Goal: Information Seeking & Learning: Learn about a topic

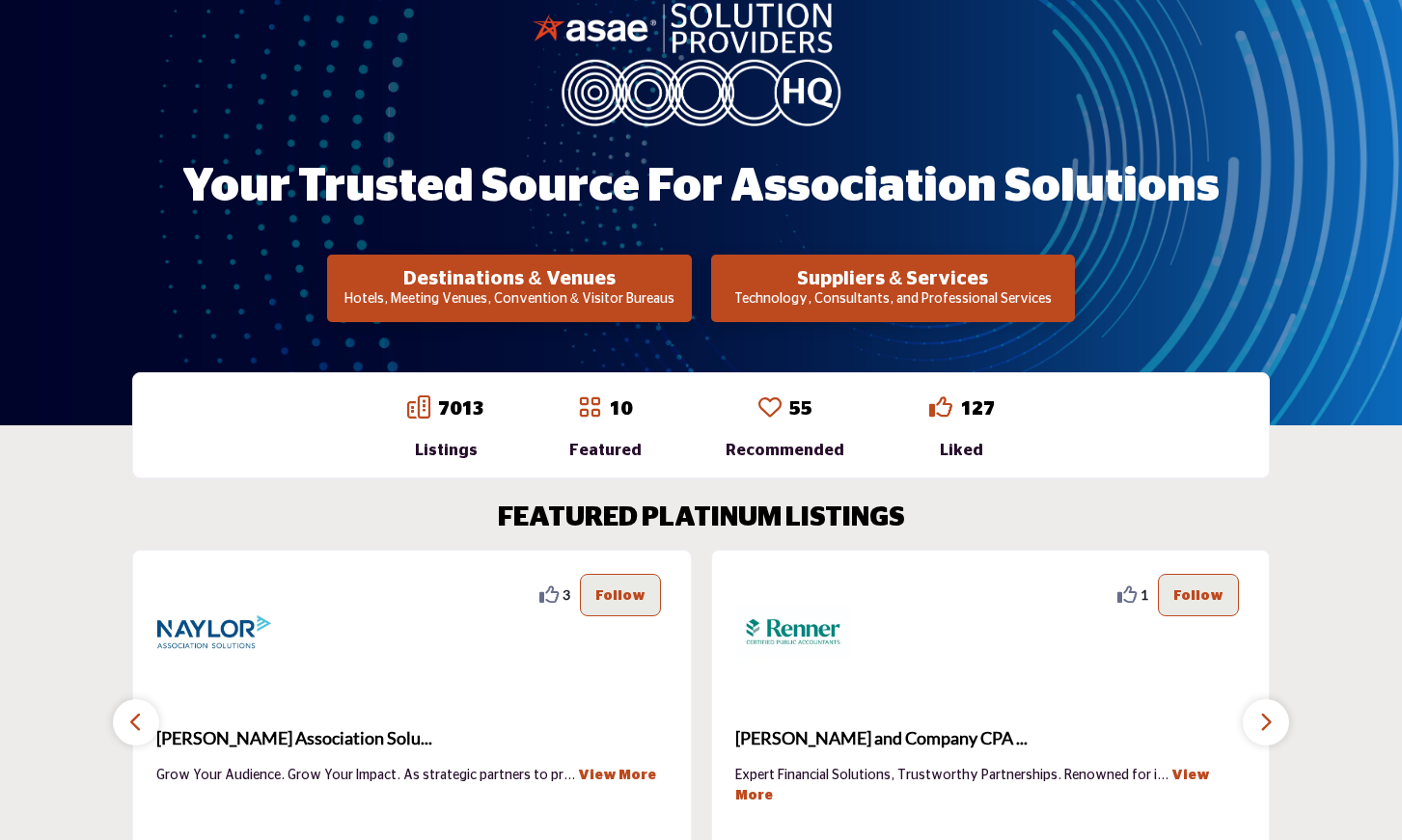
scroll to position [227, 0]
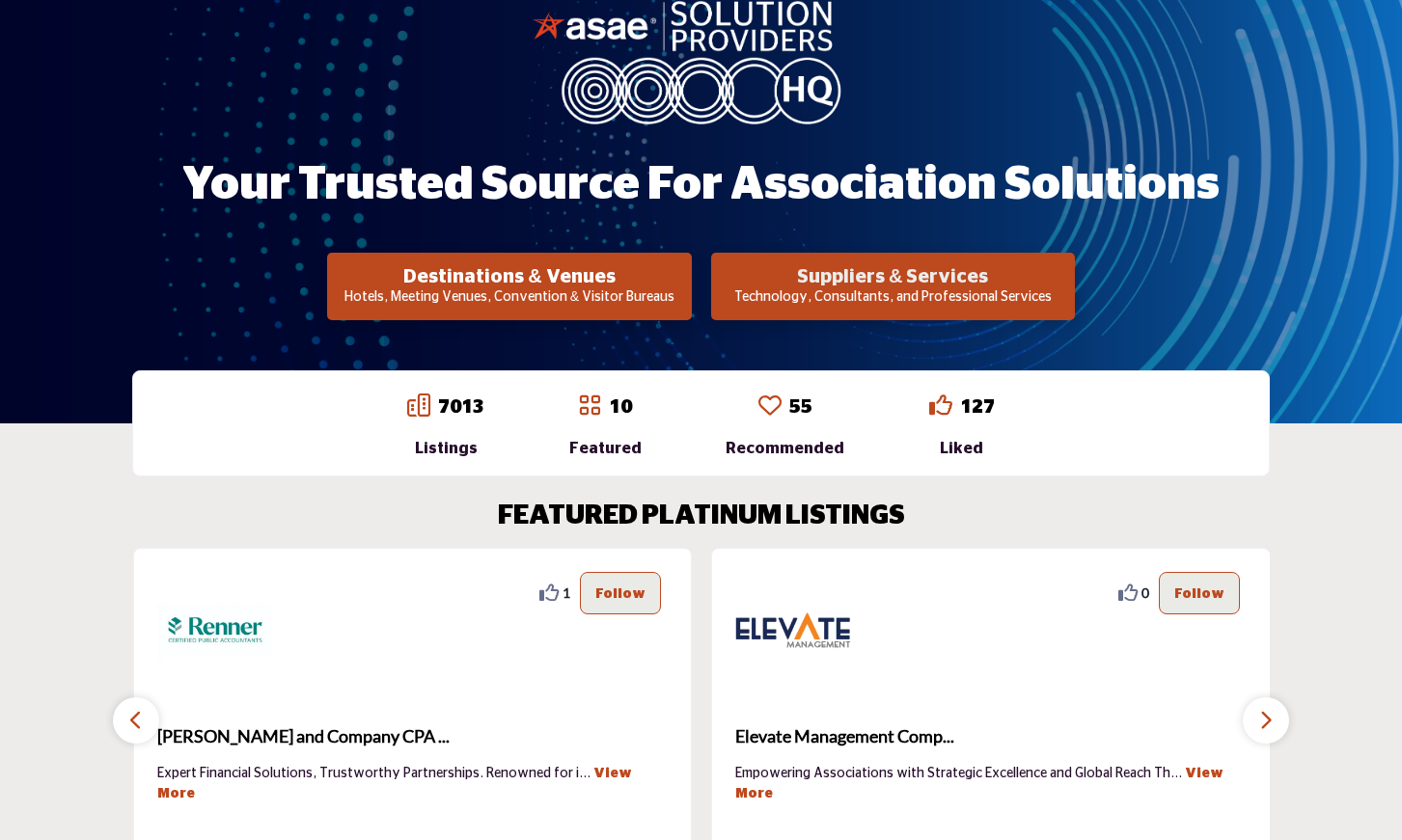
click at [851, 277] on h2 "Suppliers & Services" at bounding box center [893, 277] width 352 height 24
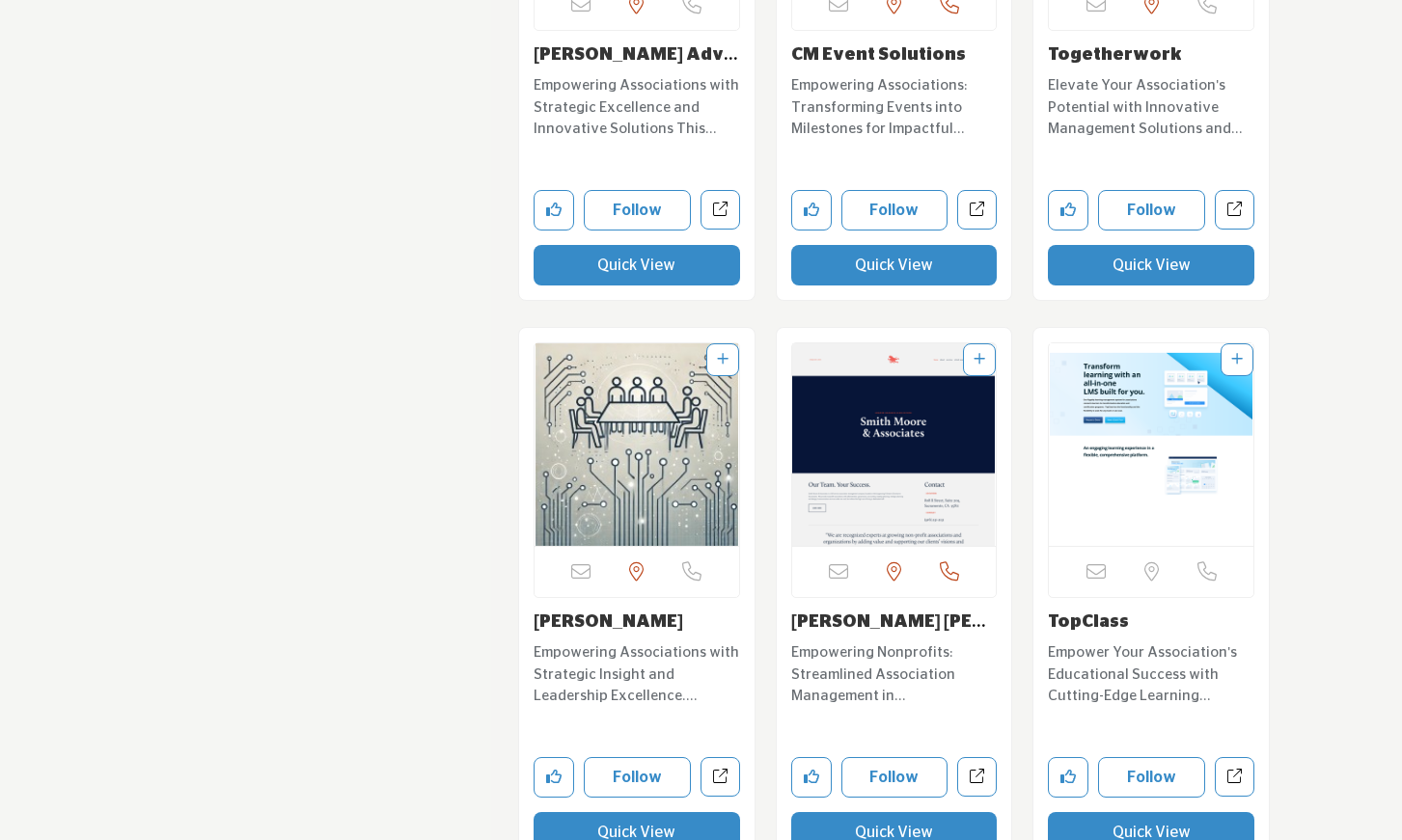
scroll to position [29600, 0]
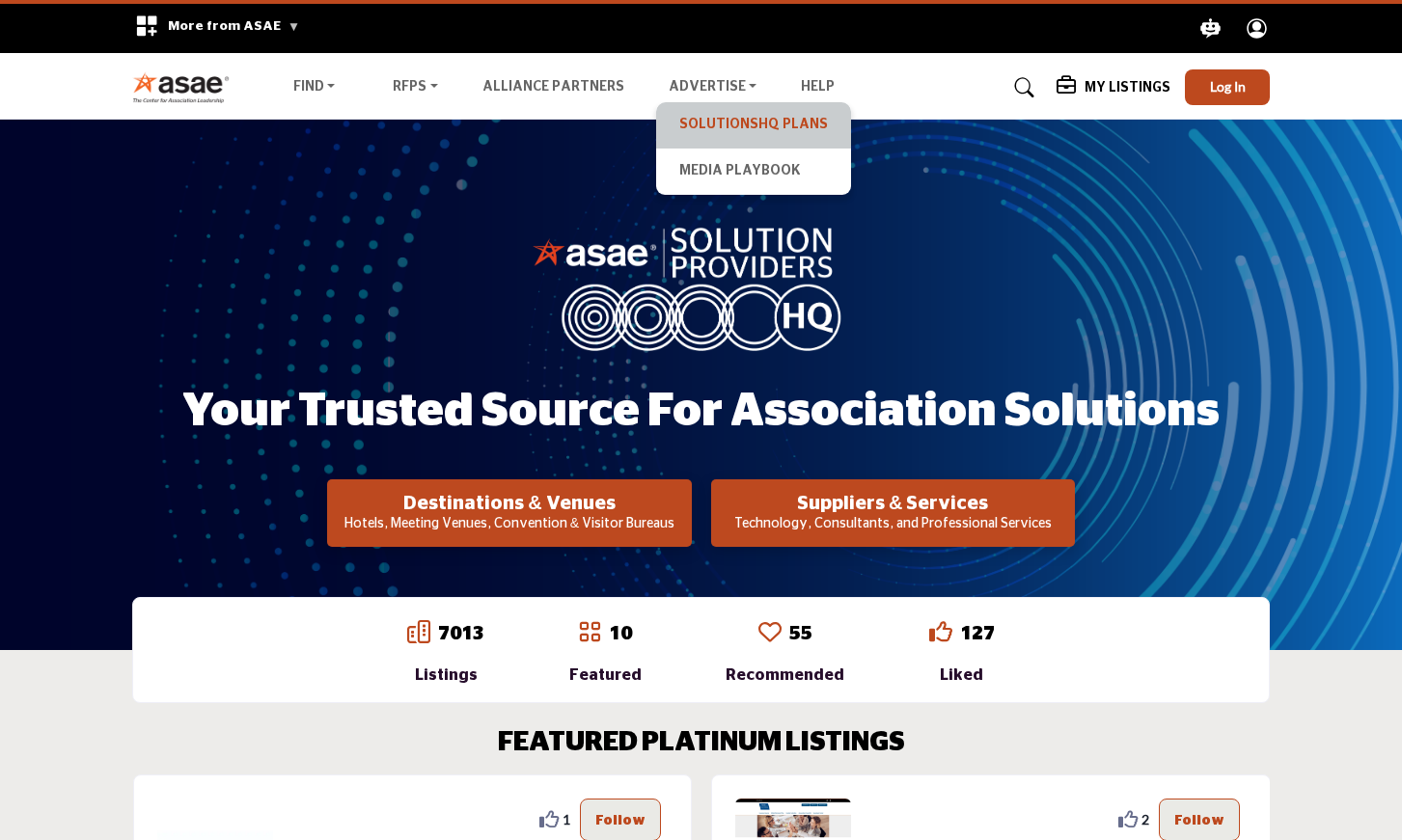
click at [699, 122] on link "SolutionsHQ Plans" at bounding box center [753, 125] width 176 height 27
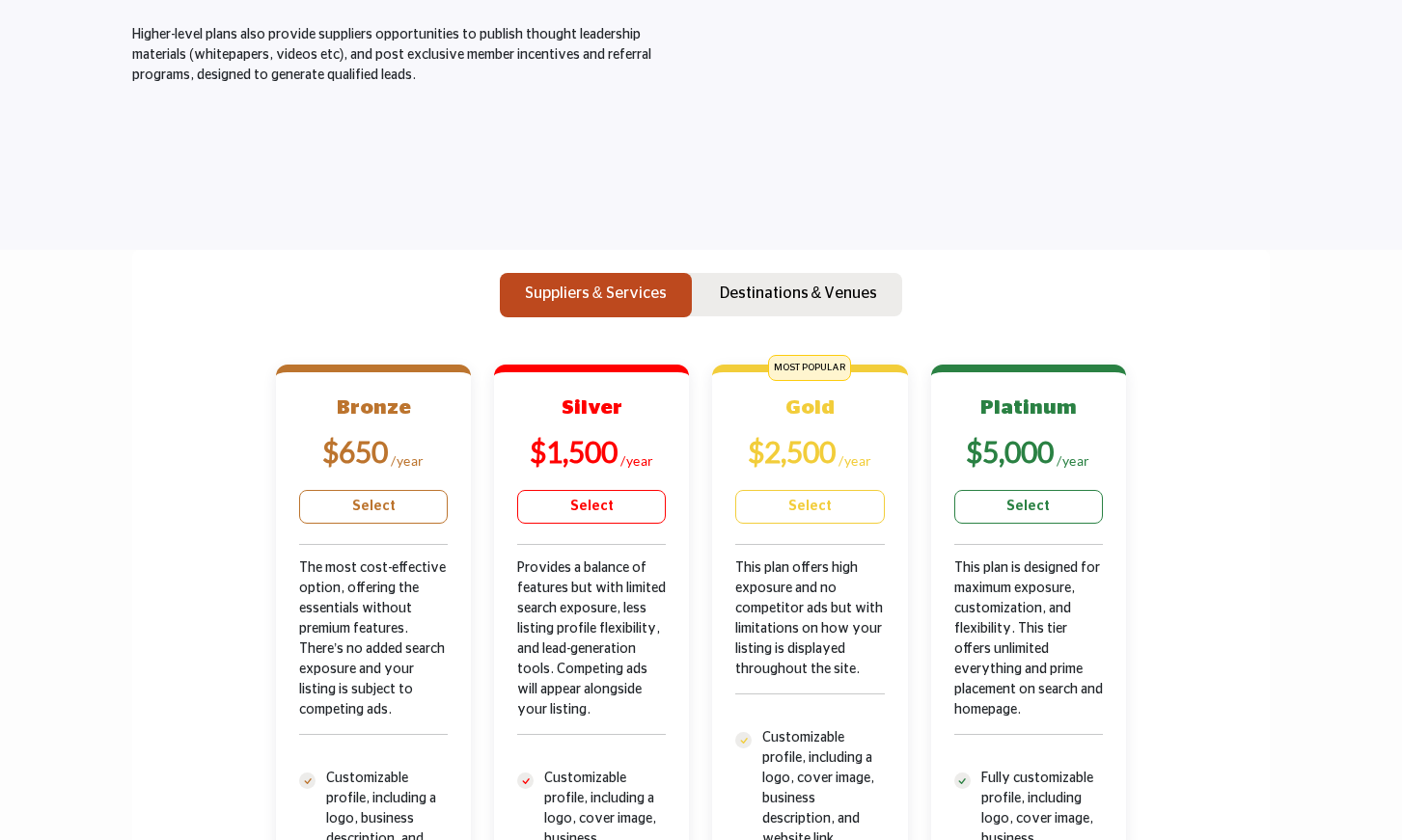
scroll to position [387, 0]
click at [593, 288] on p "Suppliers & Services" at bounding box center [595, 293] width 141 height 24
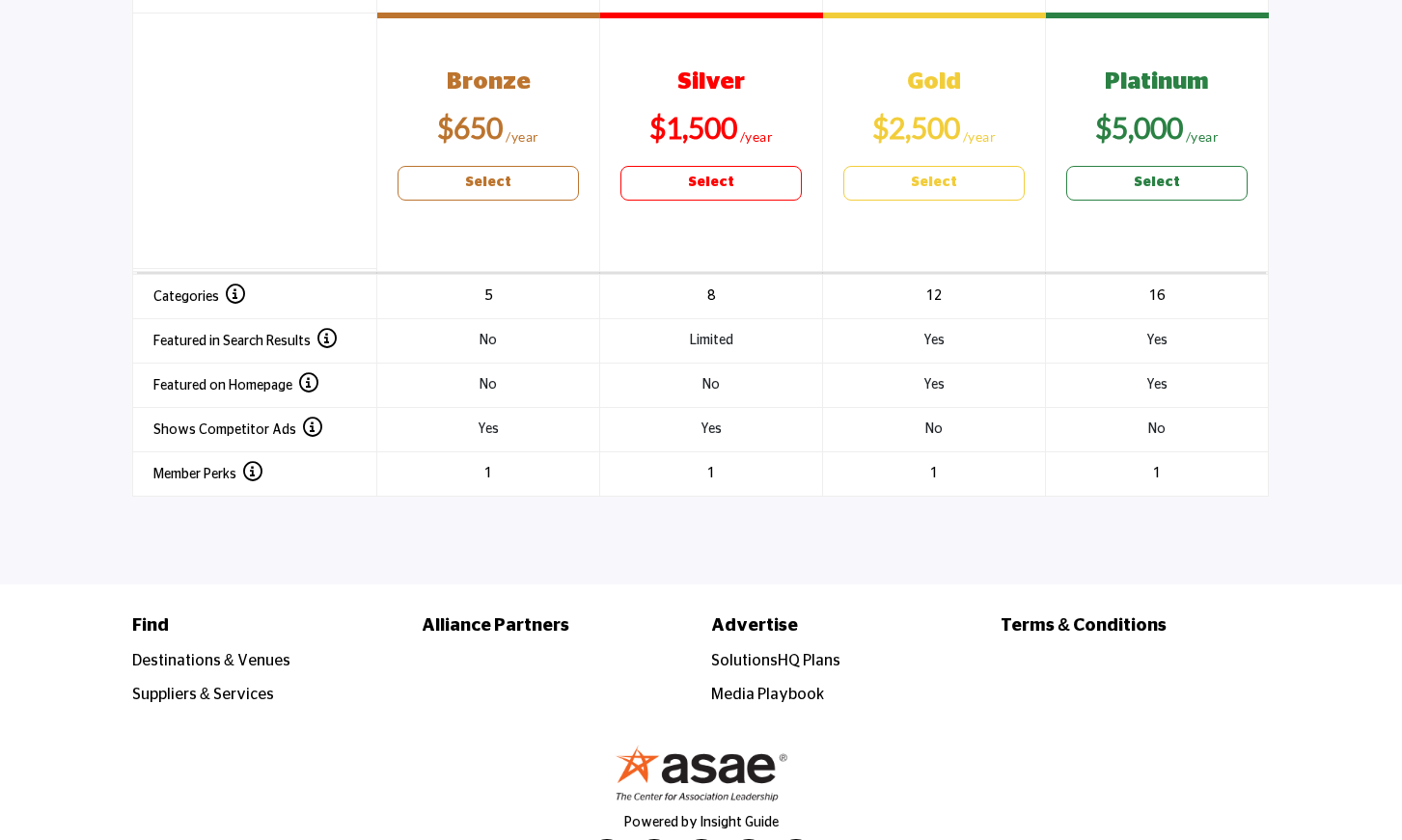
scroll to position [2636, 0]
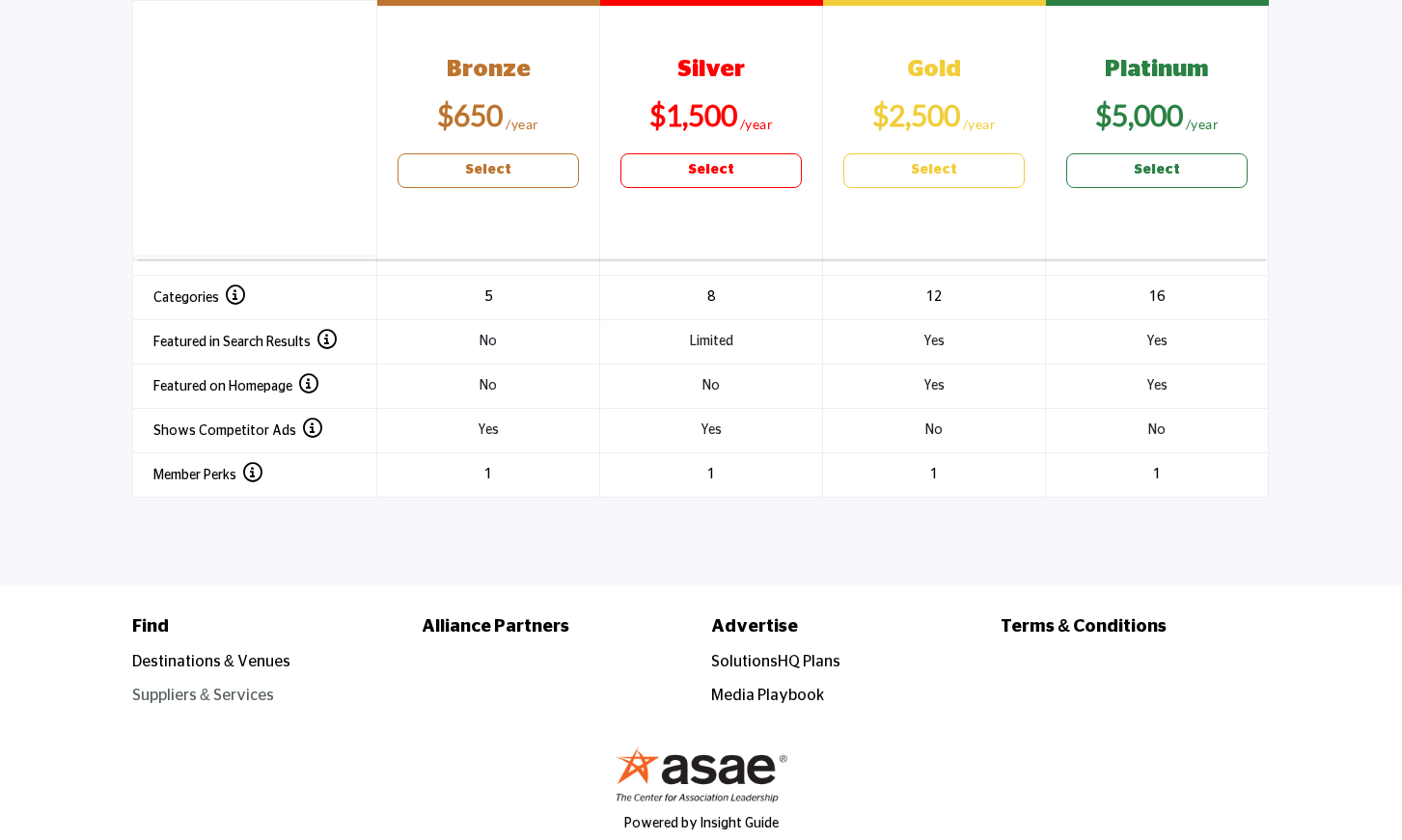
click at [171, 694] on link "Suppliers & Services" at bounding box center [203, 696] width 141 height 16
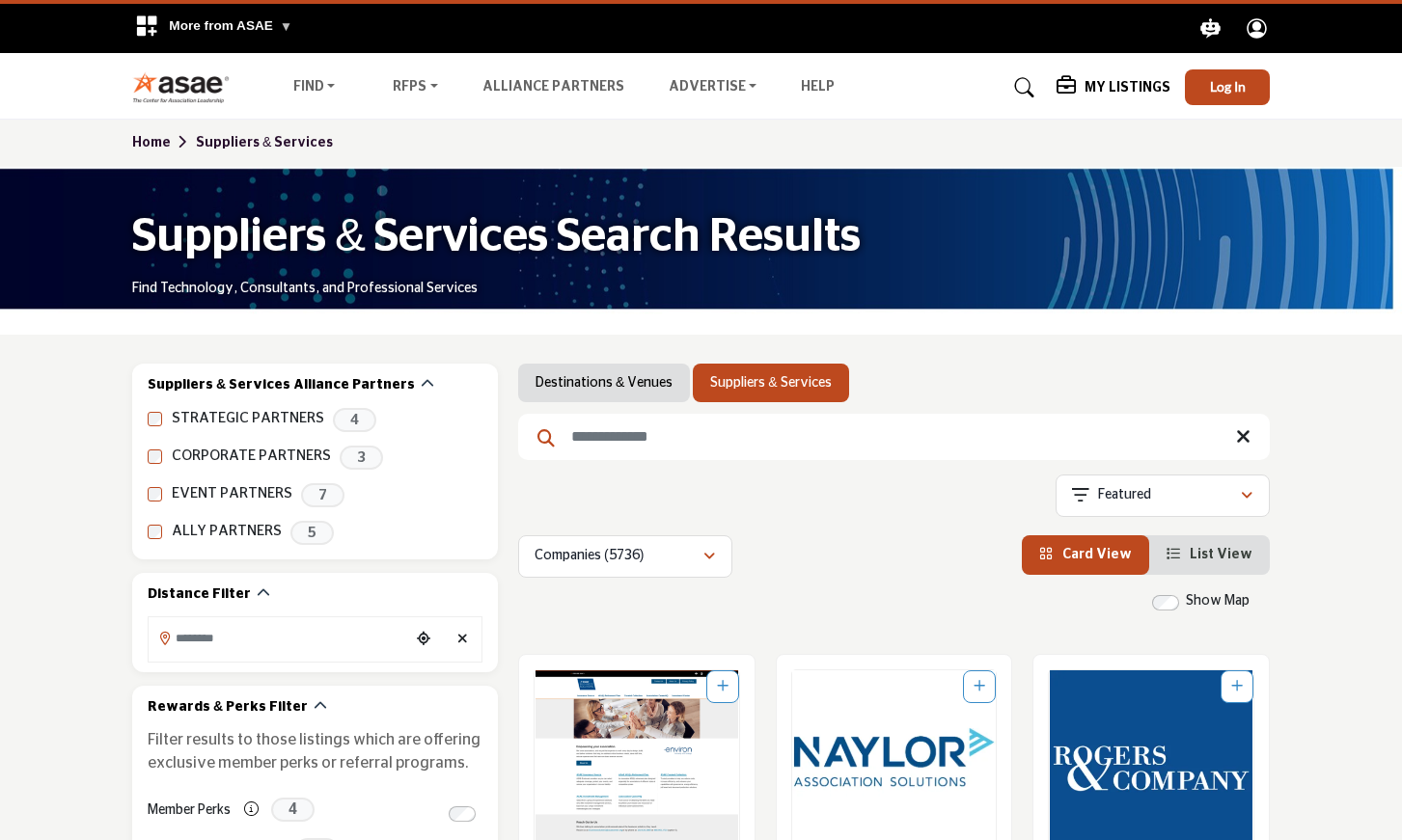
click at [1118, 81] on h5 "My Listings" at bounding box center [1127, 88] width 85 height 18
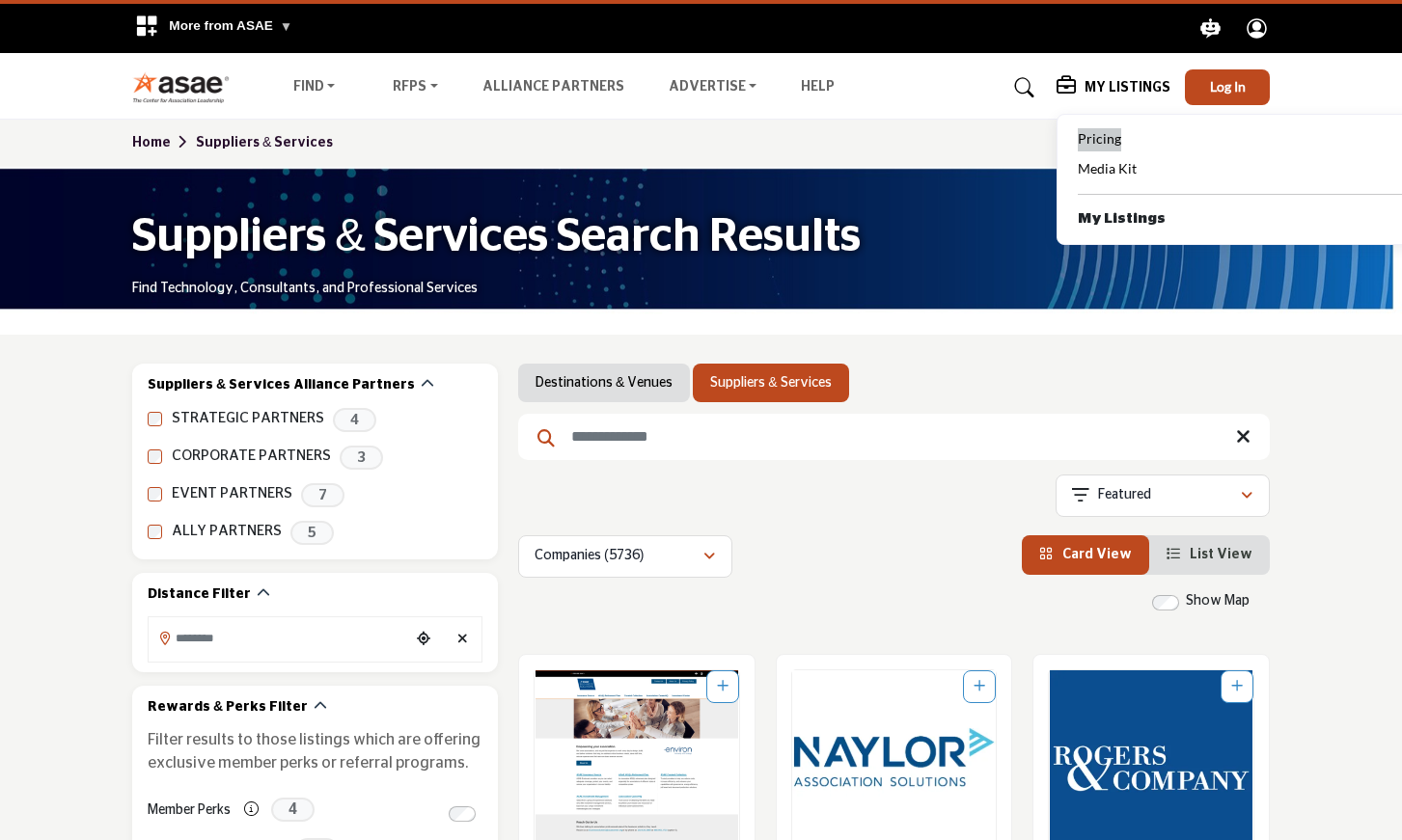
click at [1100, 140] on span "Pricing" at bounding box center [1099, 139] width 43 height 17
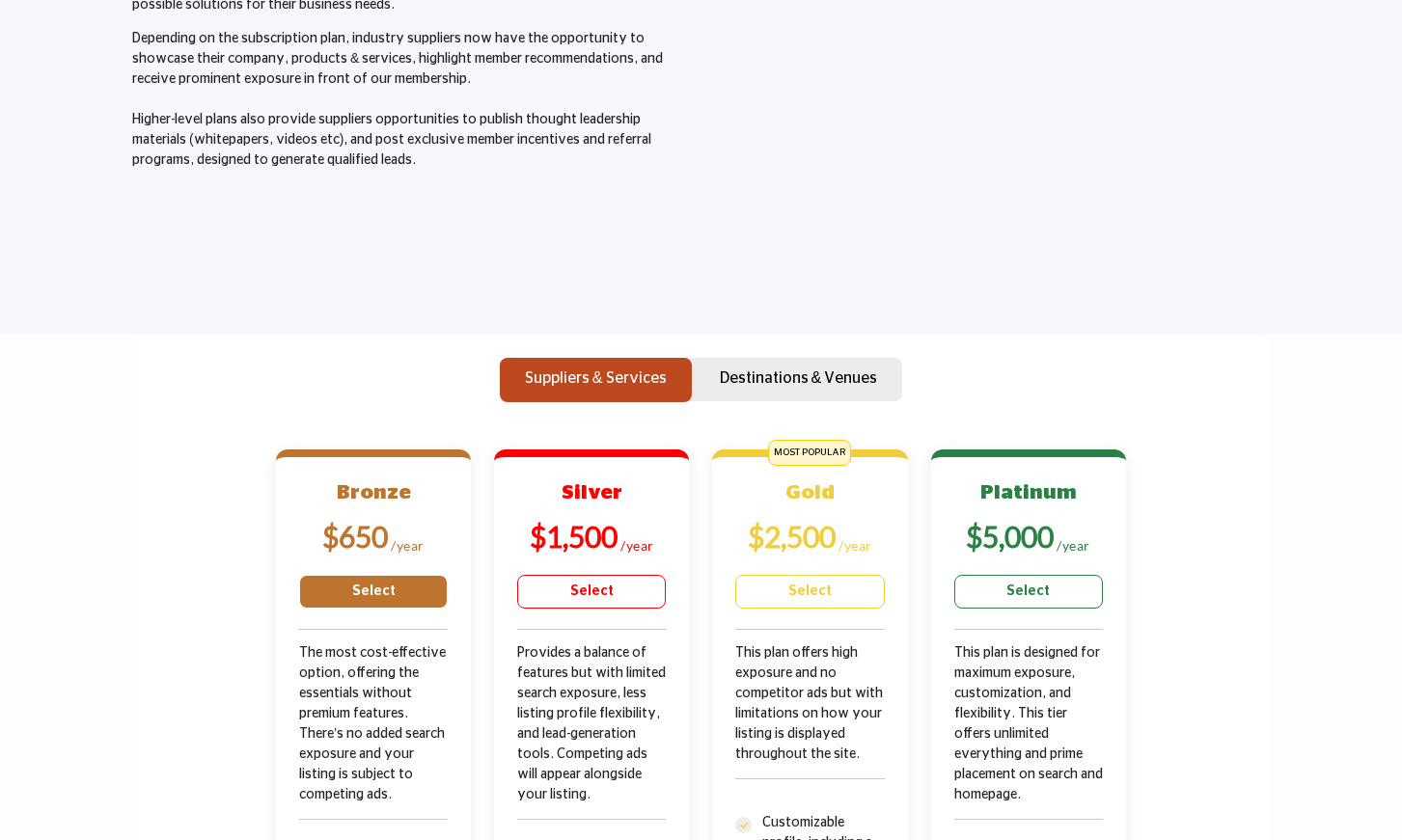
scroll to position [308, 0]
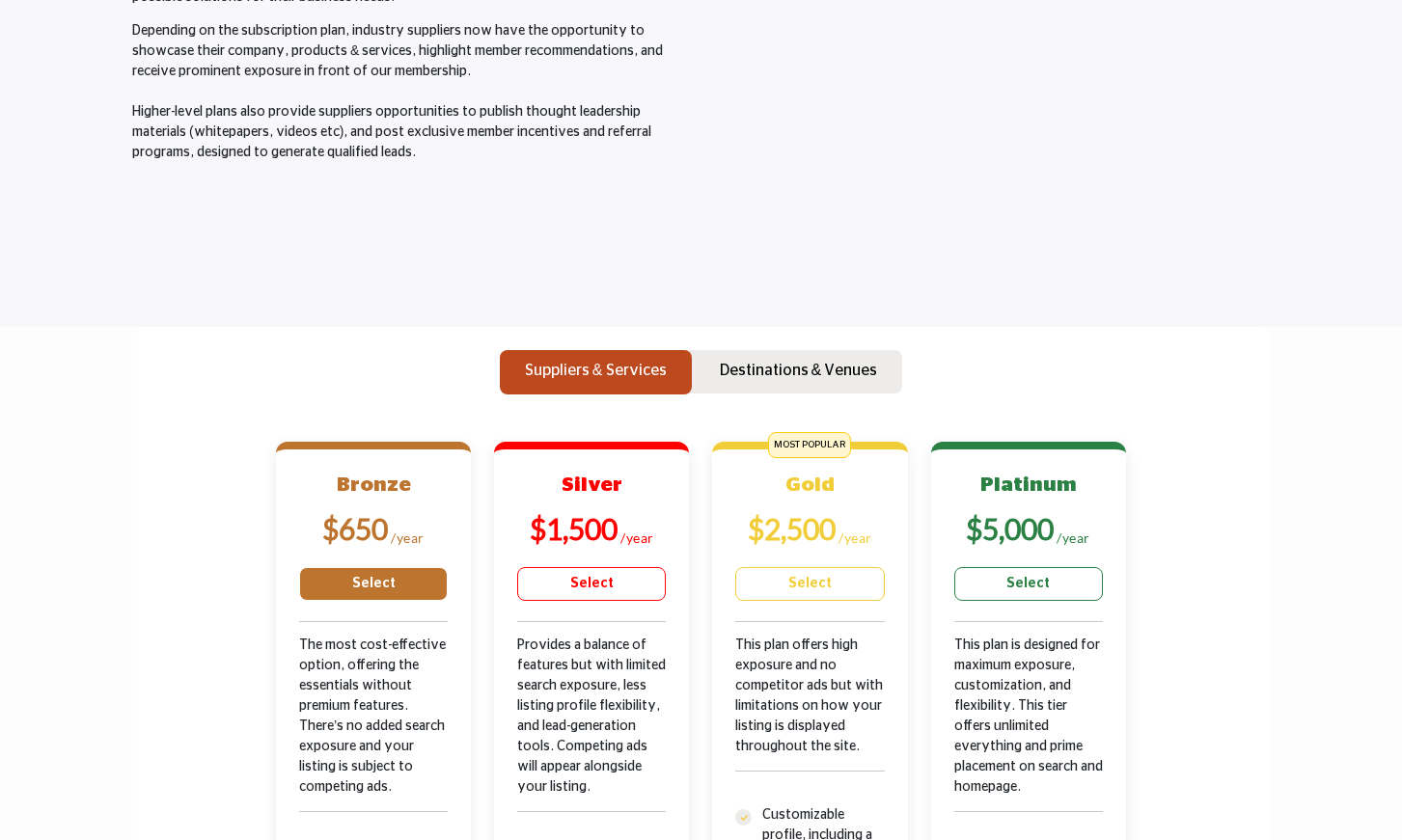
click at [365, 583] on link "Select" at bounding box center [372, 584] width 148 height 33
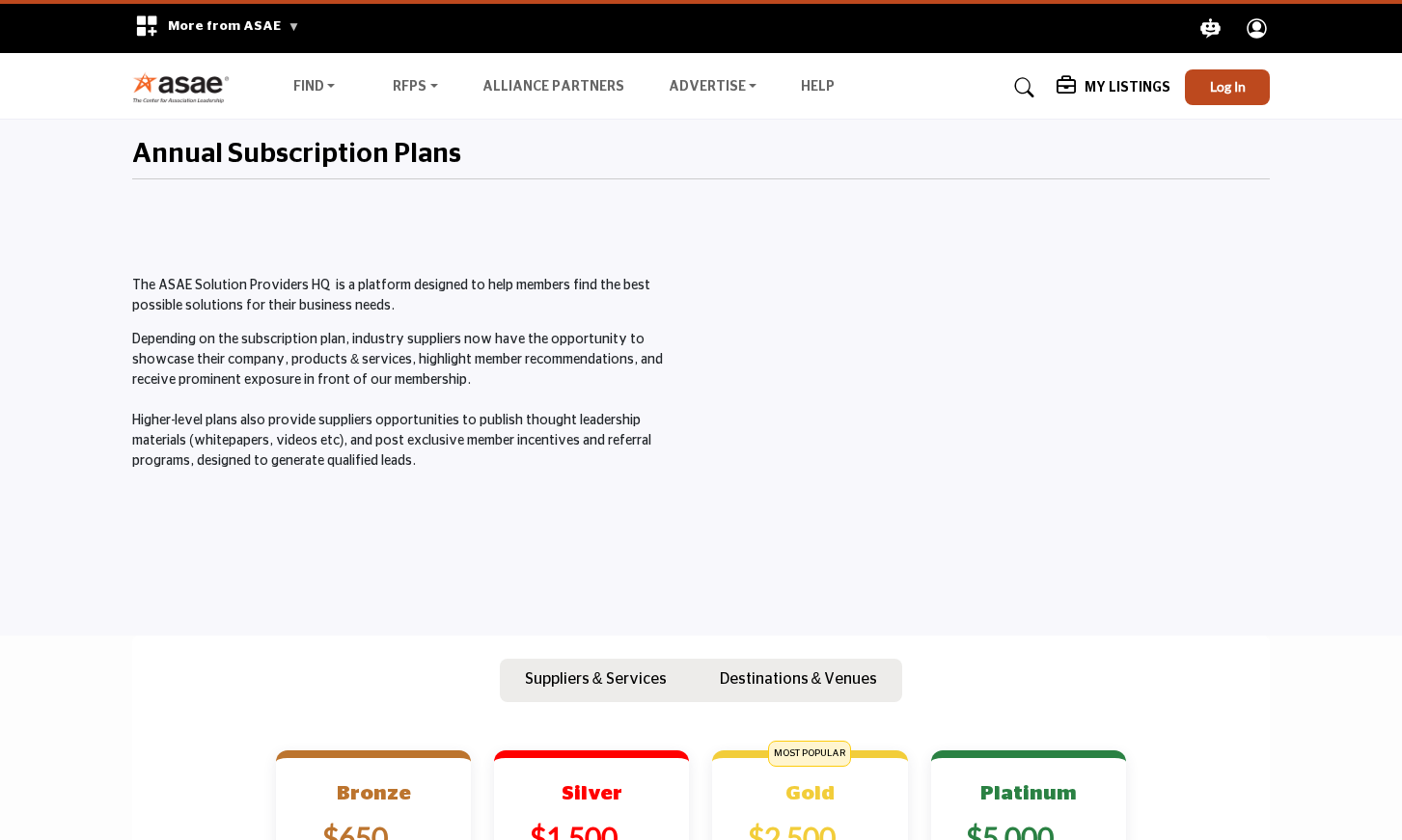
scroll to position [307, 0]
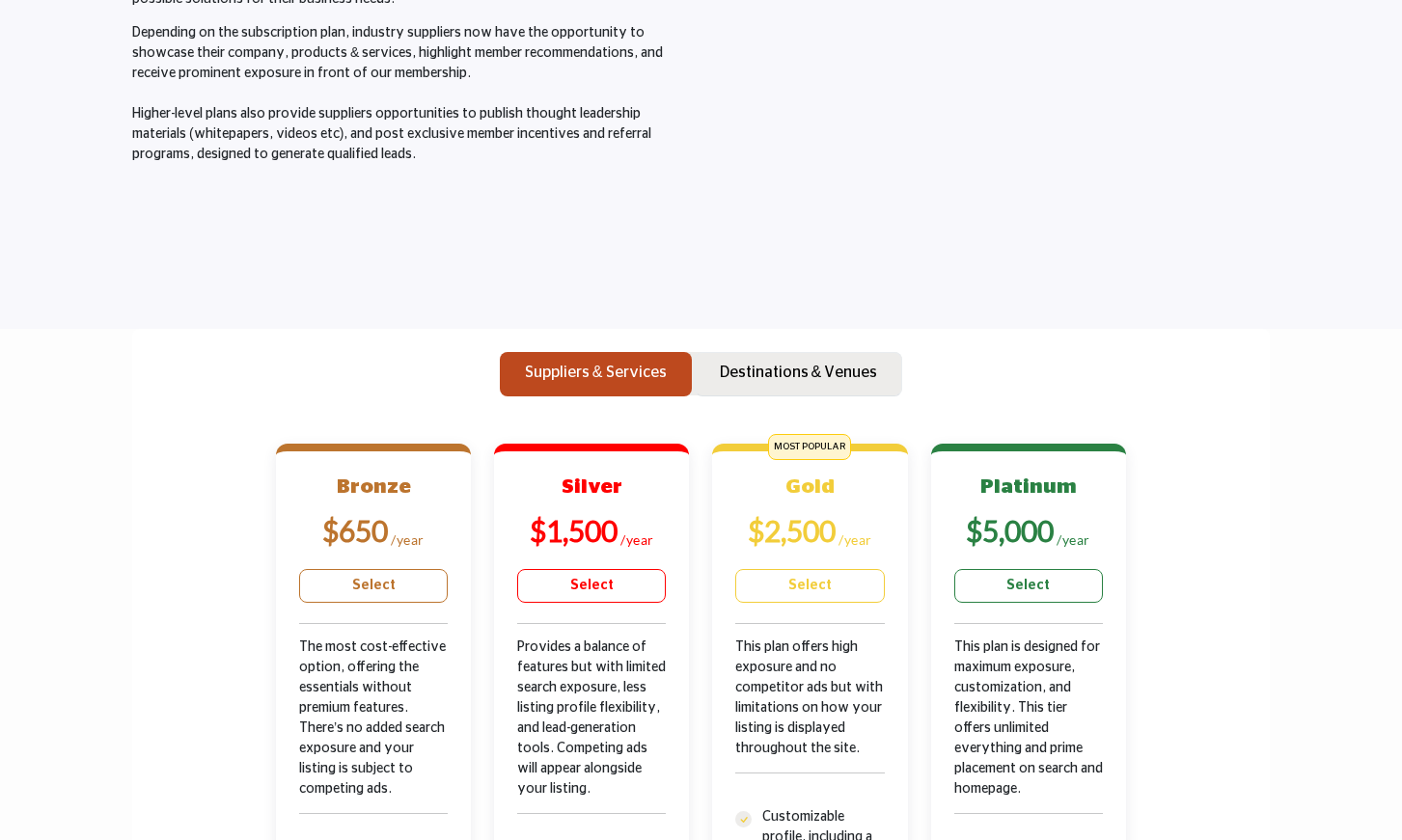
click at [777, 370] on p "Destinations & Venues" at bounding box center [798, 372] width 158 height 24
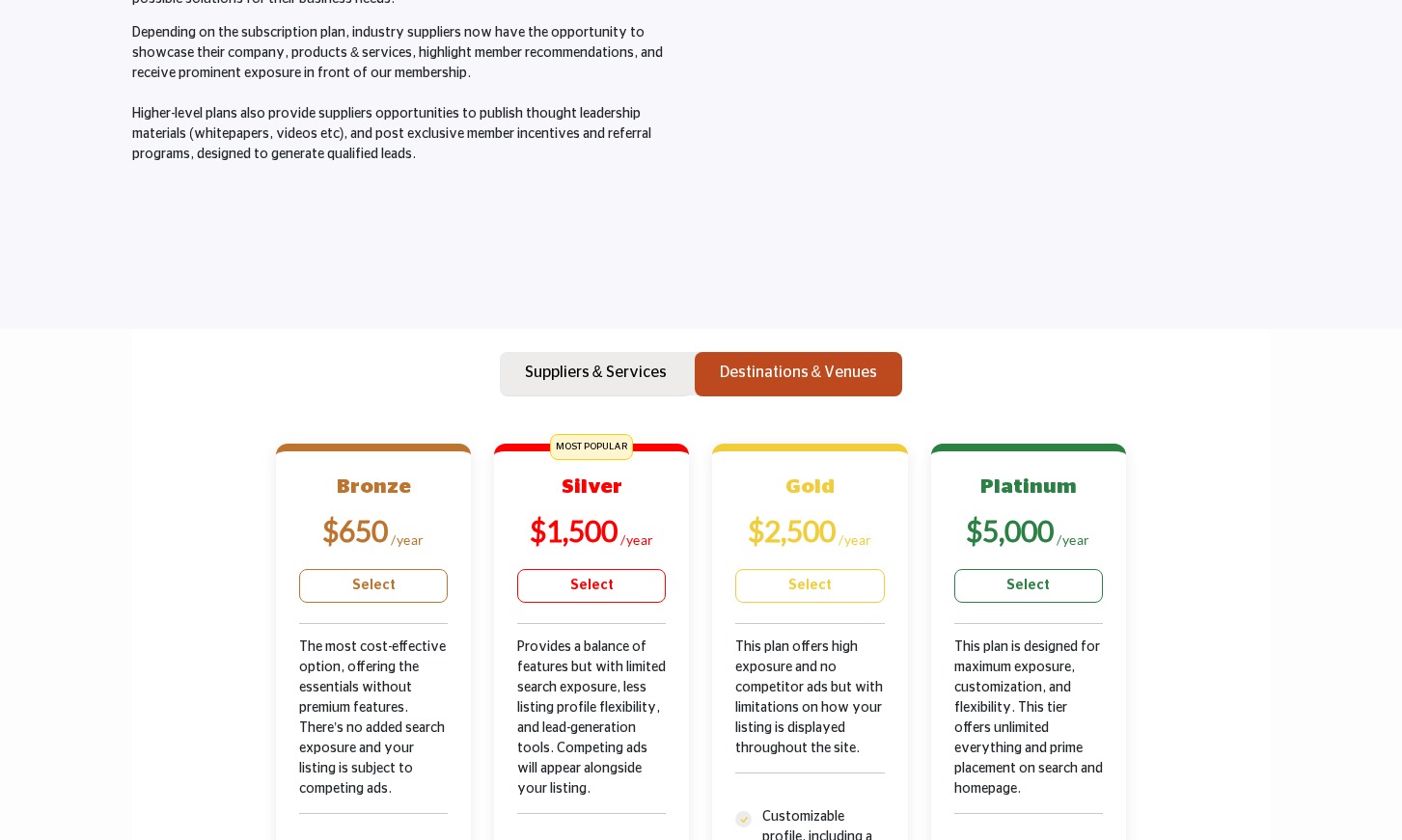
click at [563, 366] on p "Suppliers & Services" at bounding box center [595, 372] width 141 height 24
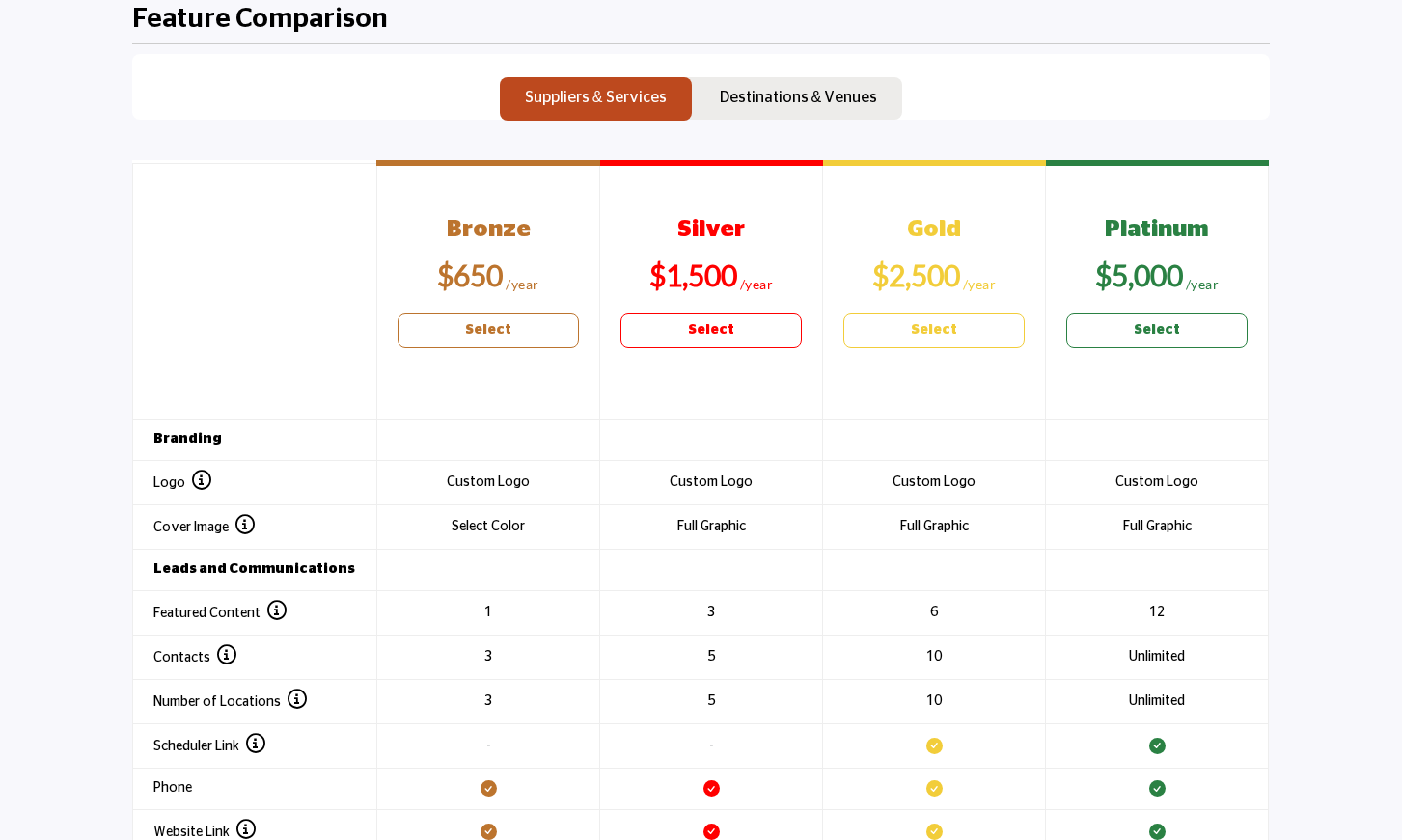
scroll to position [1931, 0]
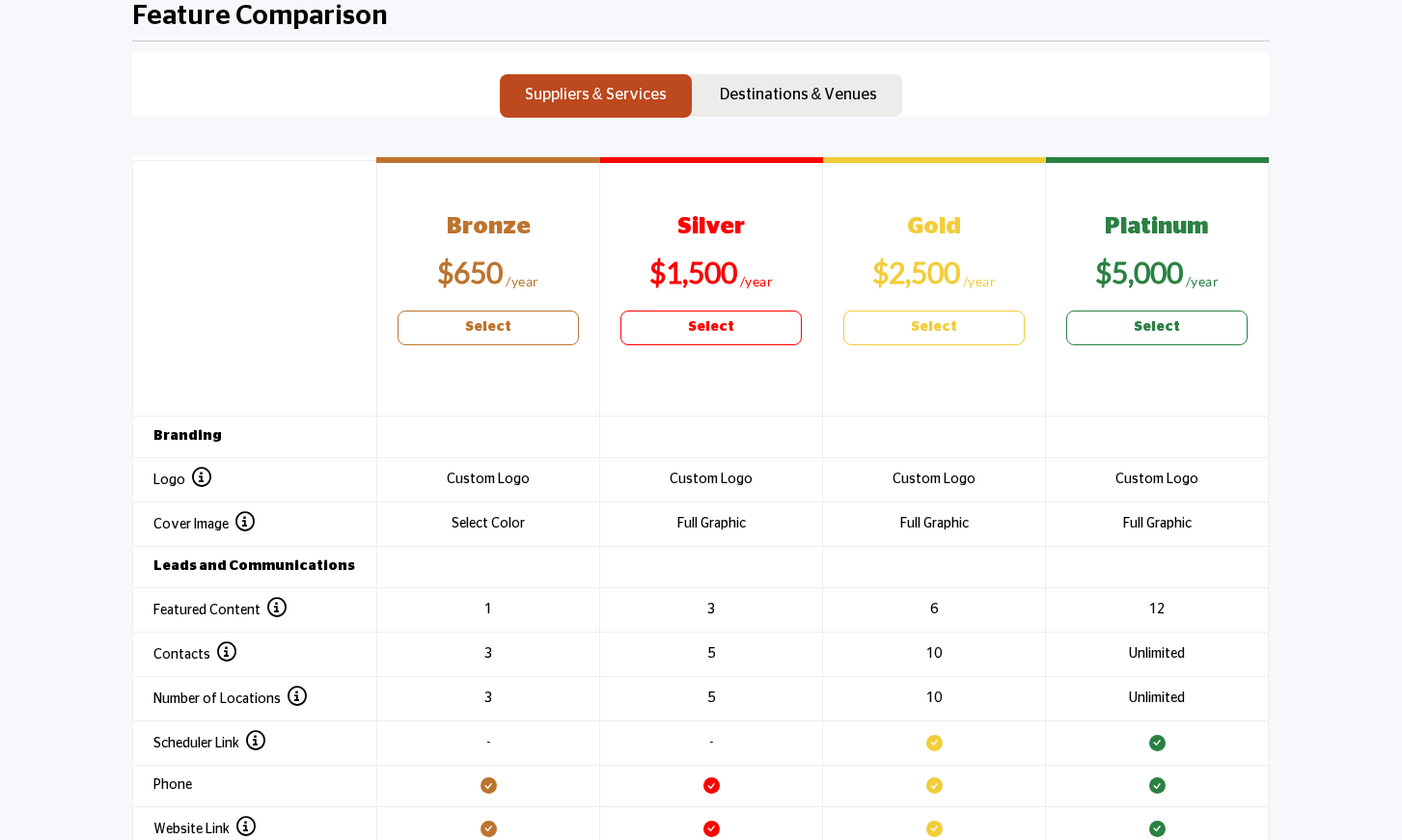
click at [496, 329] on b "Select" at bounding box center [487, 327] width 46 height 21
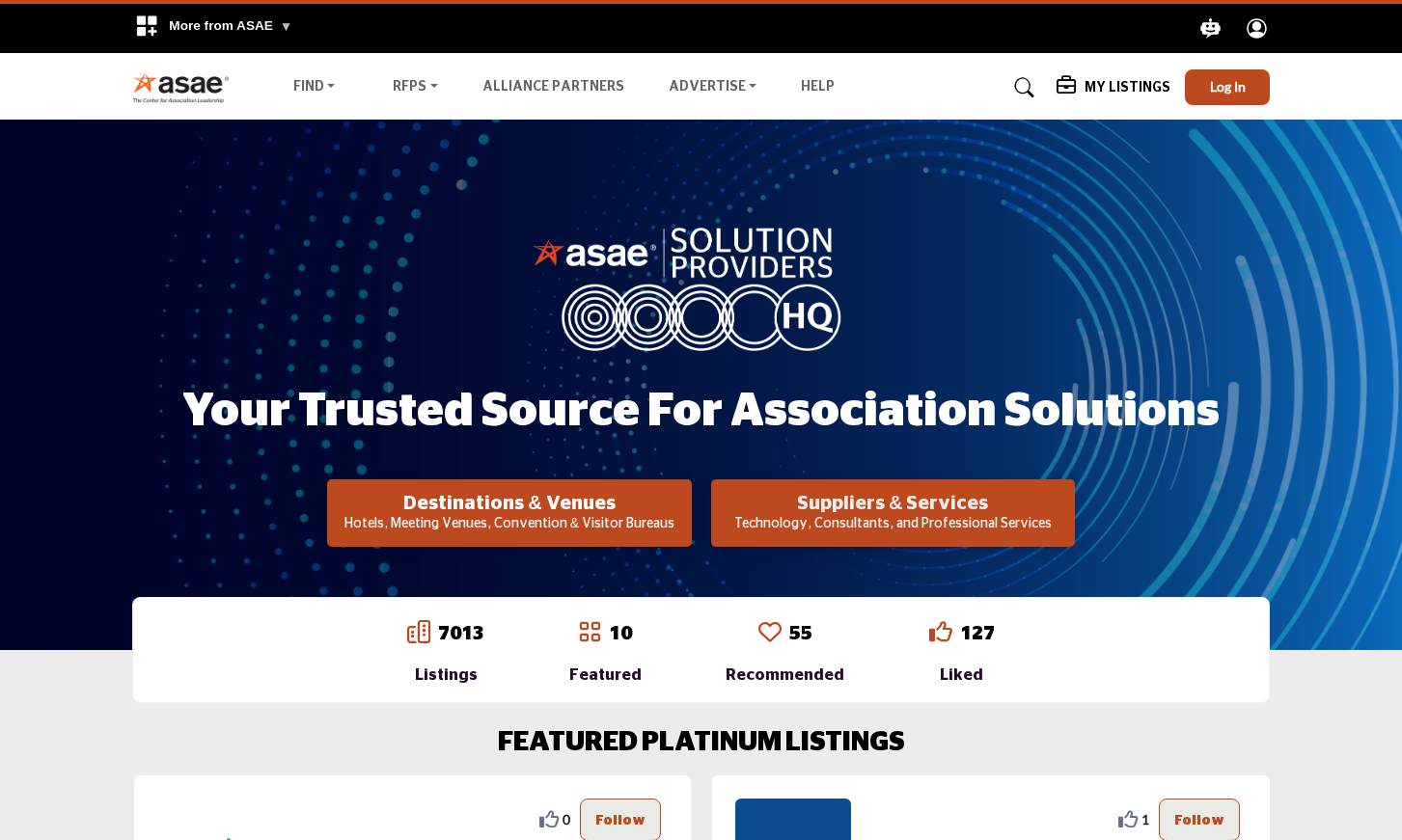
click at [834, 501] on h2 "Suppliers & Services" at bounding box center [893, 504] width 352 height 24
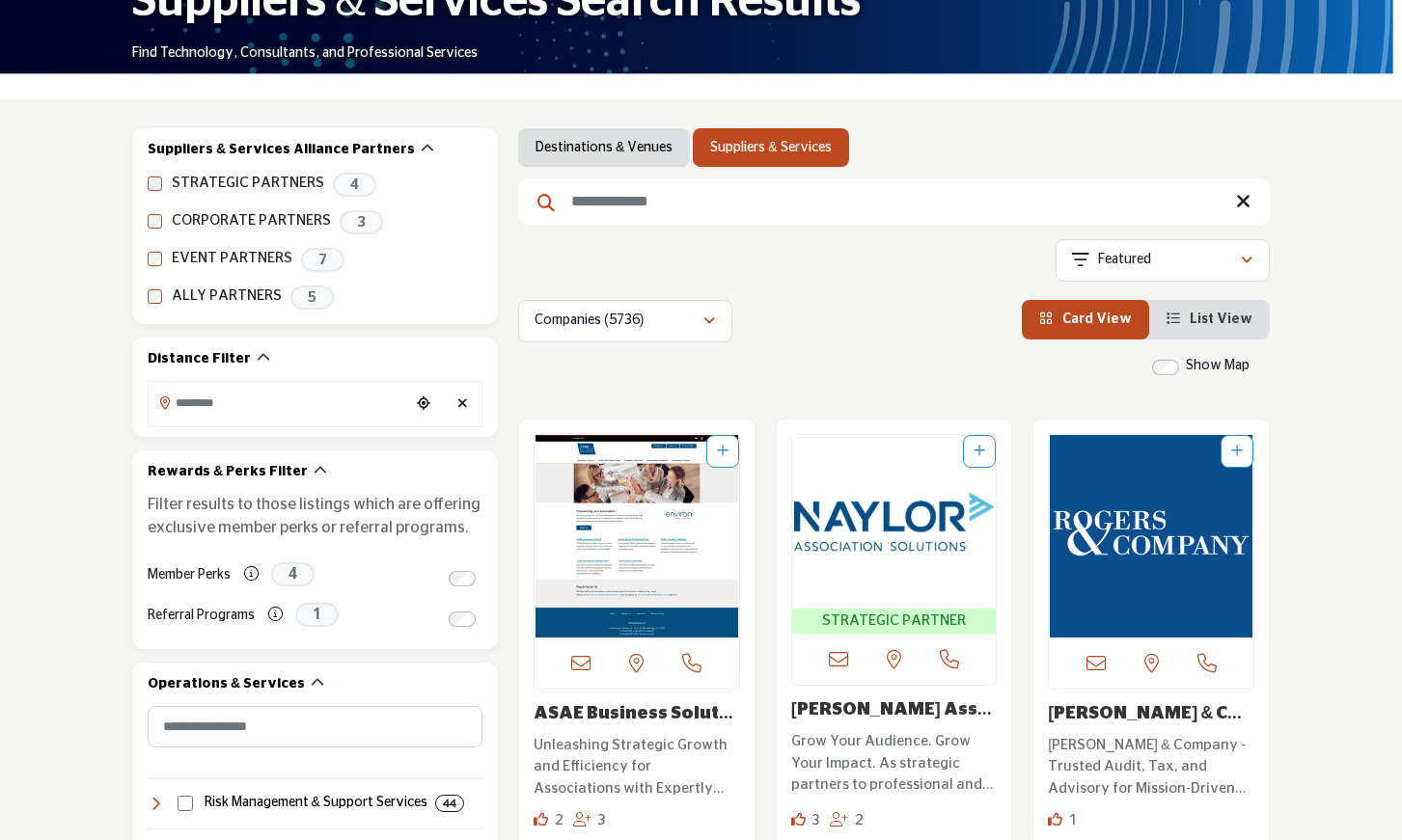
scroll to position [211, 0]
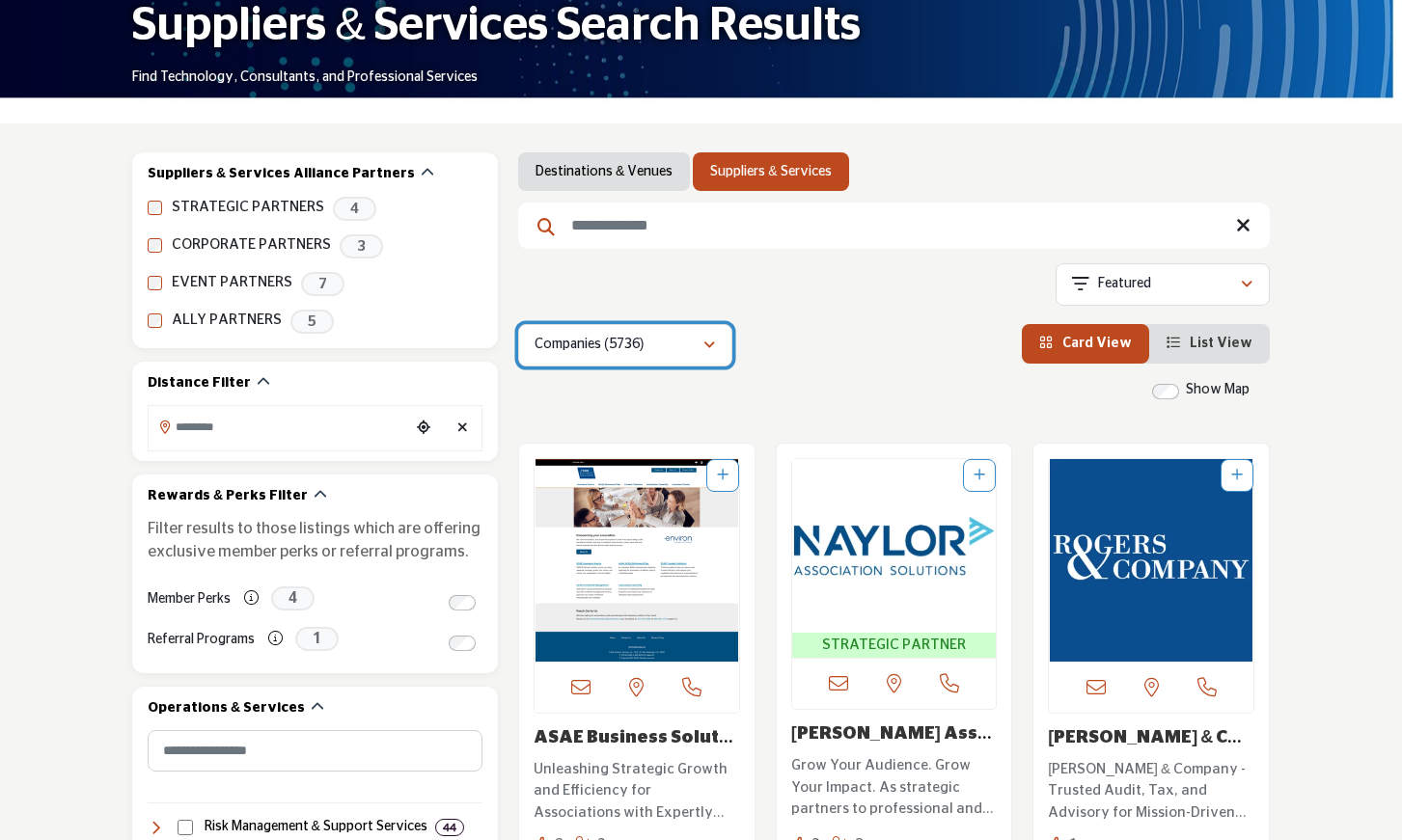
click at [709, 343] on icon "button" at bounding box center [709, 346] width 12 height 14
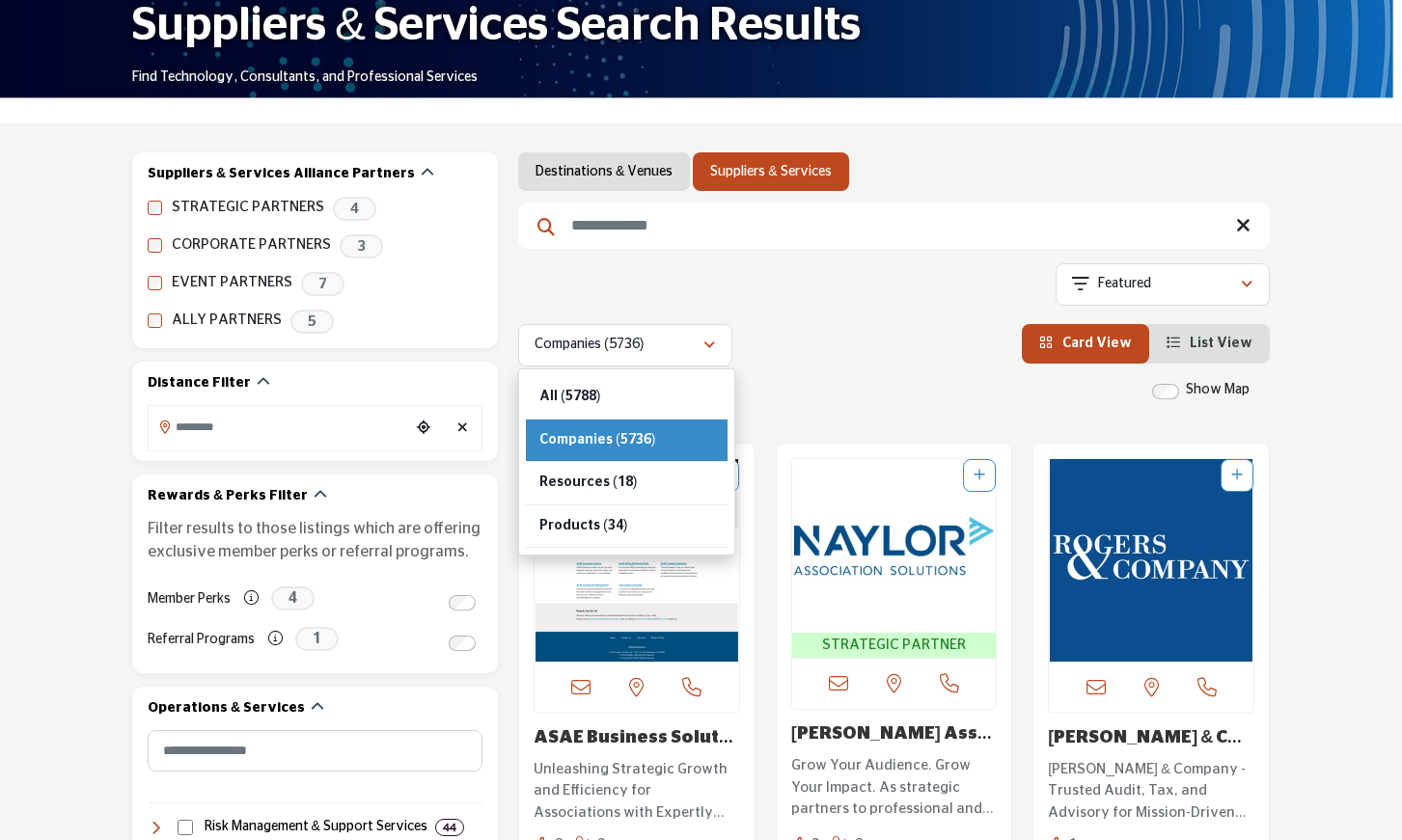
click at [815, 359] on div "Companies (5736) All (5788) Companies (5736) Resources (18) Products" at bounding box center [893, 345] width 752 height 42
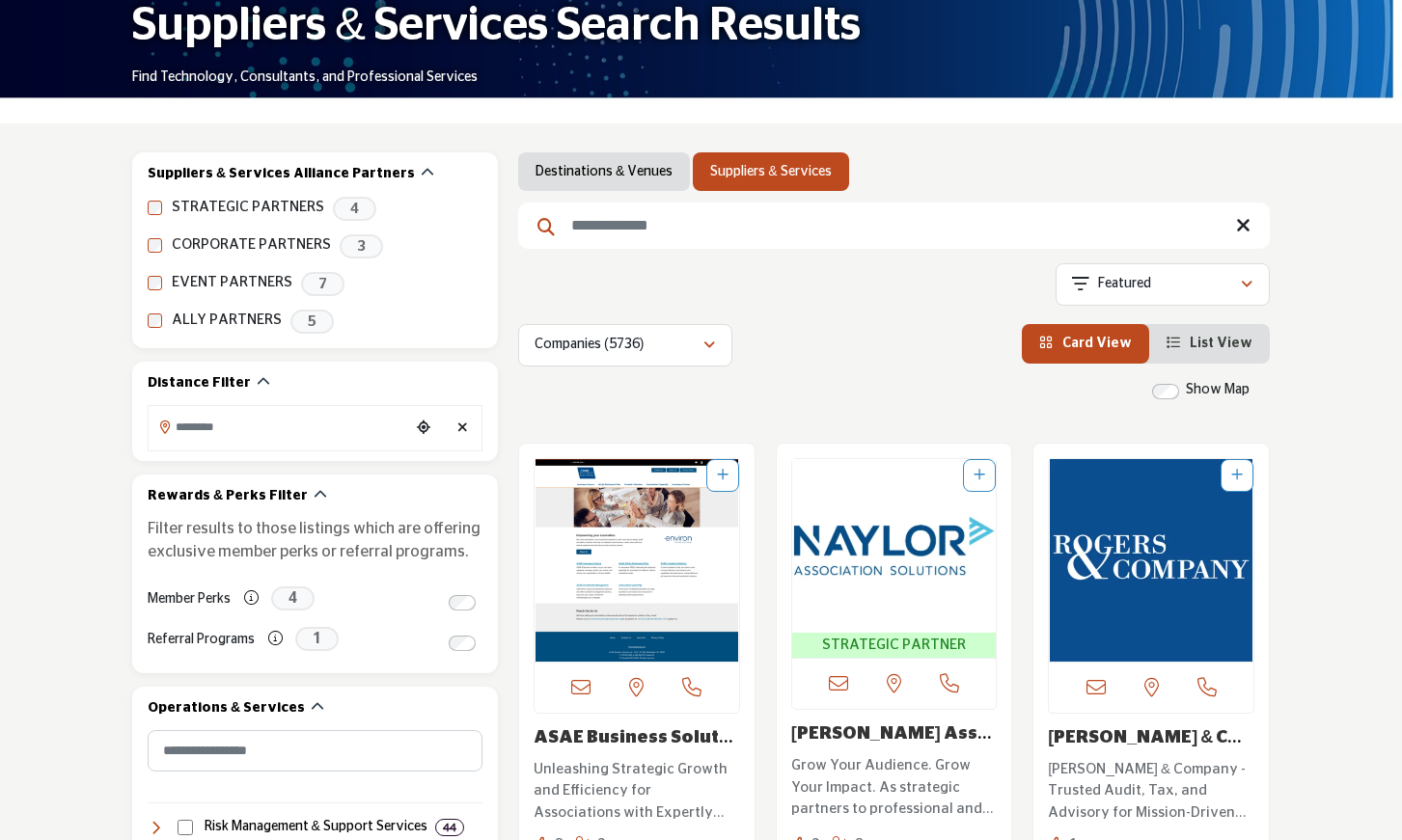
click at [746, 169] on link "Suppliers & Services" at bounding box center [770, 172] width 121 height 20
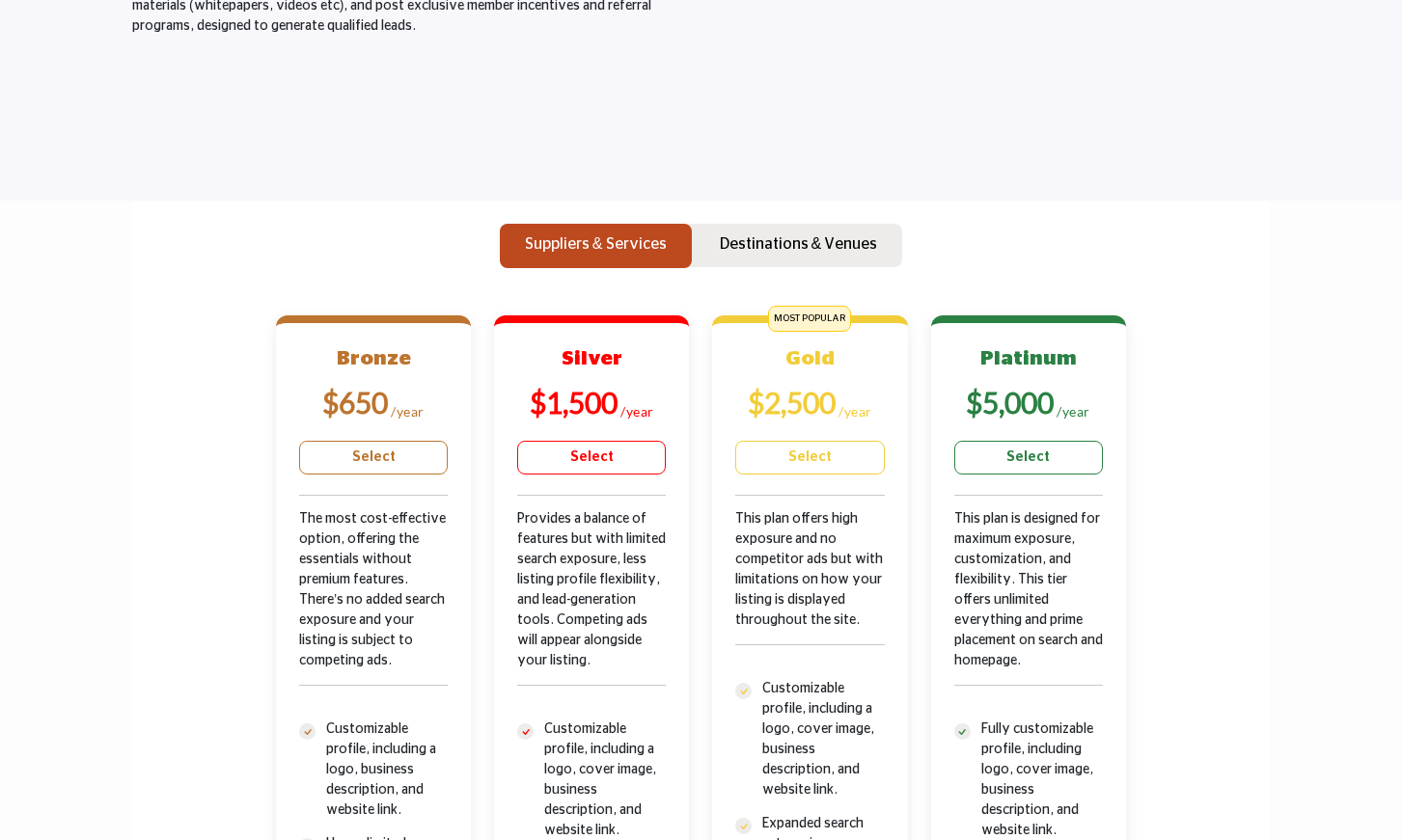
scroll to position [439, 0]
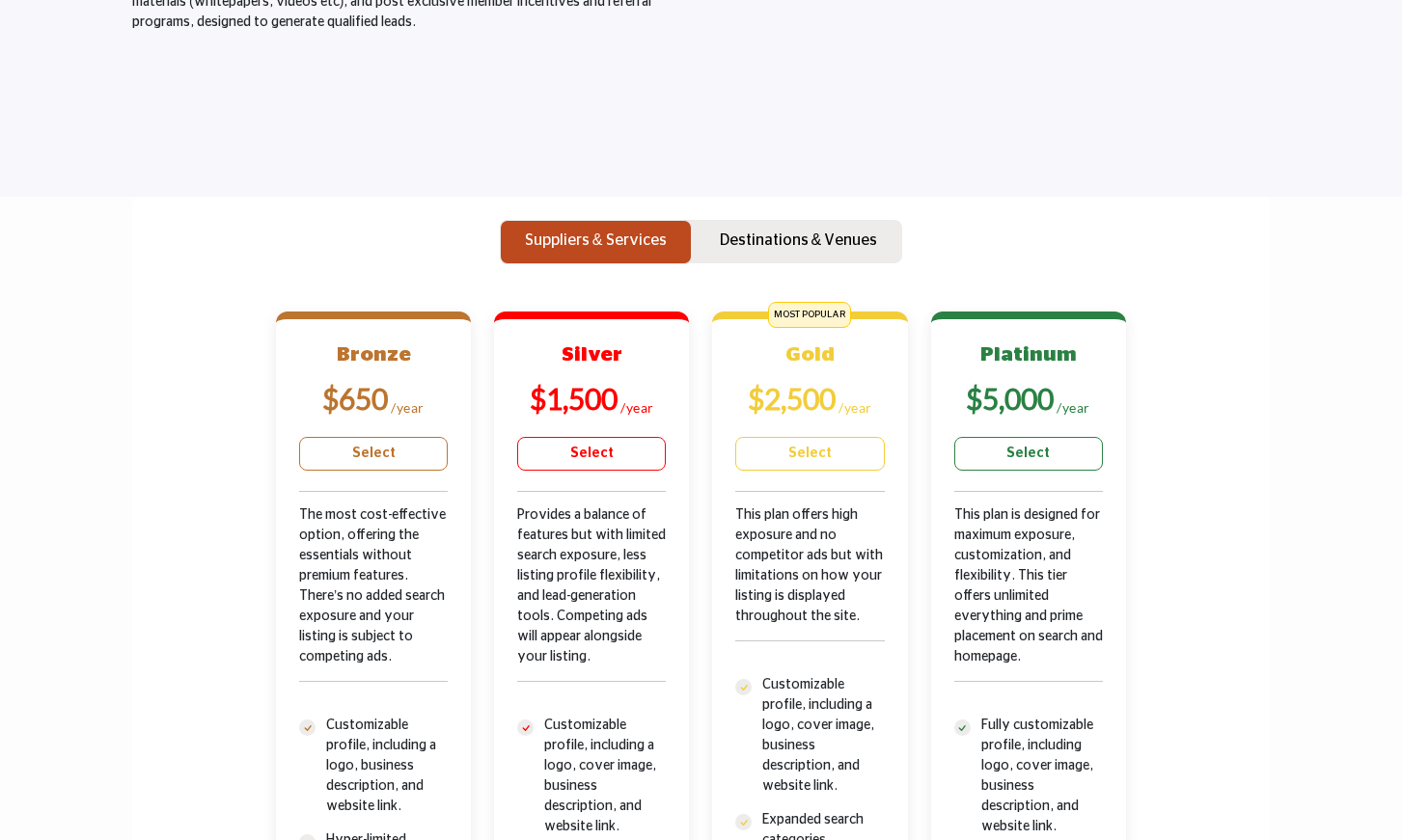
click at [623, 235] on p "Suppliers & Services" at bounding box center [595, 241] width 141 height 24
click at [604, 235] on p "Suppliers & Services" at bounding box center [595, 241] width 141 height 24
click at [750, 233] on p "Destinations & Venues" at bounding box center [798, 241] width 158 height 24
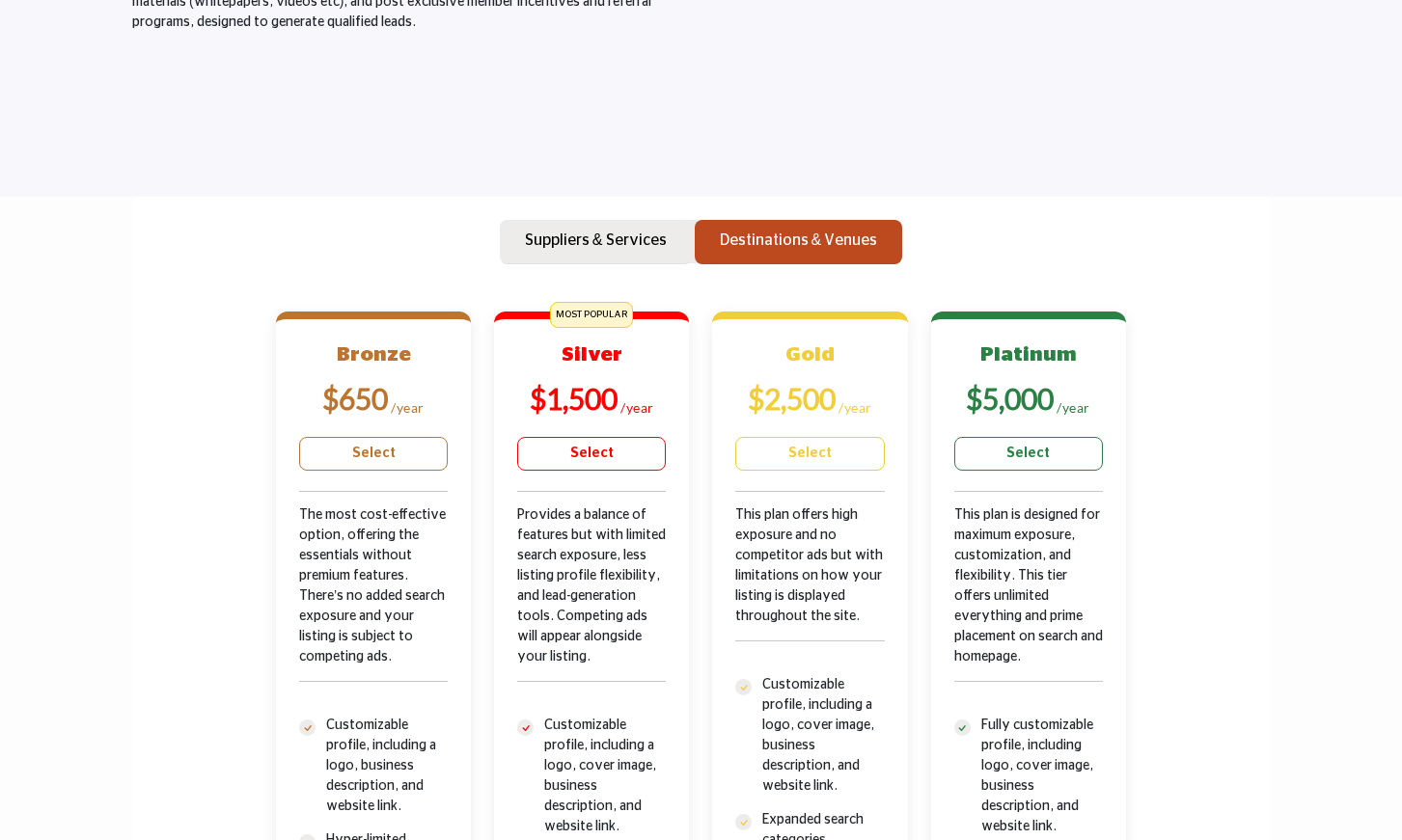
click at [638, 237] on p "Suppliers & Services" at bounding box center [595, 241] width 141 height 24
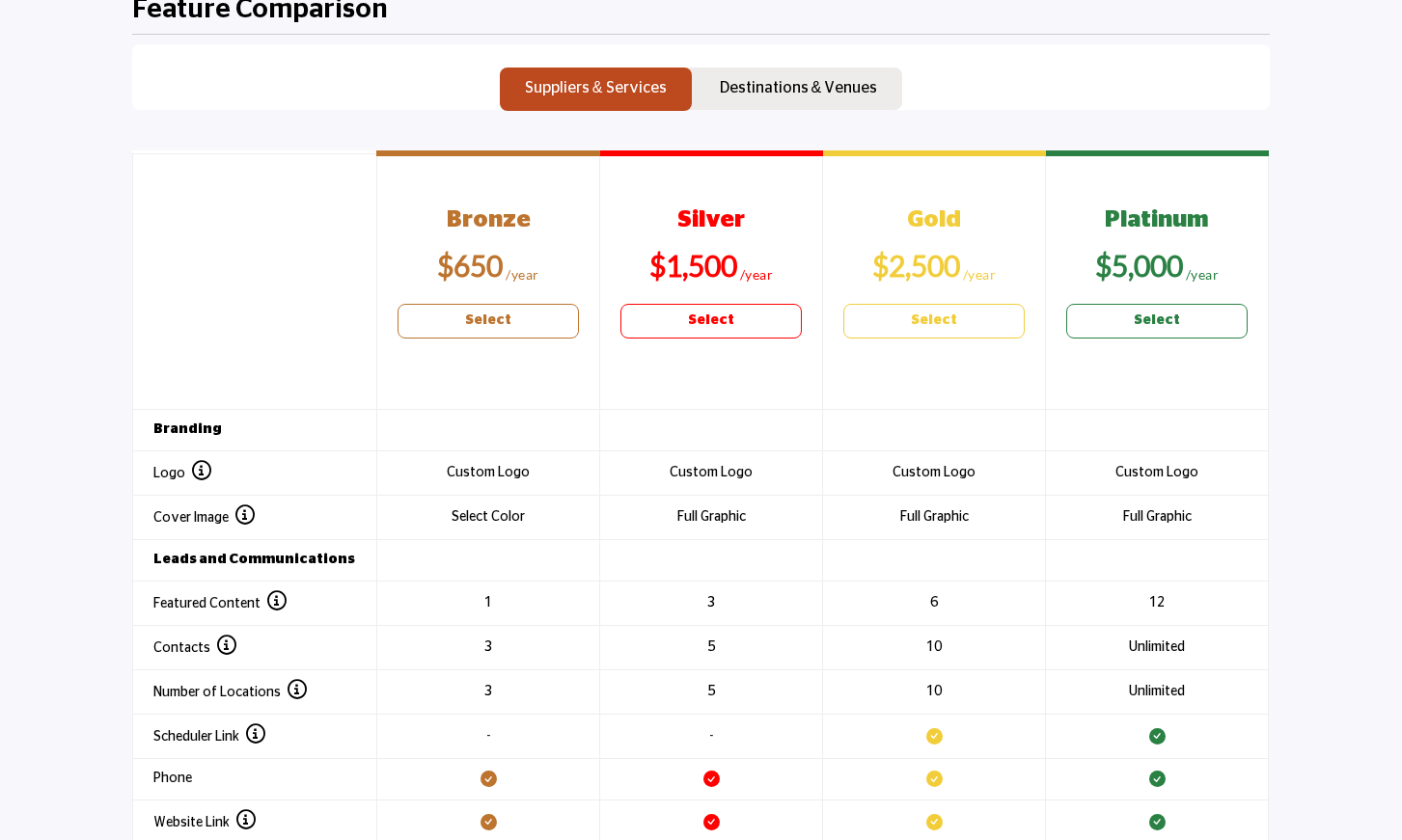
scroll to position [1933, 0]
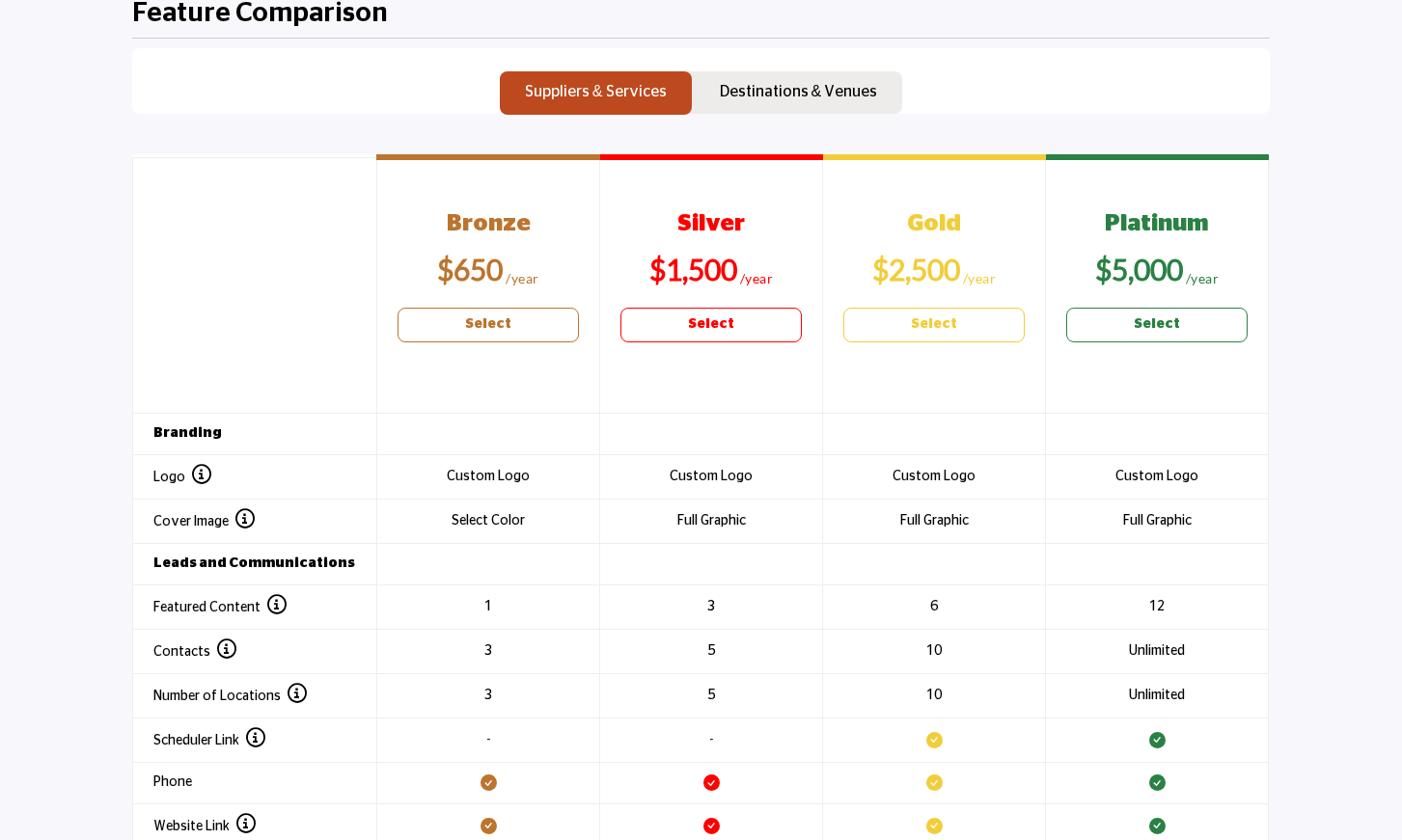
click at [452, 321] on link "Select" at bounding box center [488, 324] width 182 height 34
click at [484, 321] on b "Select" at bounding box center [487, 324] width 46 height 21
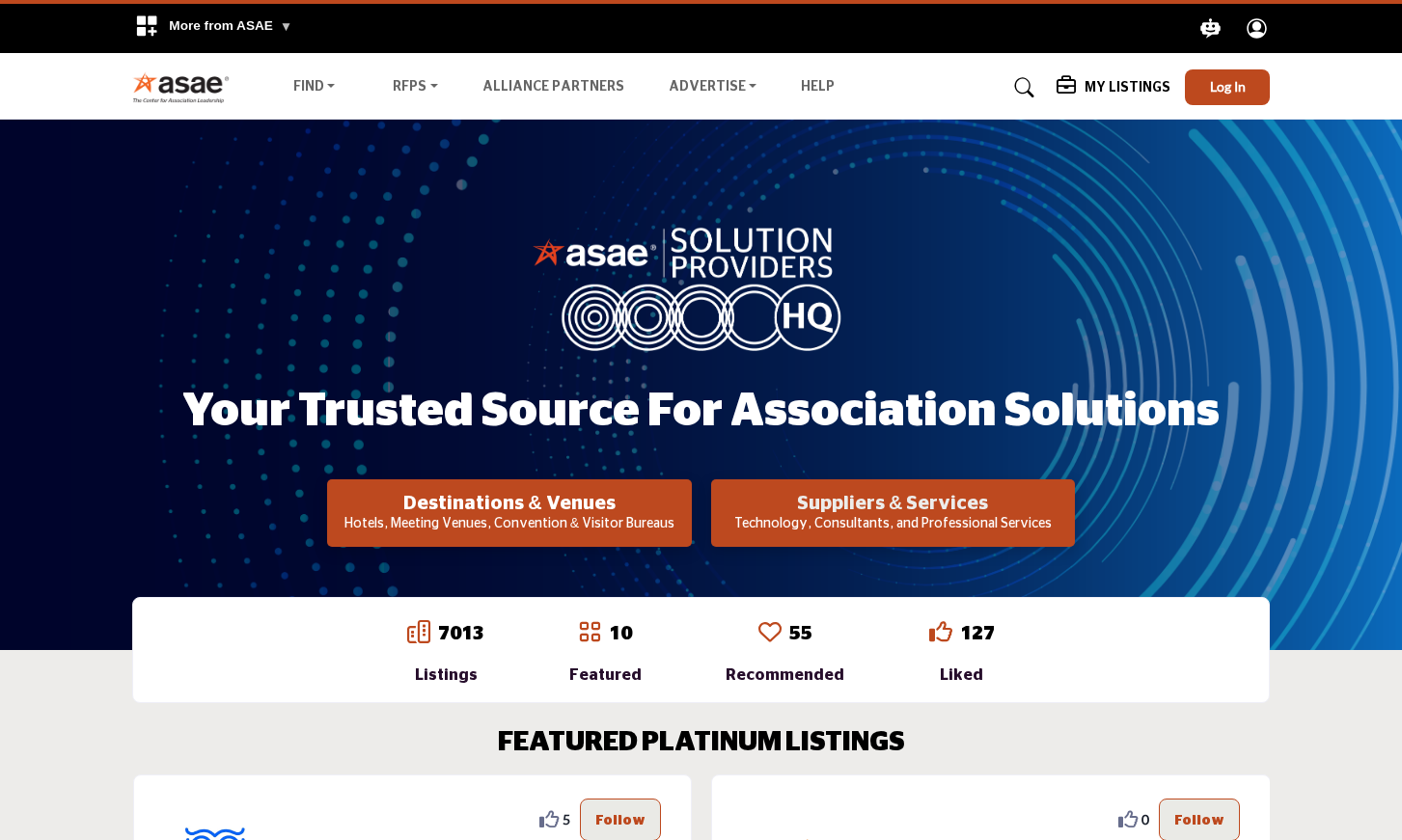
click at [855, 505] on h2 "Suppliers & Services" at bounding box center [893, 504] width 352 height 24
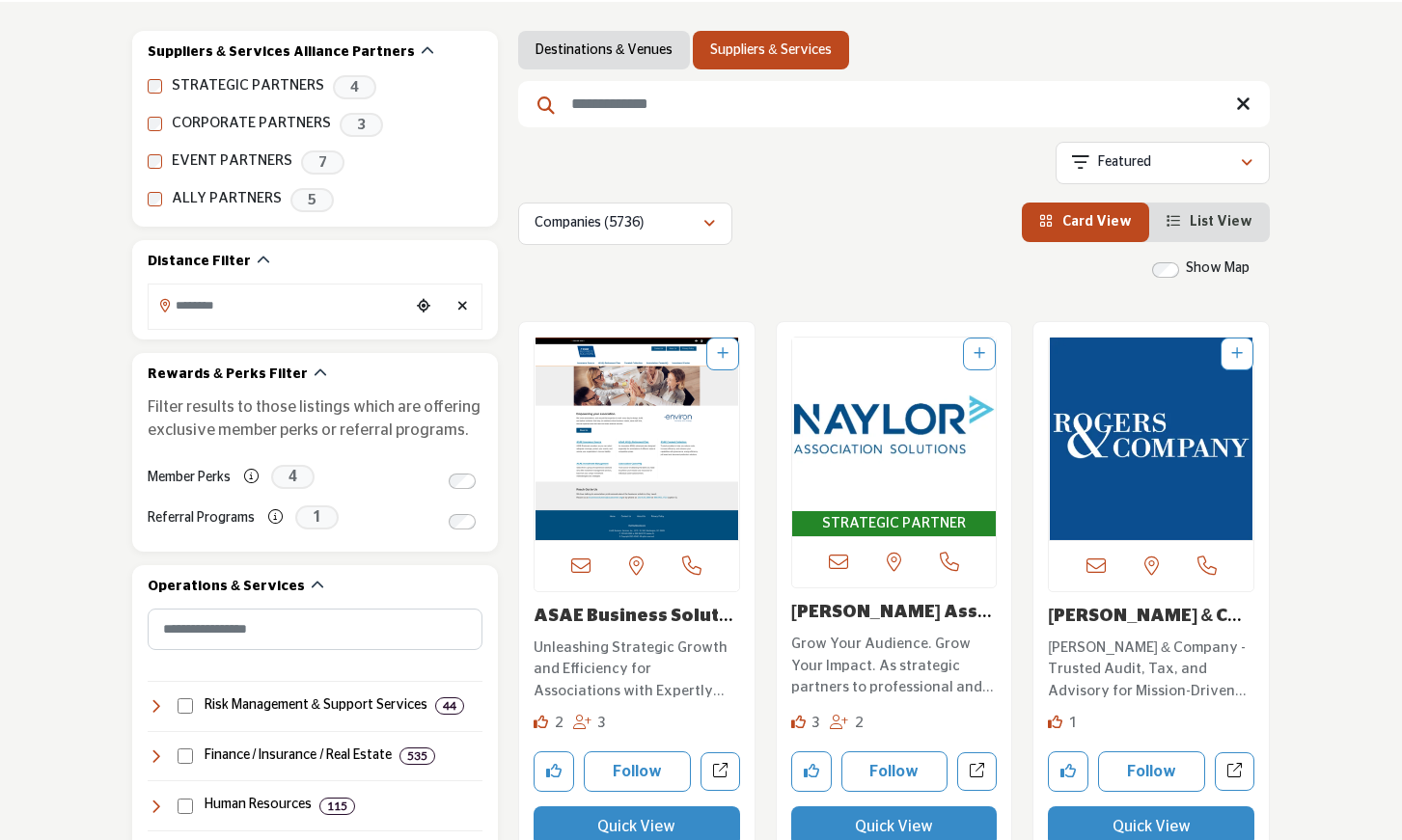
scroll to position [331, 0]
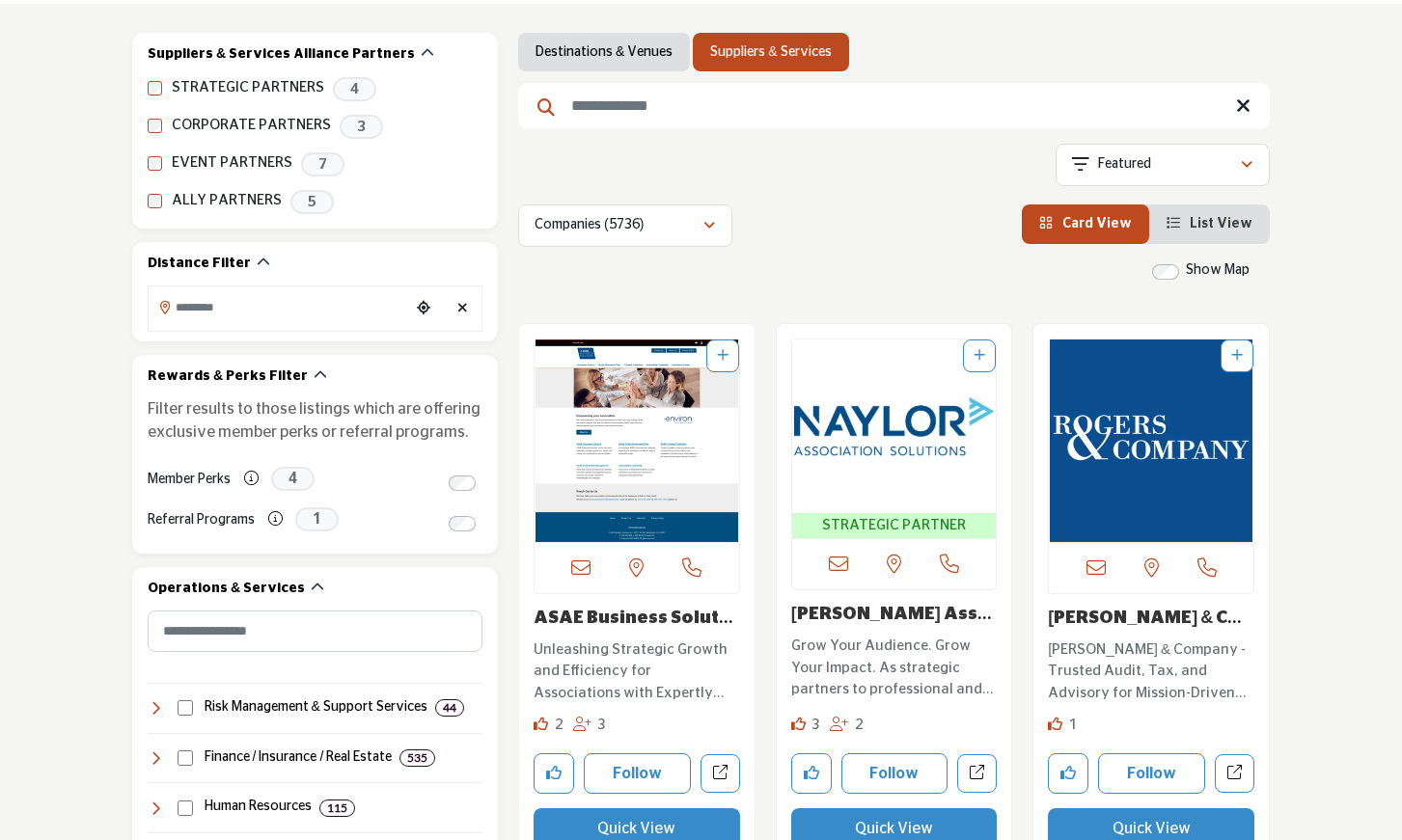
click at [568, 104] on input "Search Keyword" at bounding box center [893, 105] width 752 height 46
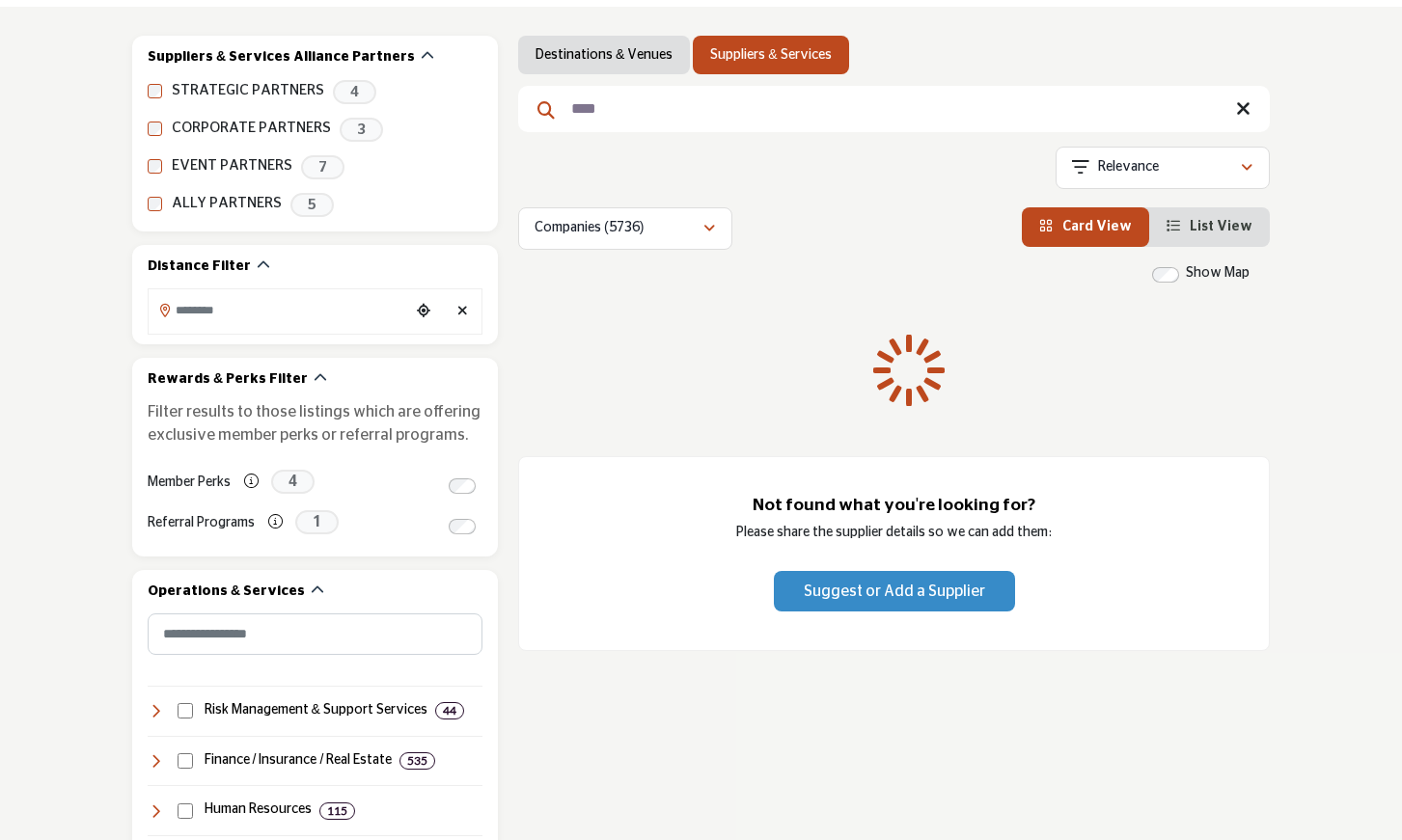
scroll to position [92, 0]
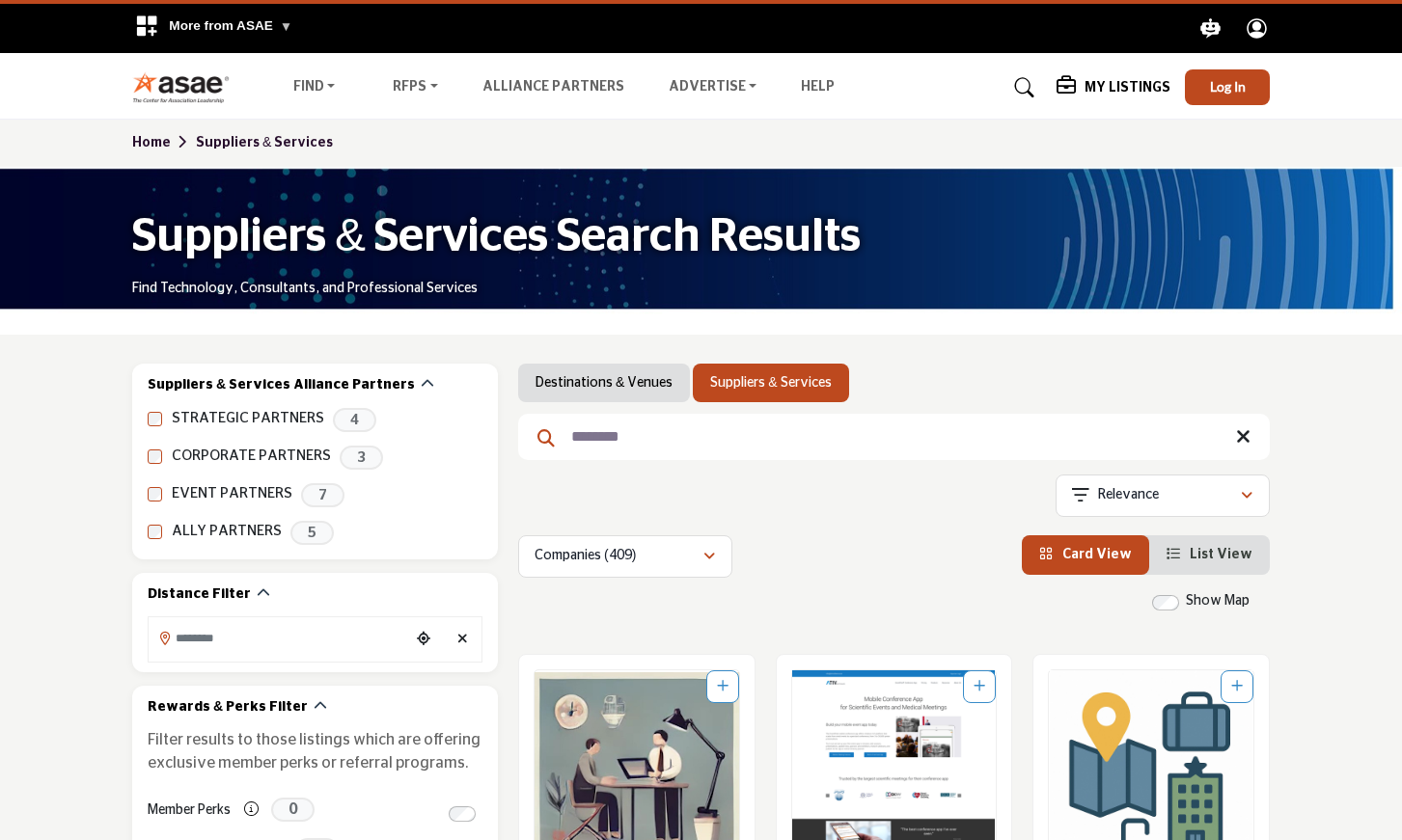
type input "********"
click at [1109, 84] on h5 "My Listings" at bounding box center [1127, 88] width 85 height 18
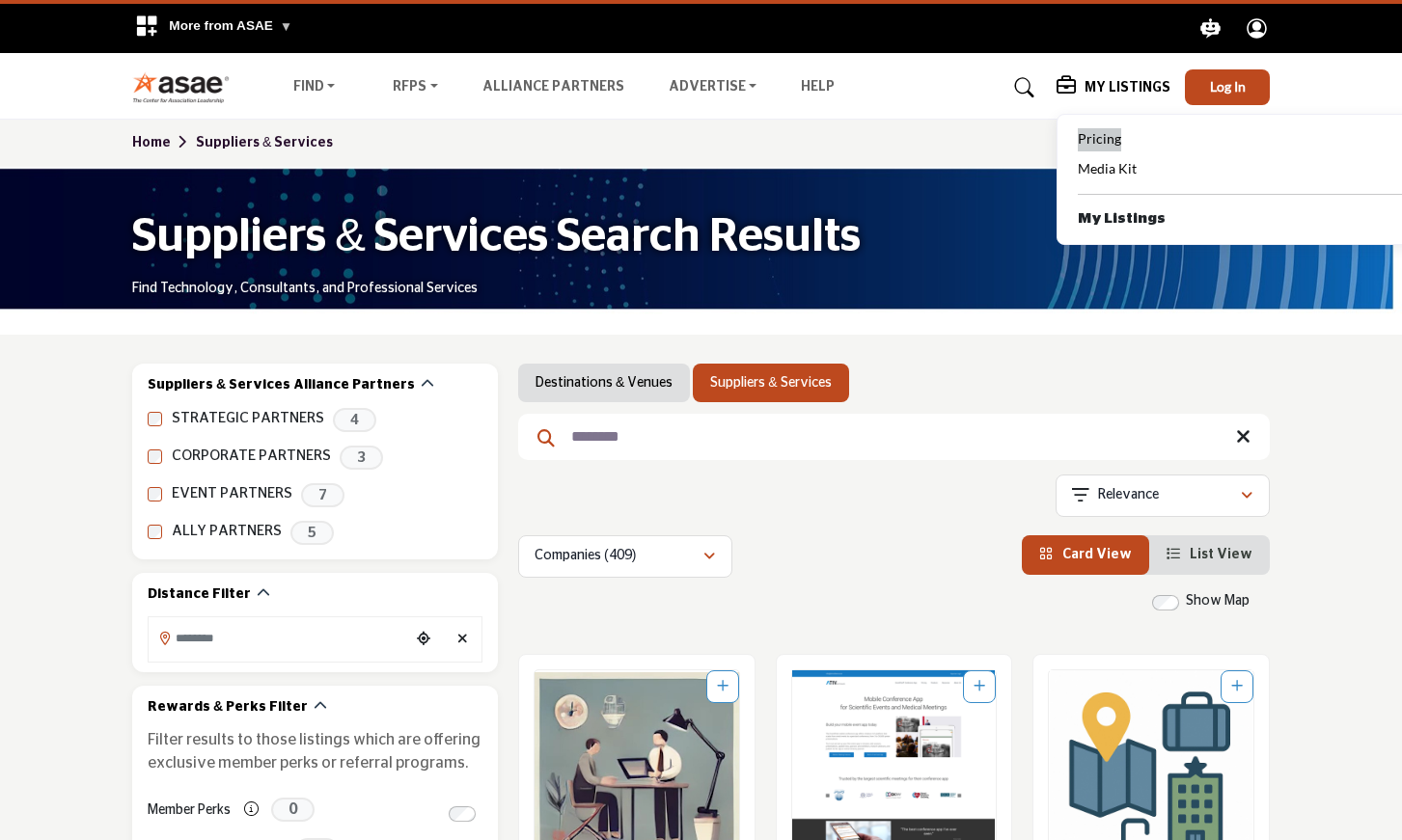
click at [1100, 138] on span "Pricing" at bounding box center [1099, 139] width 43 height 17
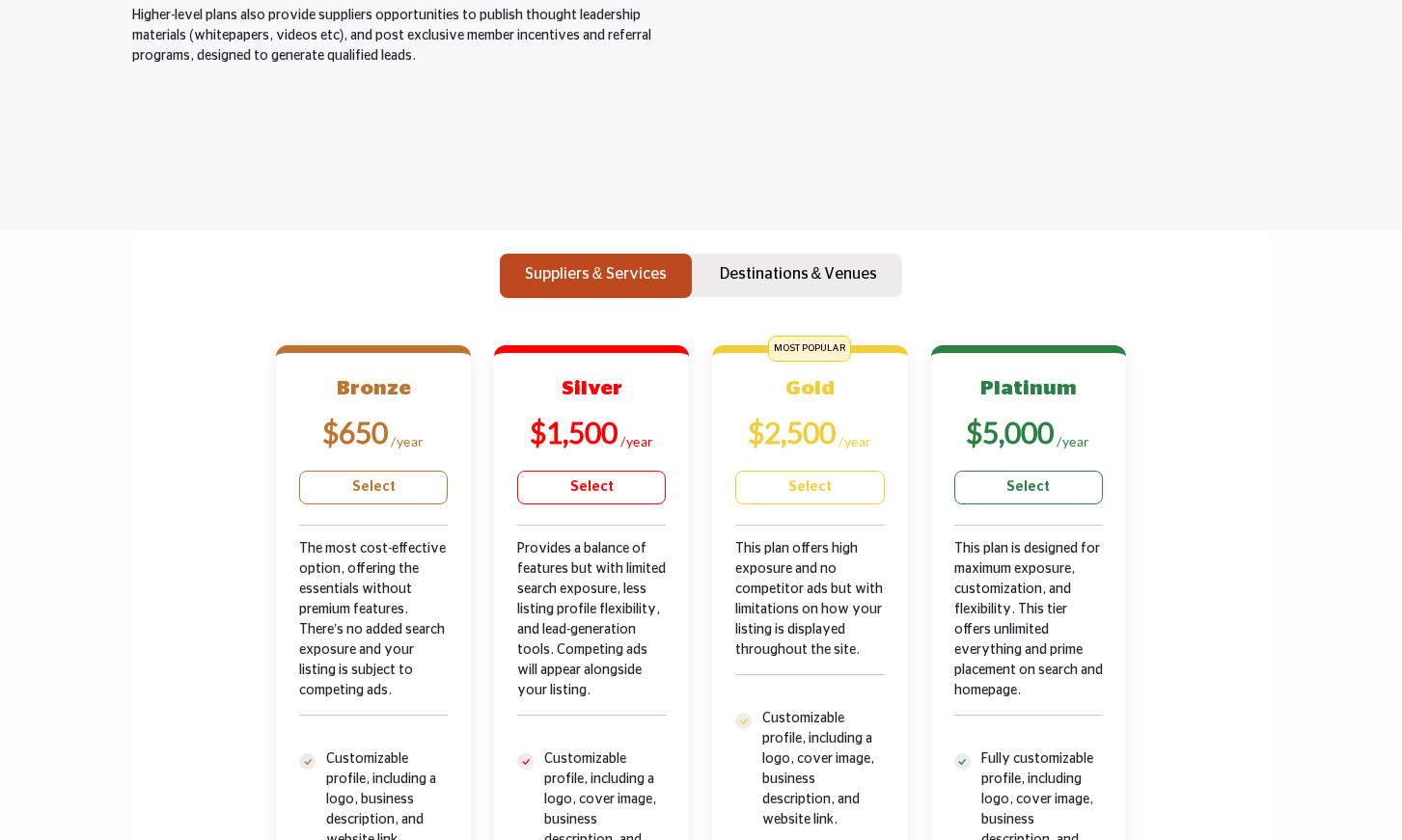
scroll to position [419, 0]
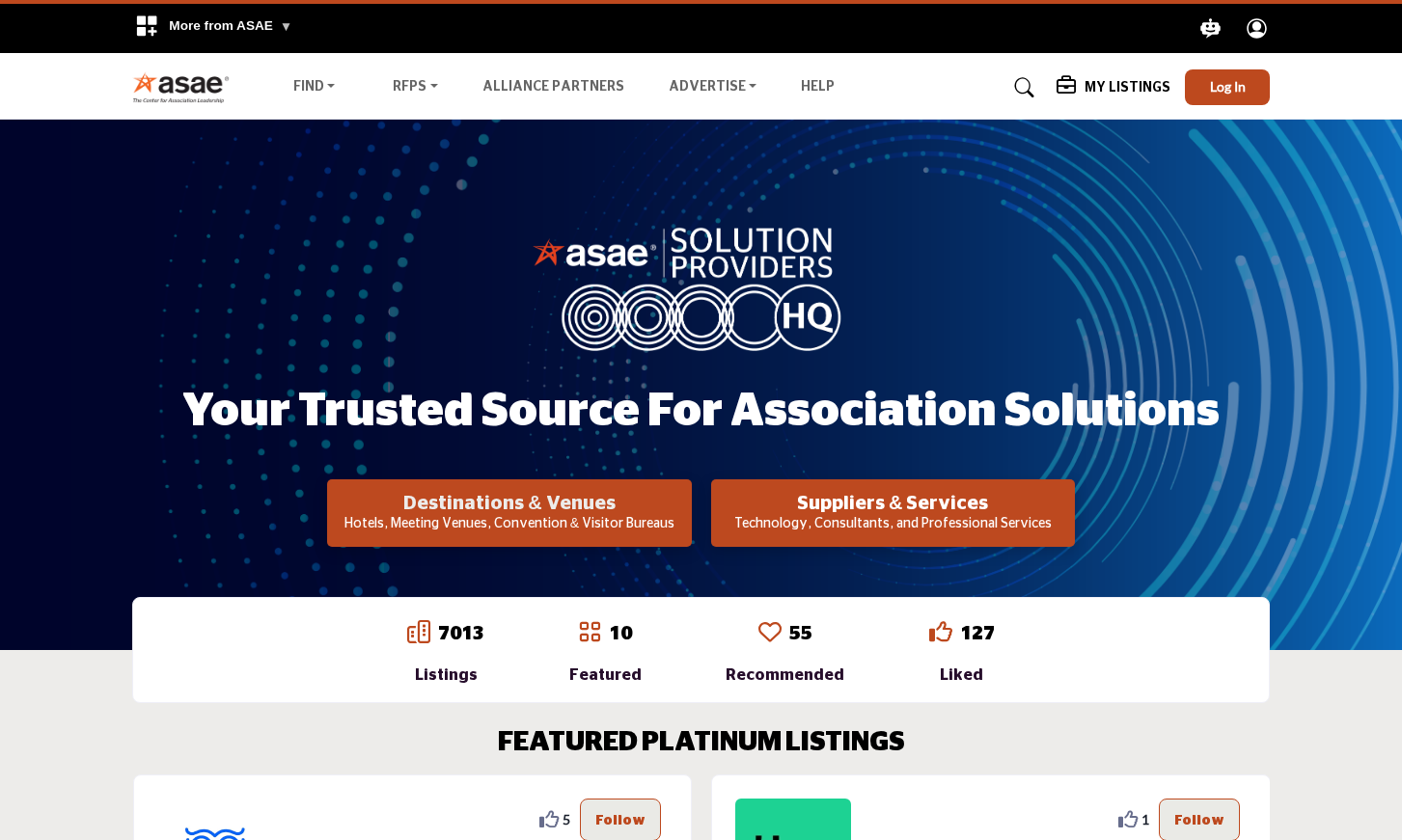
click at [522, 508] on h2 "Destinations & Venues" at bounding box center [509, 504] width 352 height 24
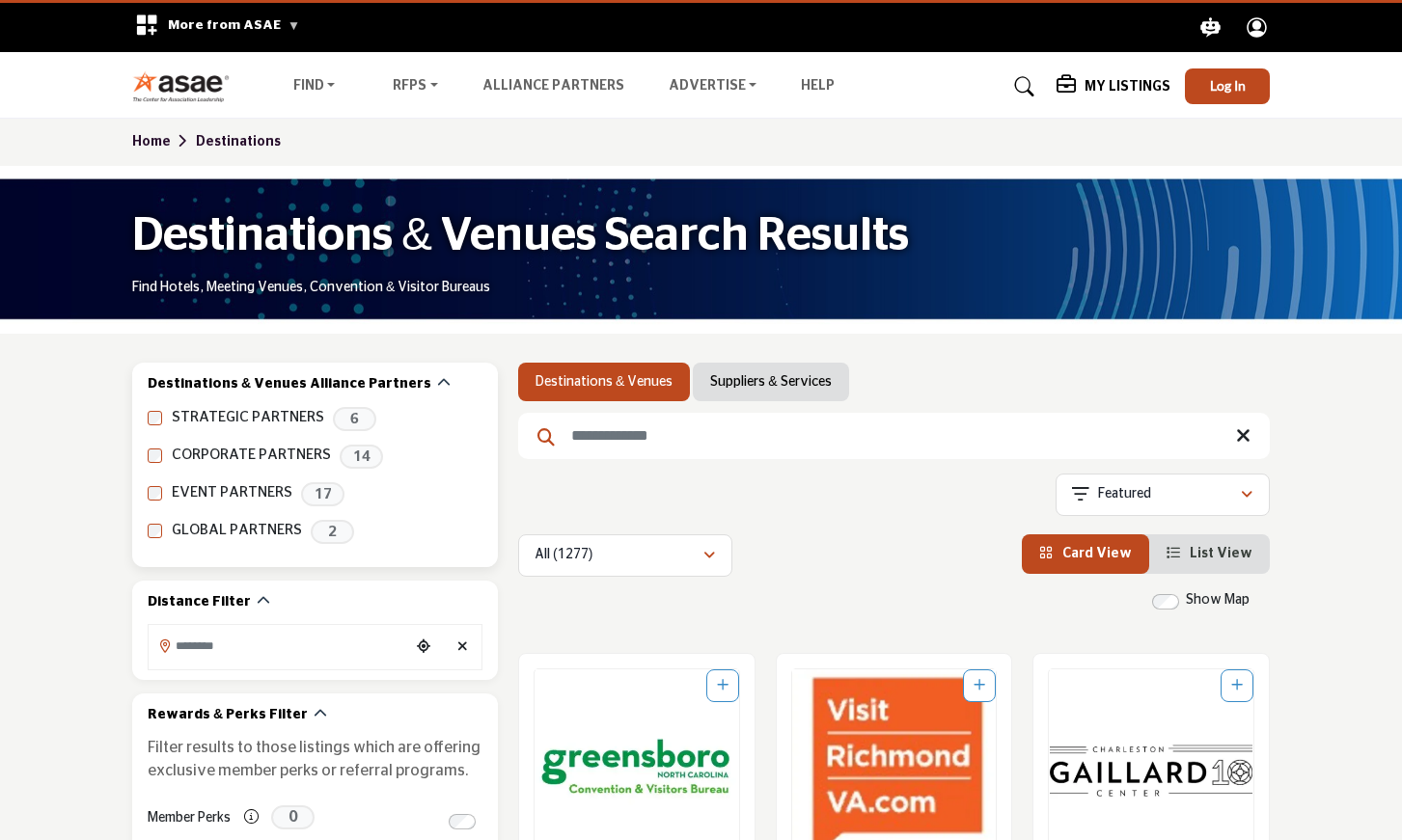
scroll to position [1, 0]
click at [569, 437] on input "Search Keyword" at bounding box center [893, 435] width 752 height 46
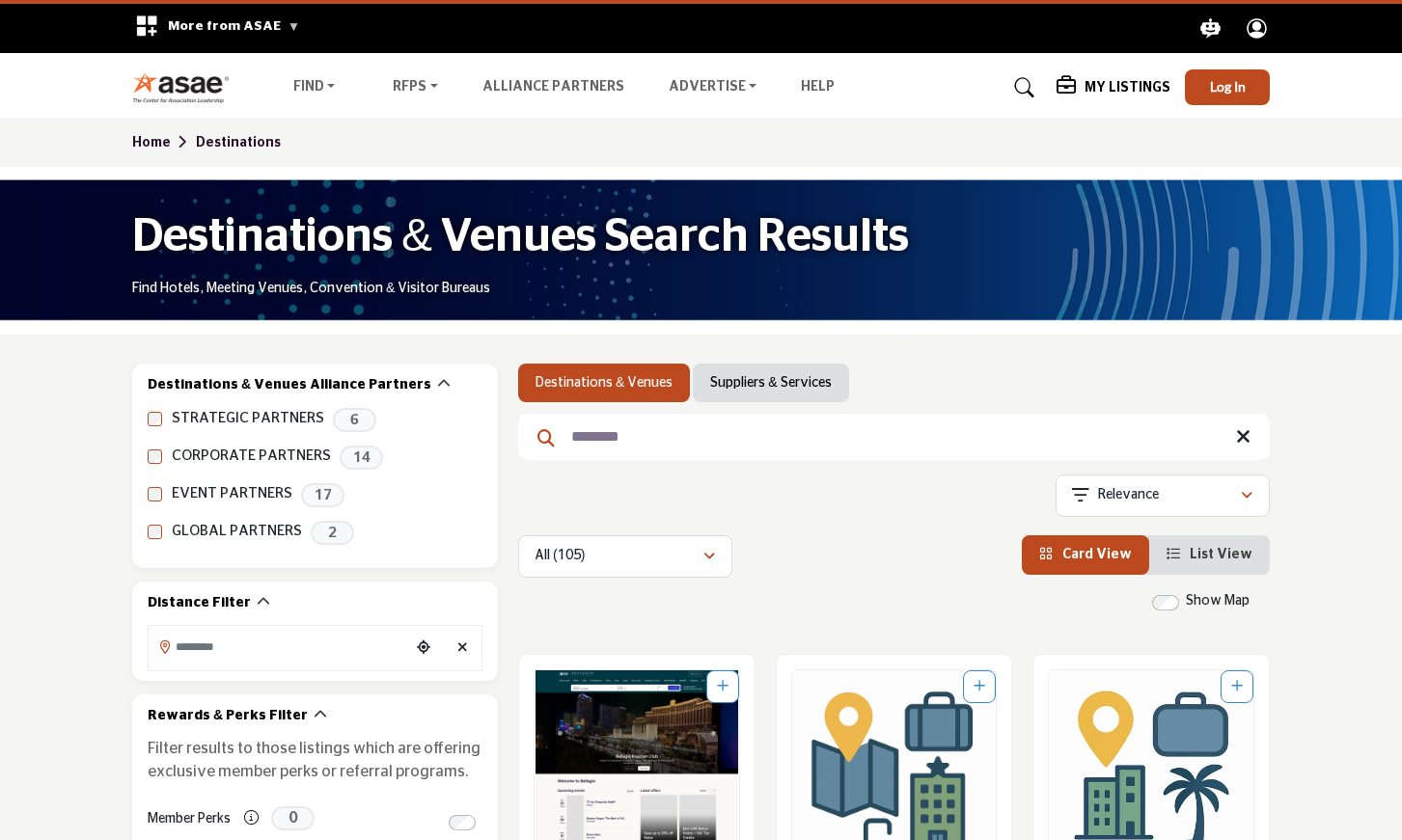
type input "********"
drag, startPoint x: 725, startPoint y: 379, endPoint x: 986, endPoint y: 26, distance: 439.0
click at [725, 379] on link "Suppliers & Services" at bounding box center [770, 383] width 121 height 20
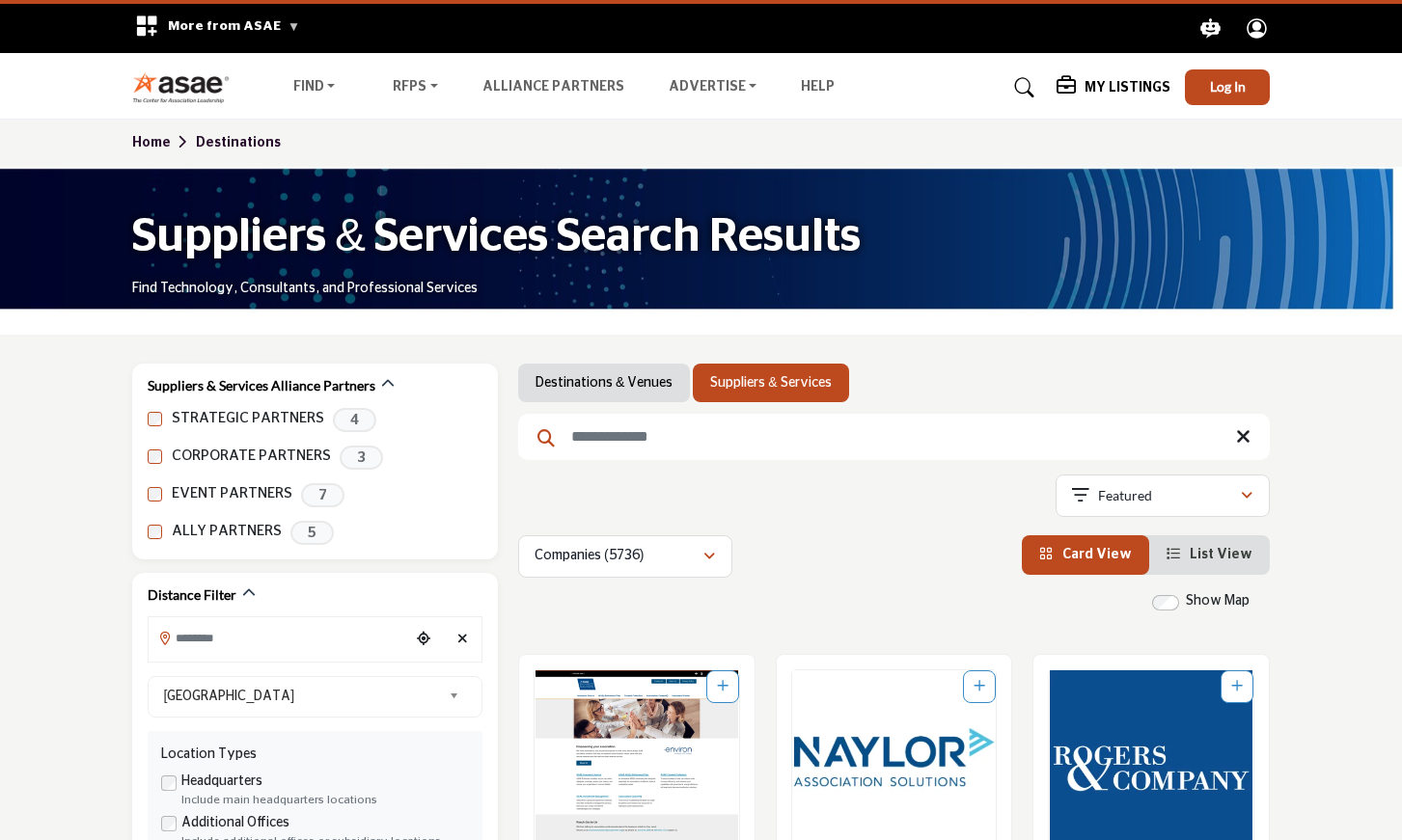
click at [757, 375] on link "Suppliers & Services" at bounding box center [770, 383] width 121 height 20
click at [575, 435] on input "Search Keyword" at bounding box center [893, 436] width 752 height 46
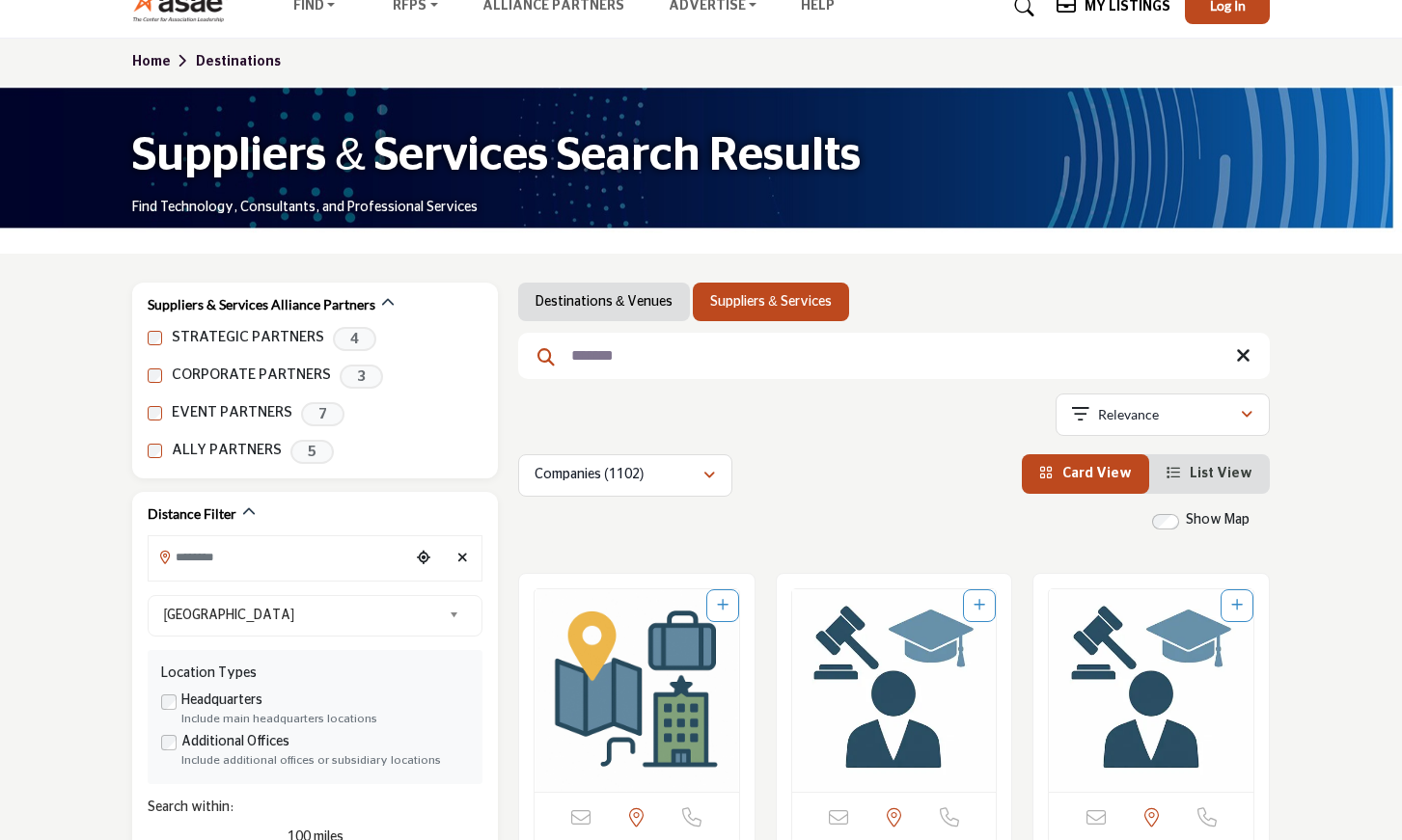
scroll to position [17, 0]
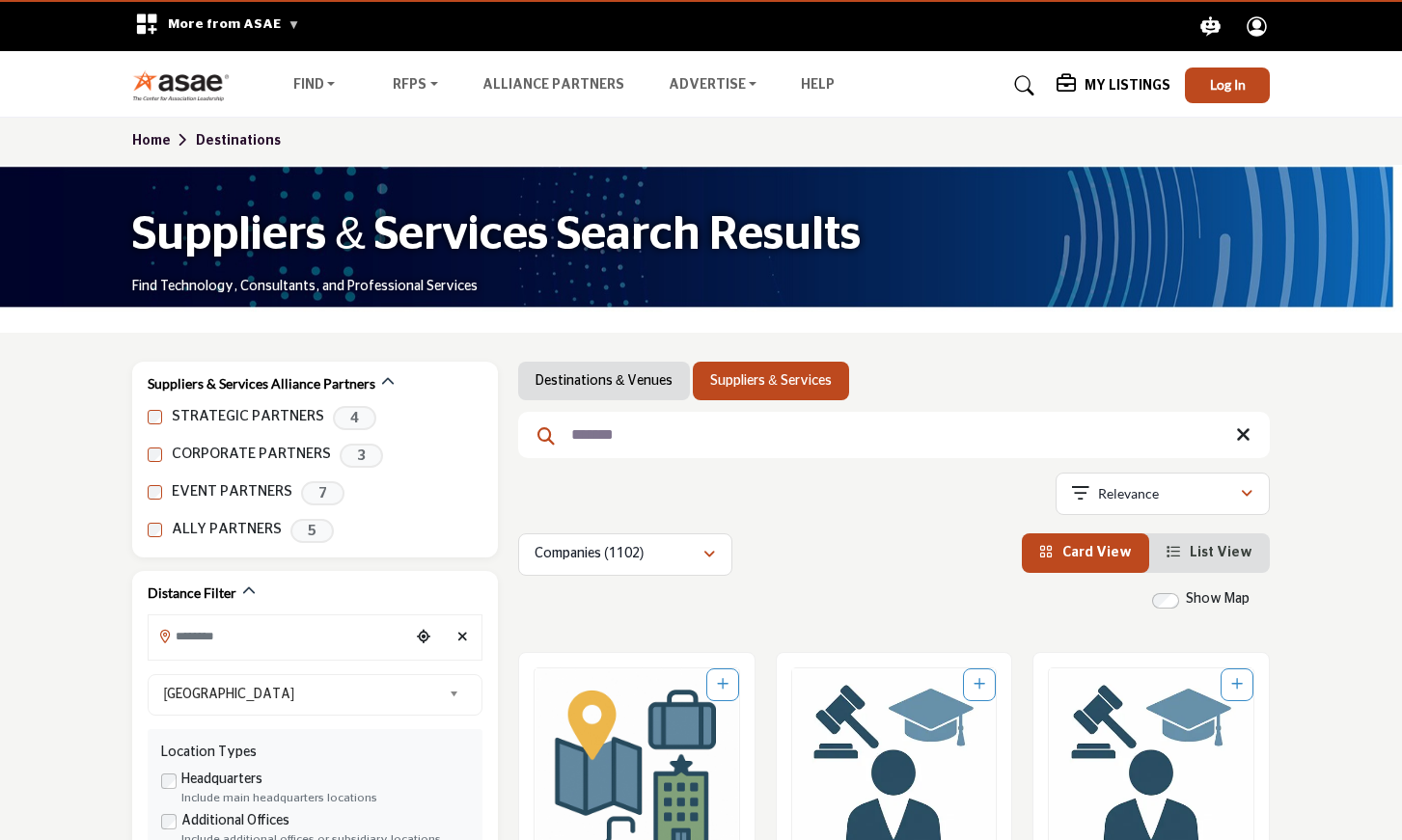
click at [580, 422] on input "*******" at bounding box center [893, 434] width 752 height 46
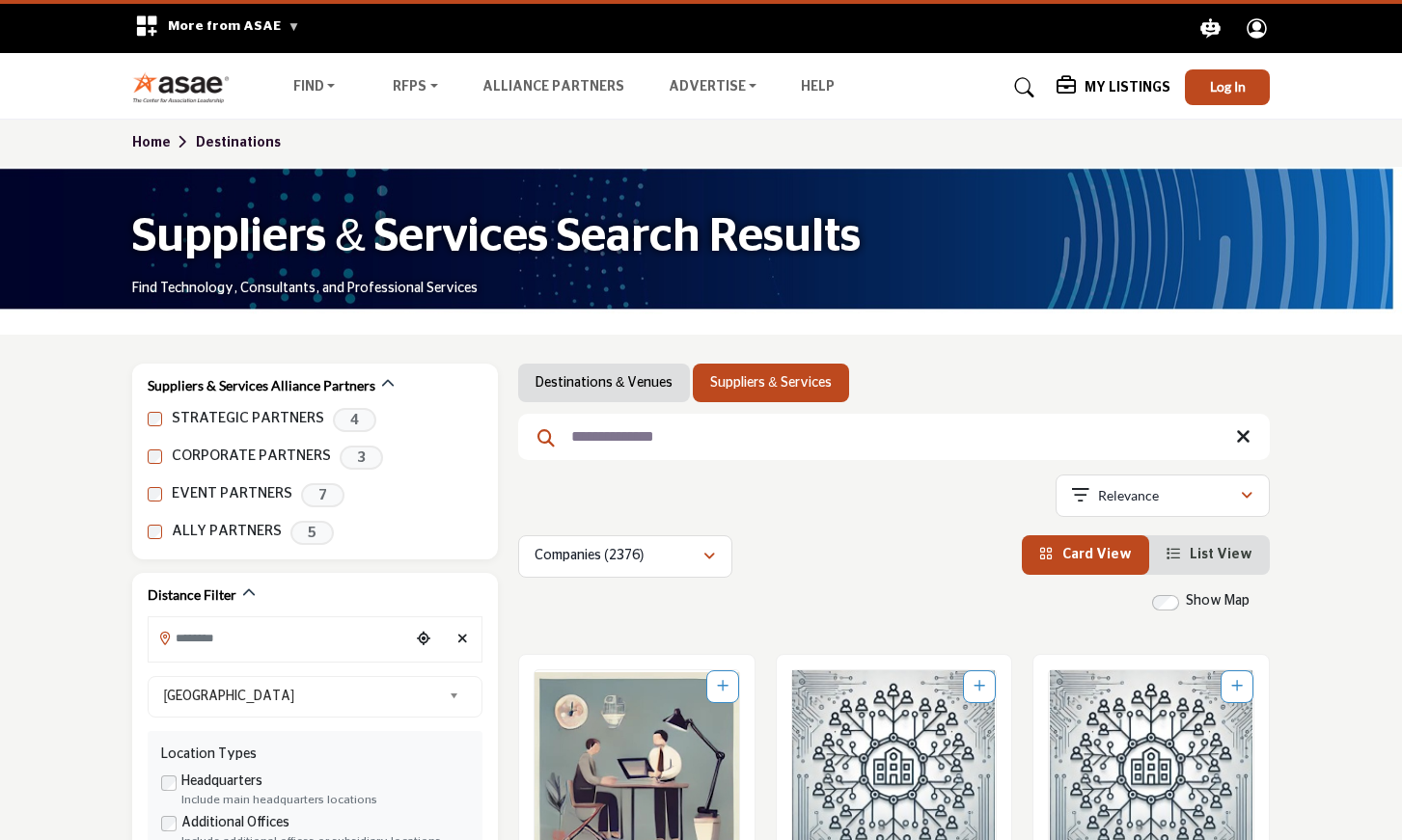
drag, startPoint x: 661, startPoint y: 433, endPoint x: 694, endPoint y: 463, distance: 44.6
click at [661, 434] on input "**********" at bounding box center [893, 436] width 752 height 46
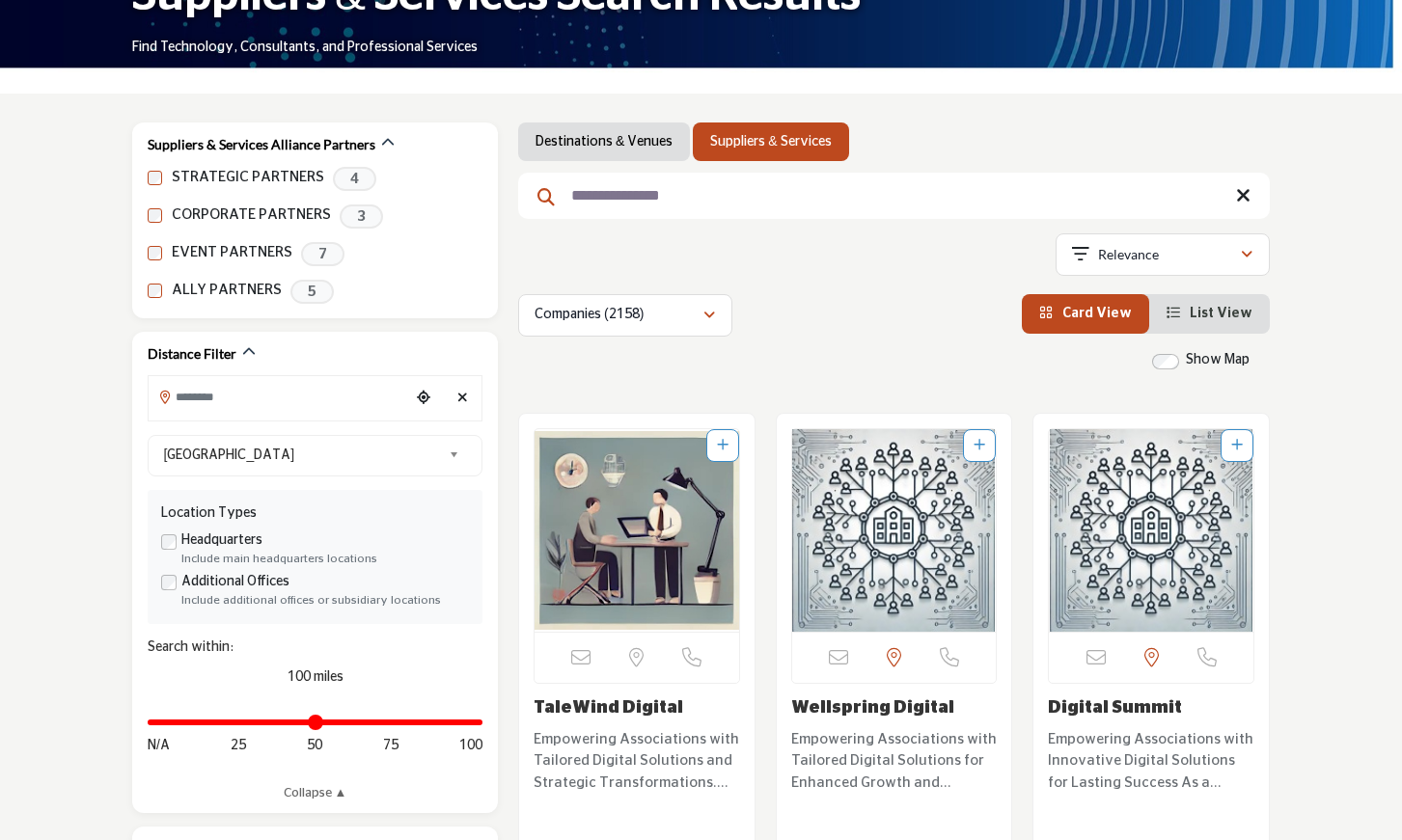
scroll to position [257, 0]
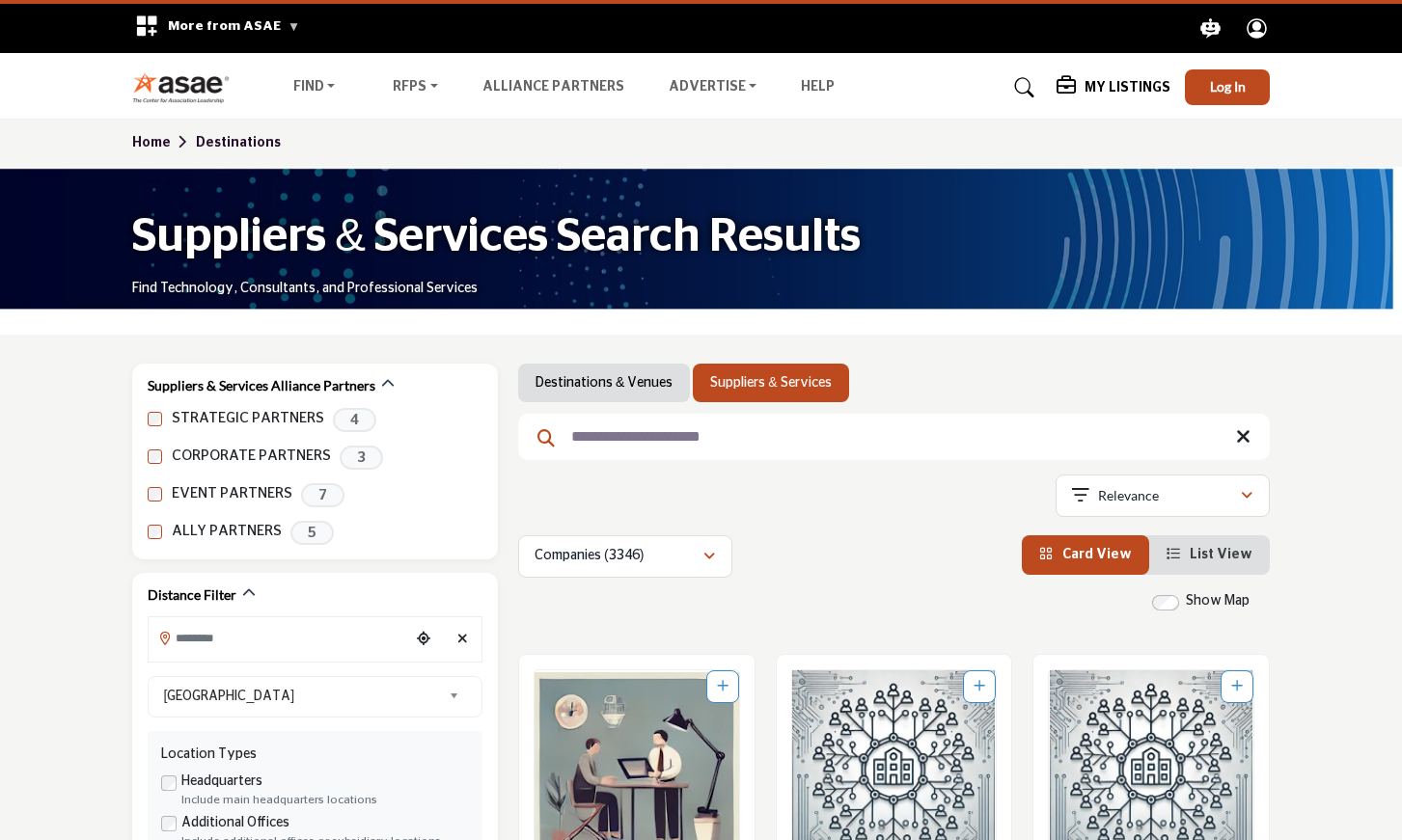
type input "**********"
click at [1248, 495] on icon "button" at bounding box center [1247, 496] width 12 height 14
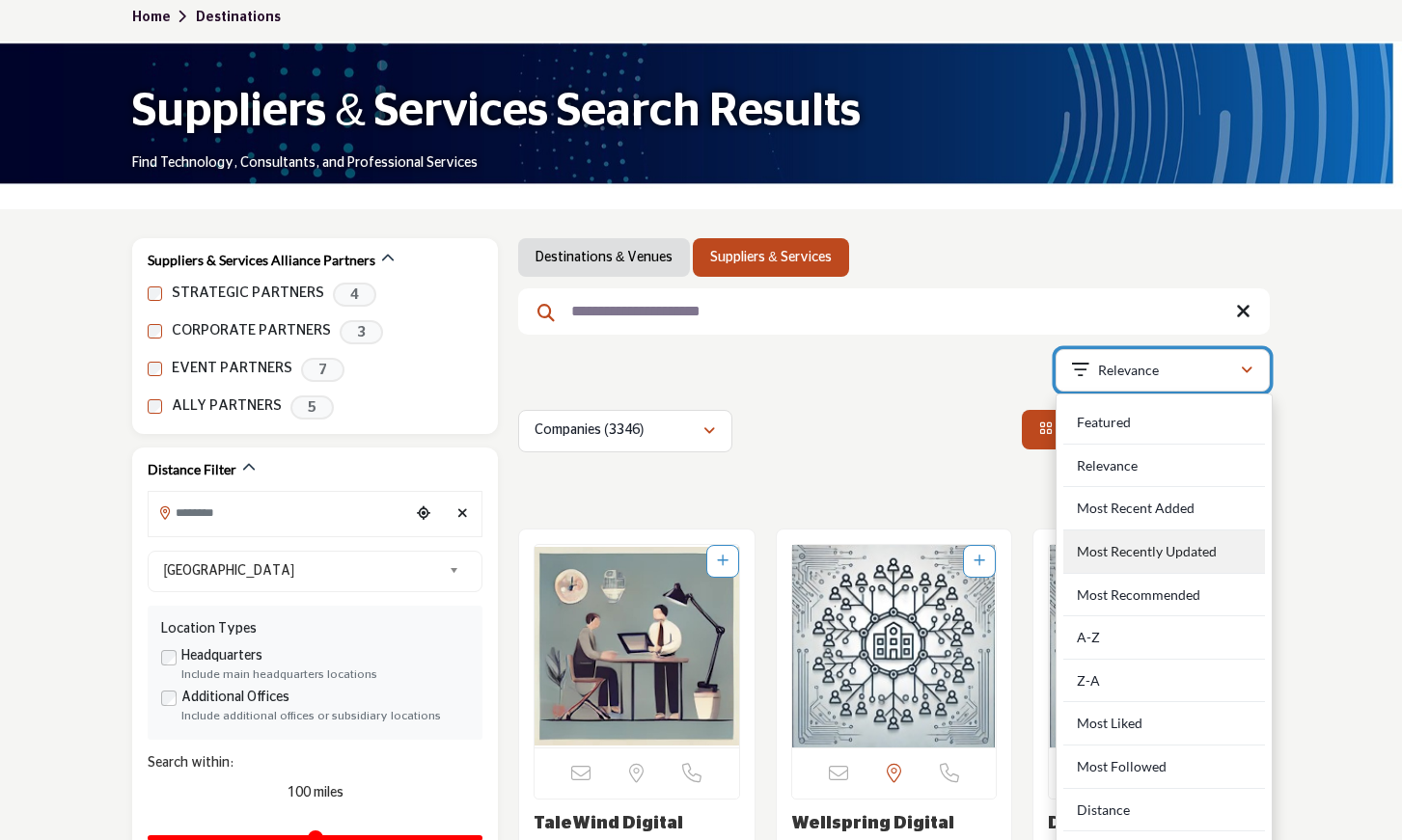
scroll to position [122, 0]
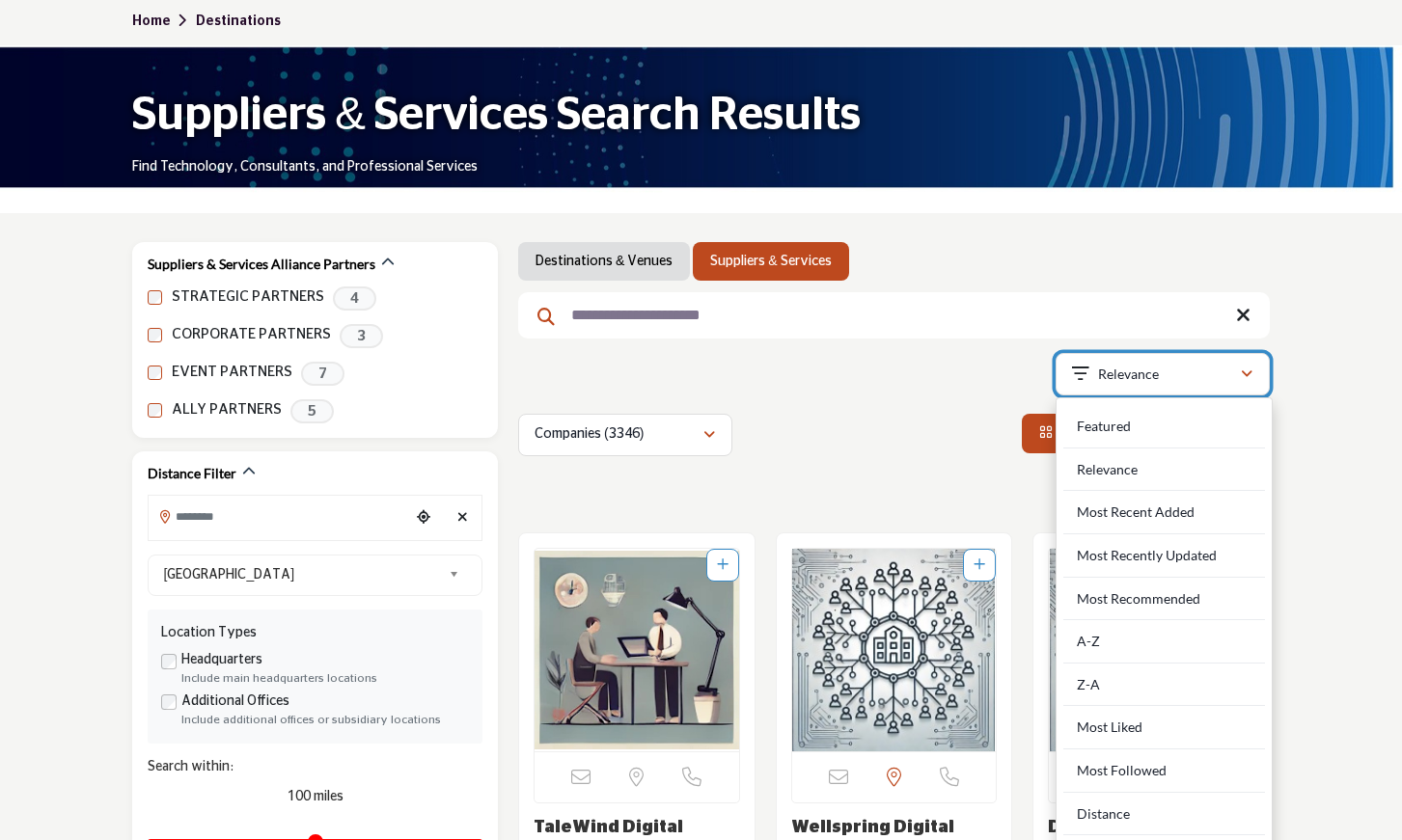
click at [1246, 377] on icon "button" at bounding box center [1247, 374] width 12 height 14
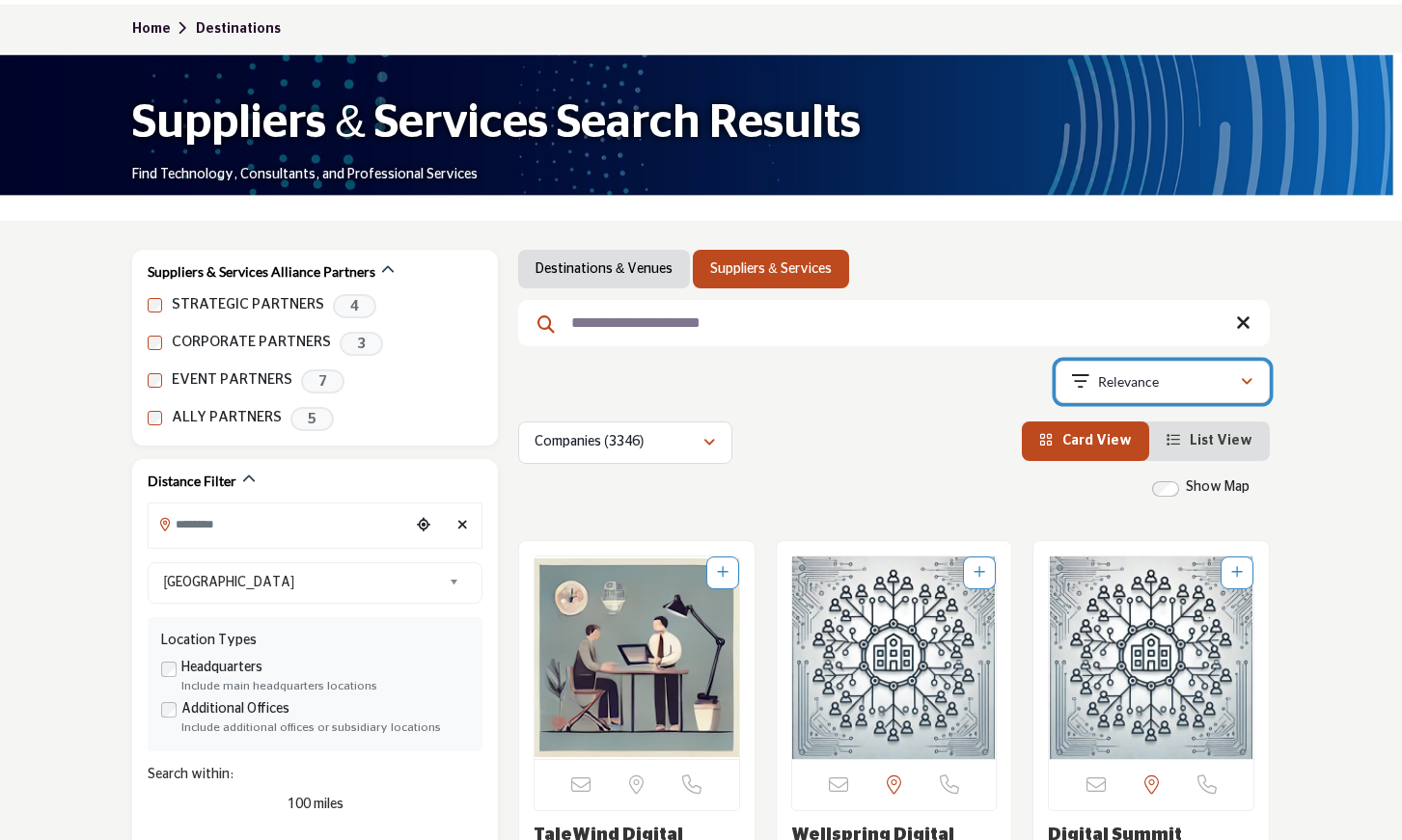
scroll to position [116, 0]
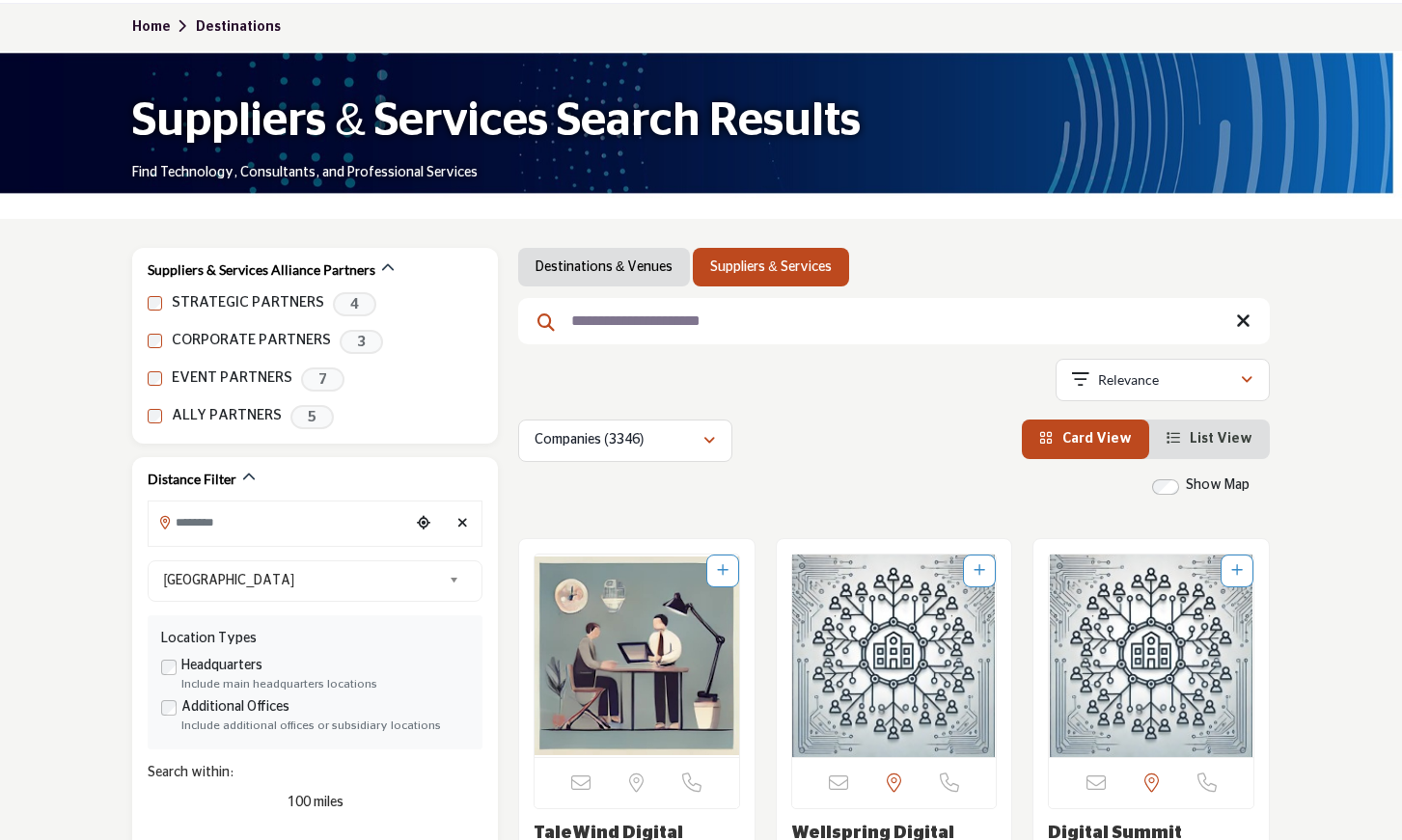
click at [1243, 319] on icon at bounding box center [1243, 321] width 15 height 20
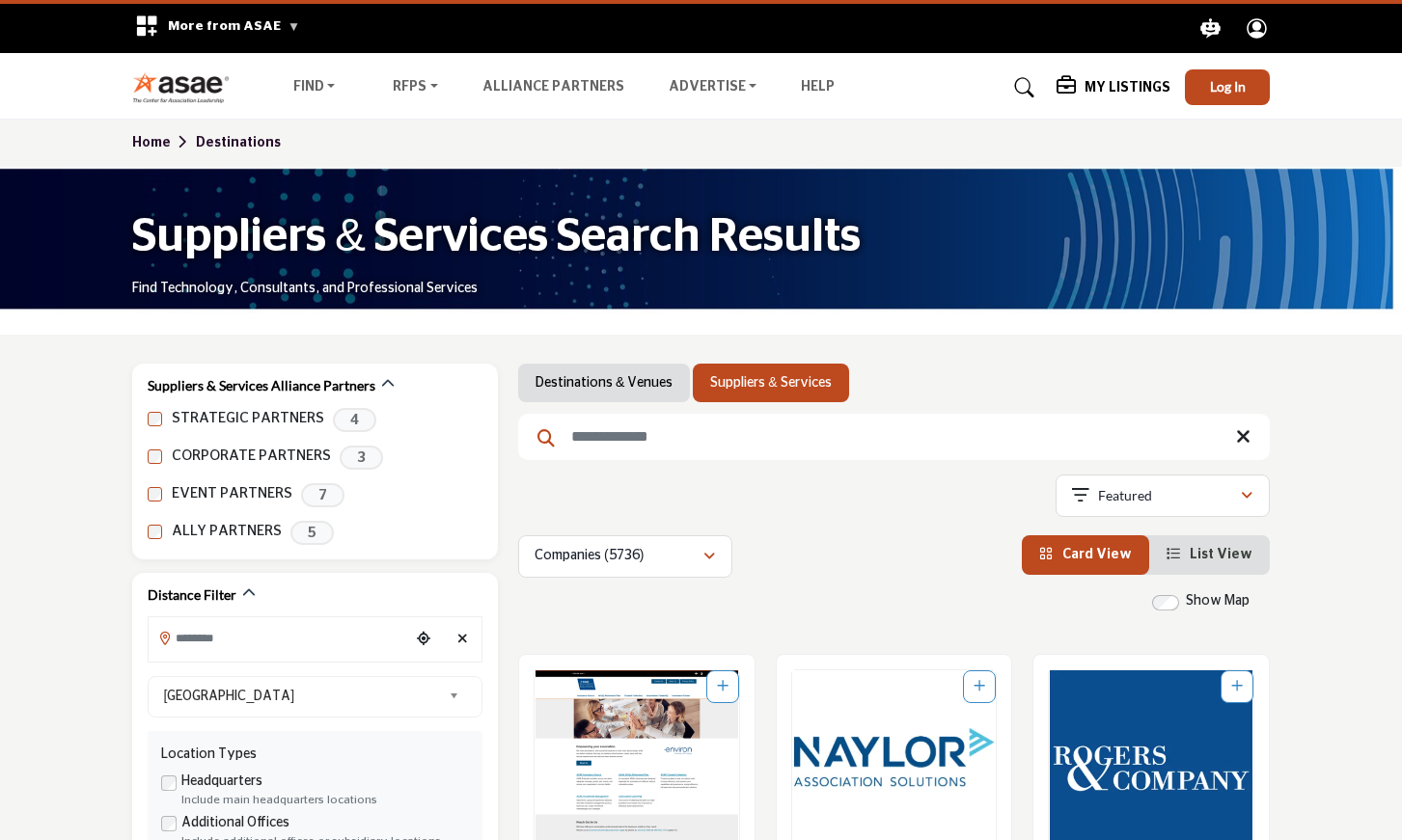
click at [573, 436] on input "Search Keyword" at bounding box center [893, 436] width 752 height 46
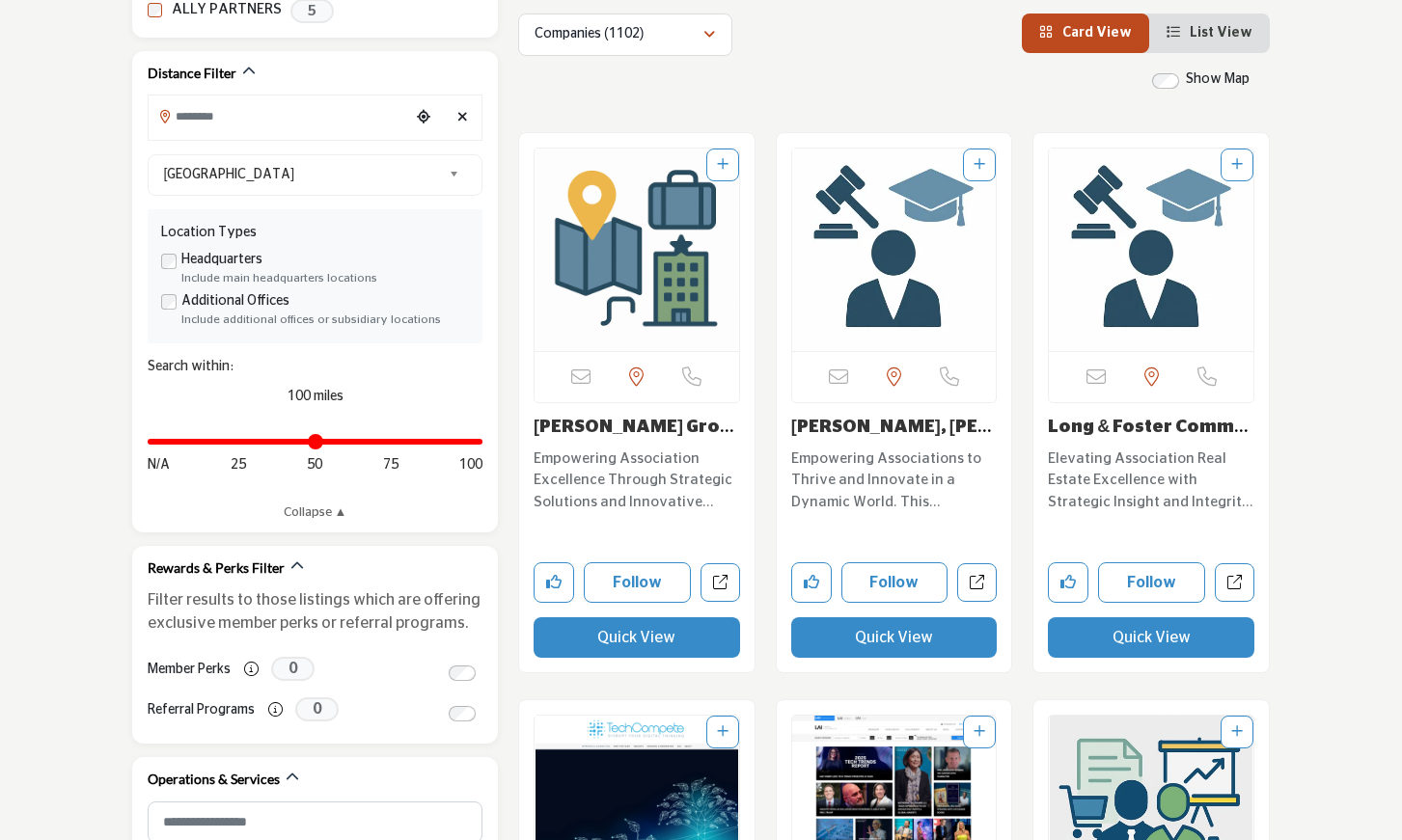
scroll to position [533, 0]
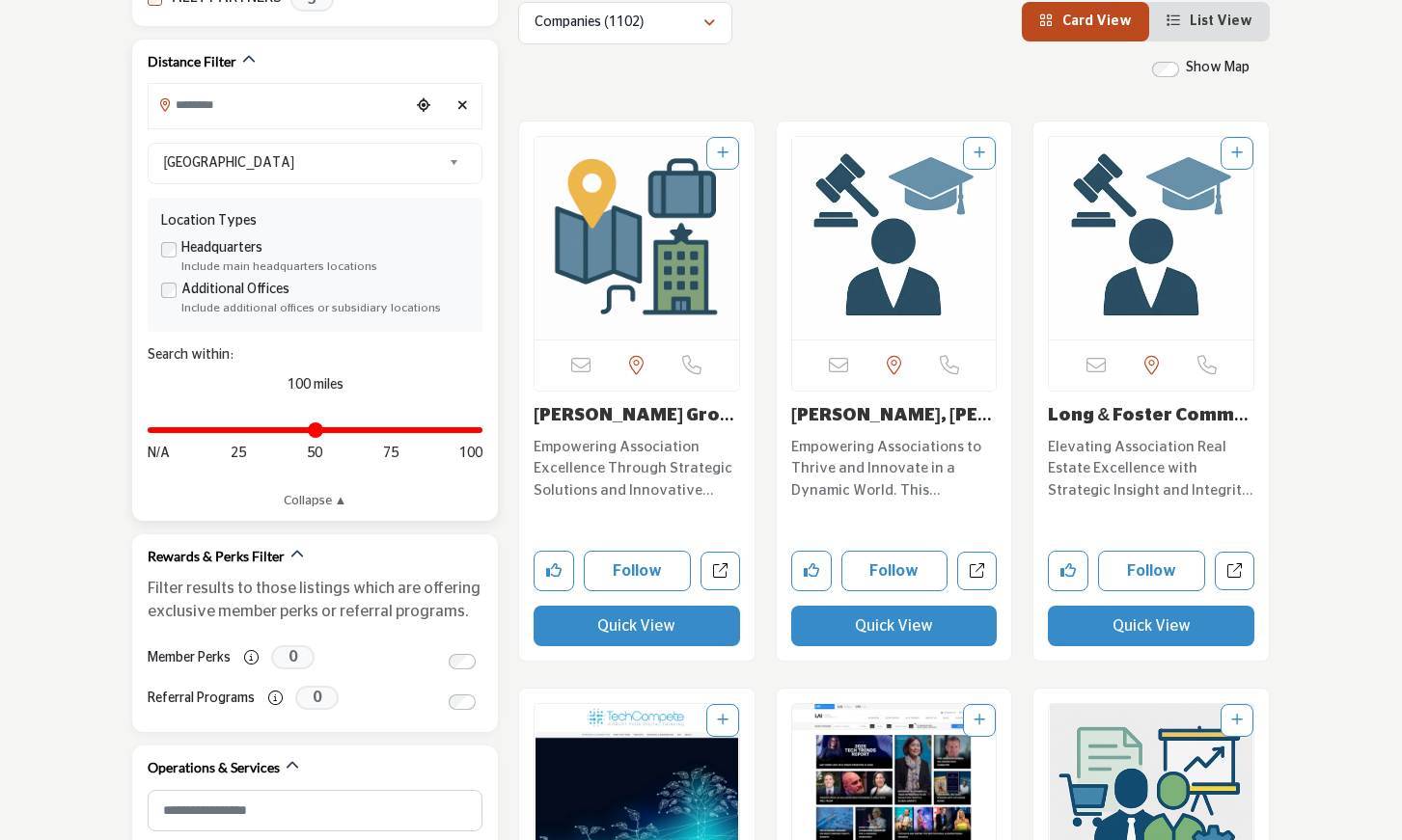
type input "*******"
click at [461, 101] on icon "Clear search location" at bounding box center [462, 105] width 11 height 14
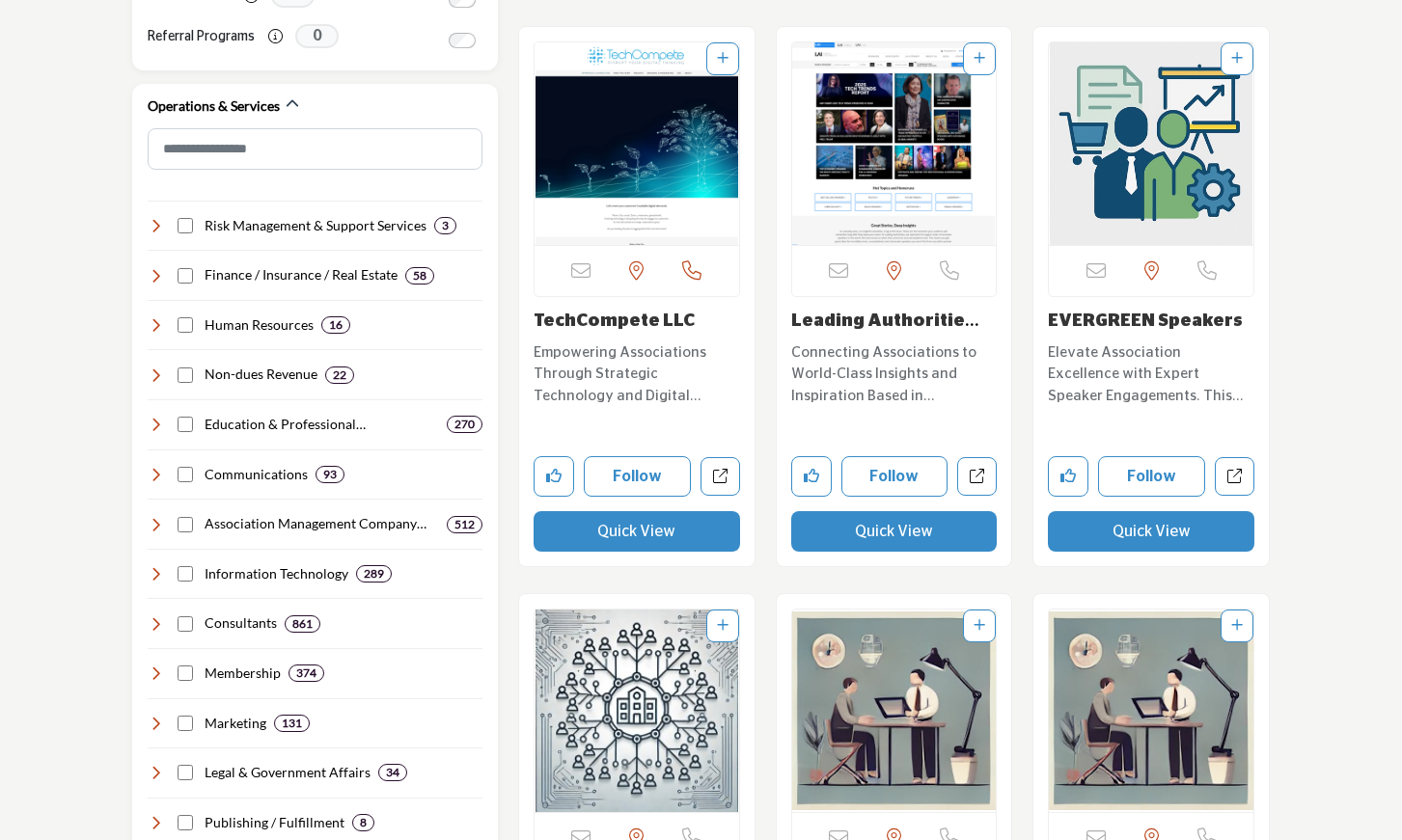
scroll to position [1199, 0]
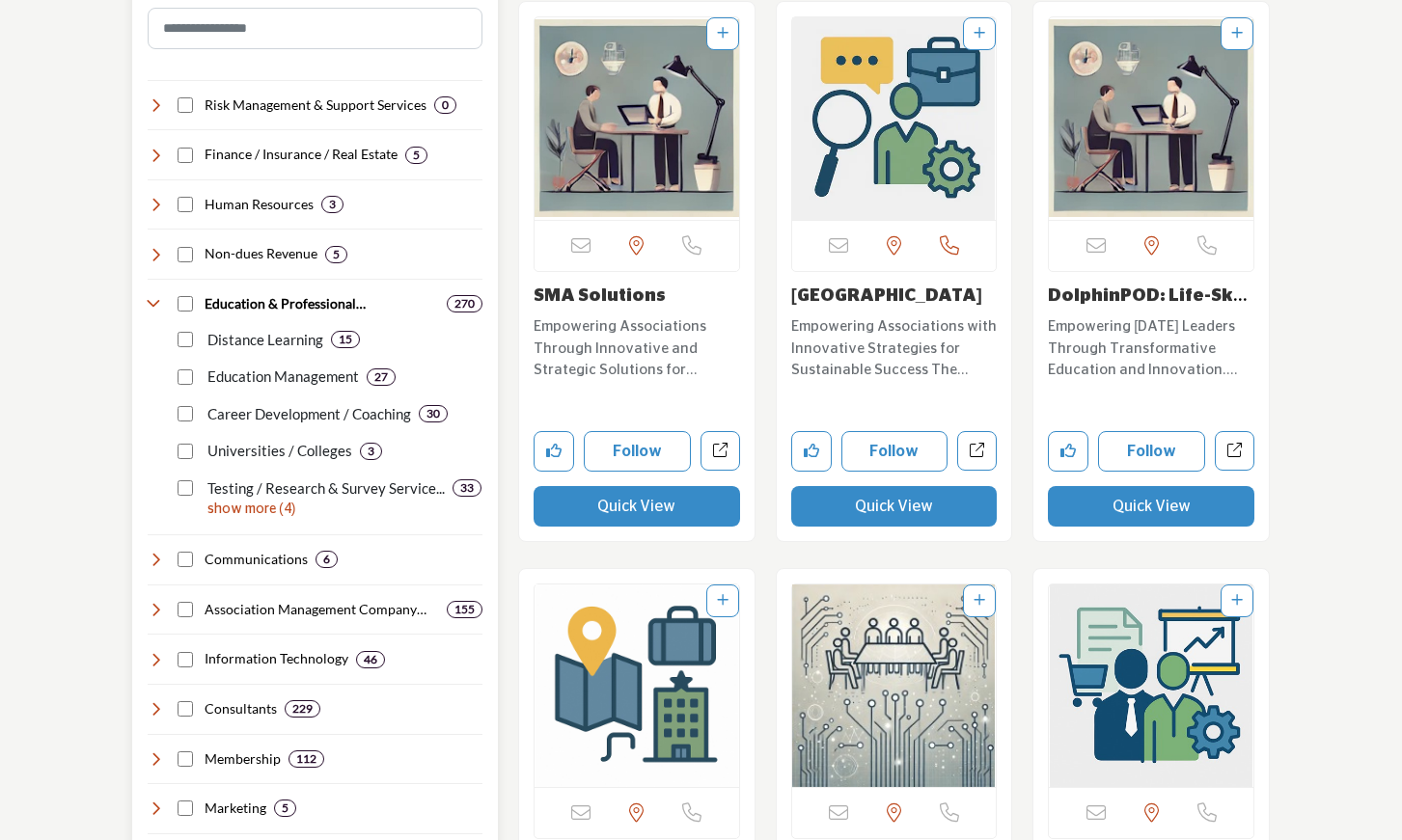
scroll to position [1335, 0]
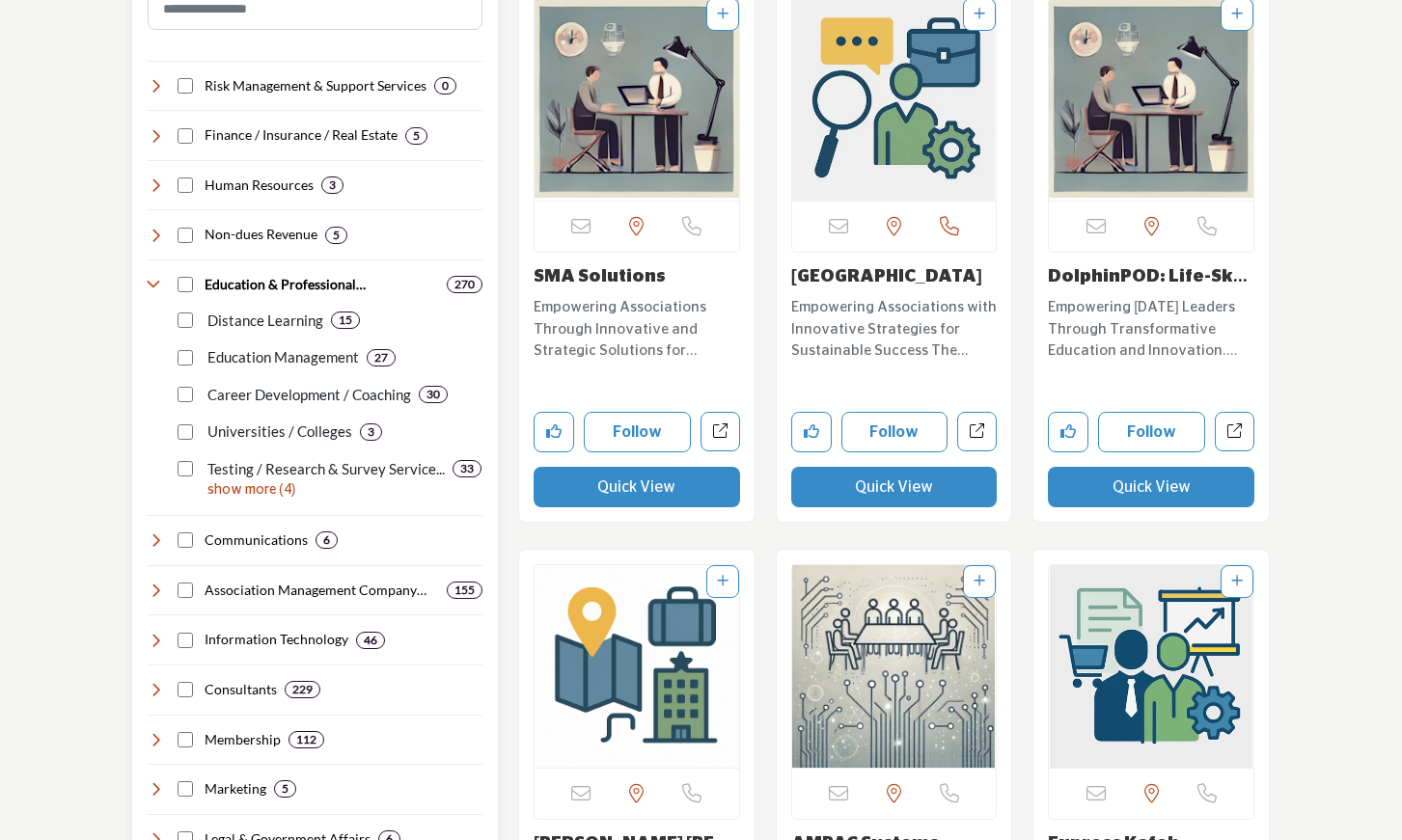
click at [430, 394] on b "30" at bounding box center [433, 395] width 14 height 14
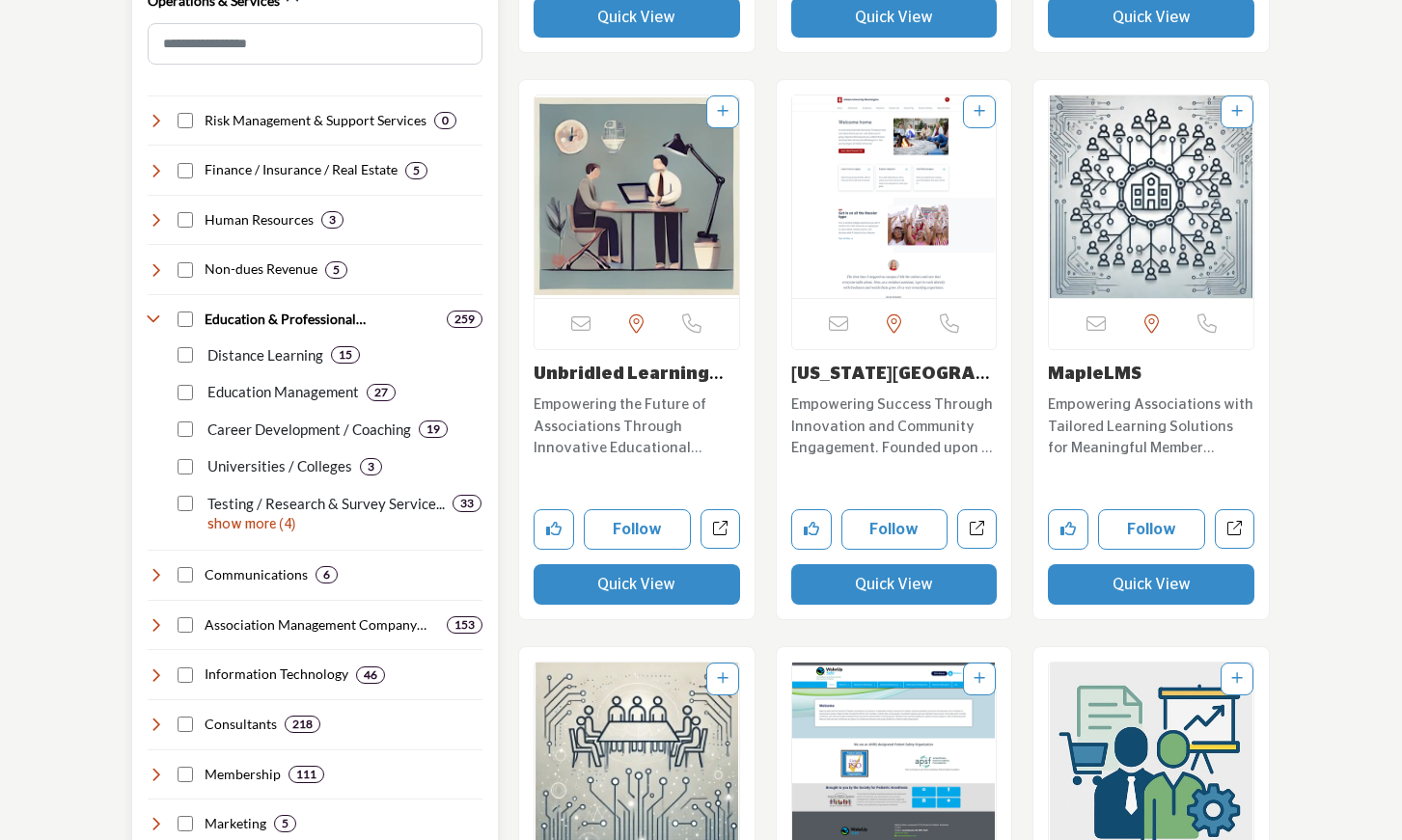
scroll to position [1360, 0]
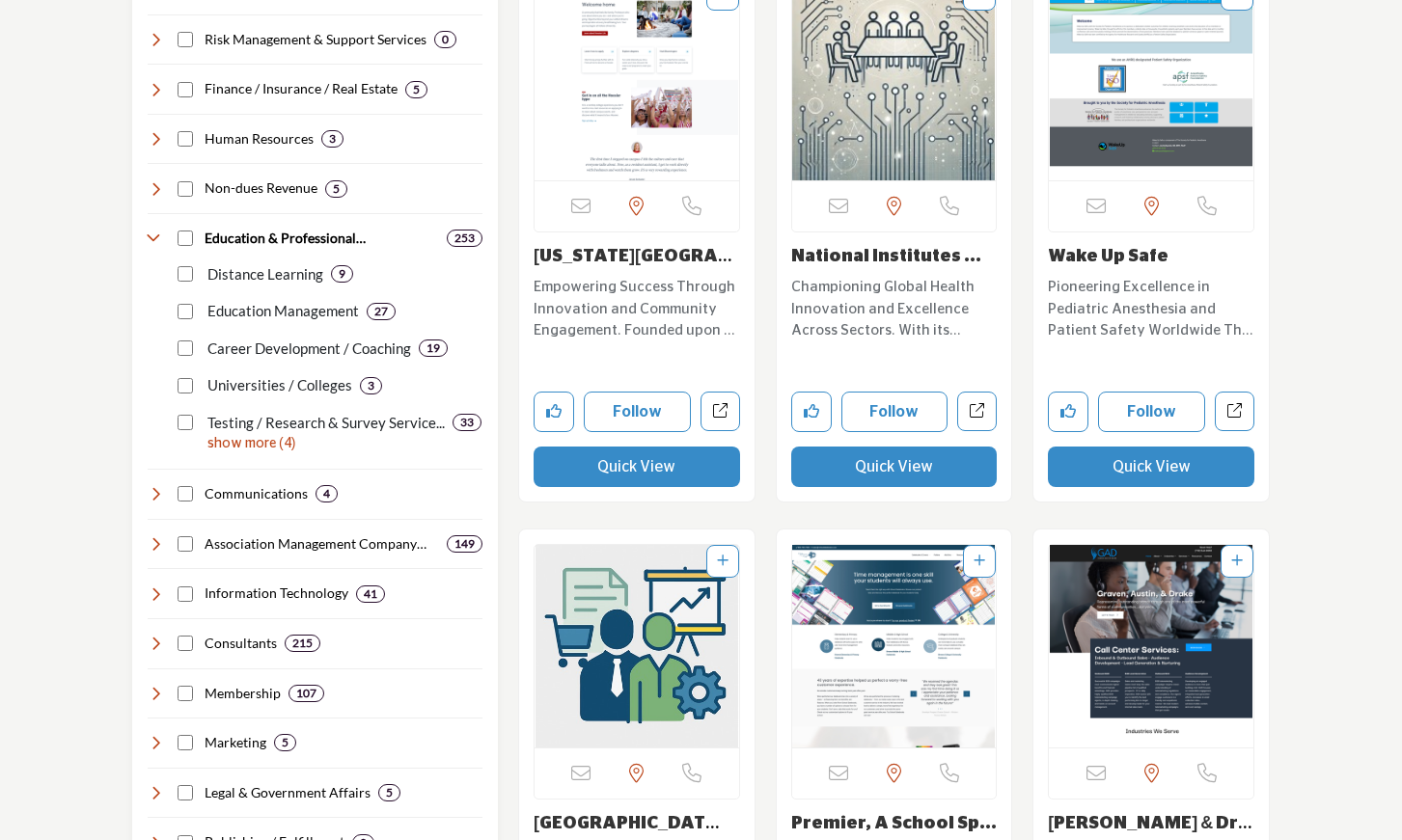
scroll to position [1390, 0]
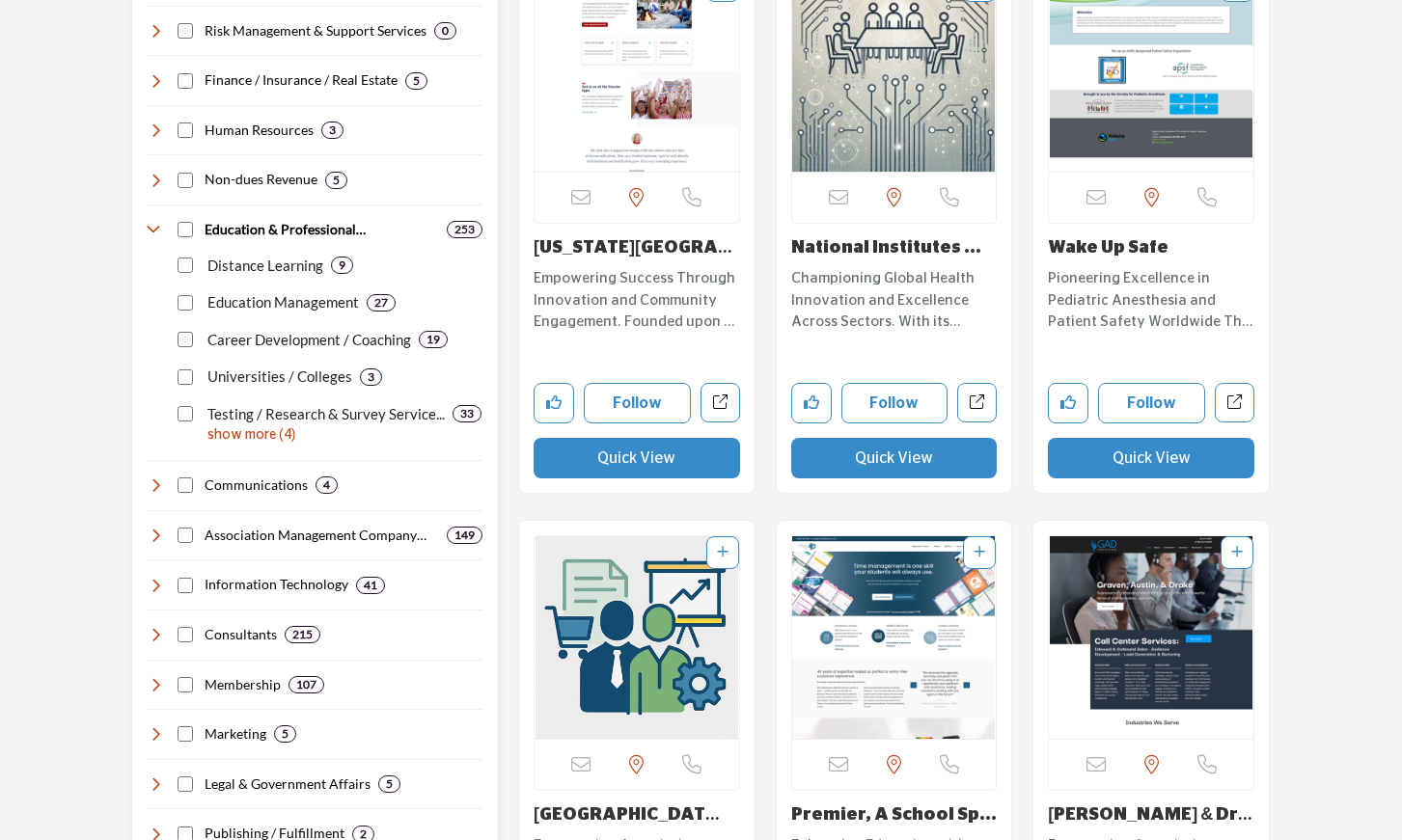
click at [241, 435] on p "show more (4)" at bounding box center [345, 435] width 275 height 21
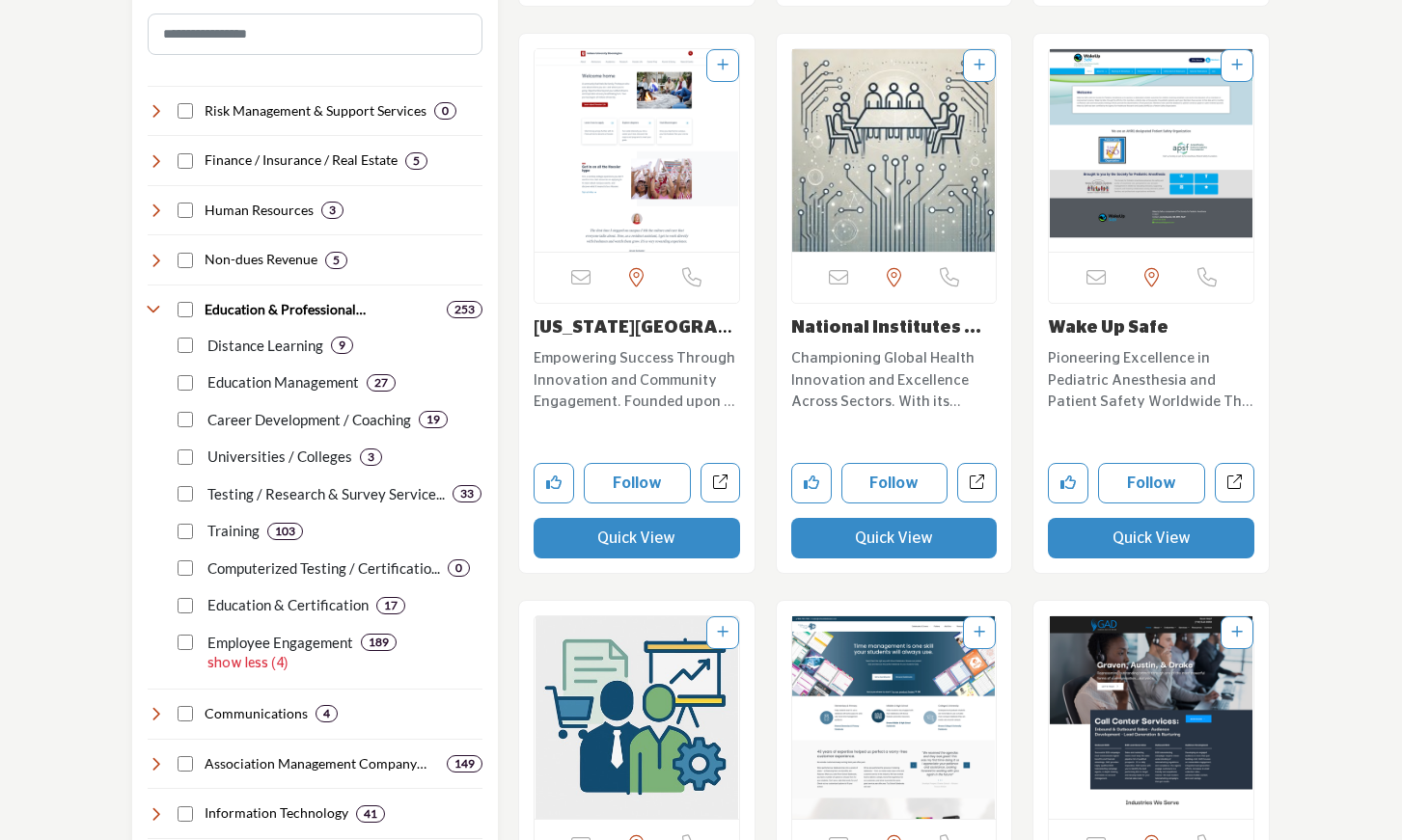
scroll to position [1312, 0]
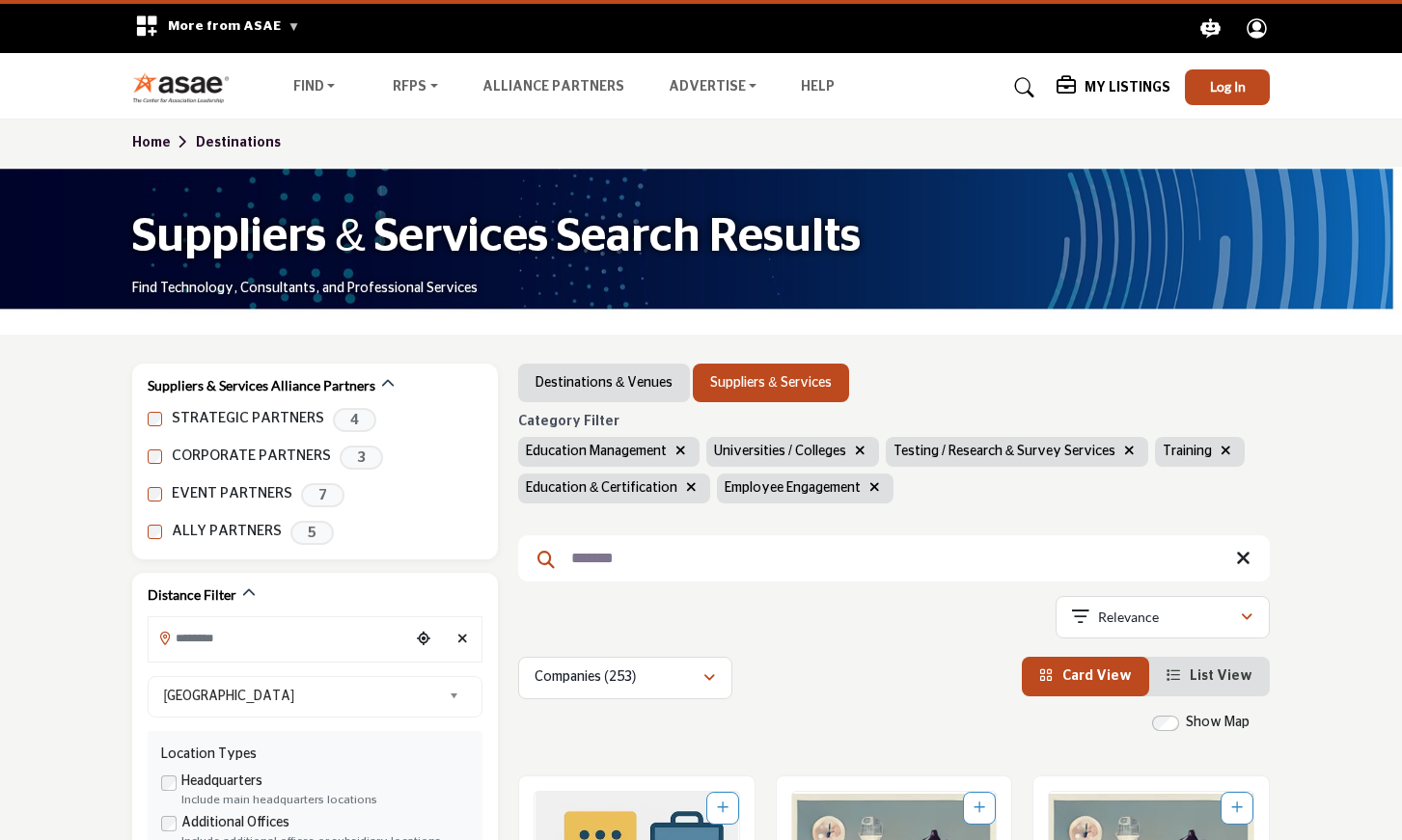
scroll to position [1312, 0]
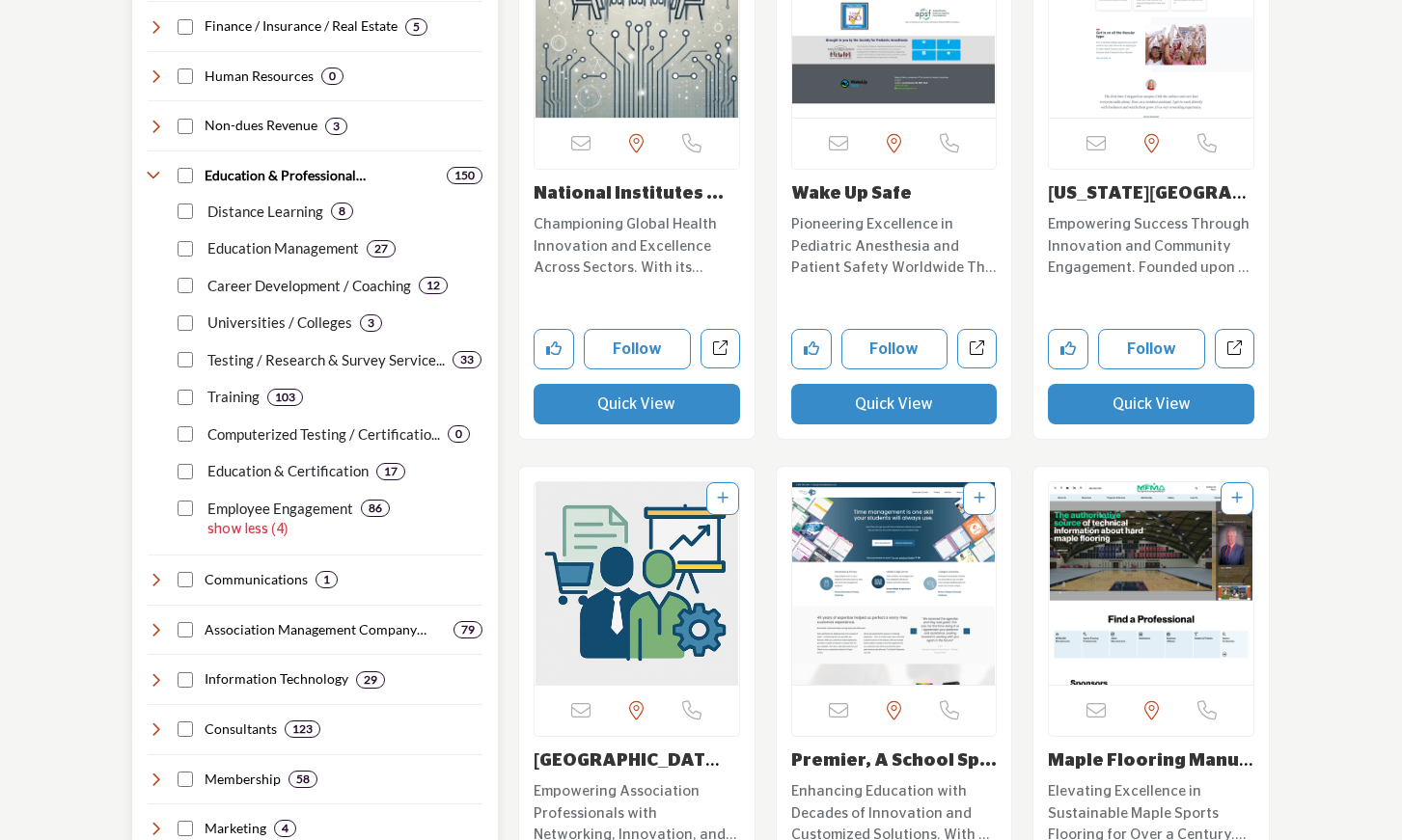
scroll to position [1493, 0]
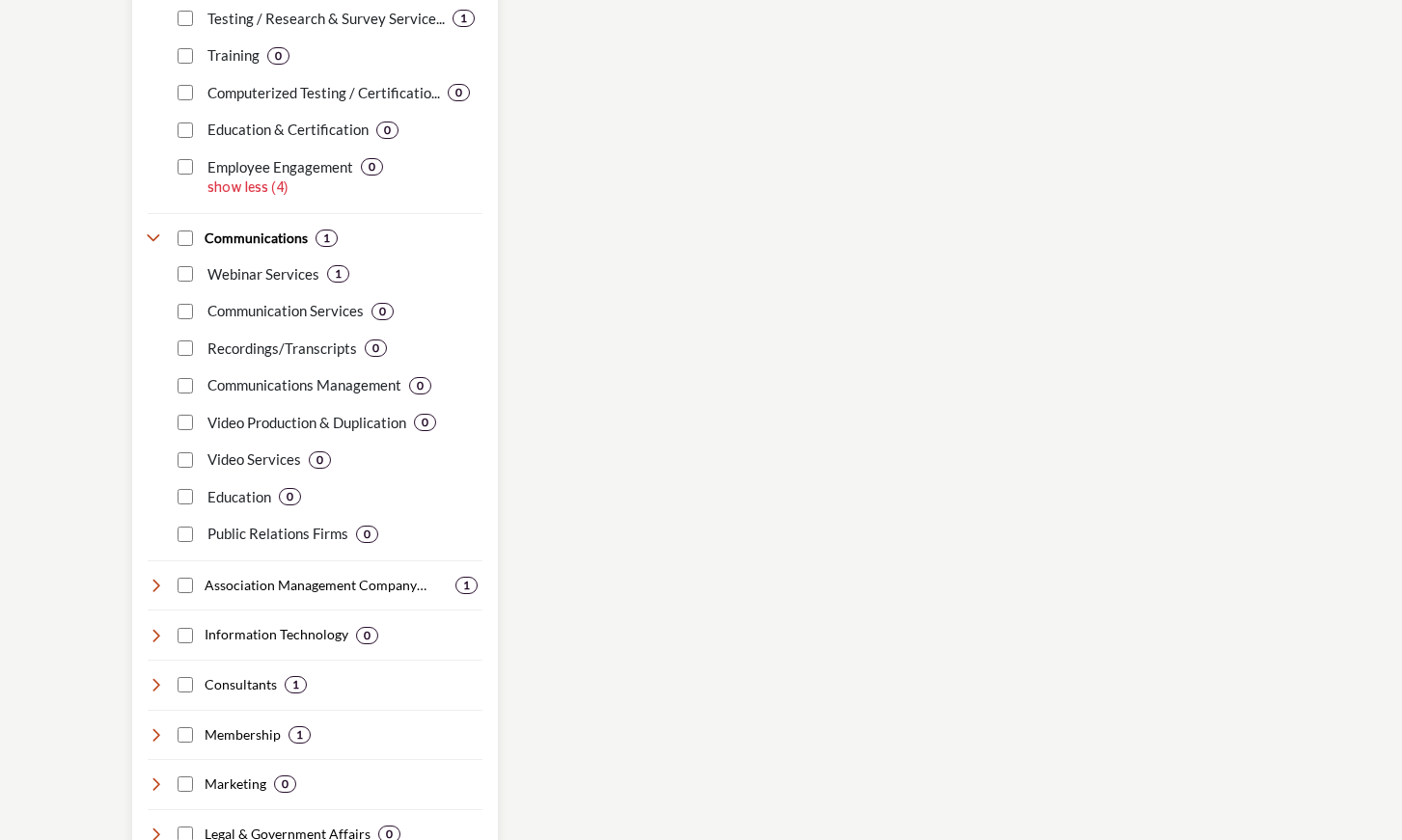
scroll to position [1788, 0]
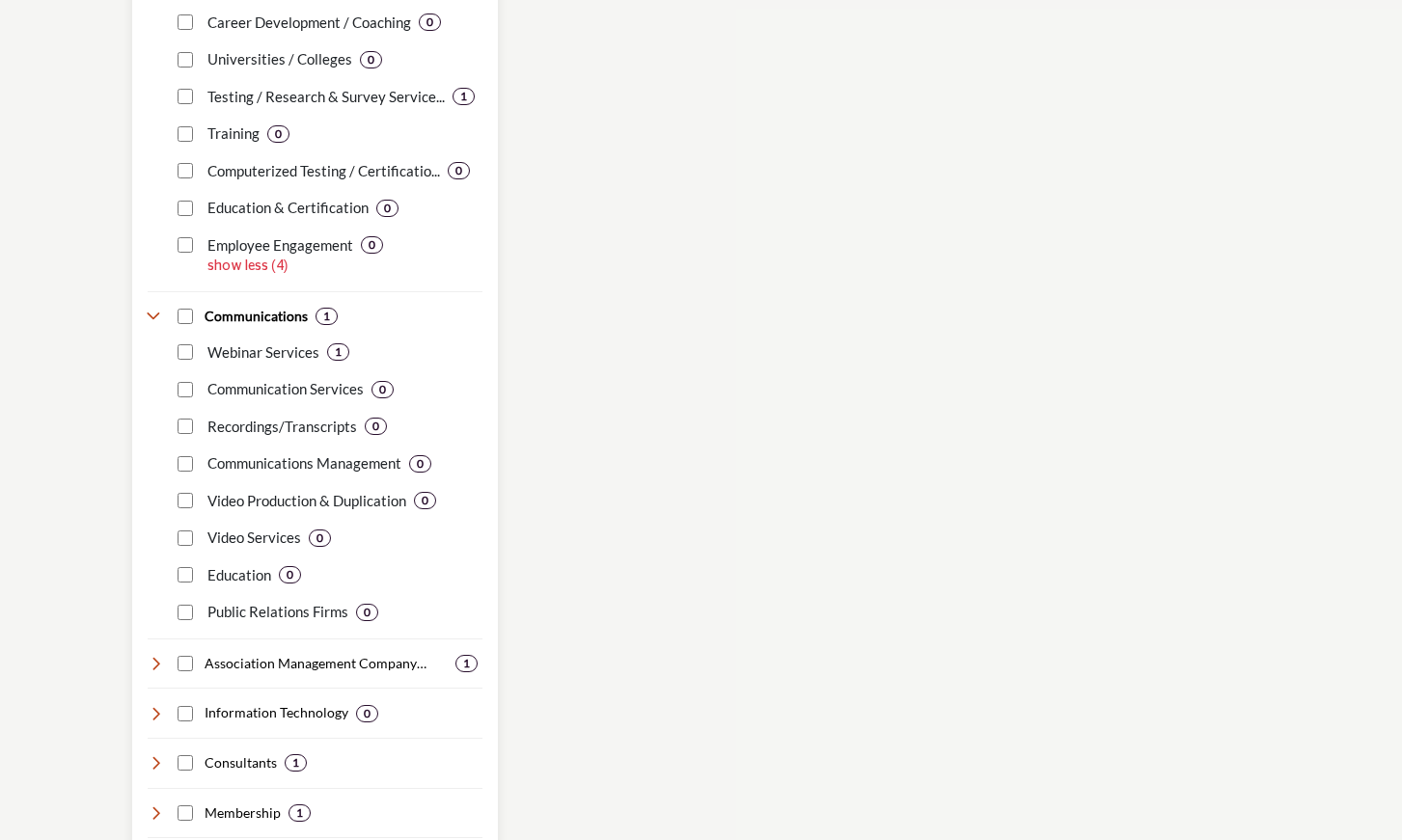
scroll to position [1706, 0]
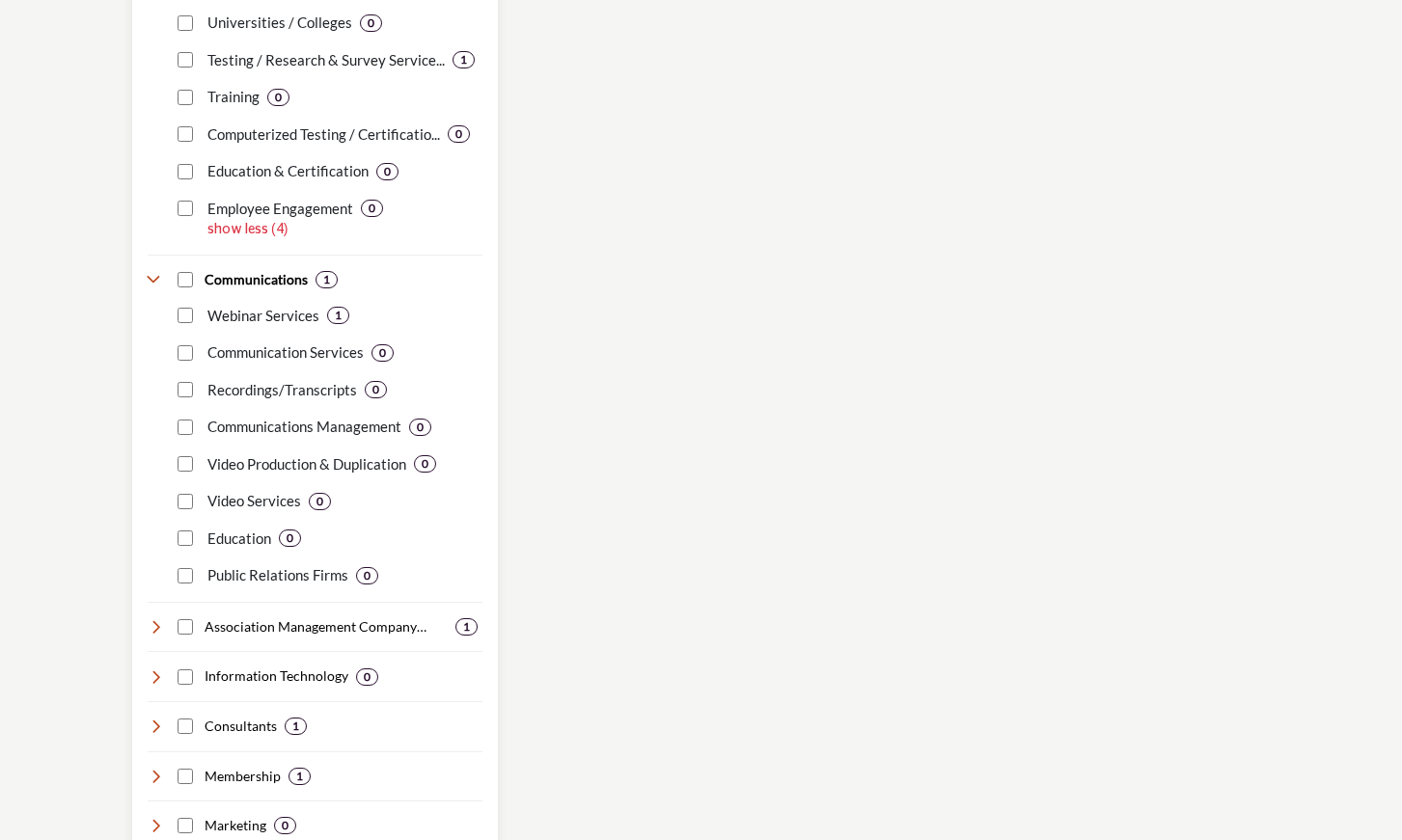
scroll to position [1738, 0]
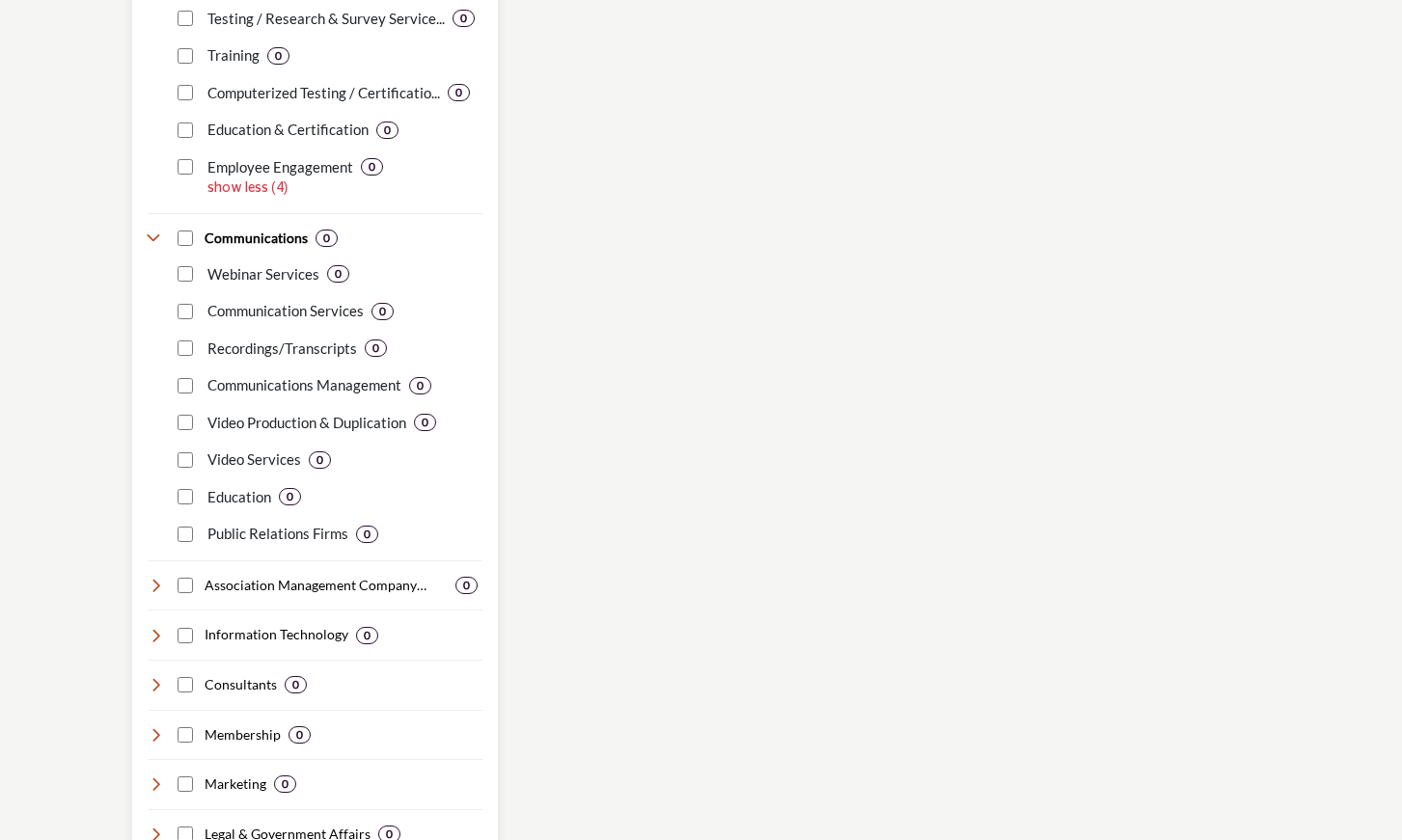
scroll to position [1801, 0]
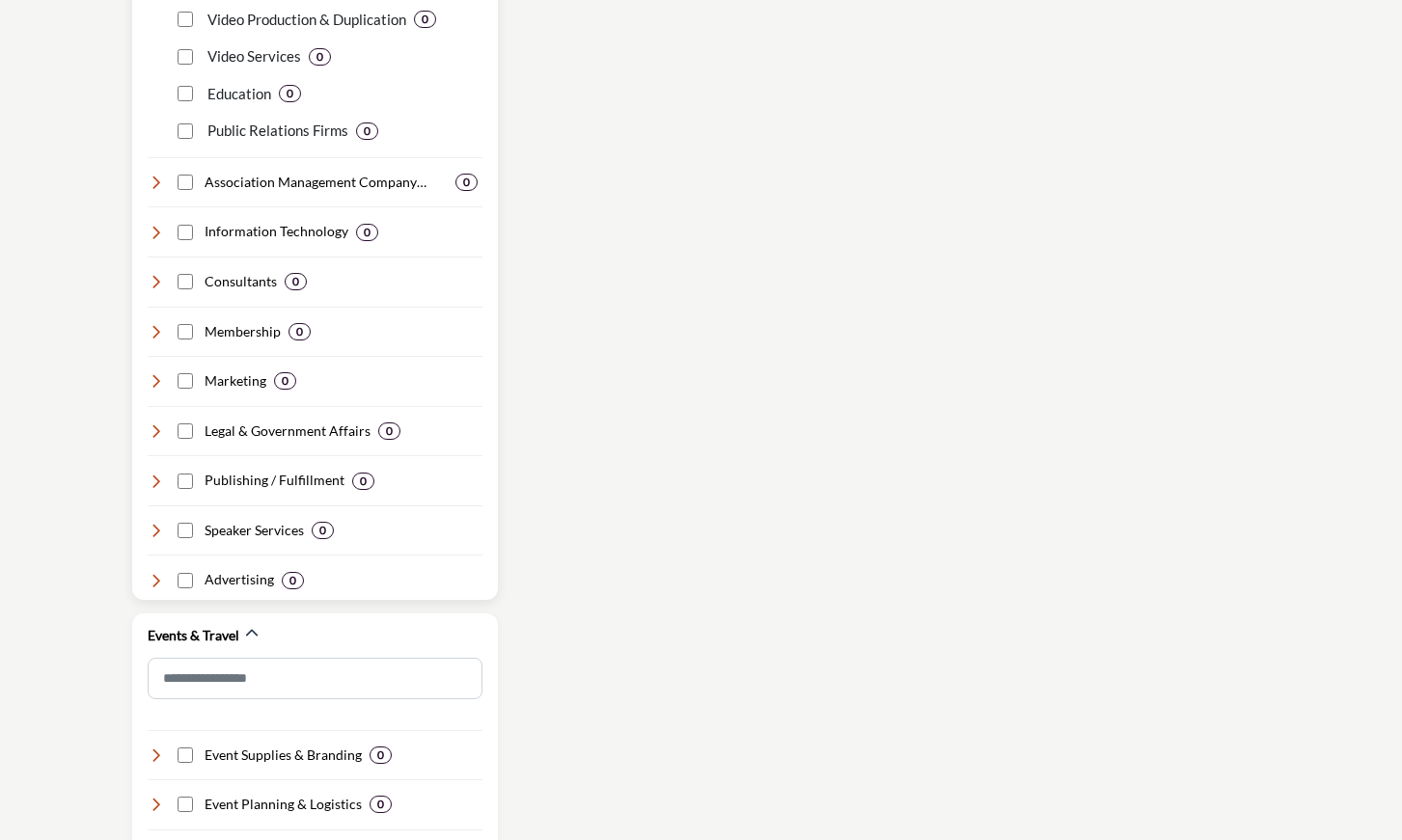
scroll to position [2191, 0]
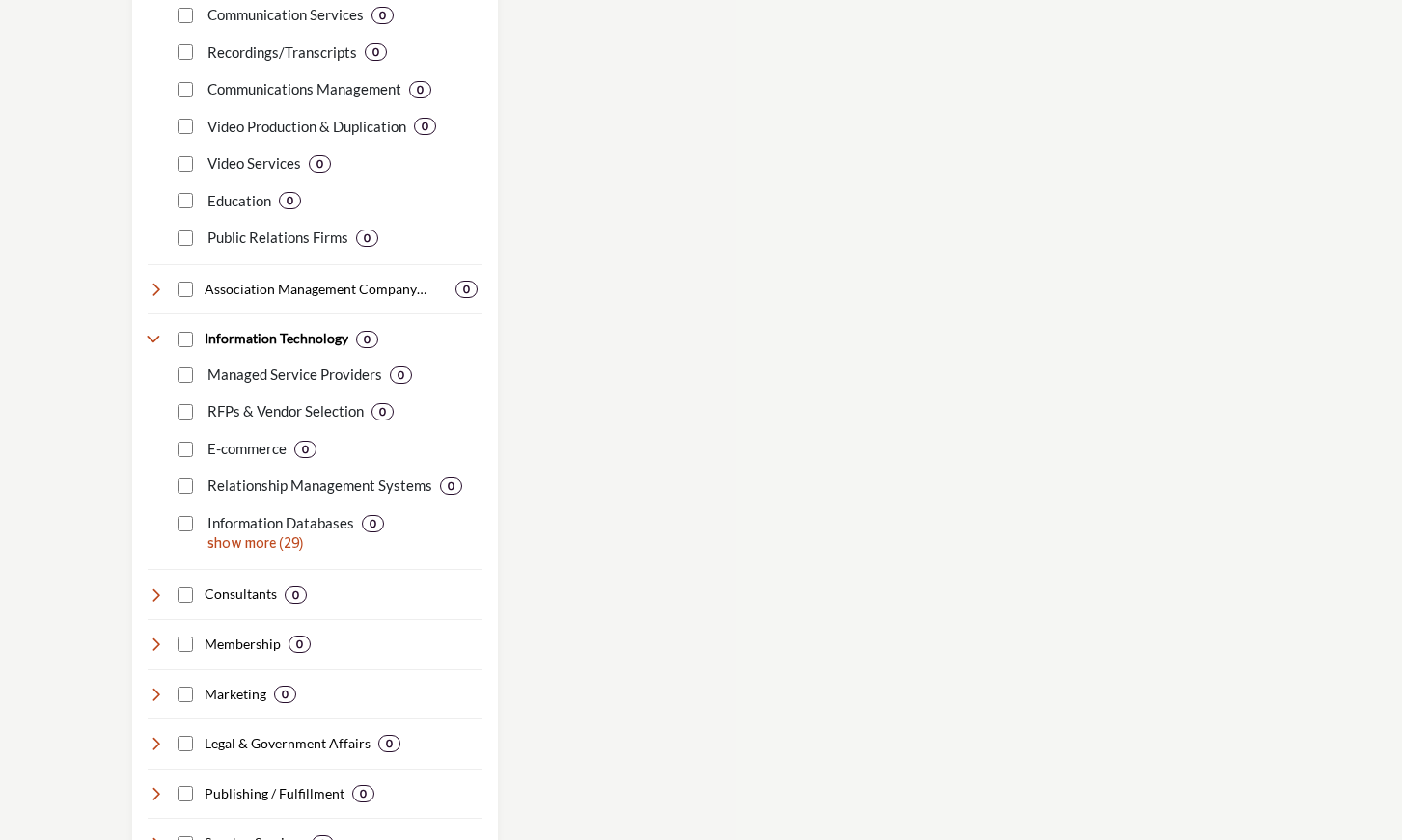
scroll to position [2089, 0]
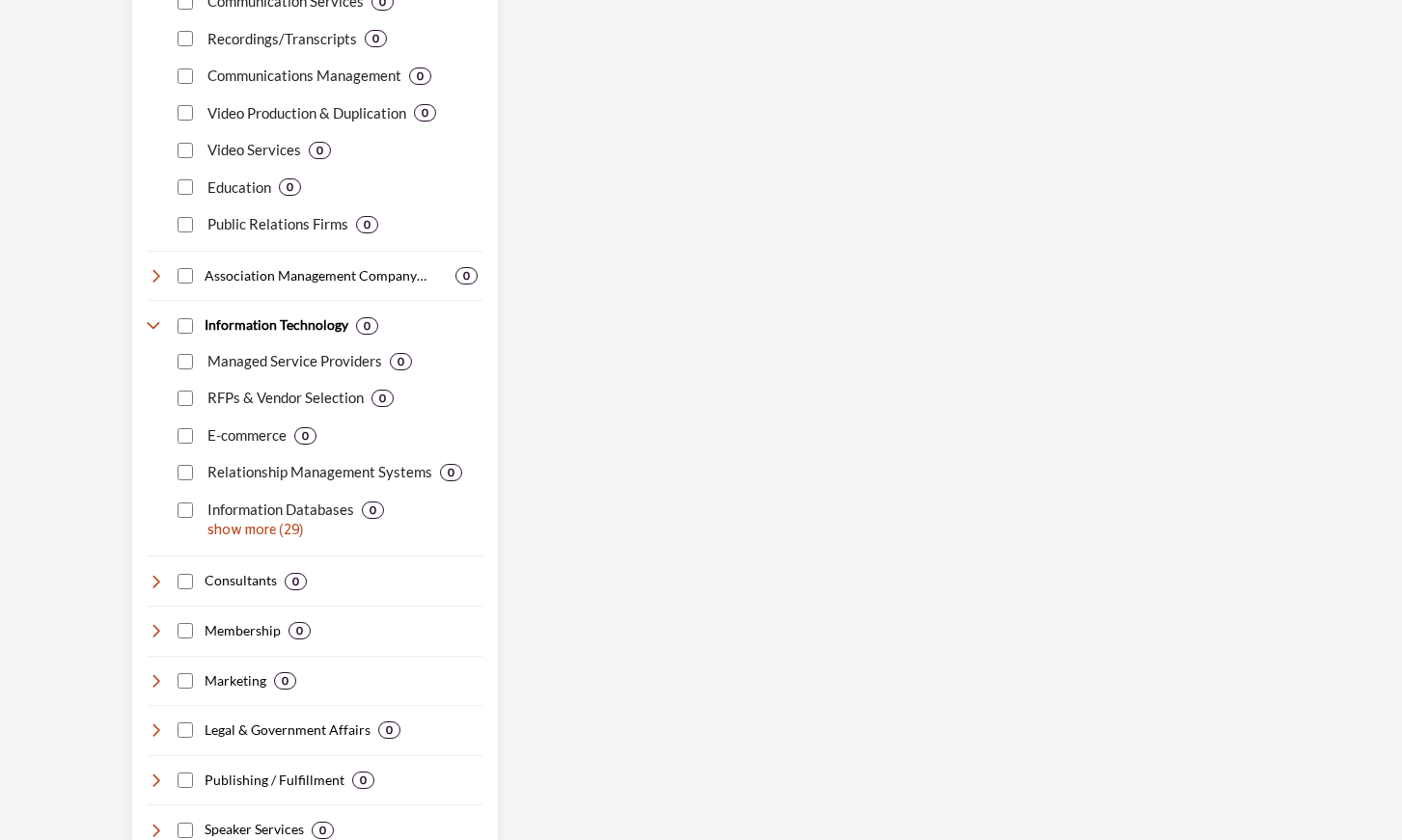
scroll to position [2145, 0]
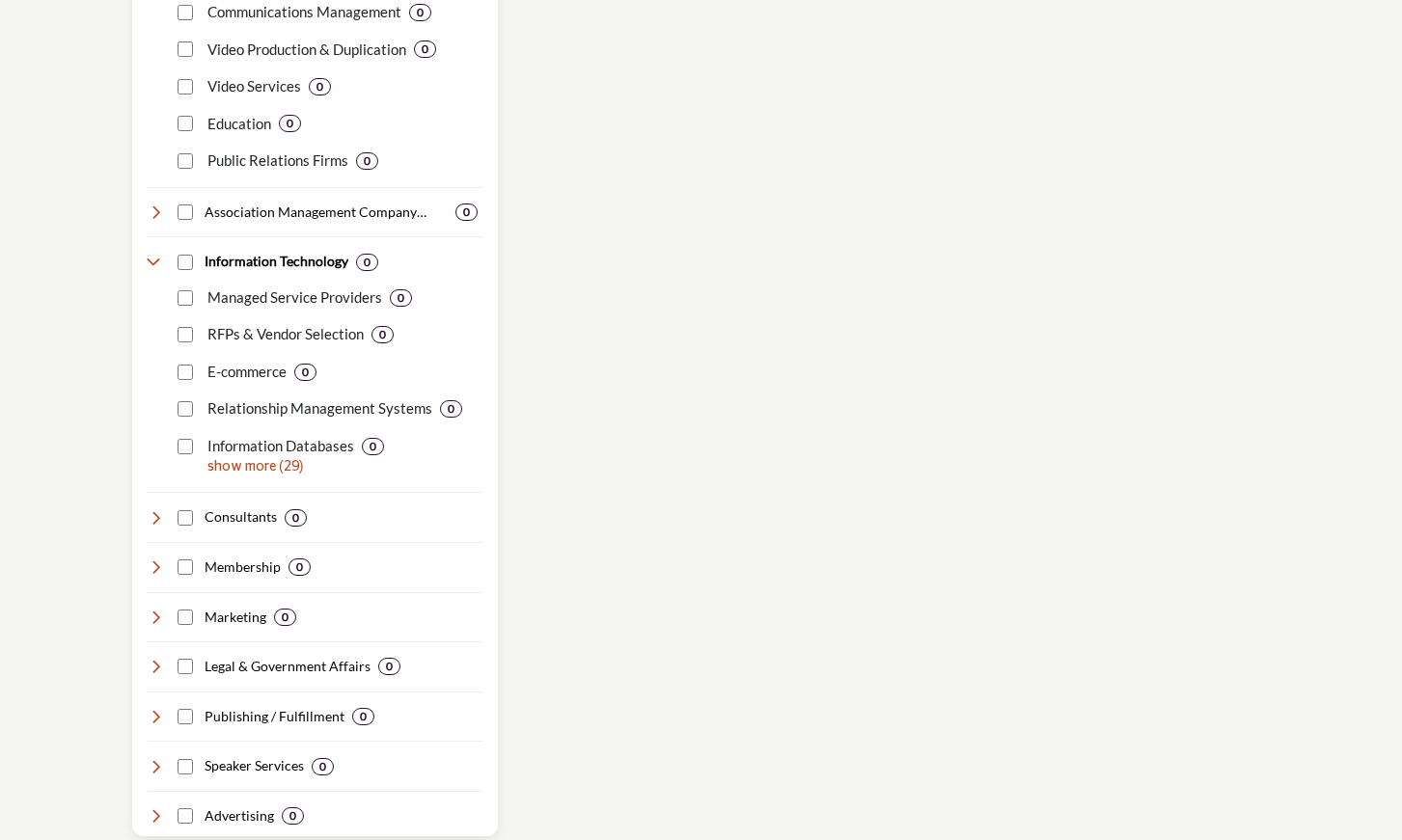
scroll to position [2156, 0]
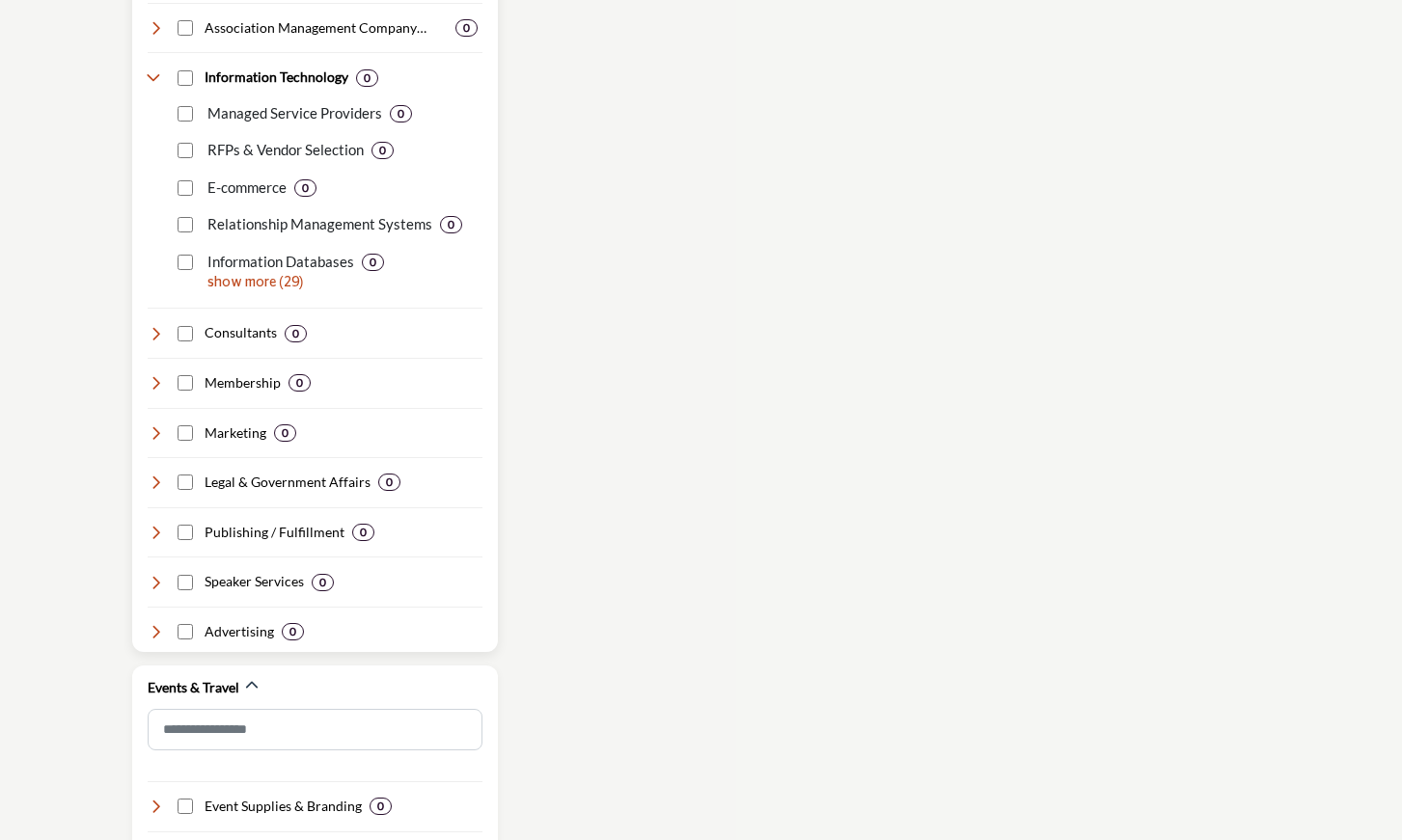
scroll to position [2353, 0]
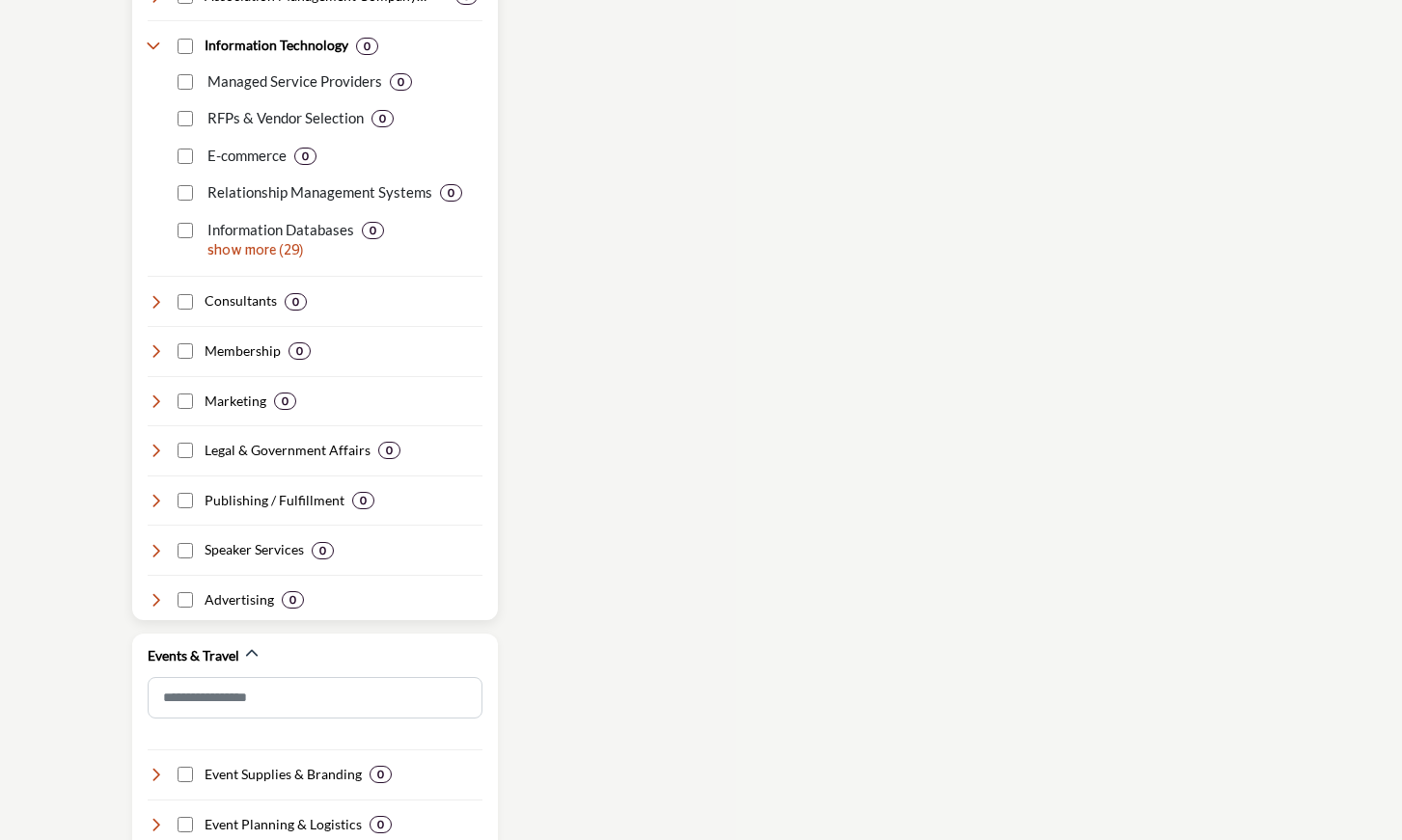
scroll to position [2416, 0]
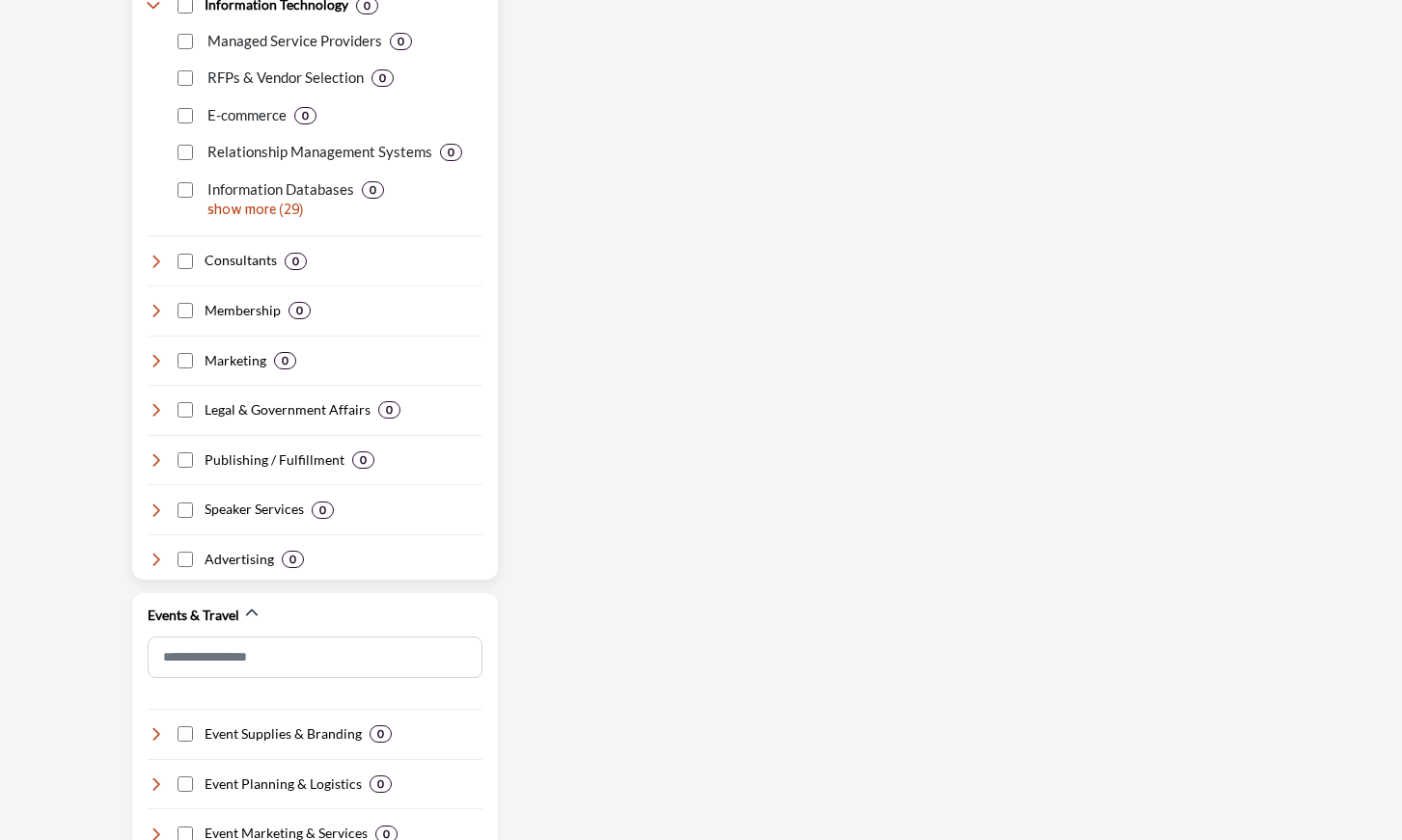
click at [238, 209] on p "show more (29)" at bounding box center [345, 210] width 275 height 21
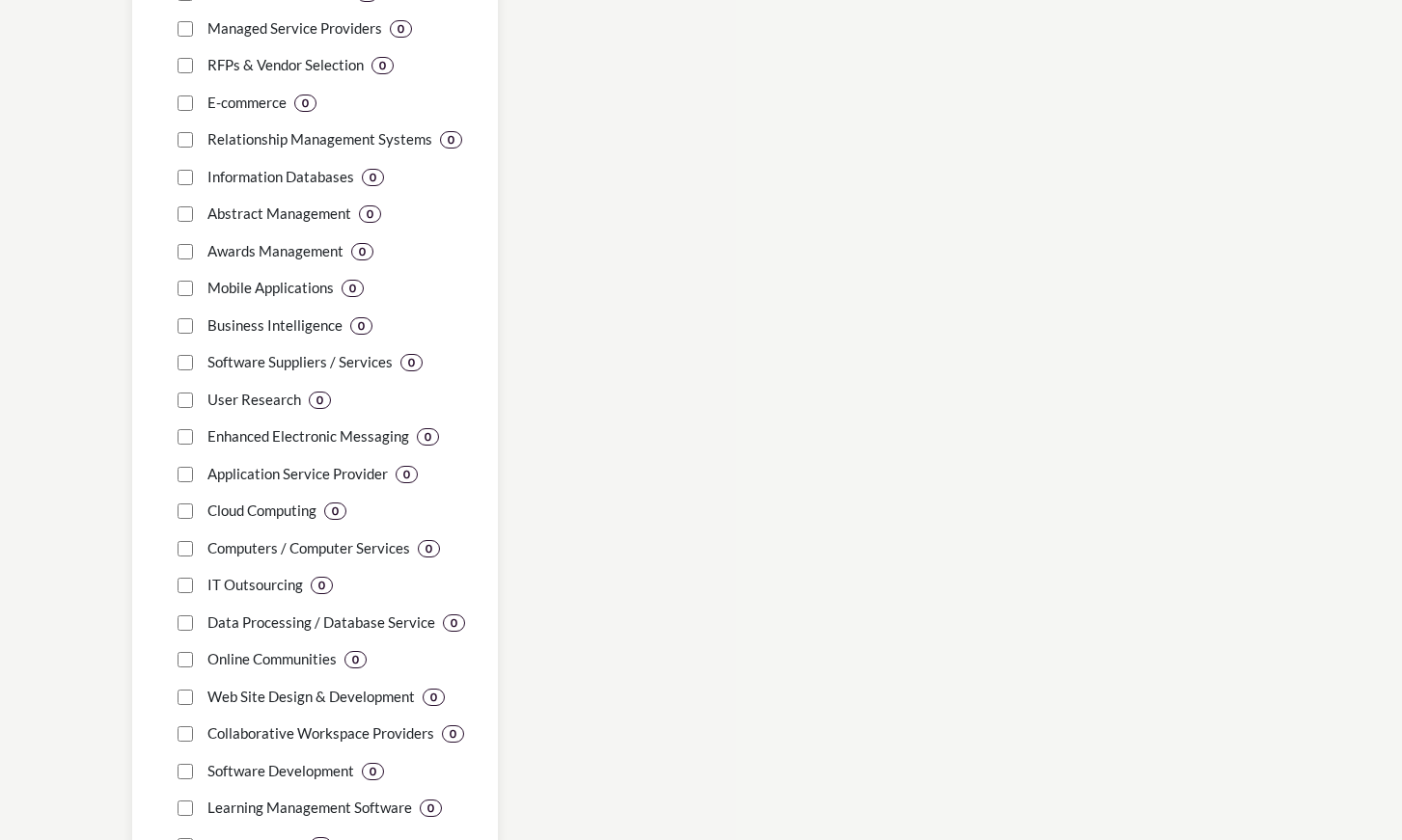
scroll to position [2427, 0]
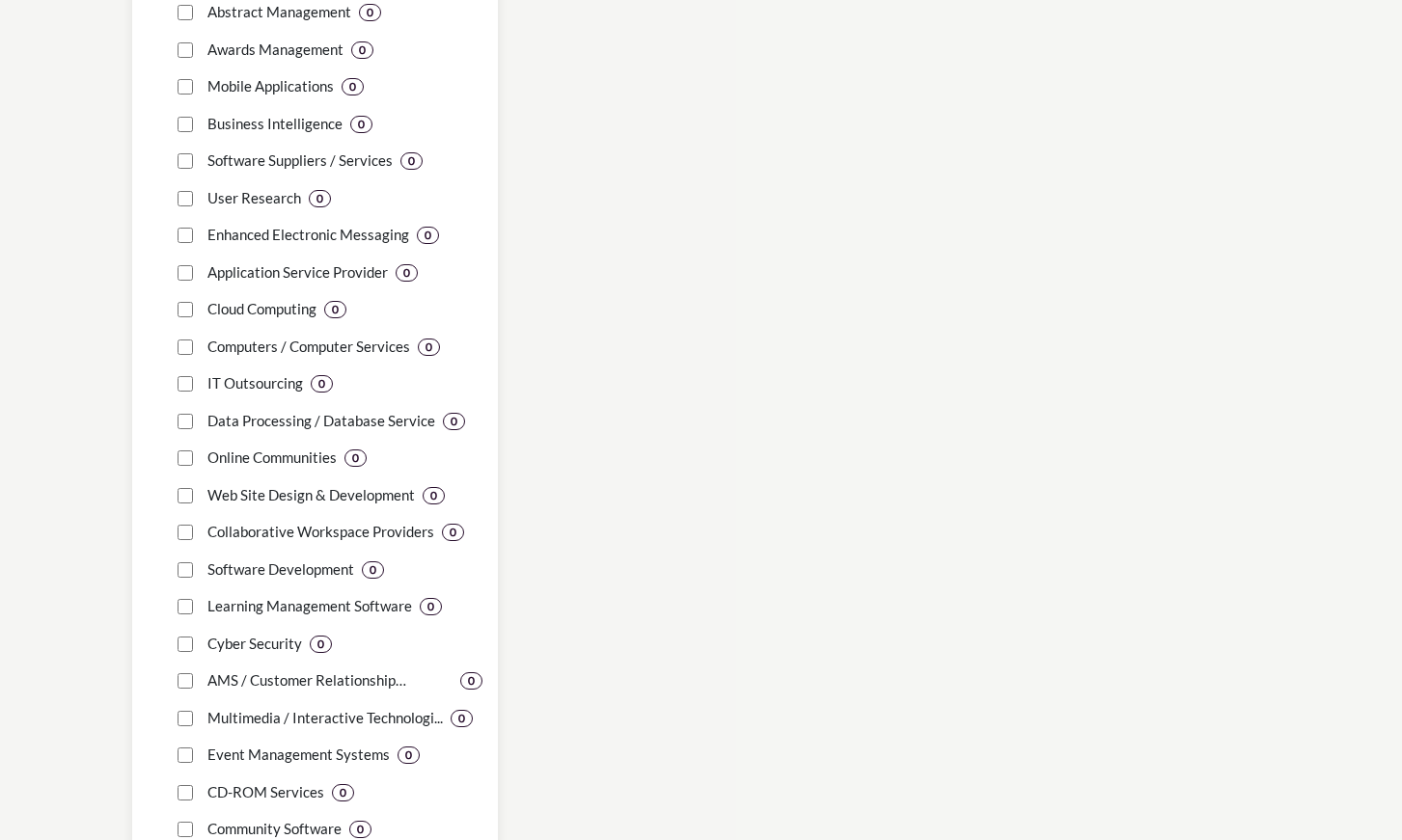
scroll to position [2629, 0]
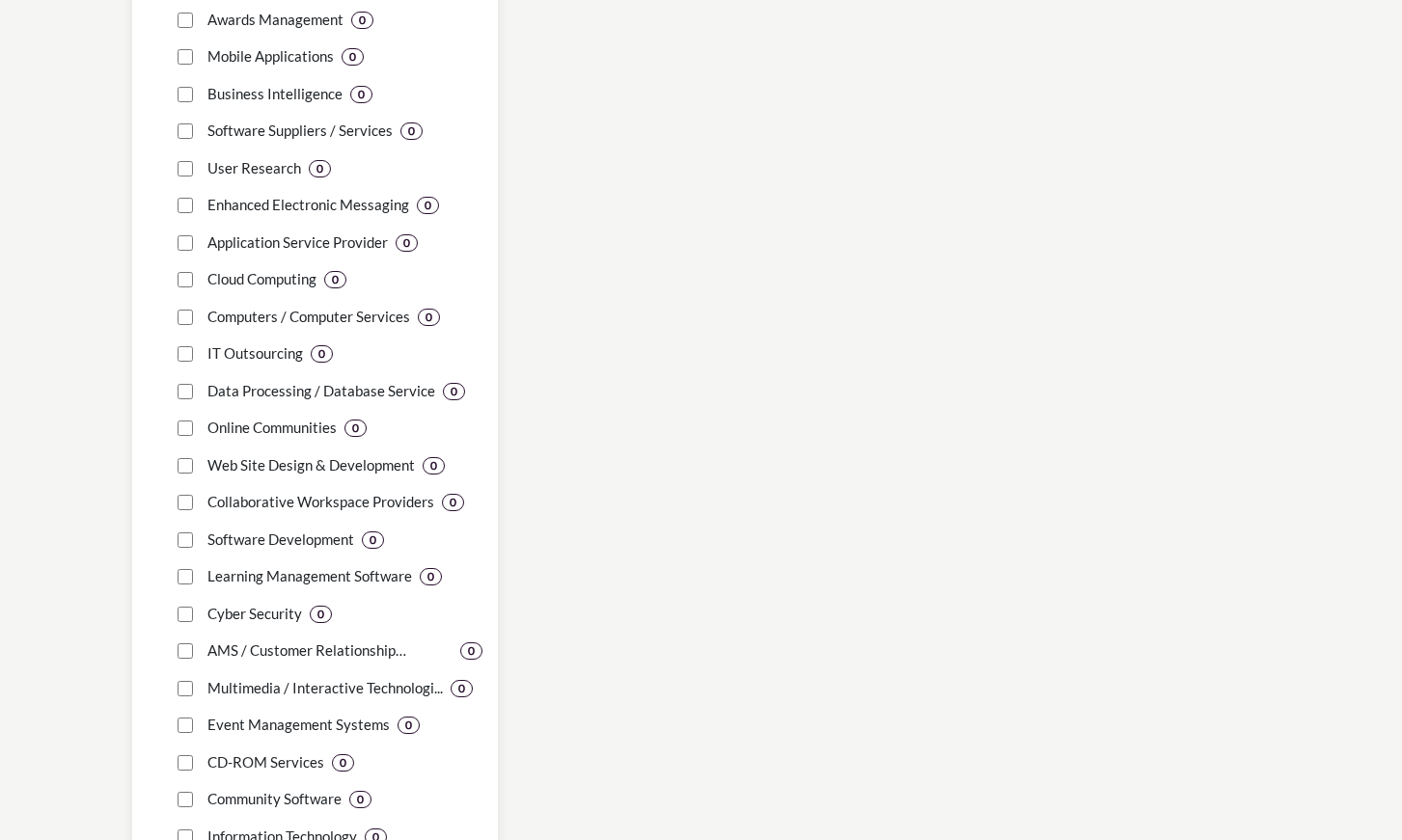
scroll to position [2648, 0]
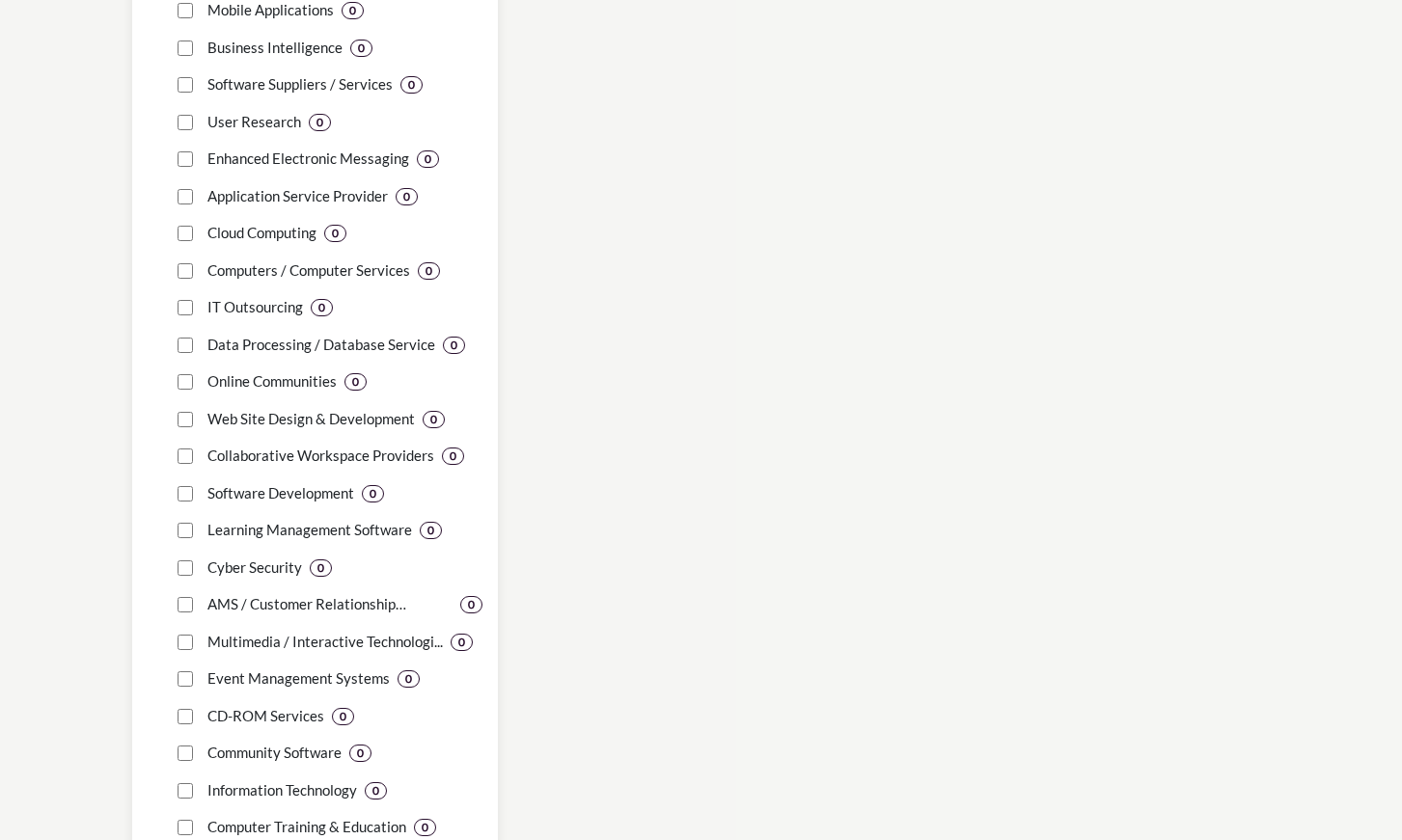
scroll to position [2714, 0]
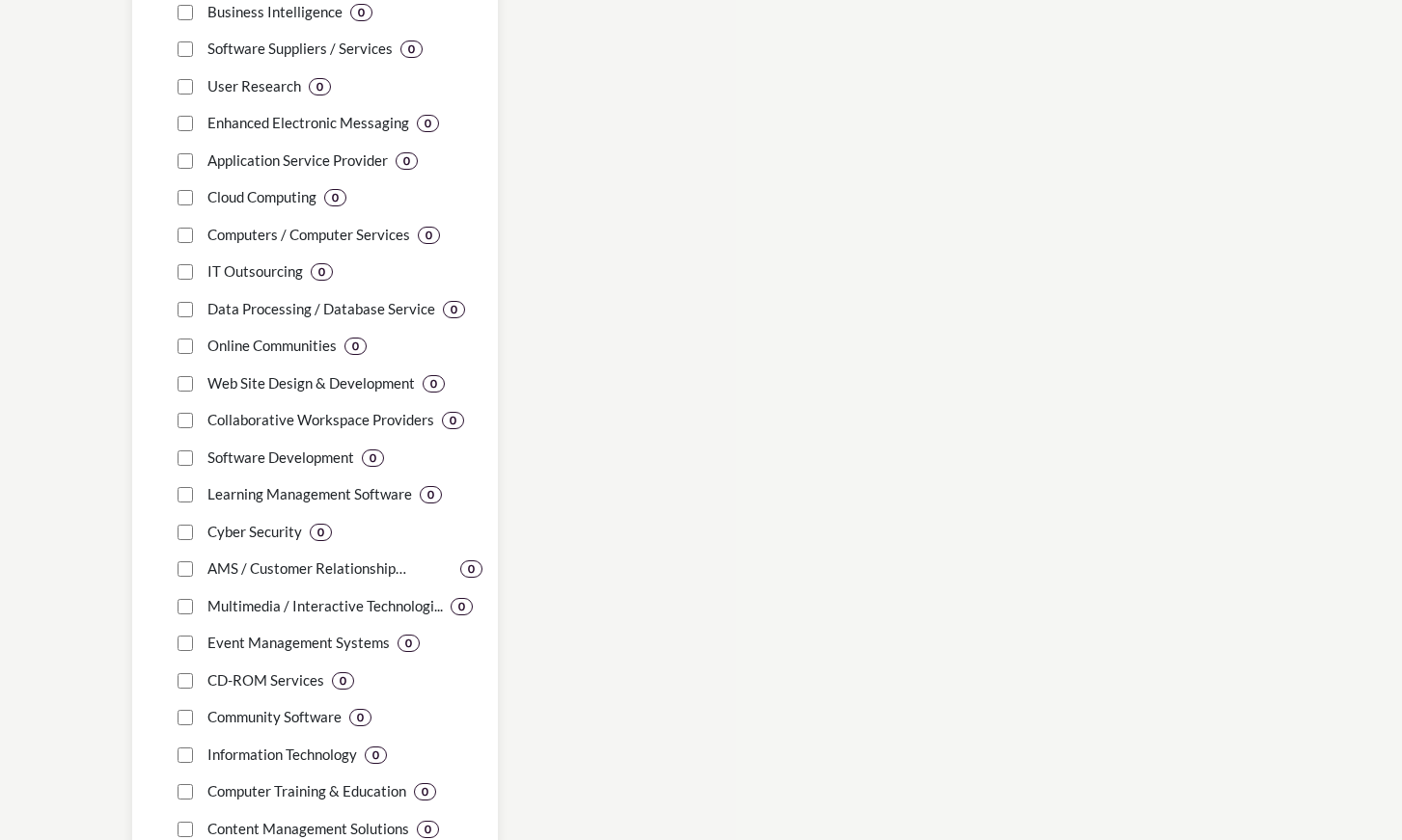
scroll to position [2747, 0]
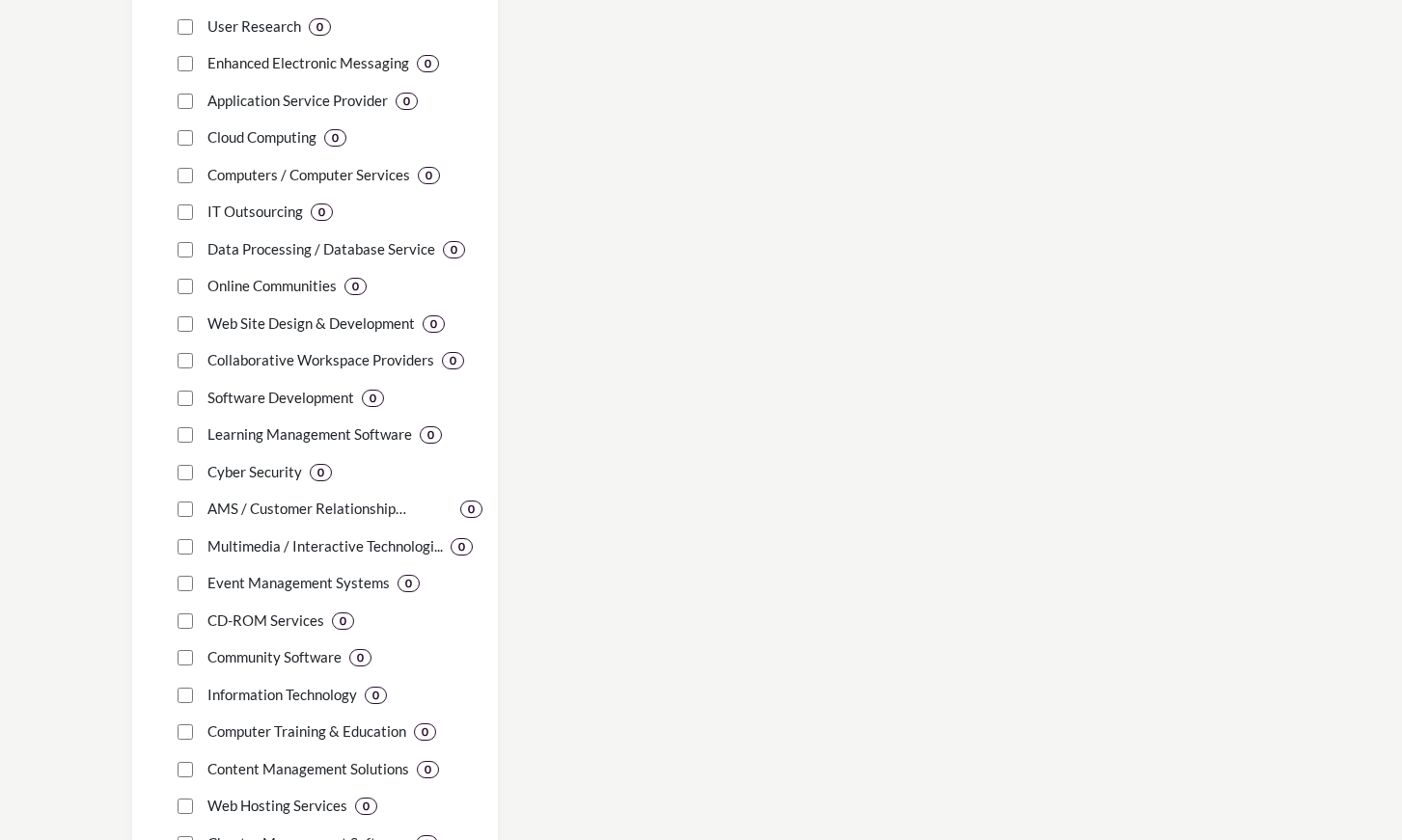
scroll to position [2790, 0]
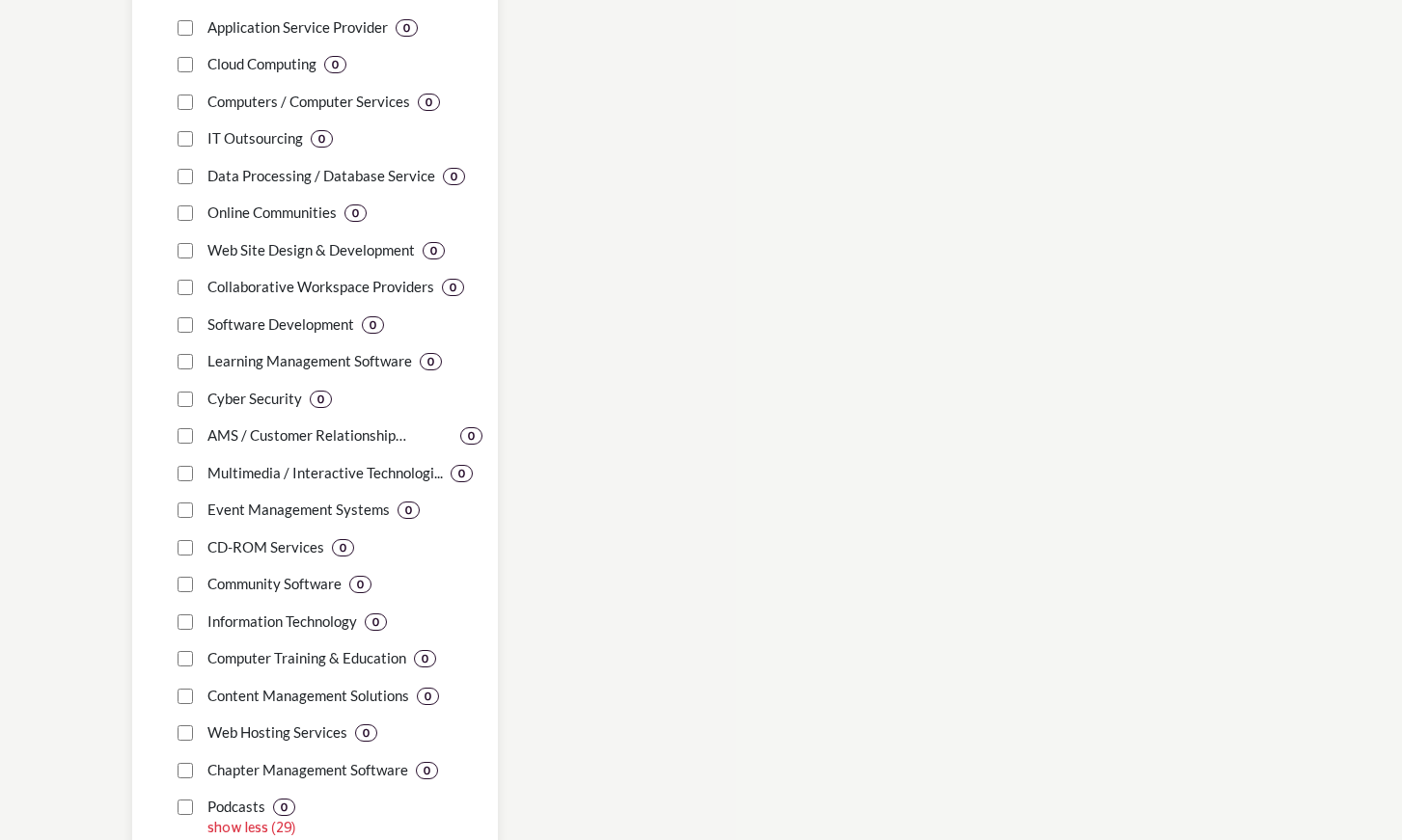
scroll to position [2867, 0]
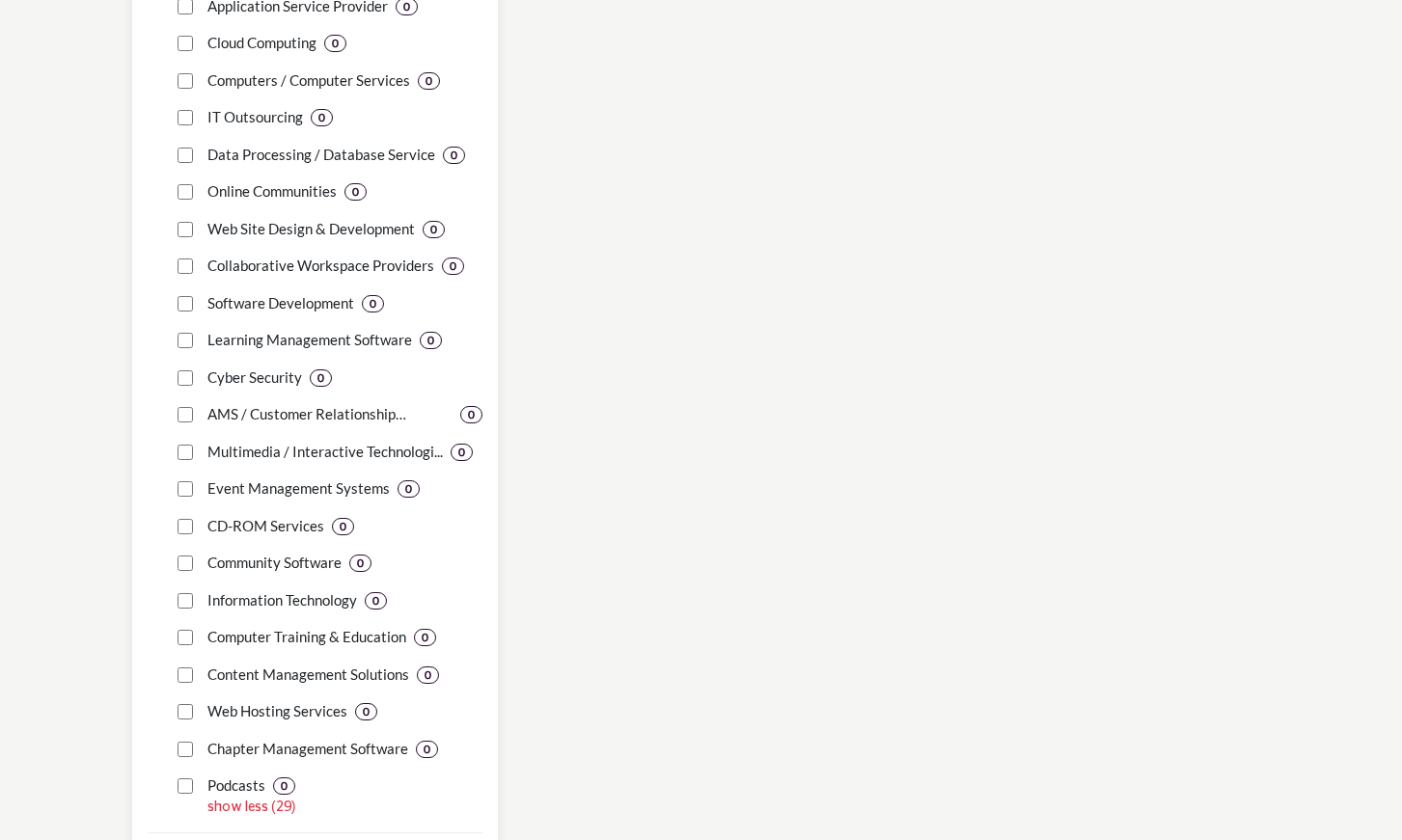
scroll to position [2893, 0]
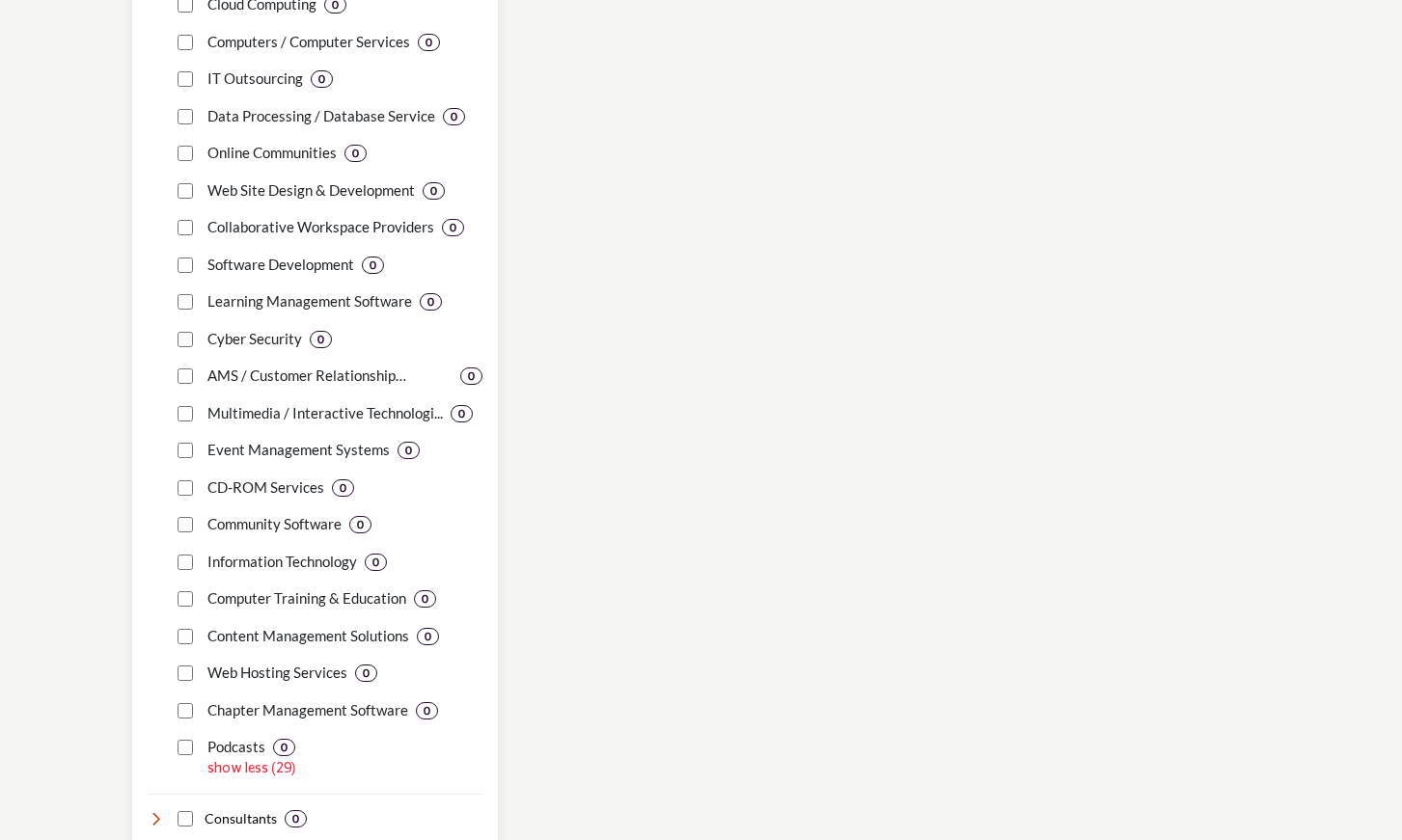
scroll to position [2933, 0]
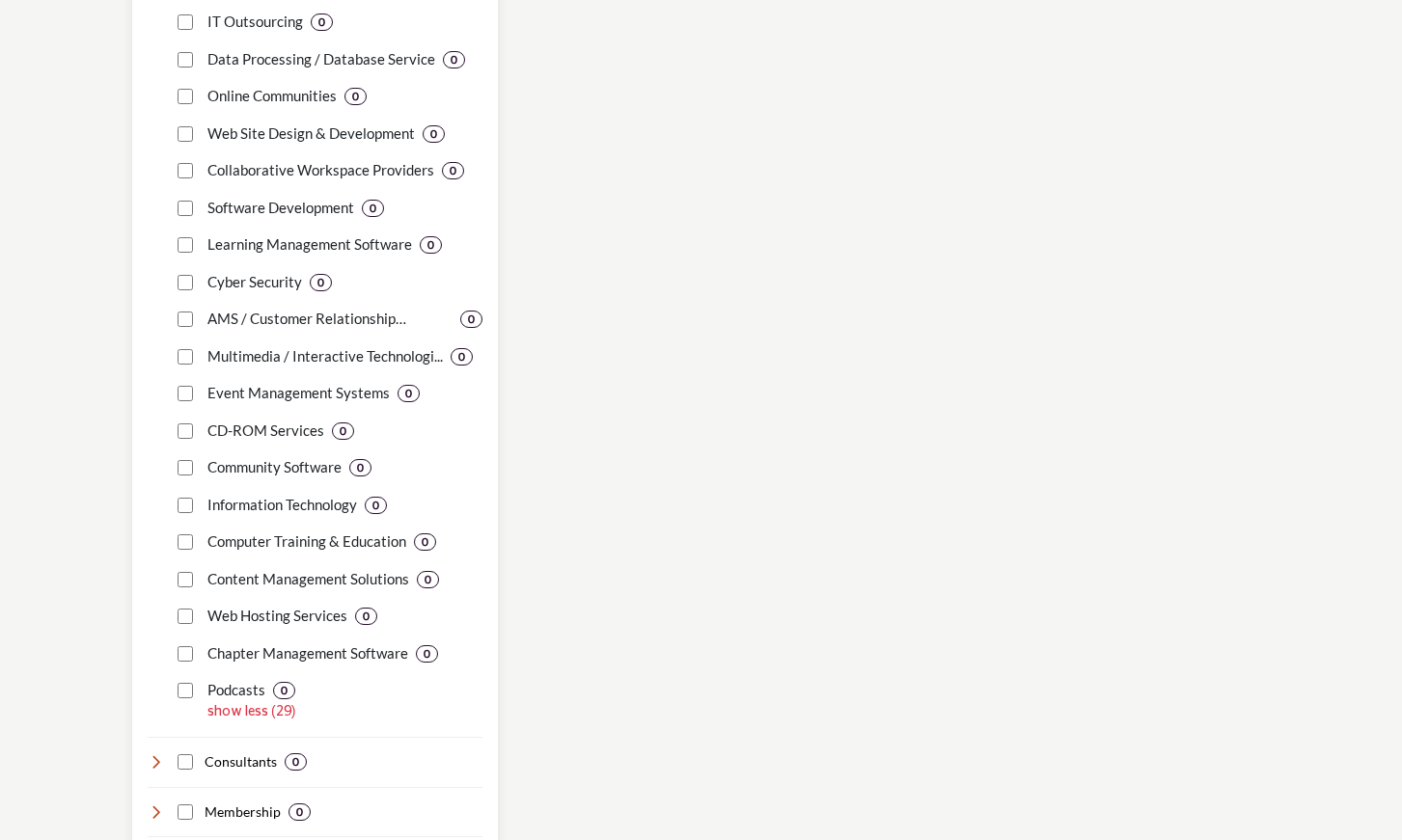
scroll to position [2993, 0]
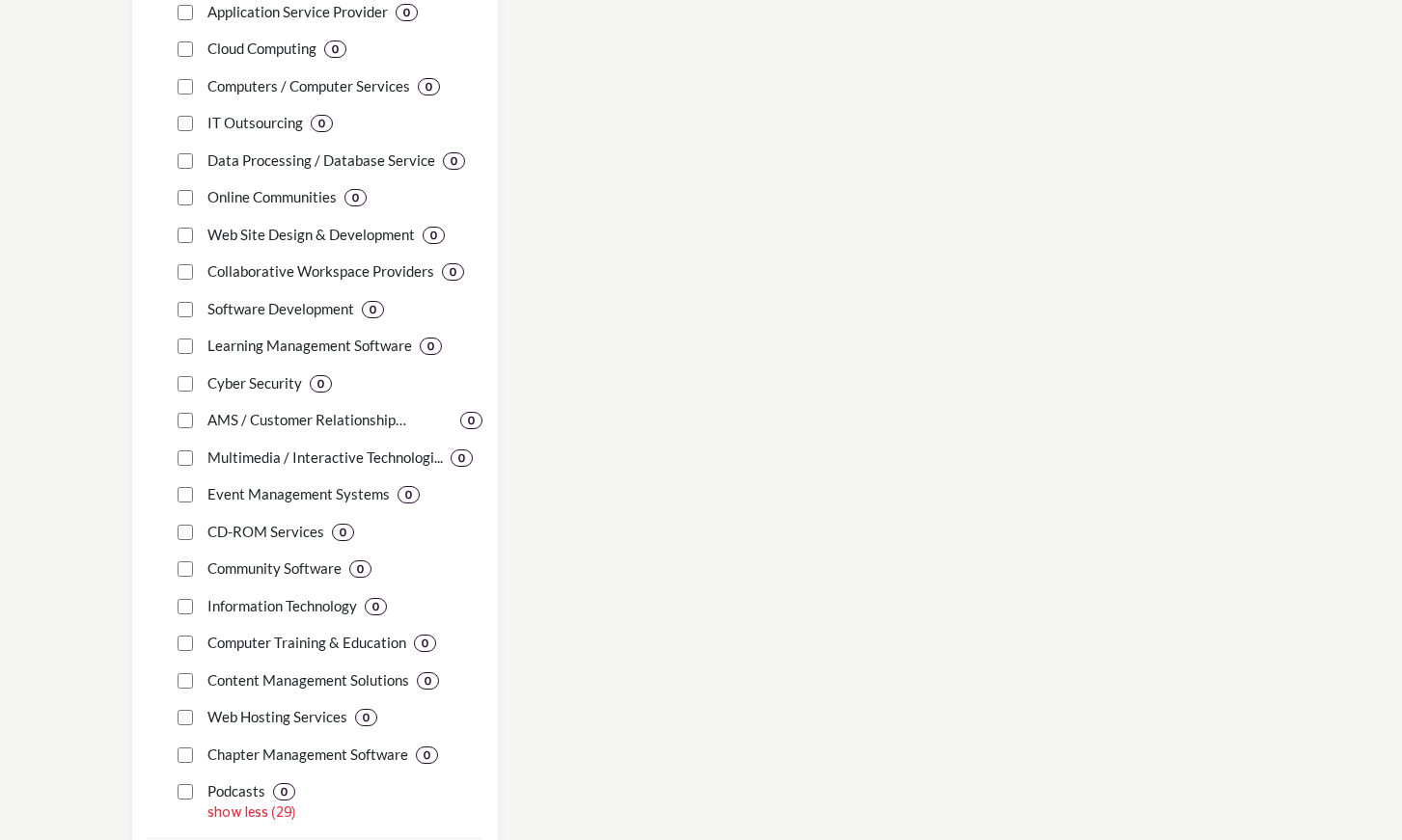
scroll to position [2885, 0]
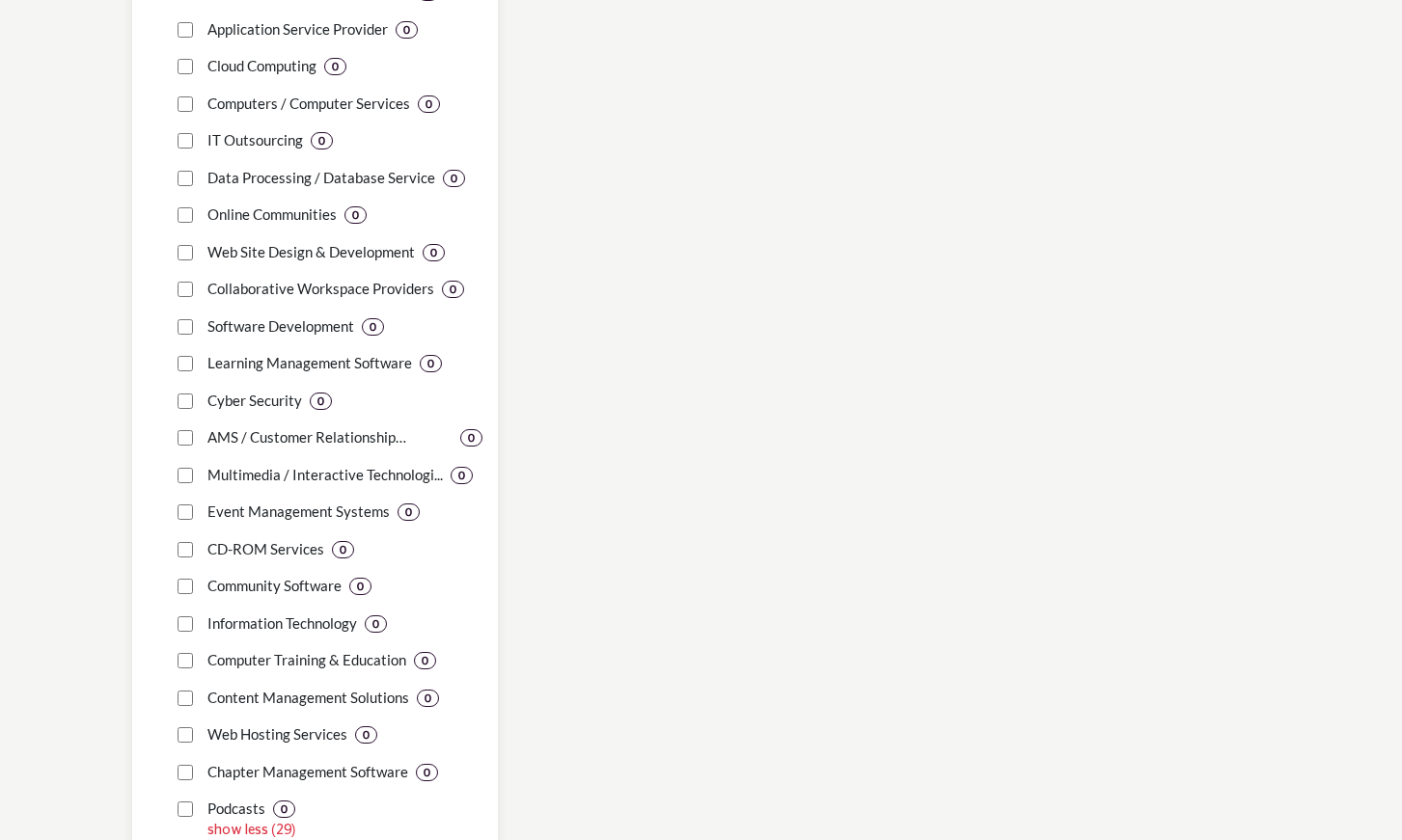
scroll to position [2892, 0]
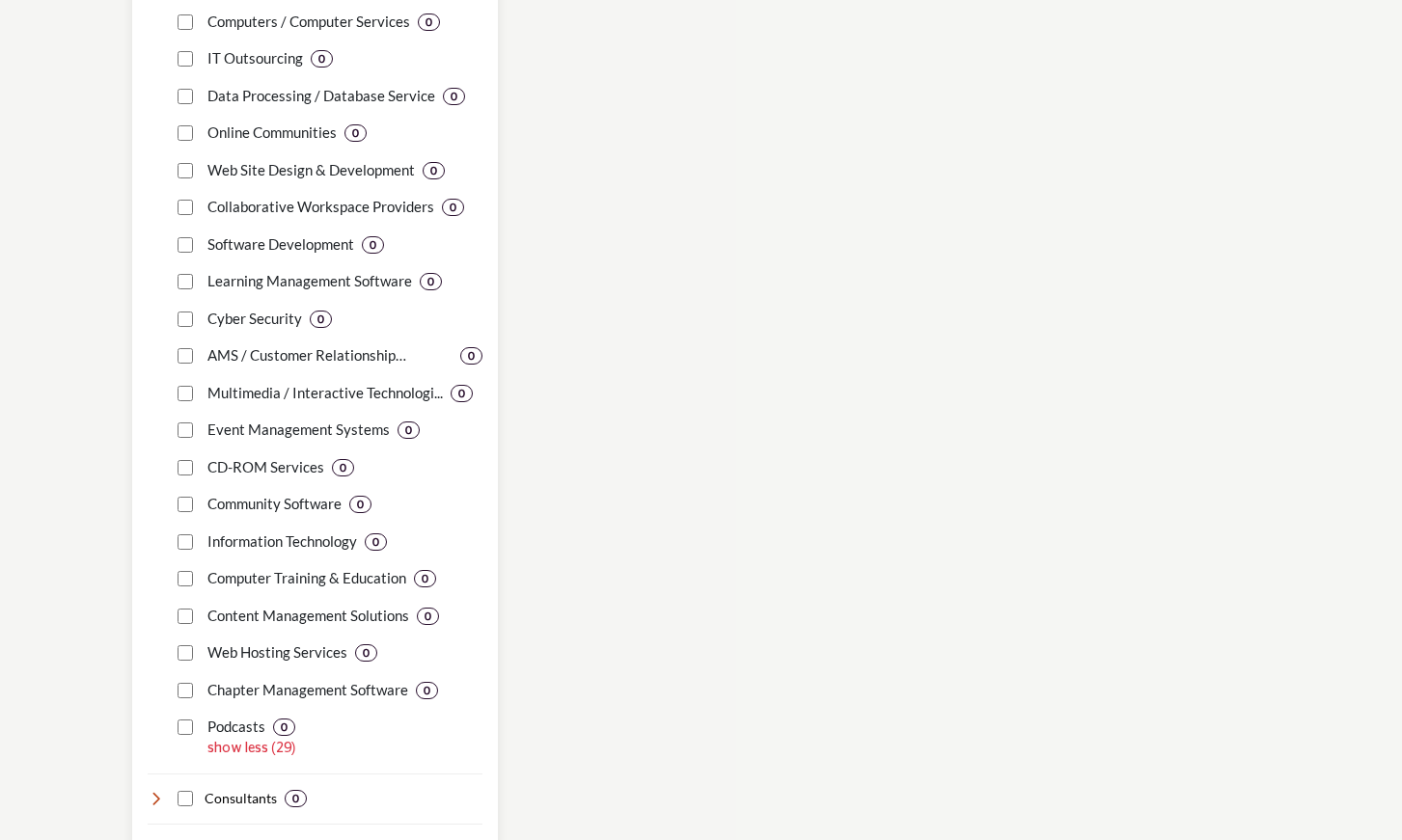
scroll to position [2968, 0]
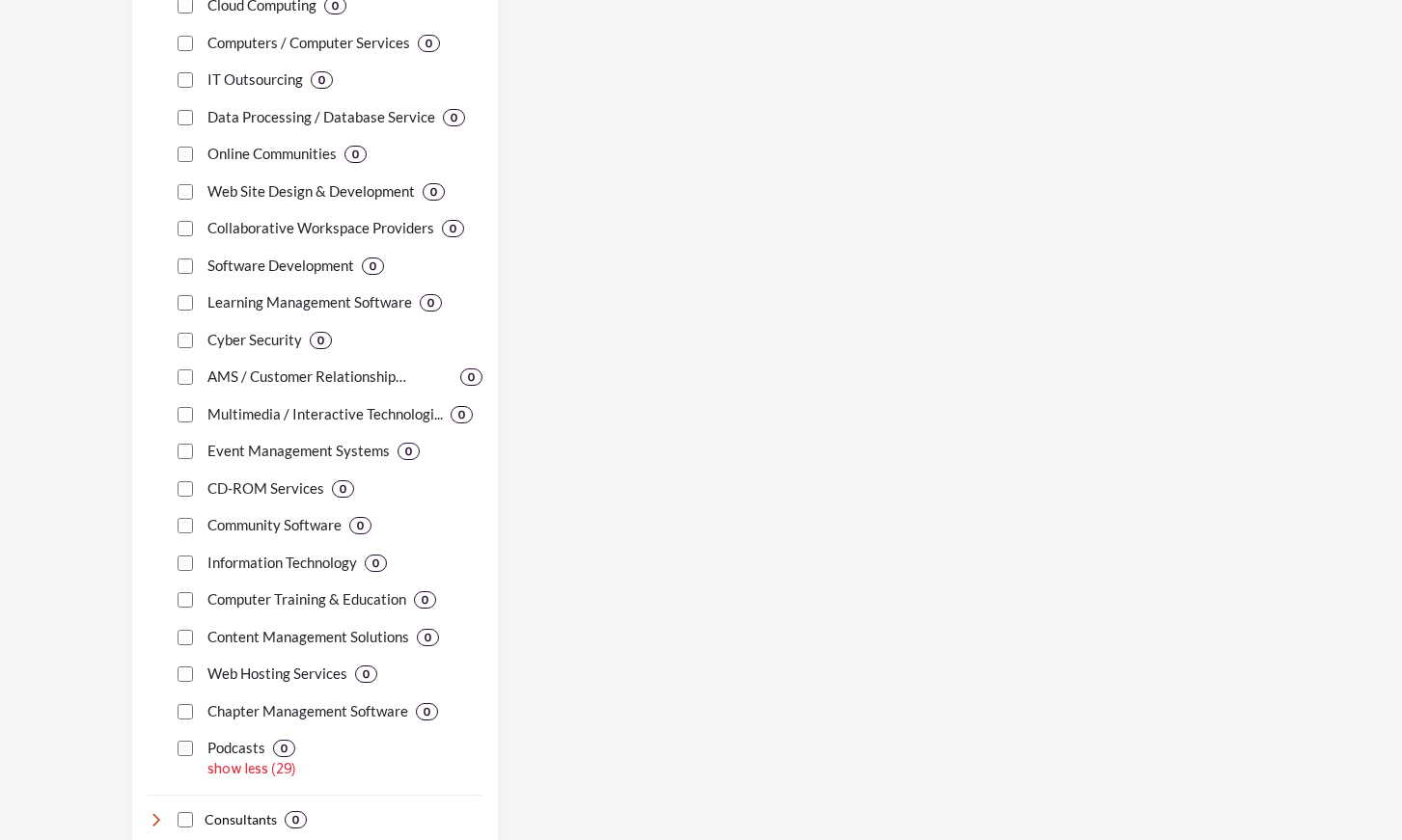
scroll to position [3043, 0]
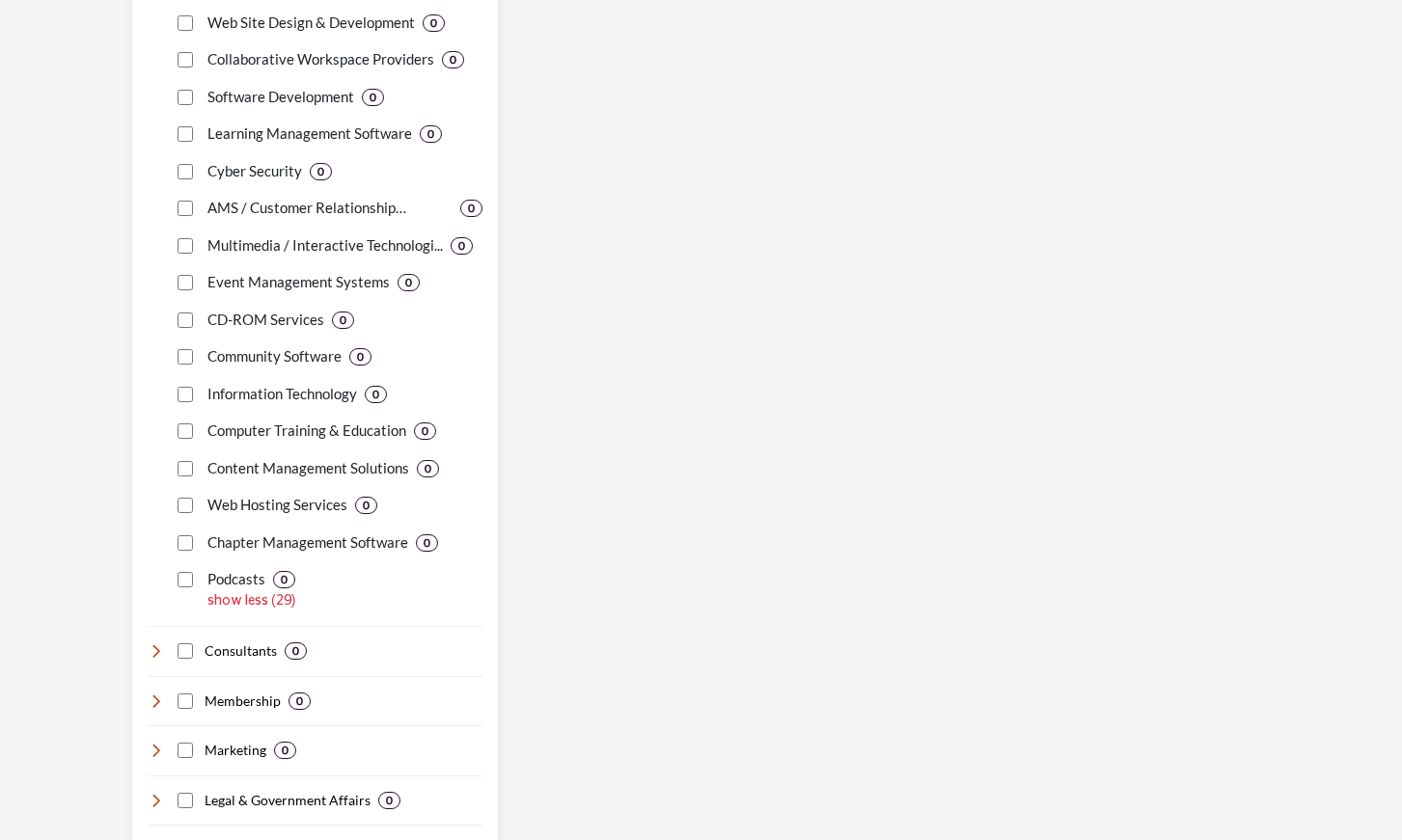
scroll to position [3104, 0]
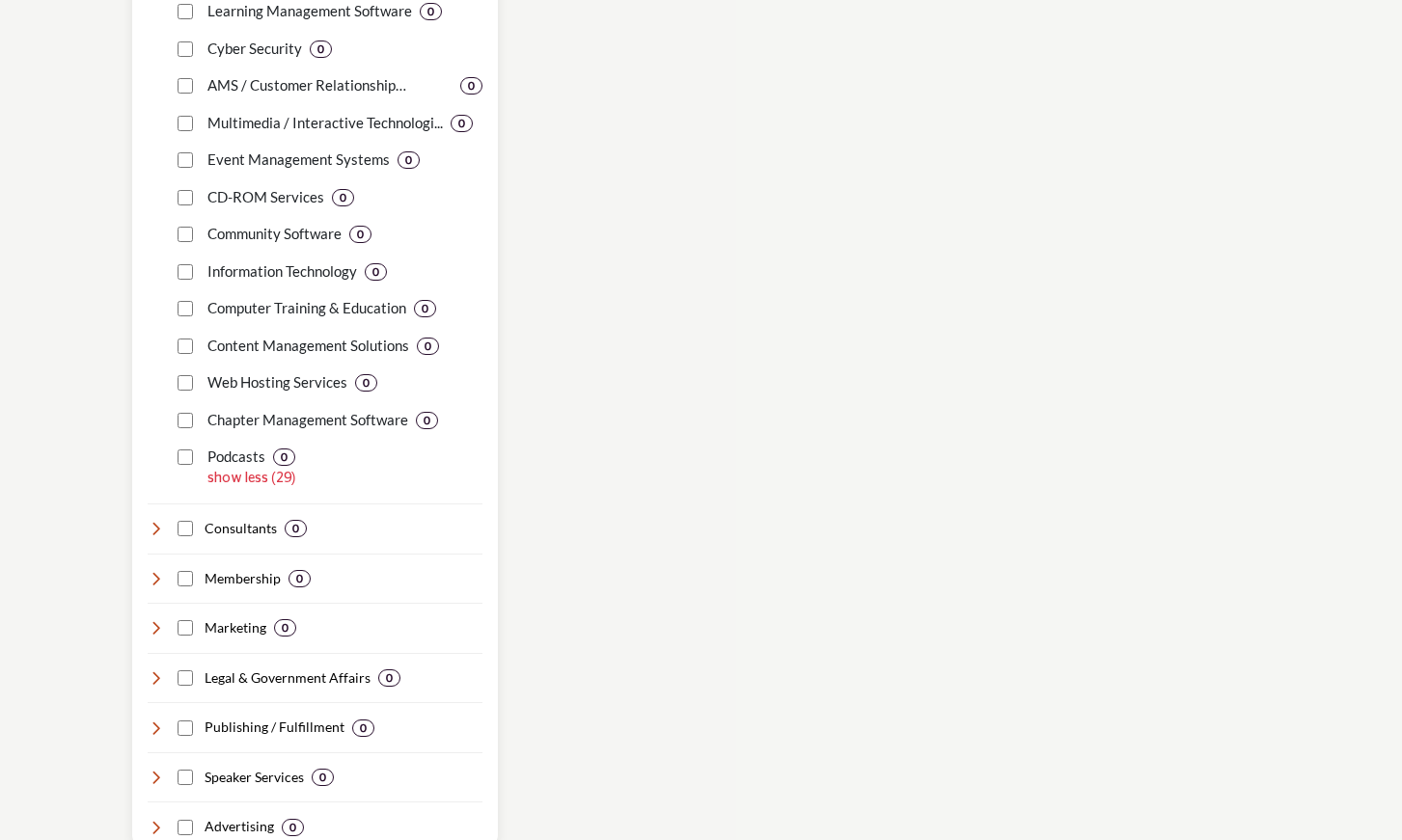
scroll to position [3229, 0]
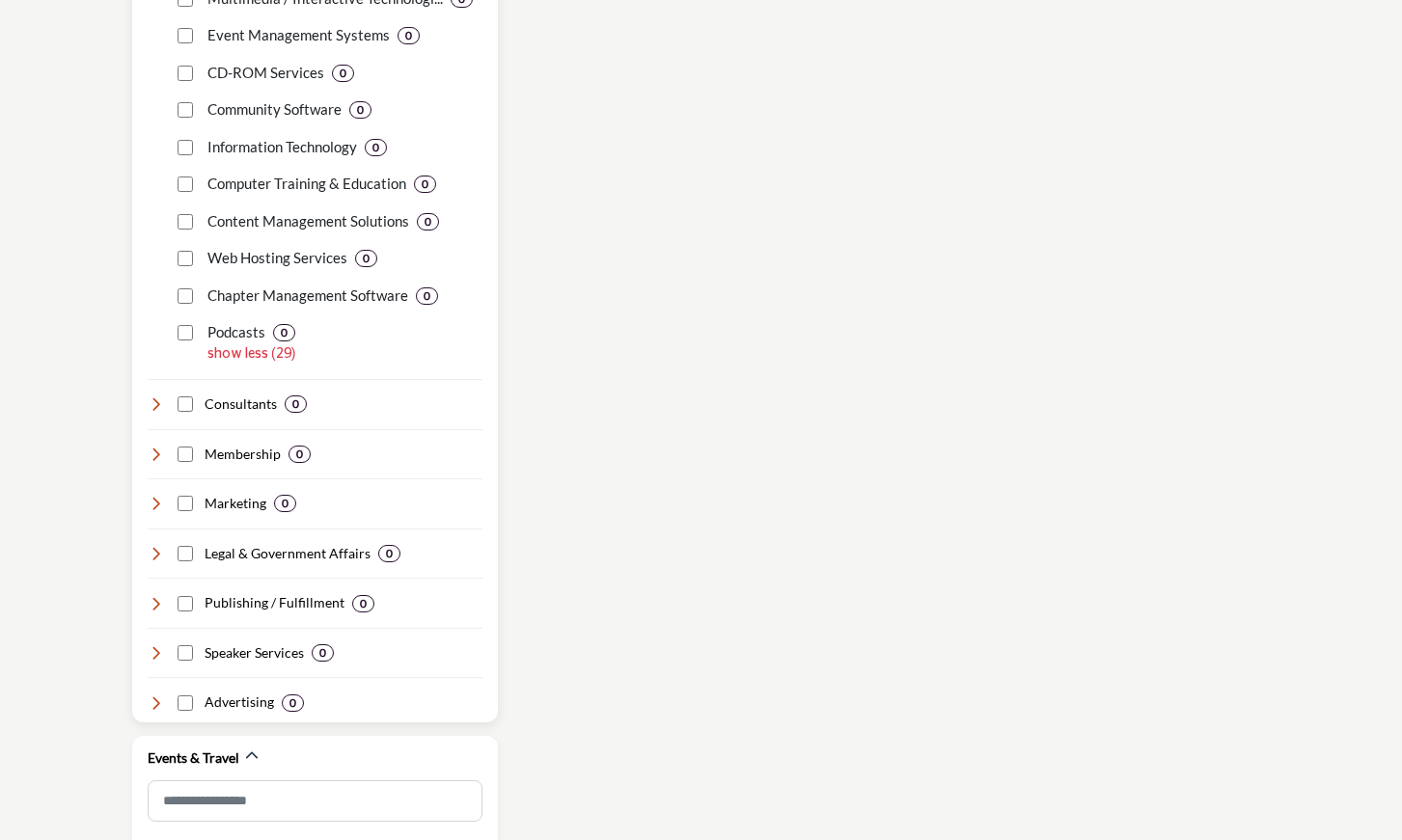
scroll to position [3370, 0]
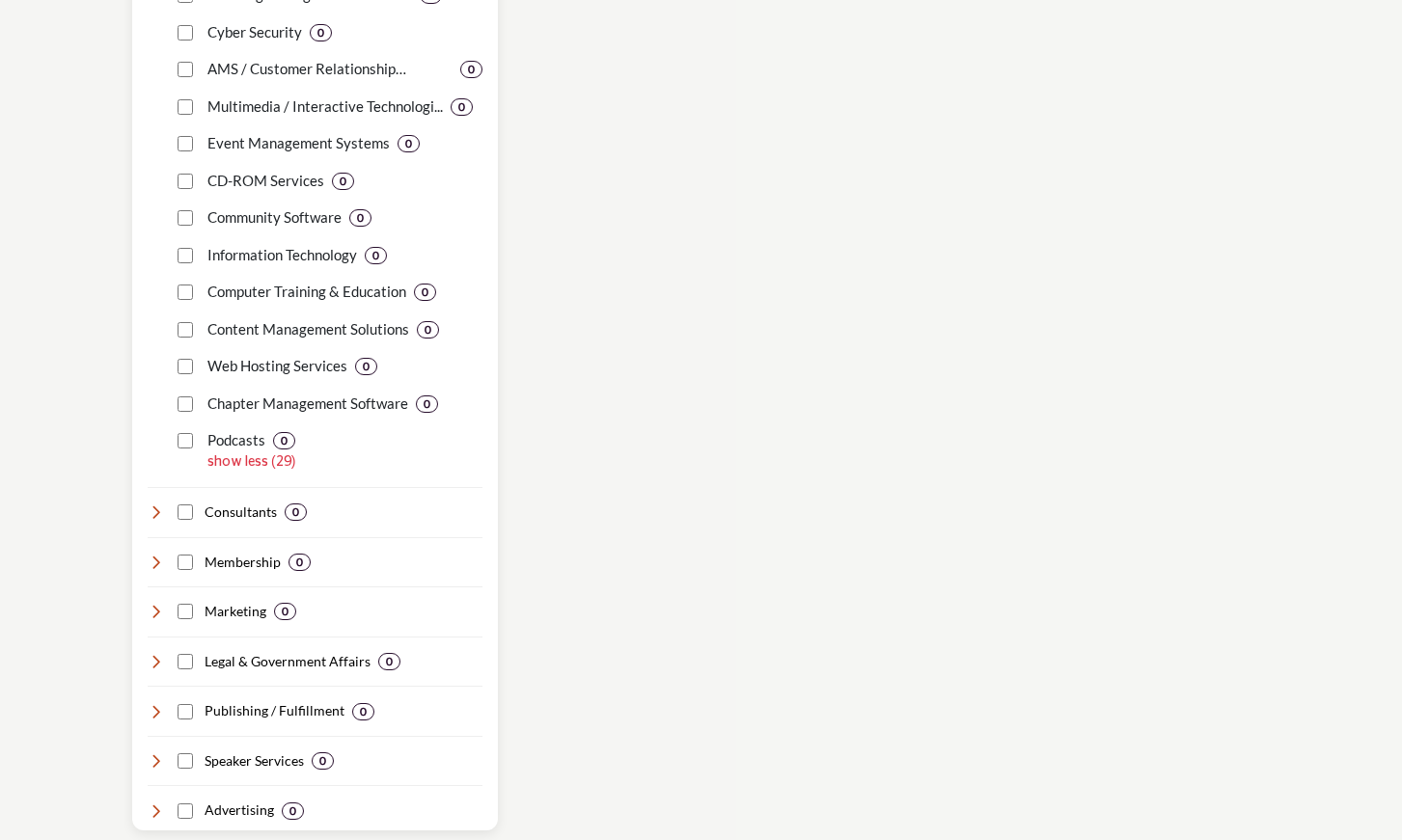
scroll to position [3251, 0]
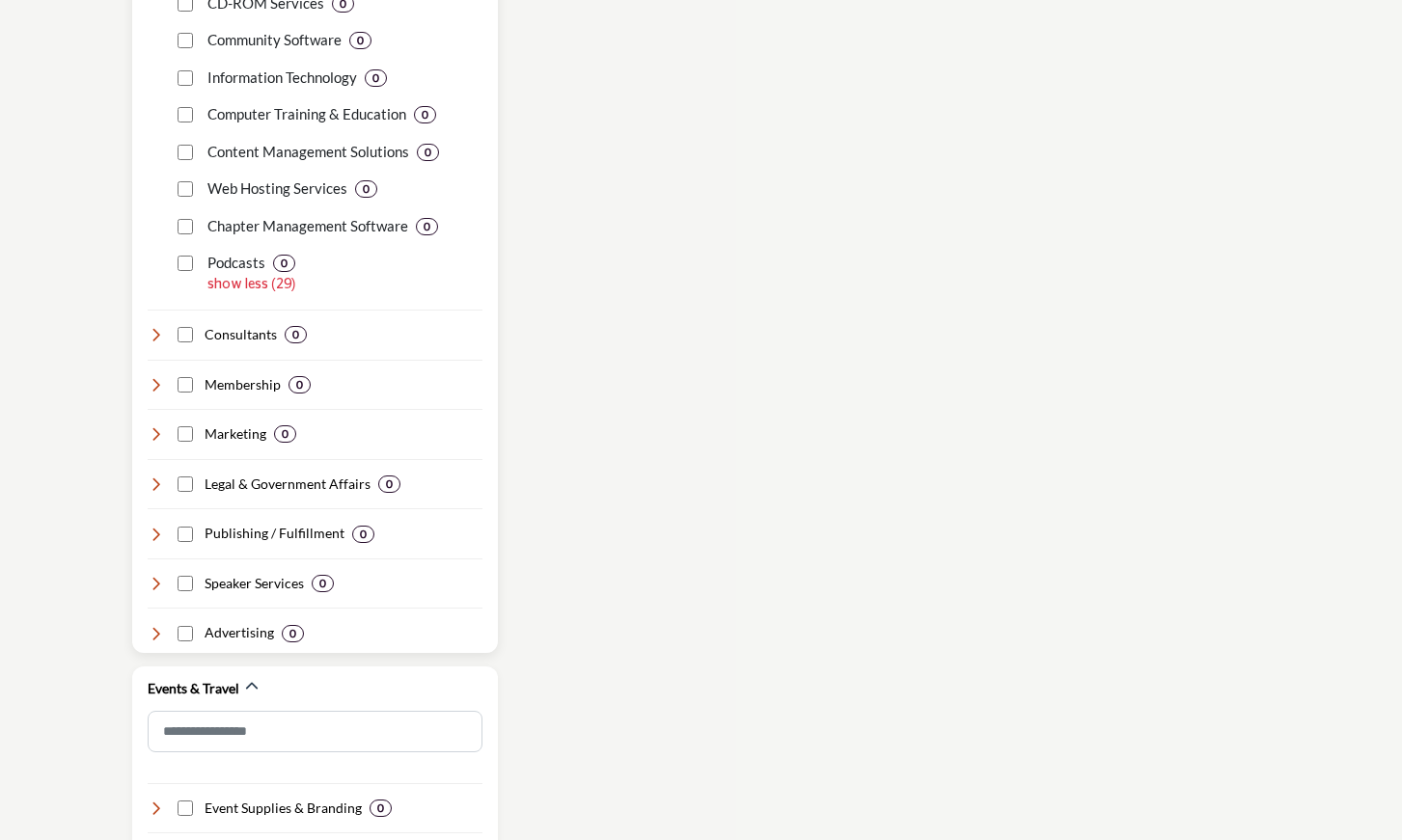
scroll to position [3429, 0]
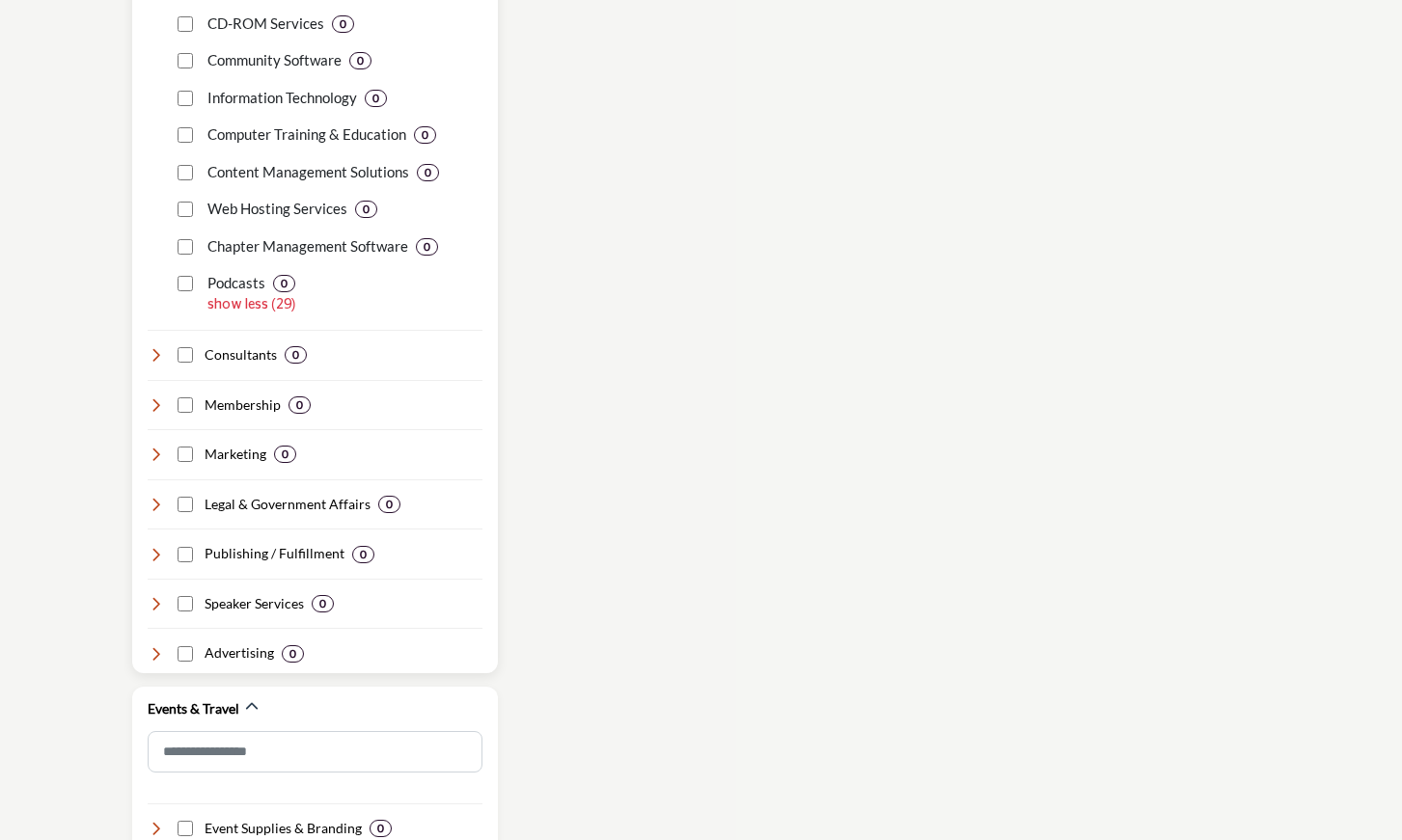
scroll to position [3446, 0]
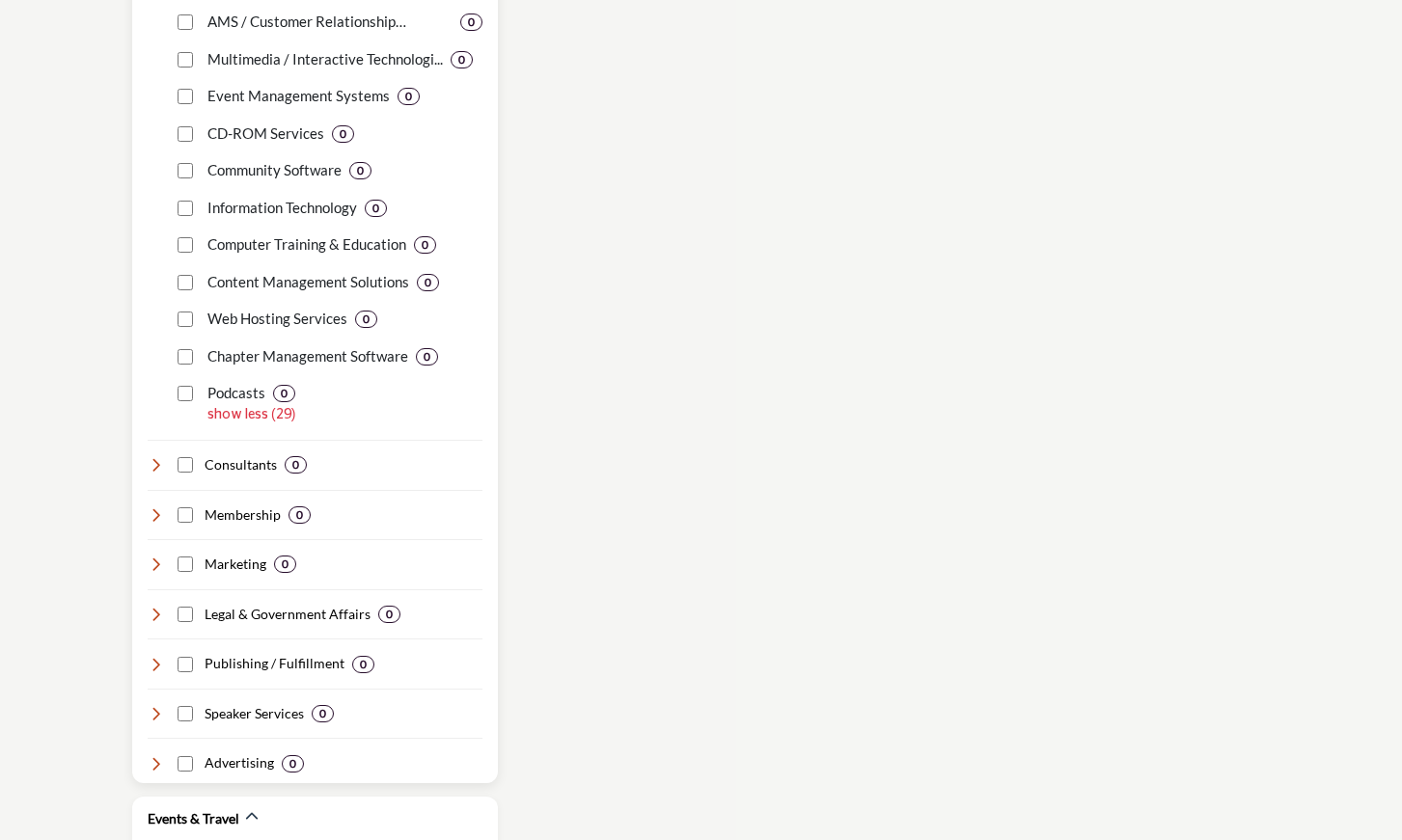
scroll to position [3331, 0]
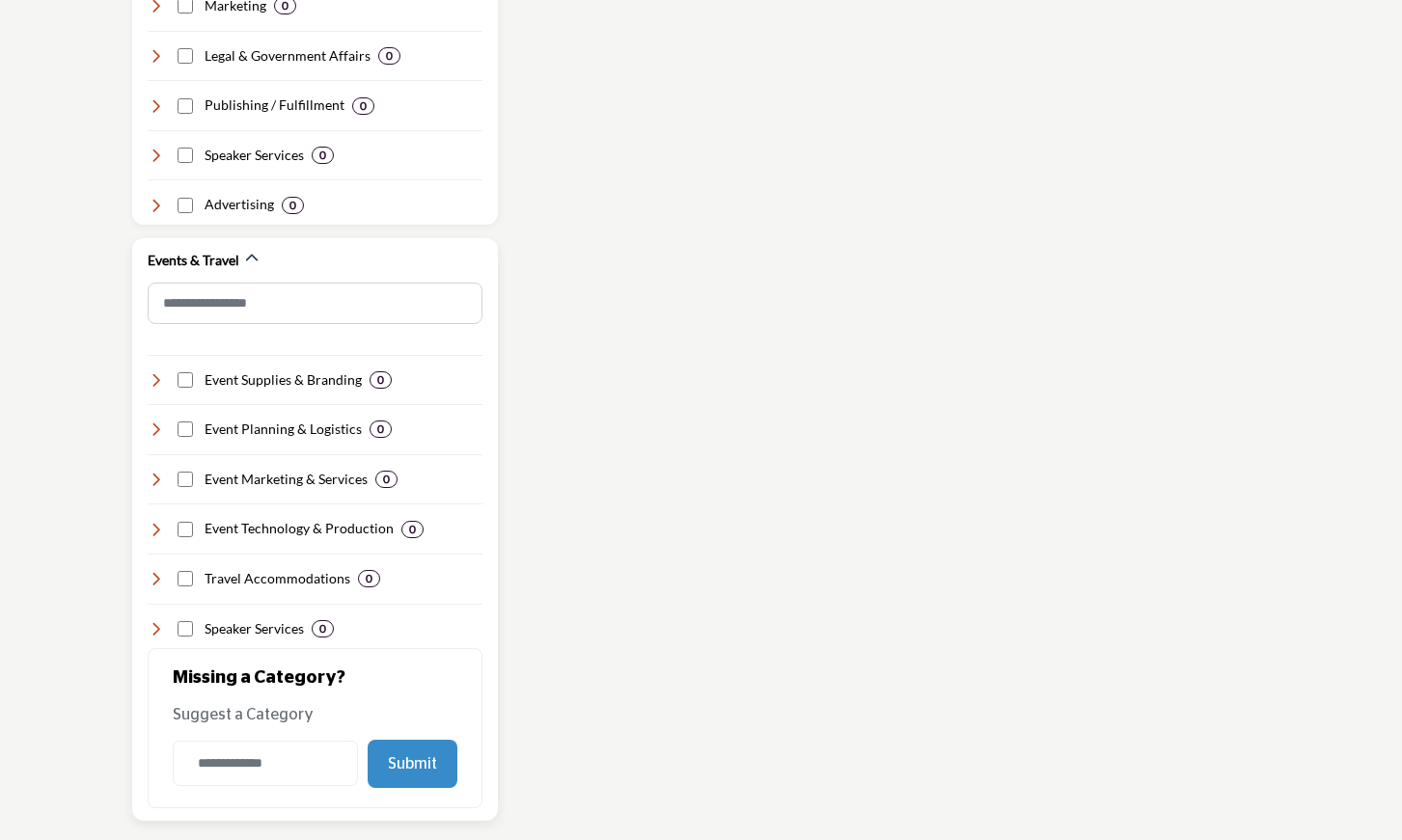
scroll to position [3848, 0]
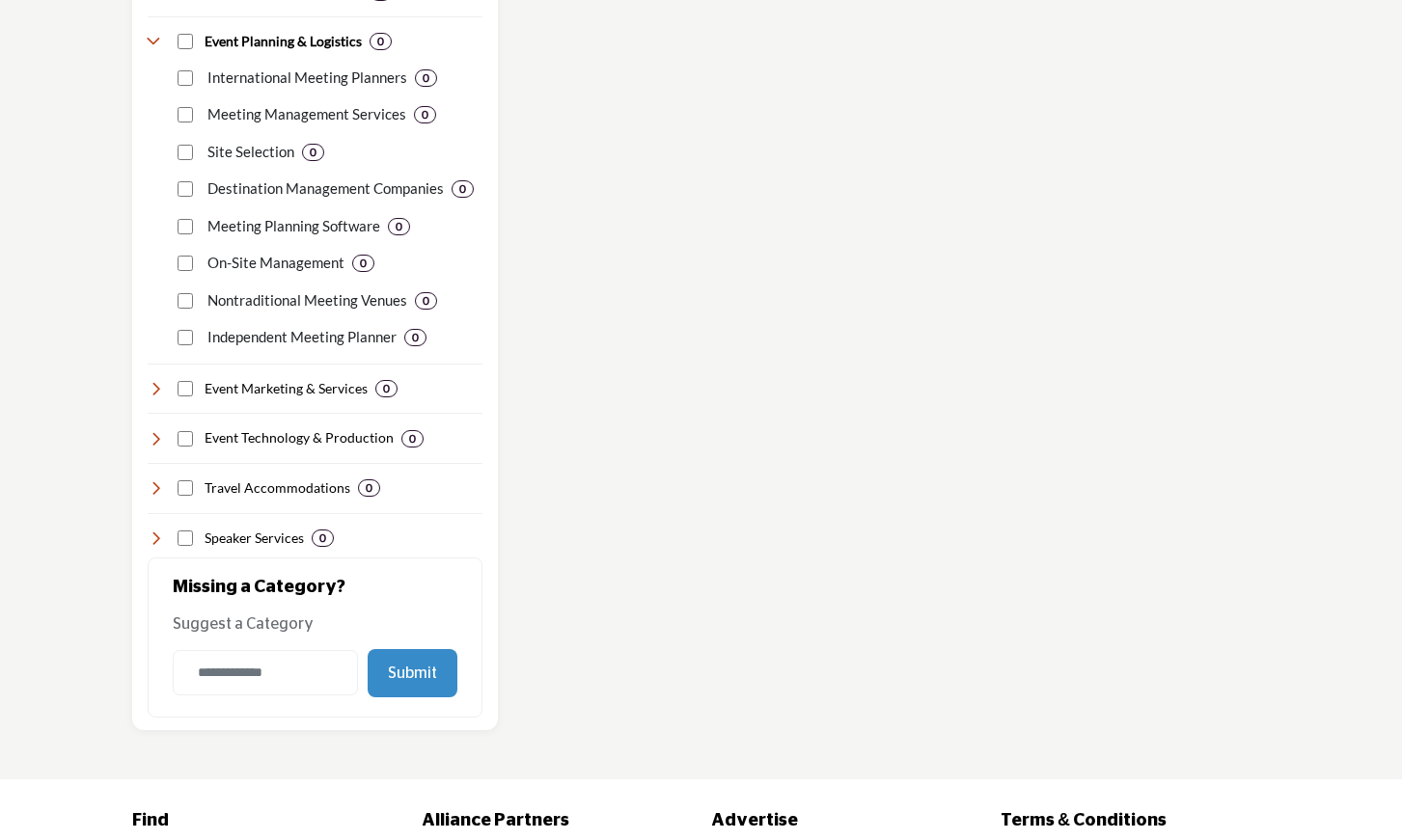
scroll to position [4236, 0]
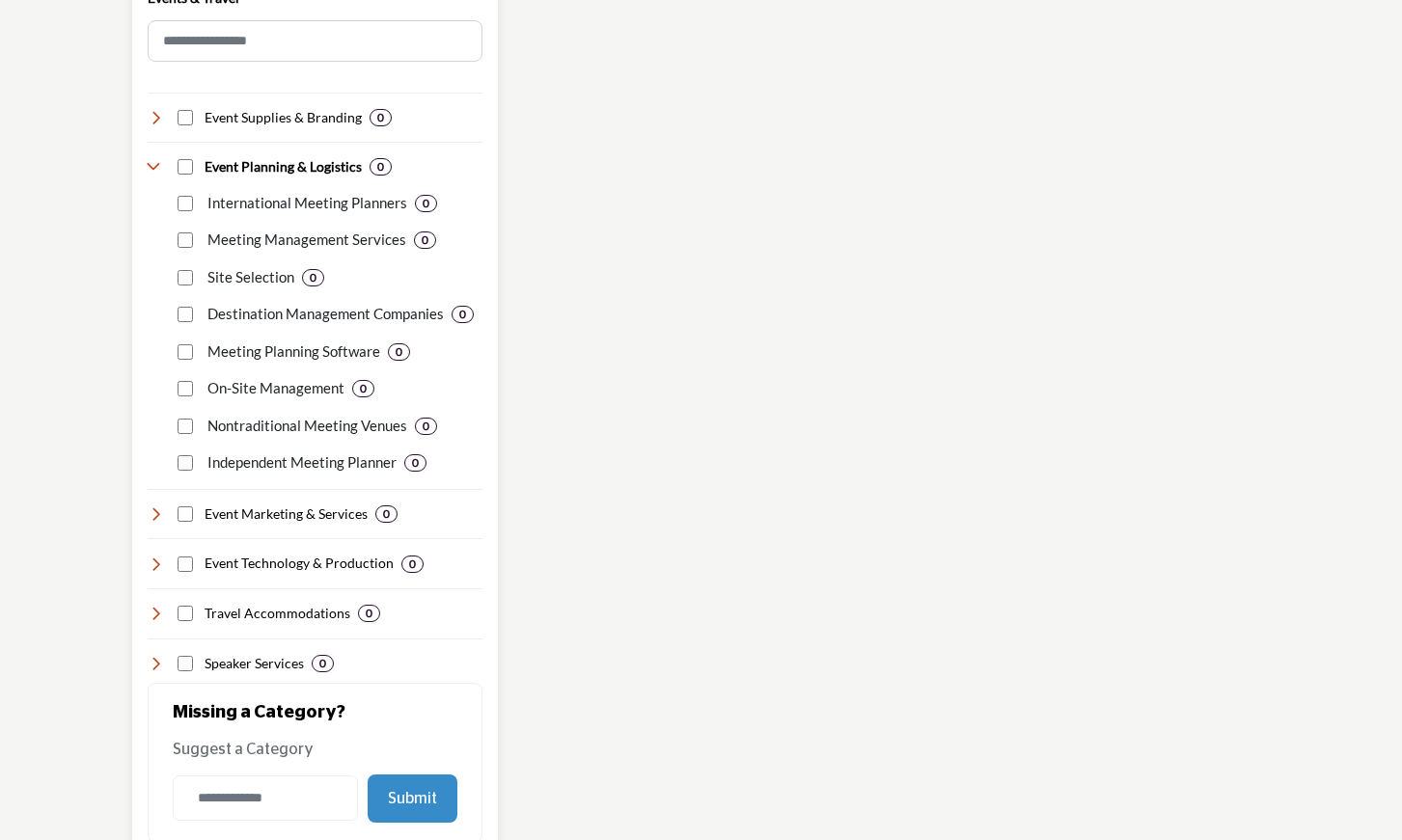
scroll to position [4104, 0]
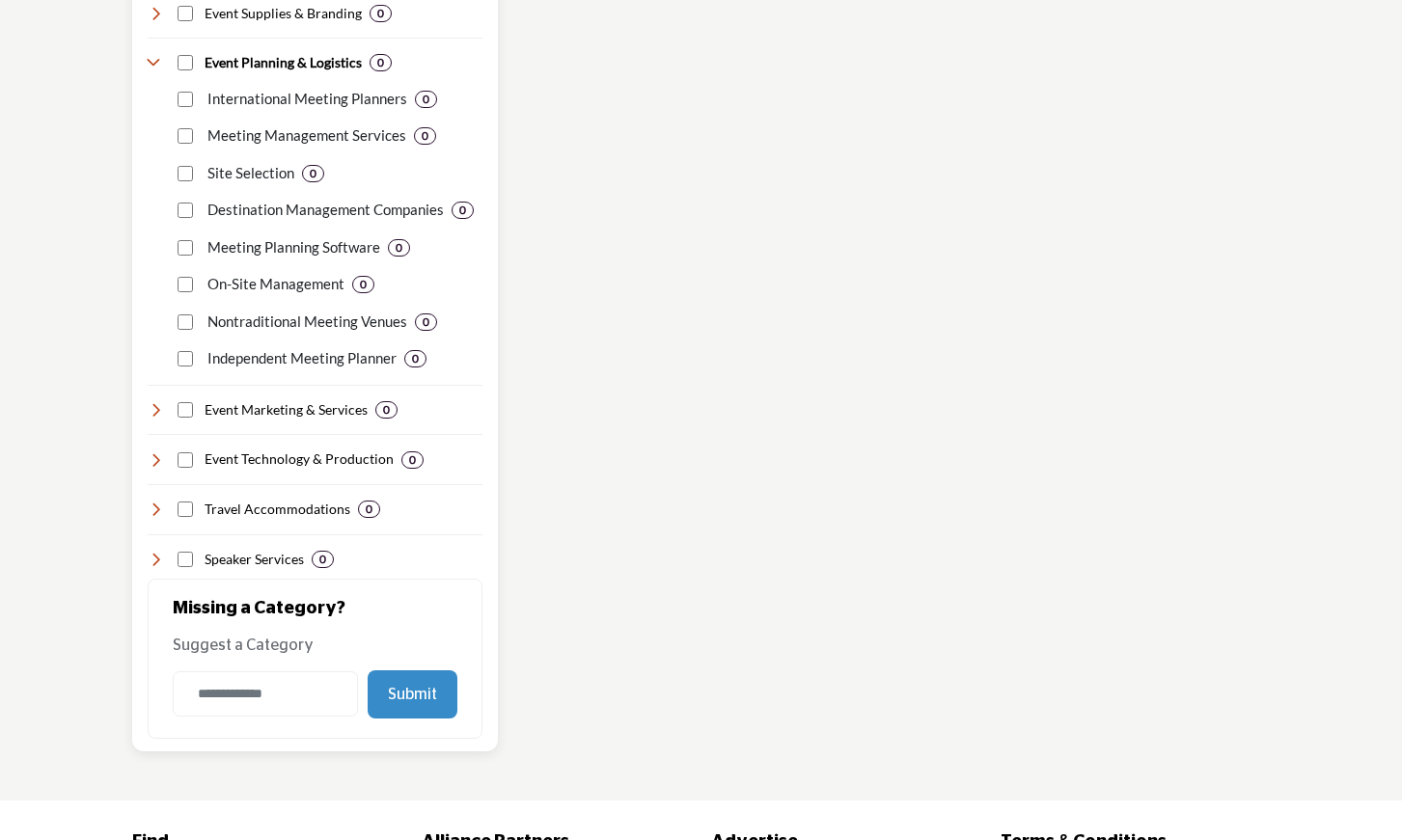
scroll to position [4212, 0]
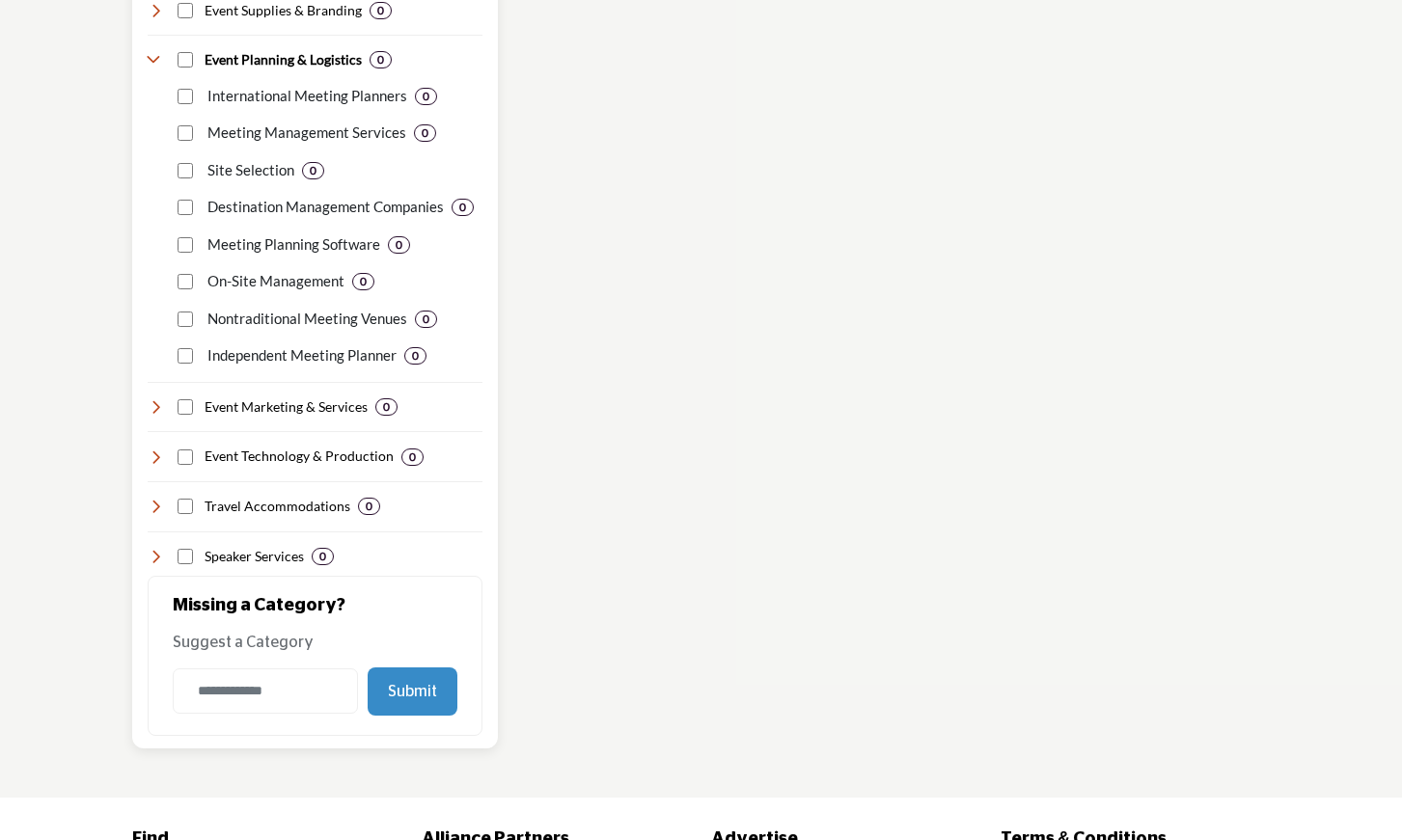
scroll to position [4227, 0]
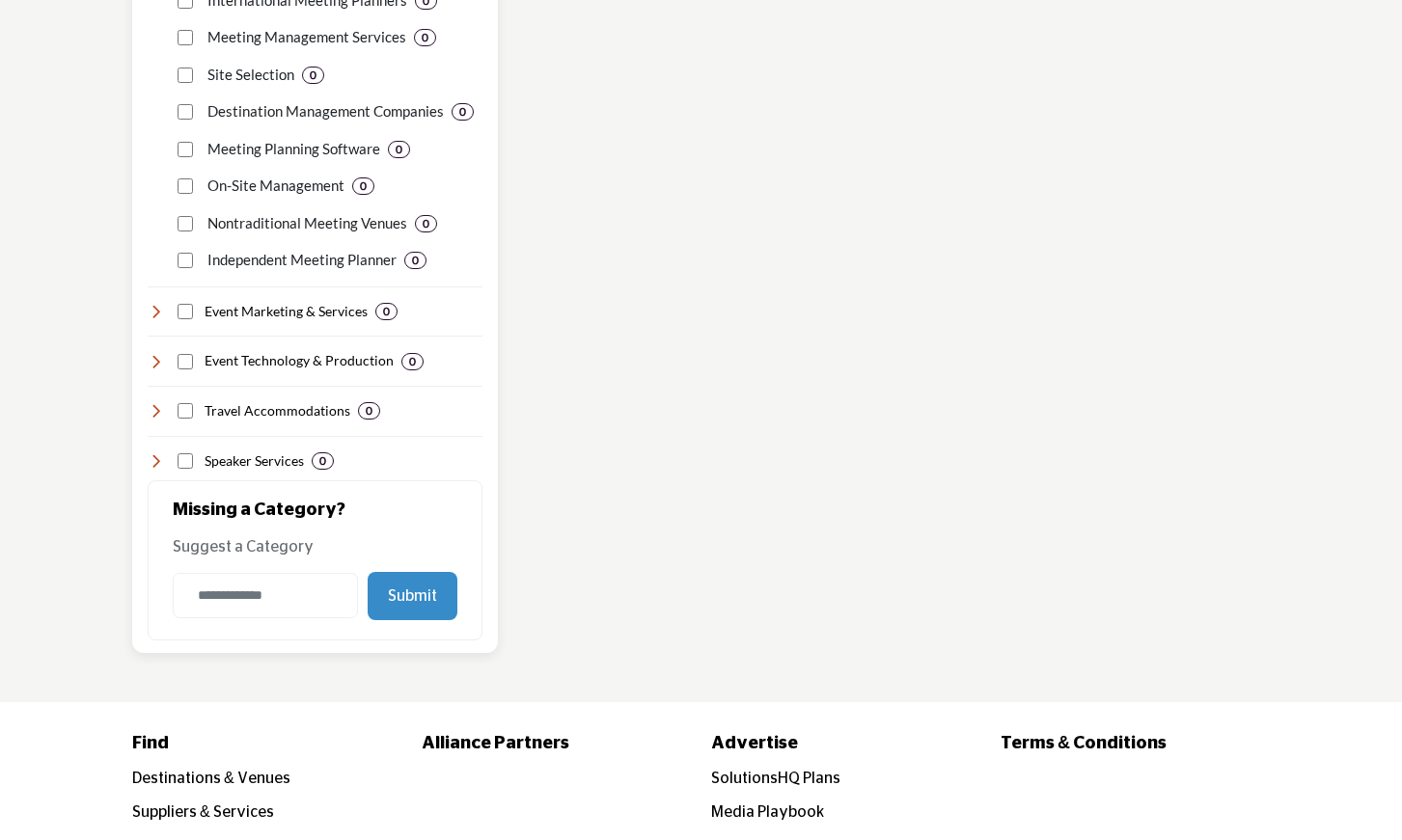
scroll to position [4311, 0]
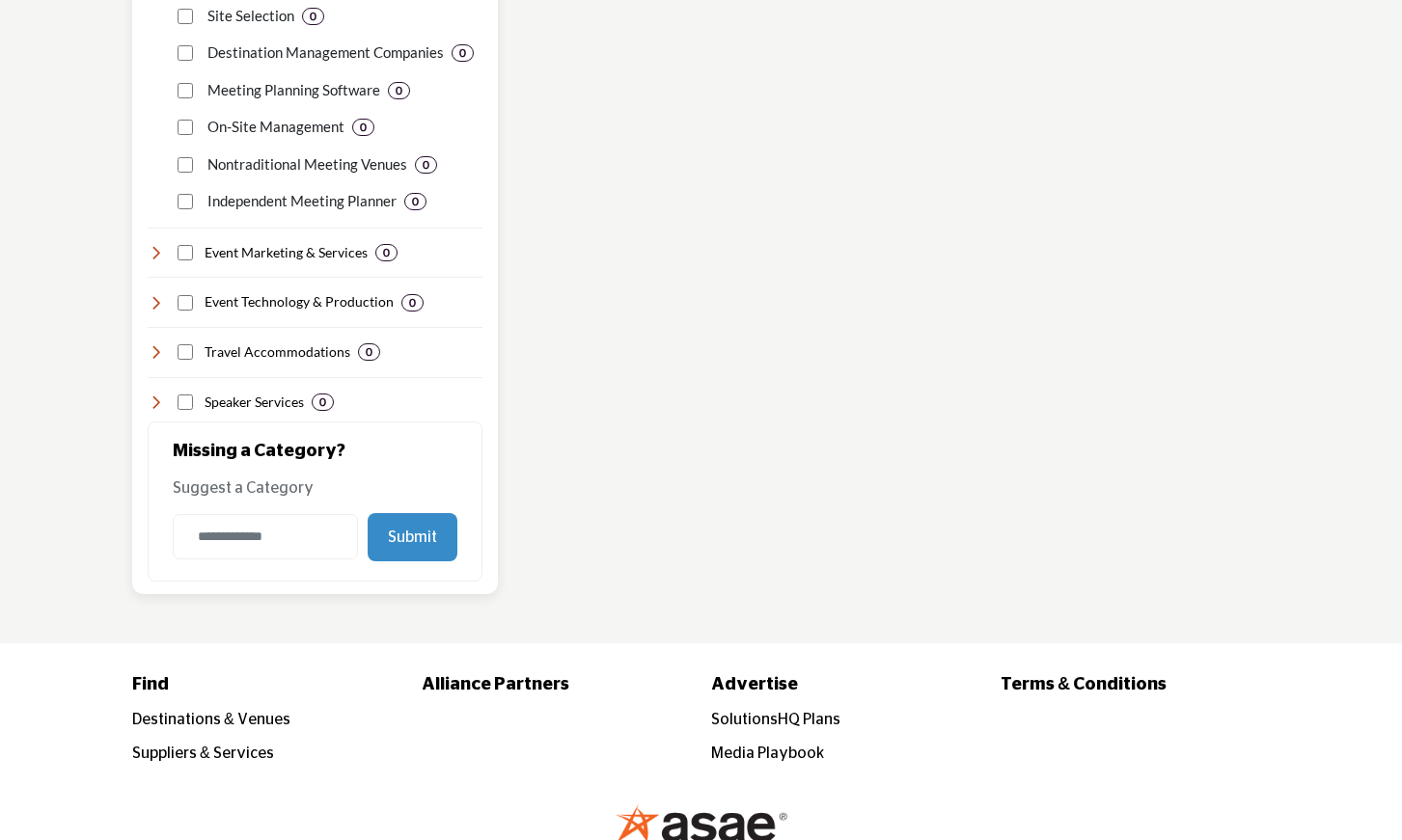
scroll to position [4382, 0]
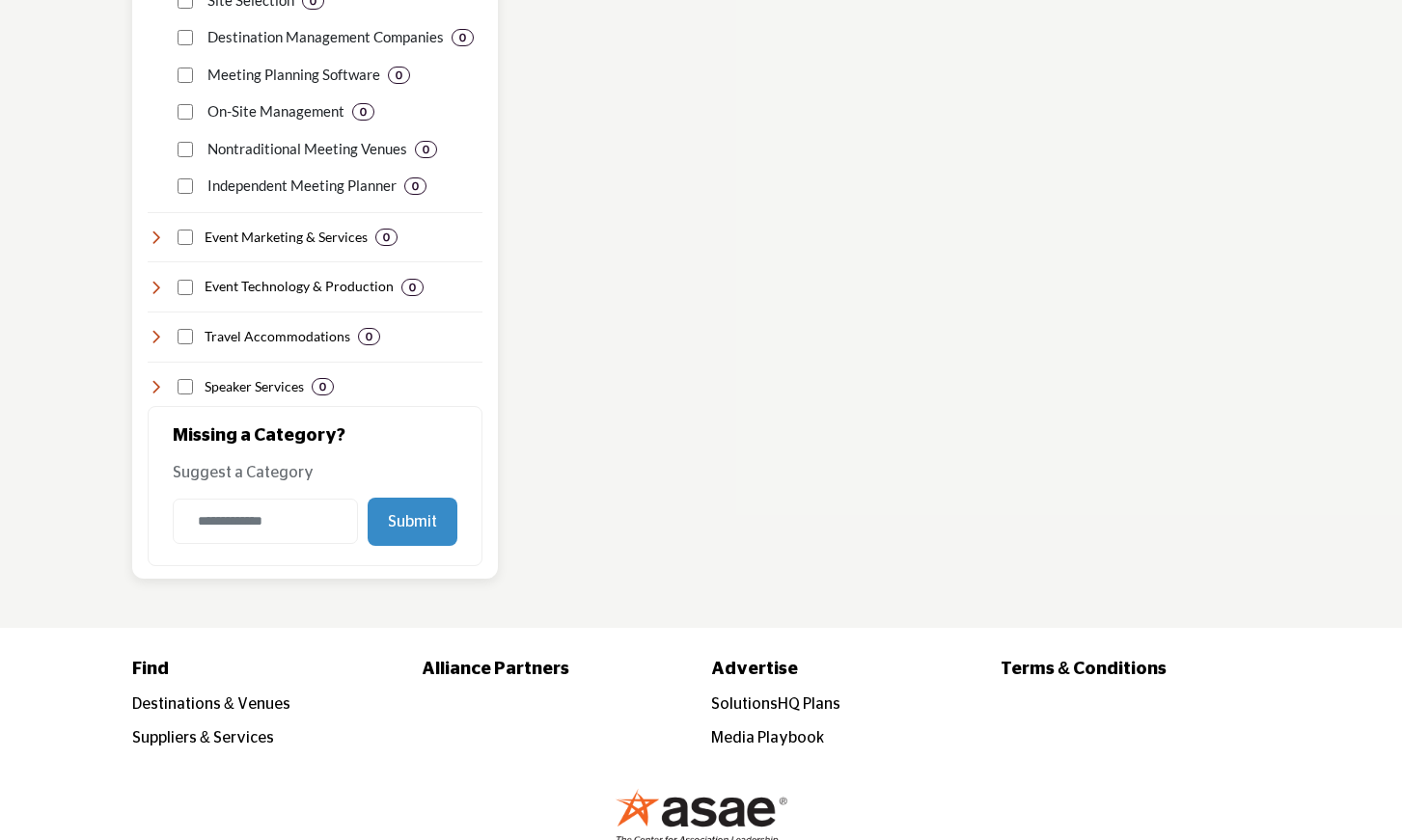
scroll to position [4387, 0]
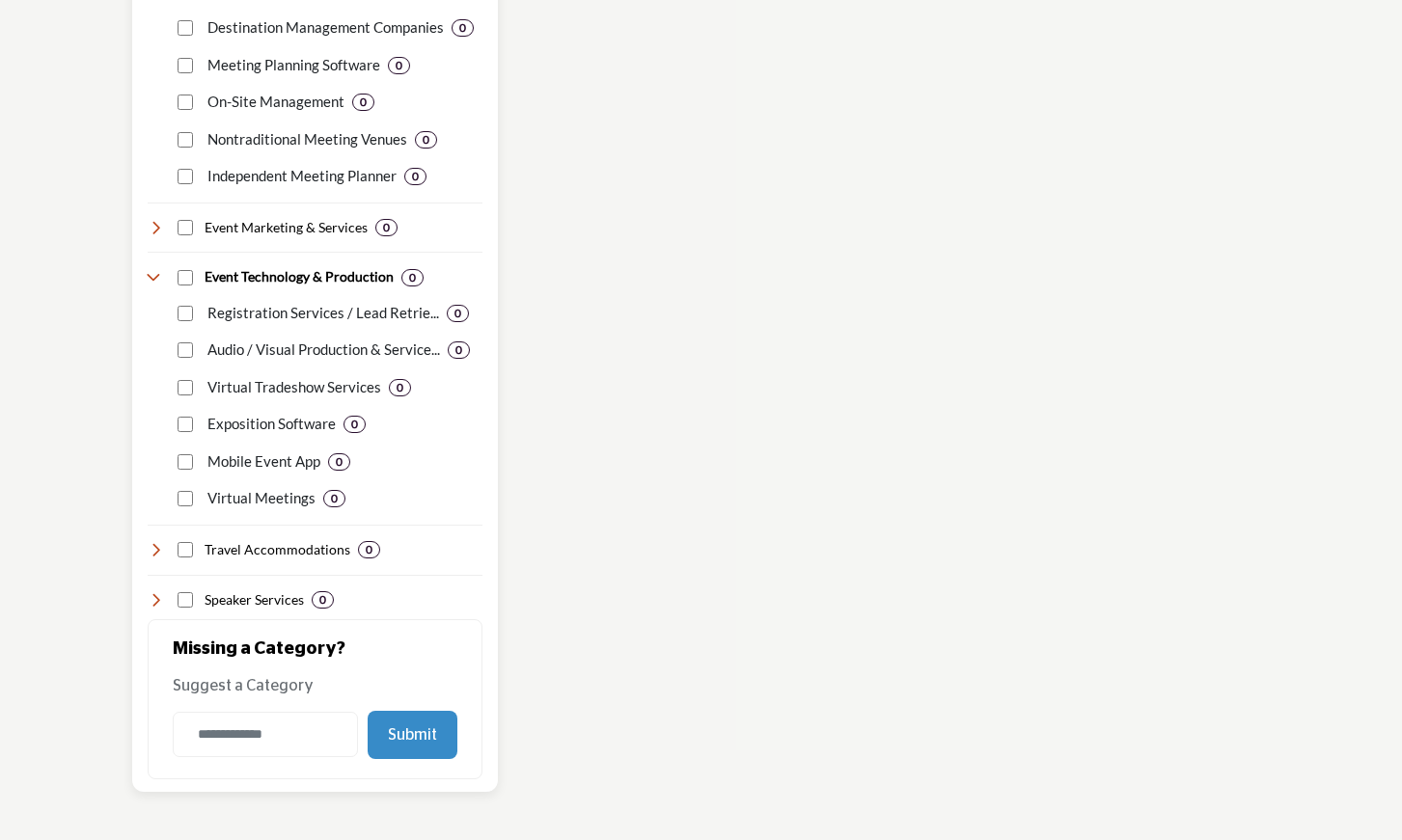
scroll to position [4399, 0]
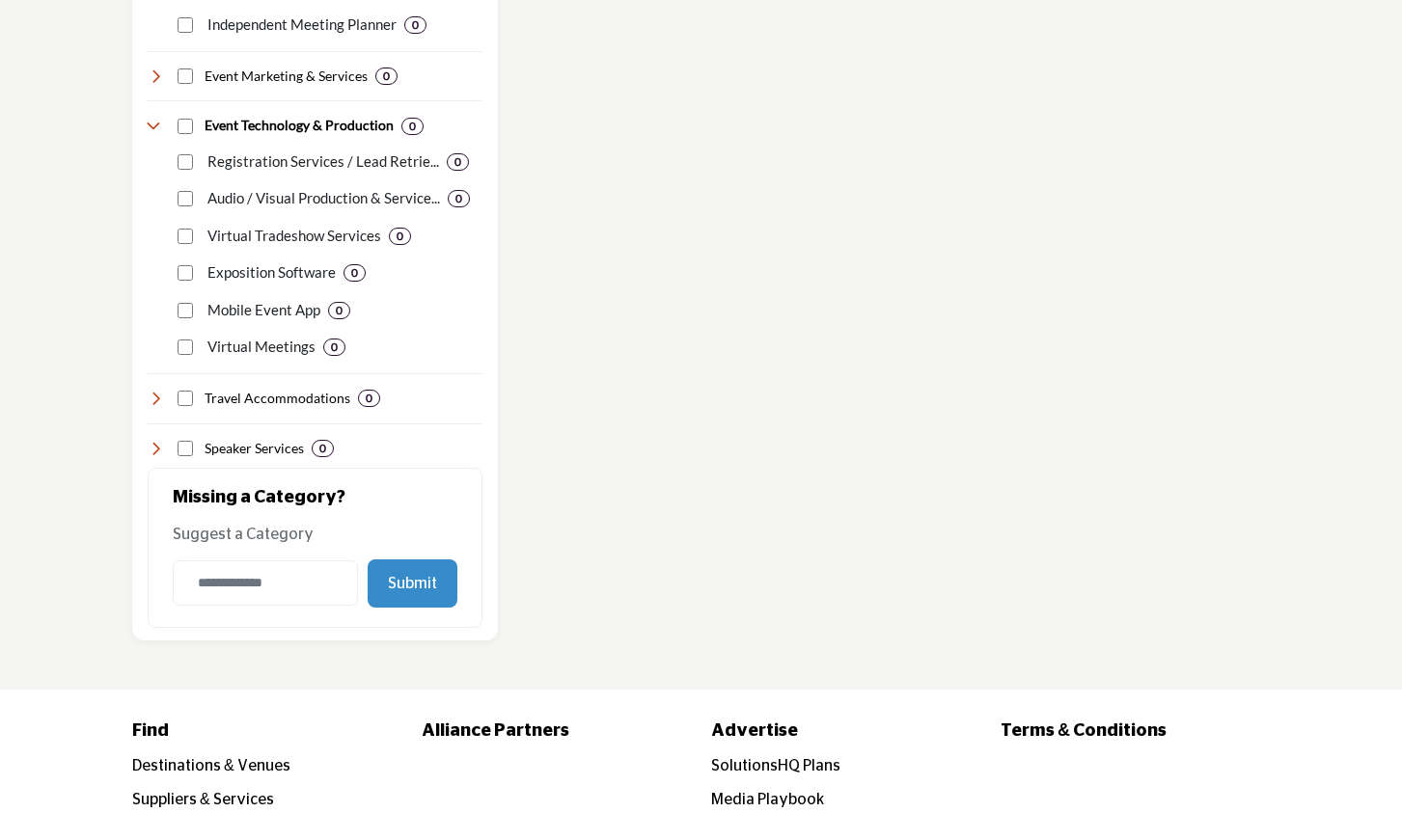
scroll to position [4536, 0]
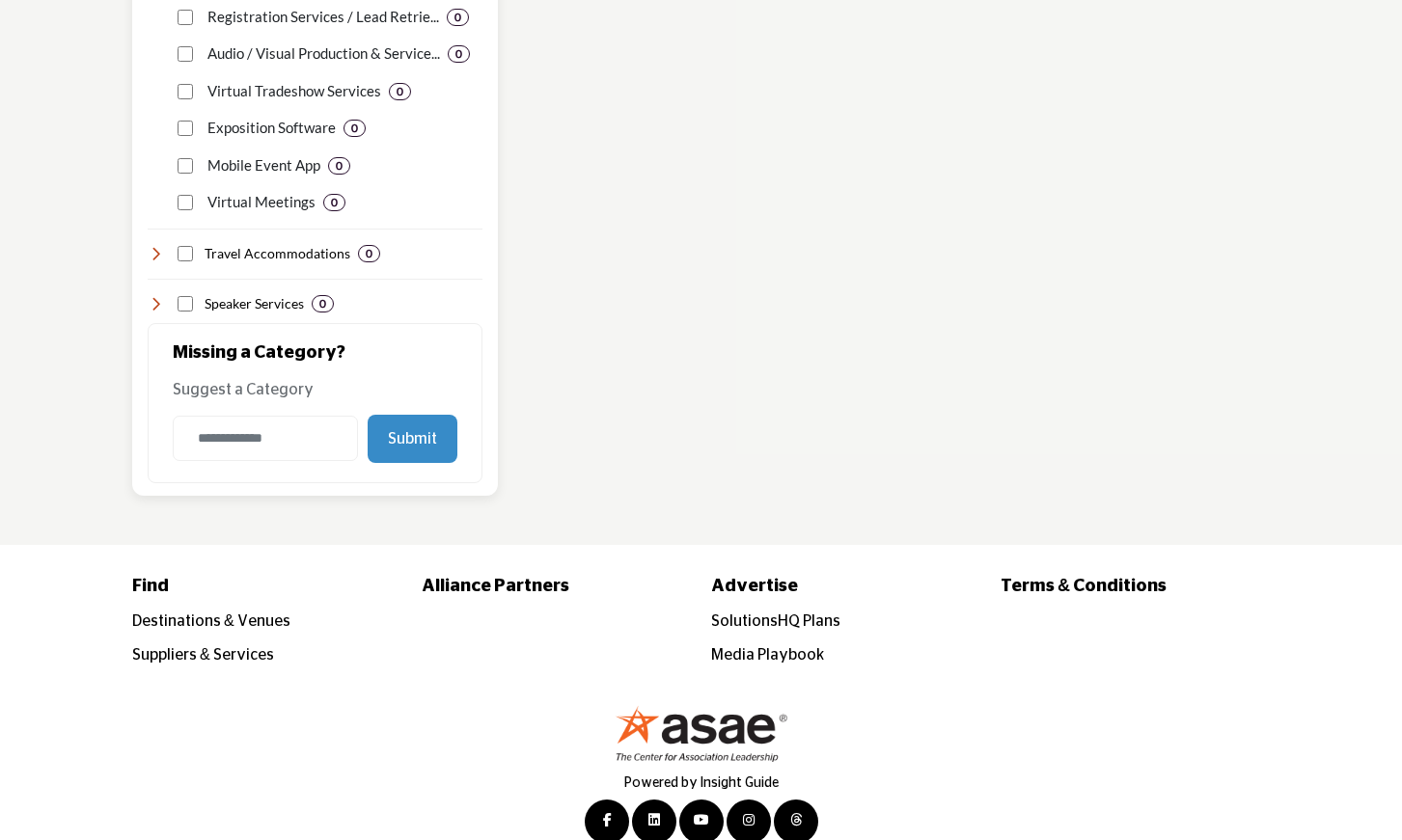
scroll to position [4698, 0]
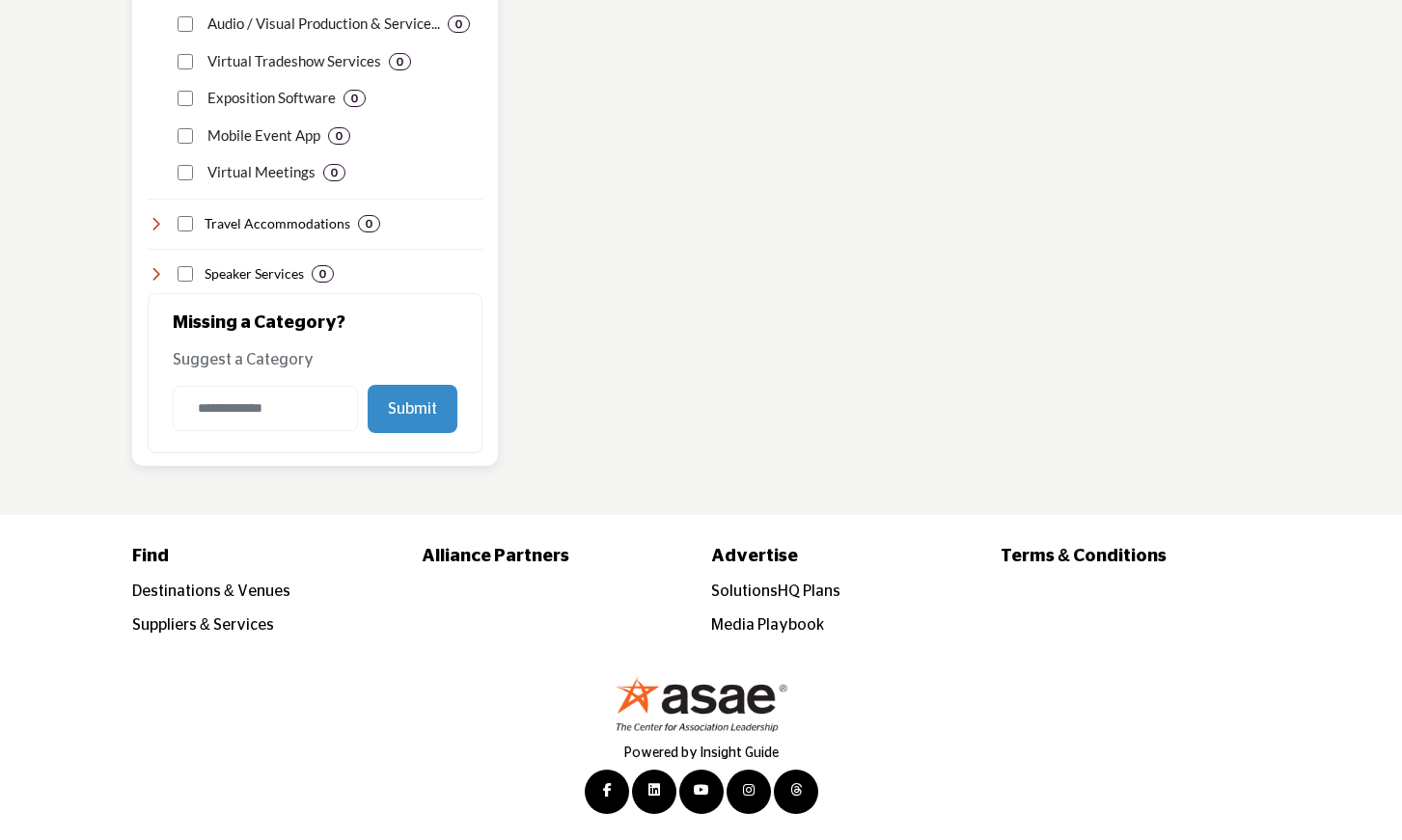
scroll to position [4718, 0]
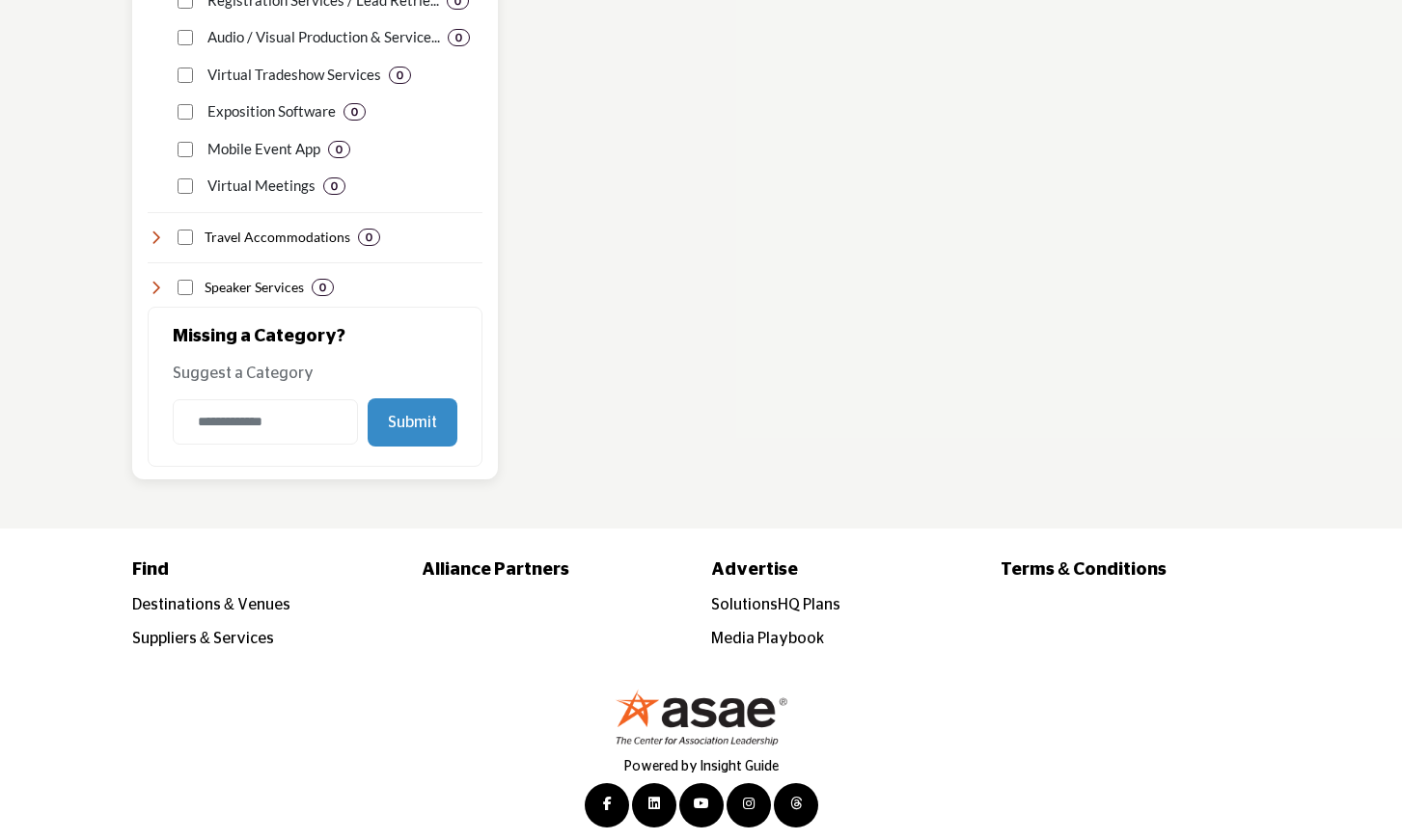
scroll to position [4722, 0]
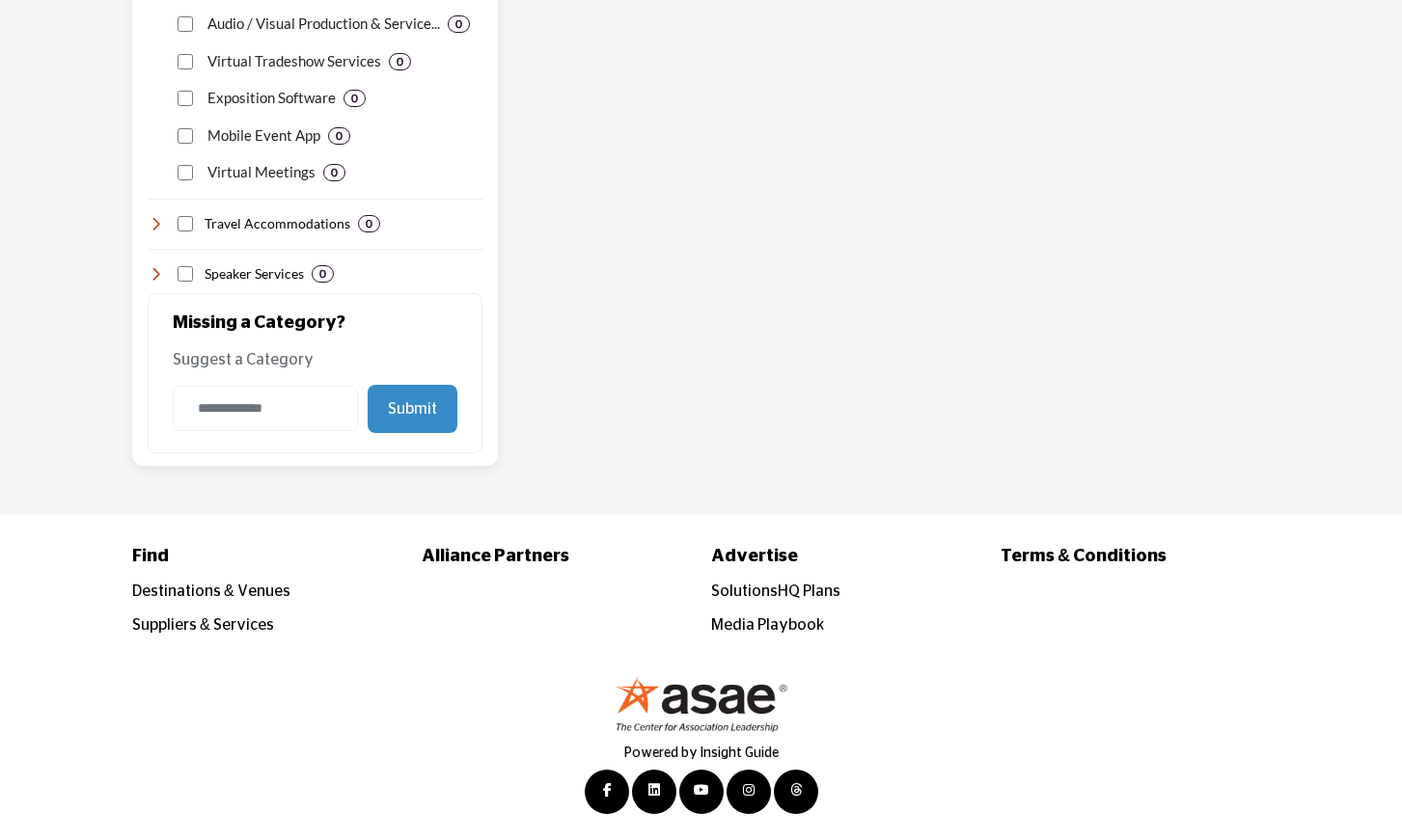
click at [405, 408] on button "Submit" at bounding box center [412, 409] width 89 height 48
click at [287, 405] on input "Category Name" at bounding box center [265, 409] width 186 height 45
type input "*******"
click at [404, 405] on button "Submit" at bounding box center [412, 409] width 89 height 48
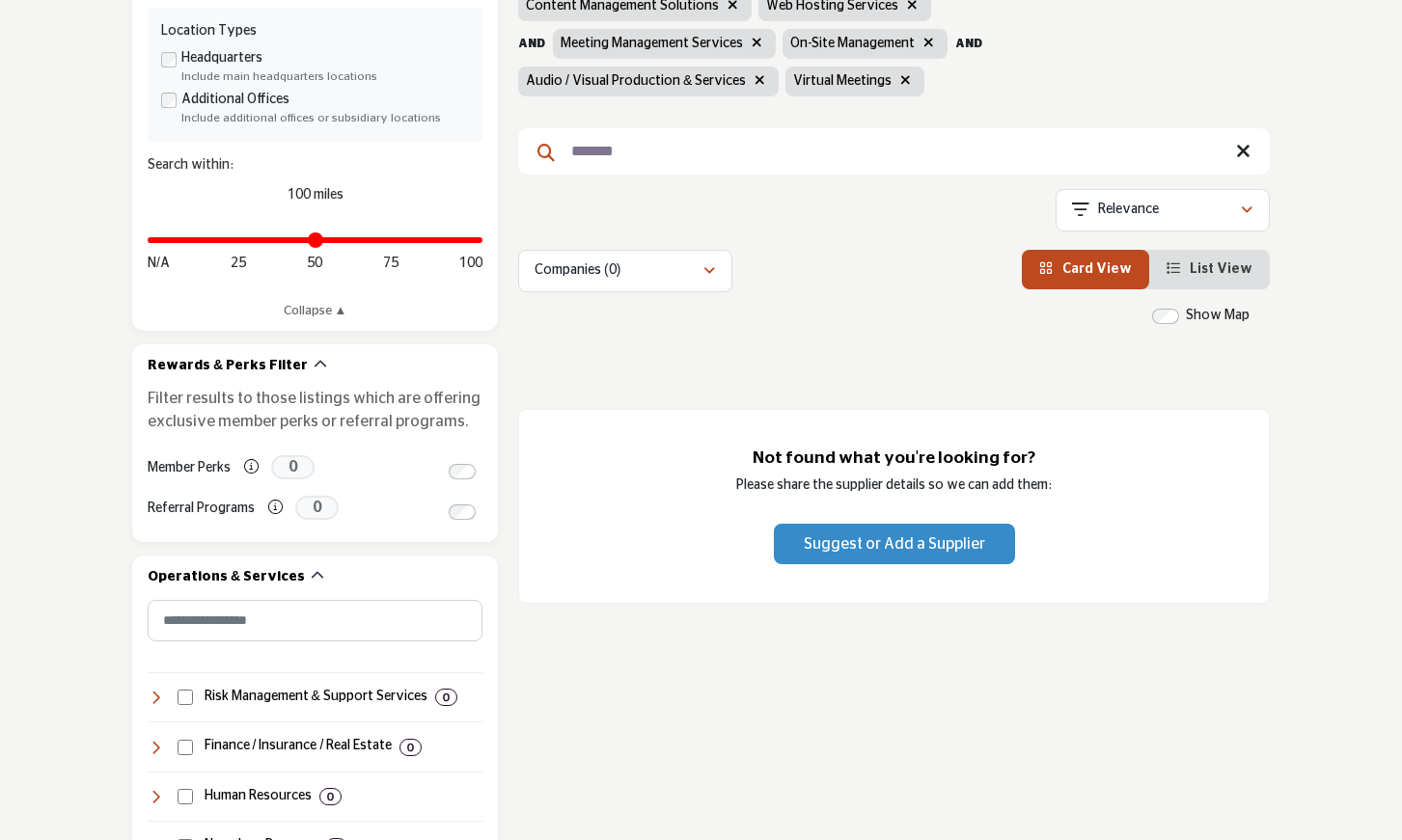
scroll to position [726, 0]
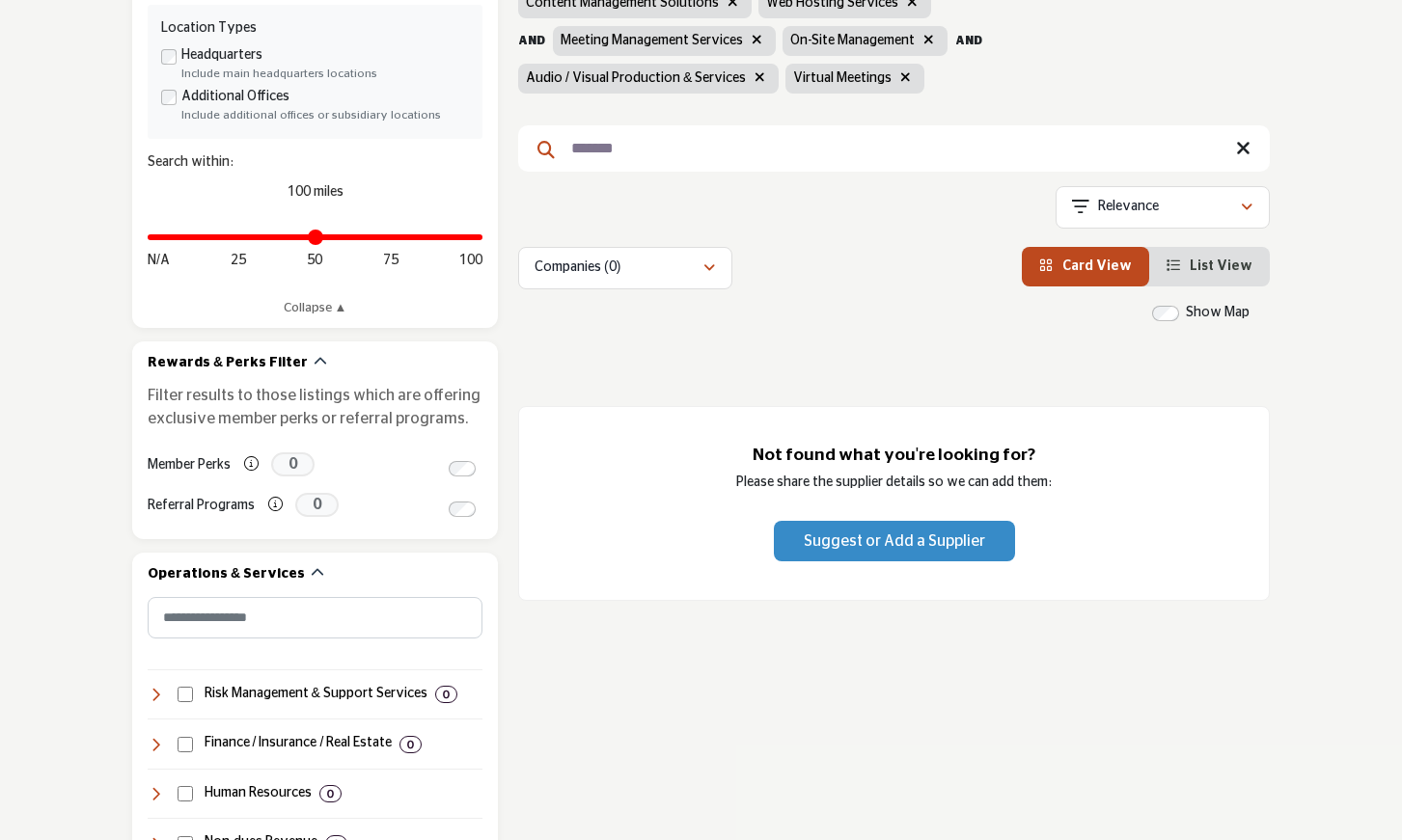
drag, startPoint x: 623, startPoint y: 145, endPoint x: 561, endPoint y: 145, distance: 62.0
click at [561, 145] on input "*******" at bounding box center [893, 148] width 752 height 46
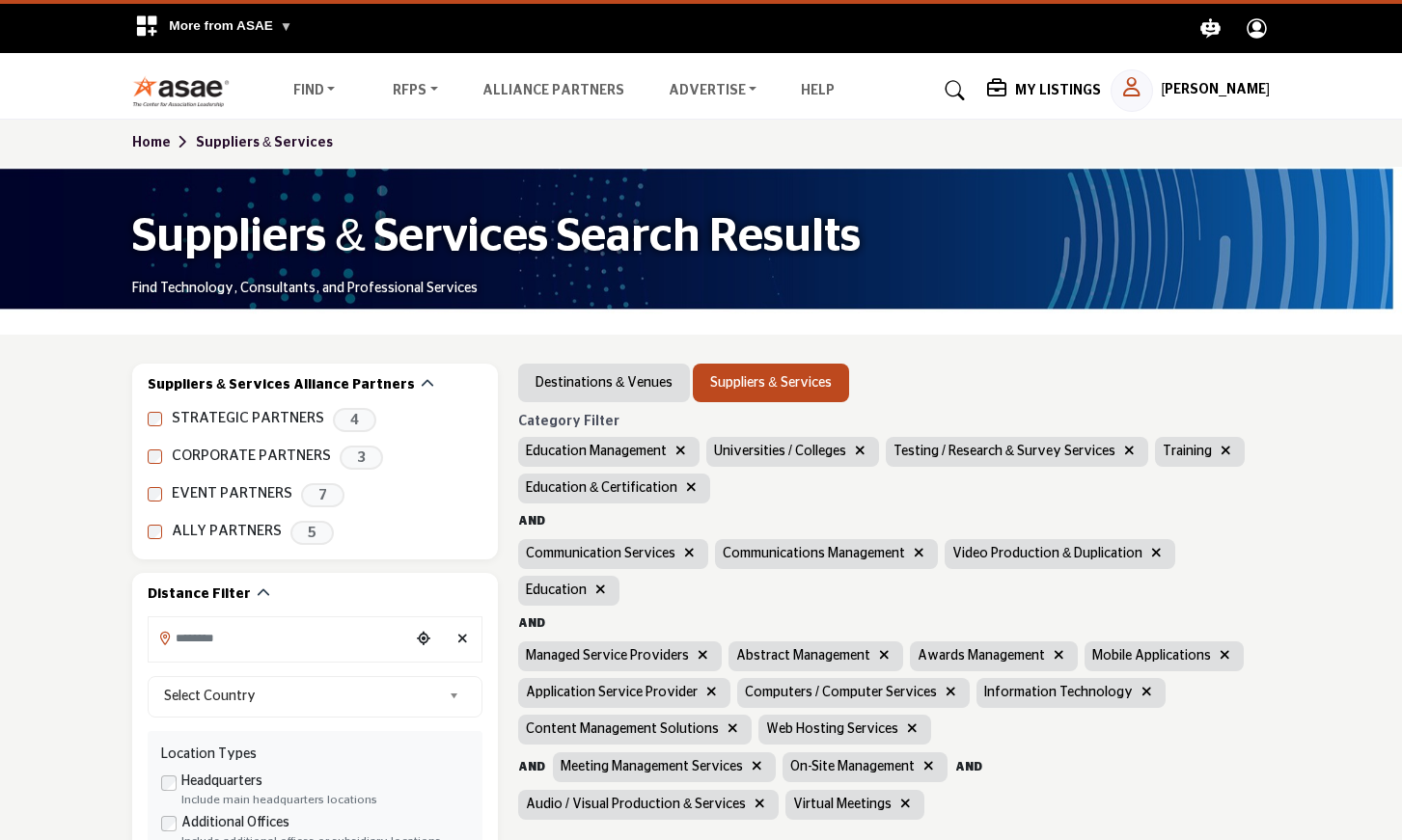
scroll to position [42, 0]
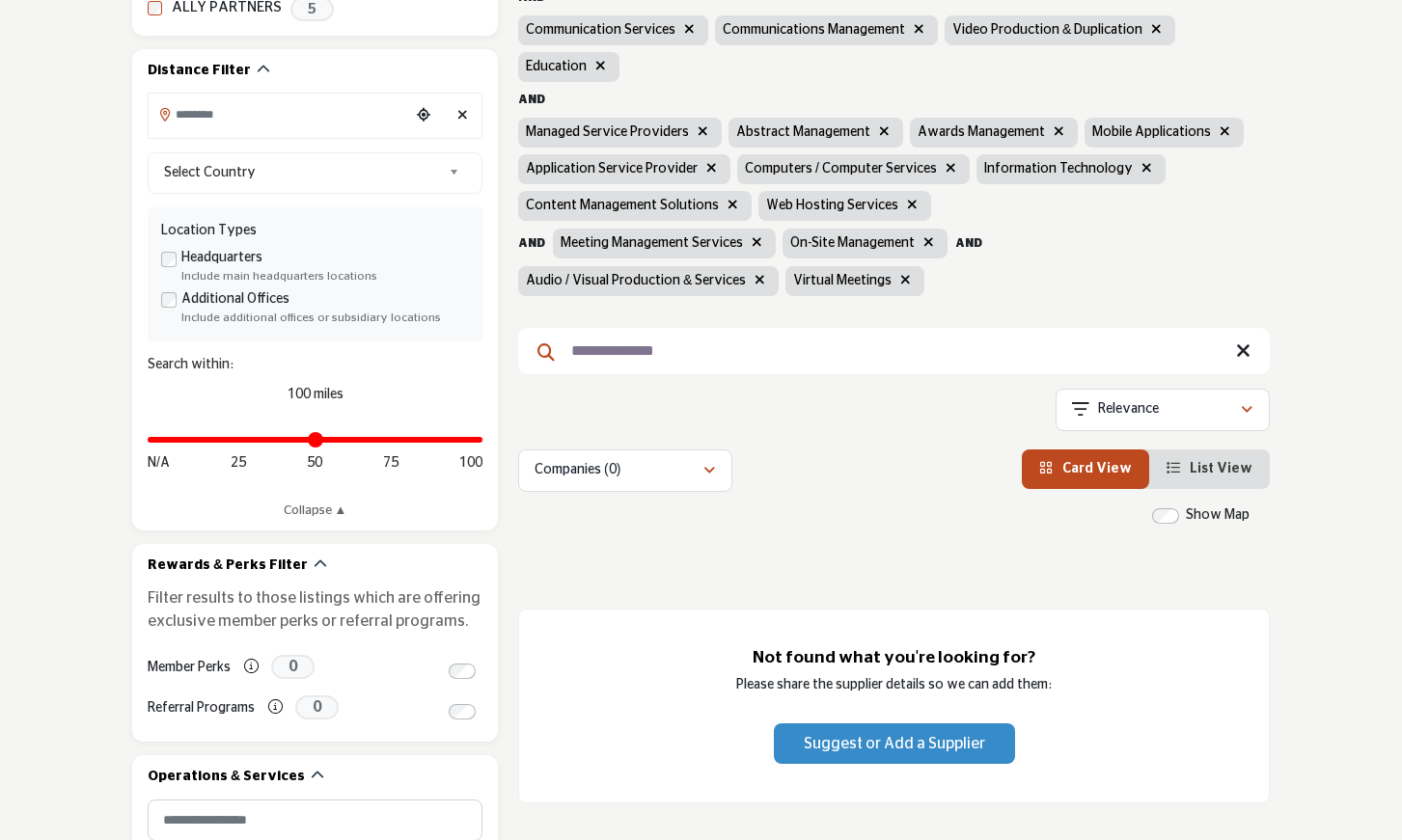
scroll to position [536, 0]
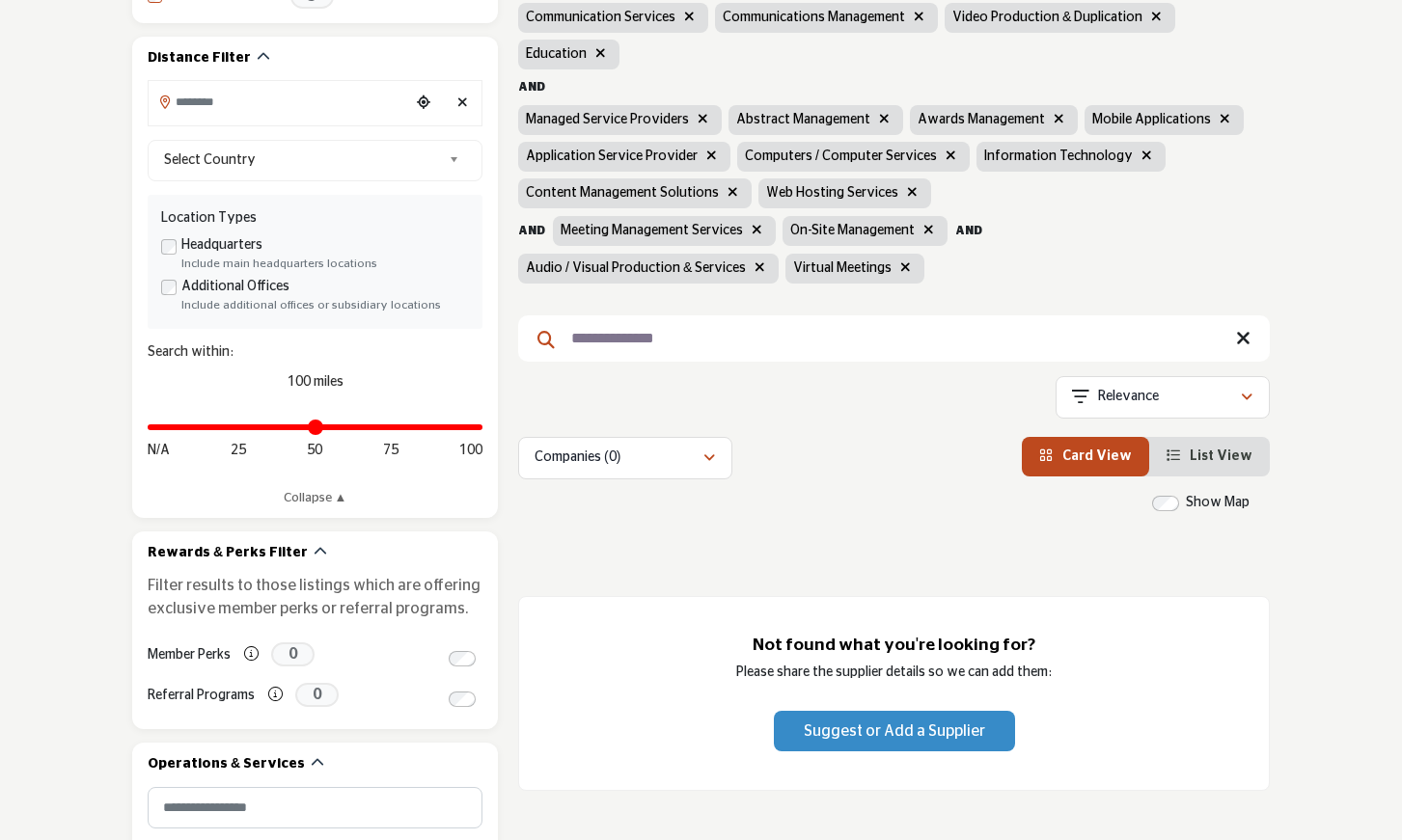
type input "**********"
click at [544, 336] on icon at bounding box center [546, 340] width 18 height 18
click at [836, 728] on span "Suggest or Add a Supplier" at bounding box center [894, 731] width 182 height 16
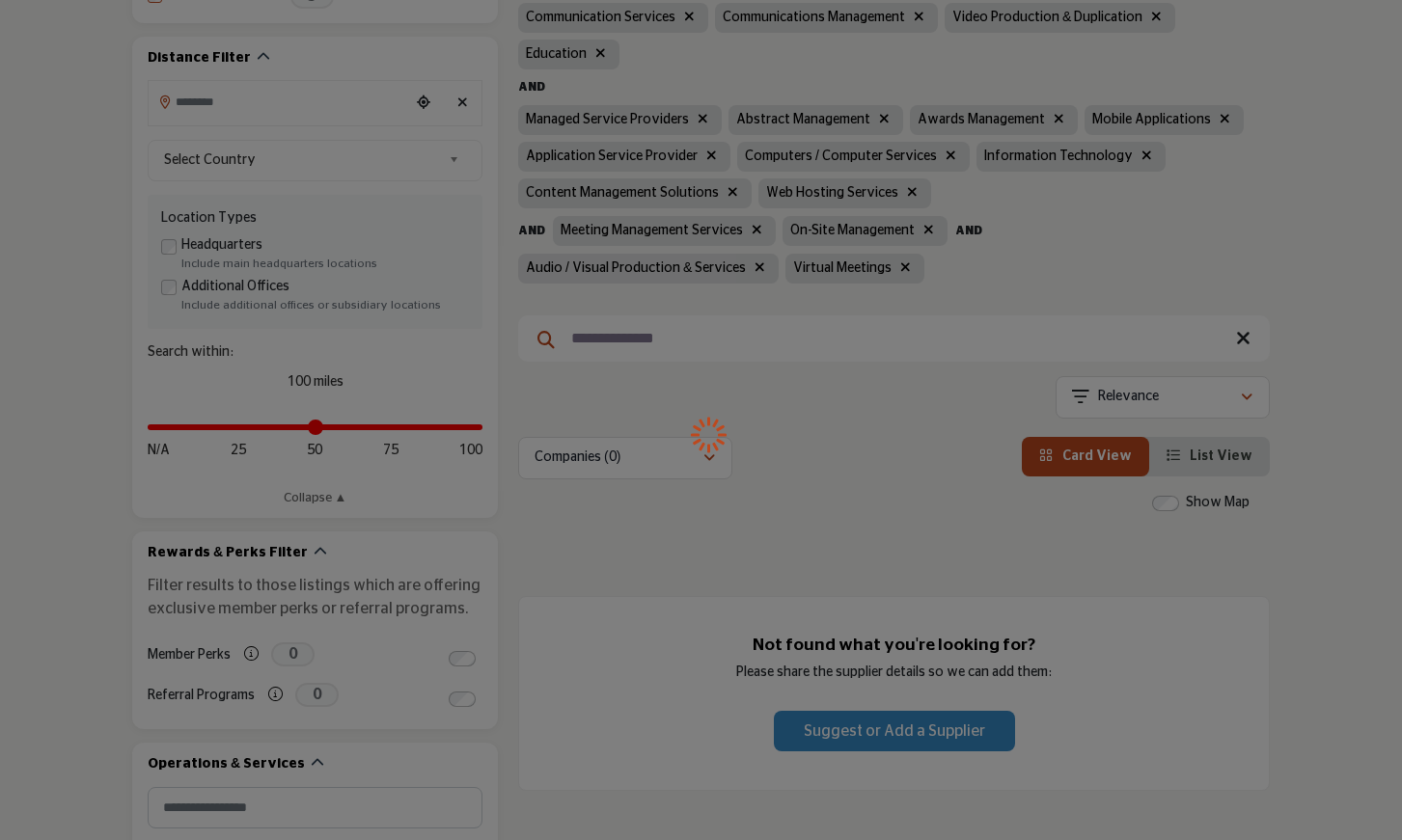
select select "**********"
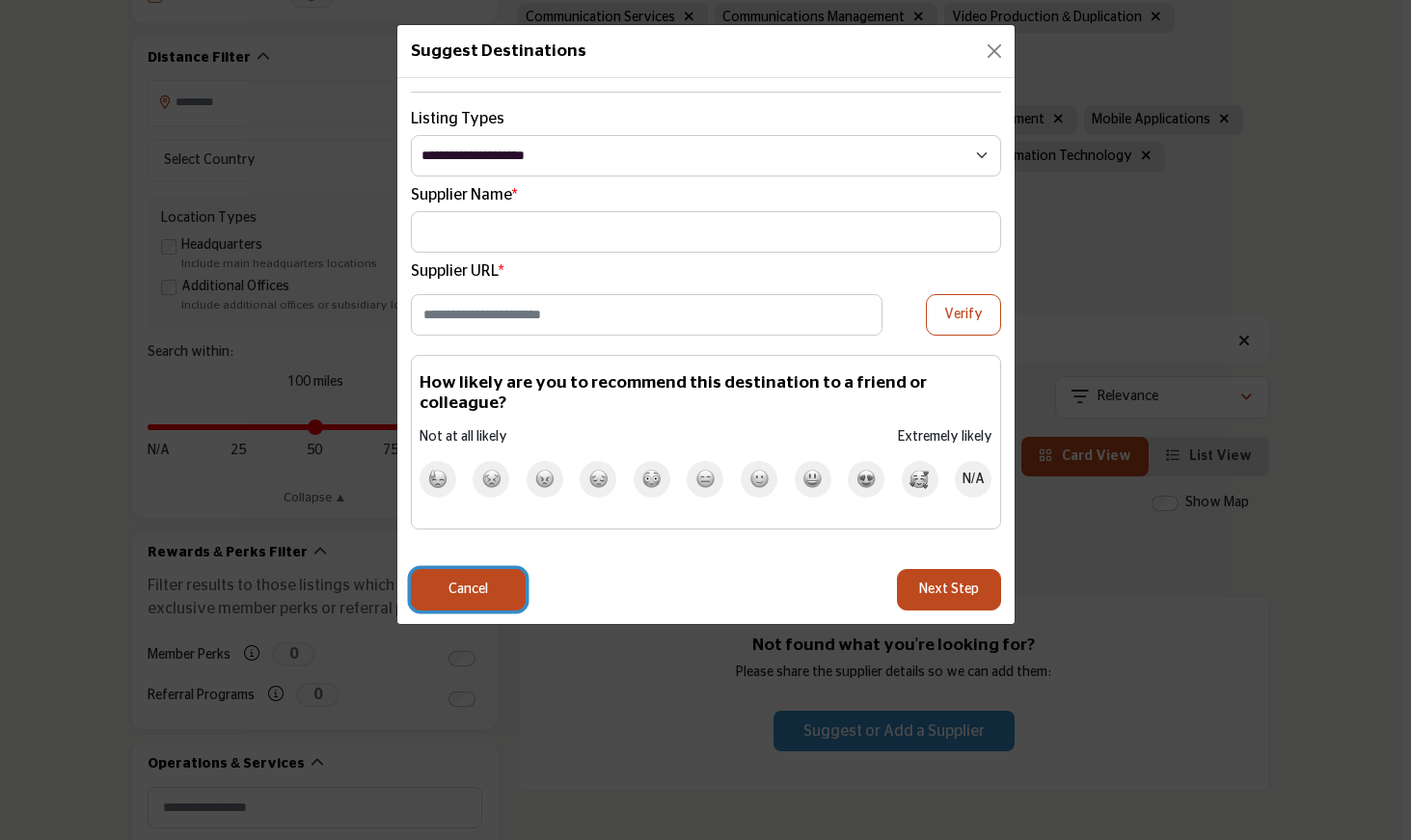
click at [472, 569] on button "Cancel" at bounding box center [468, 589] width 115 height 41
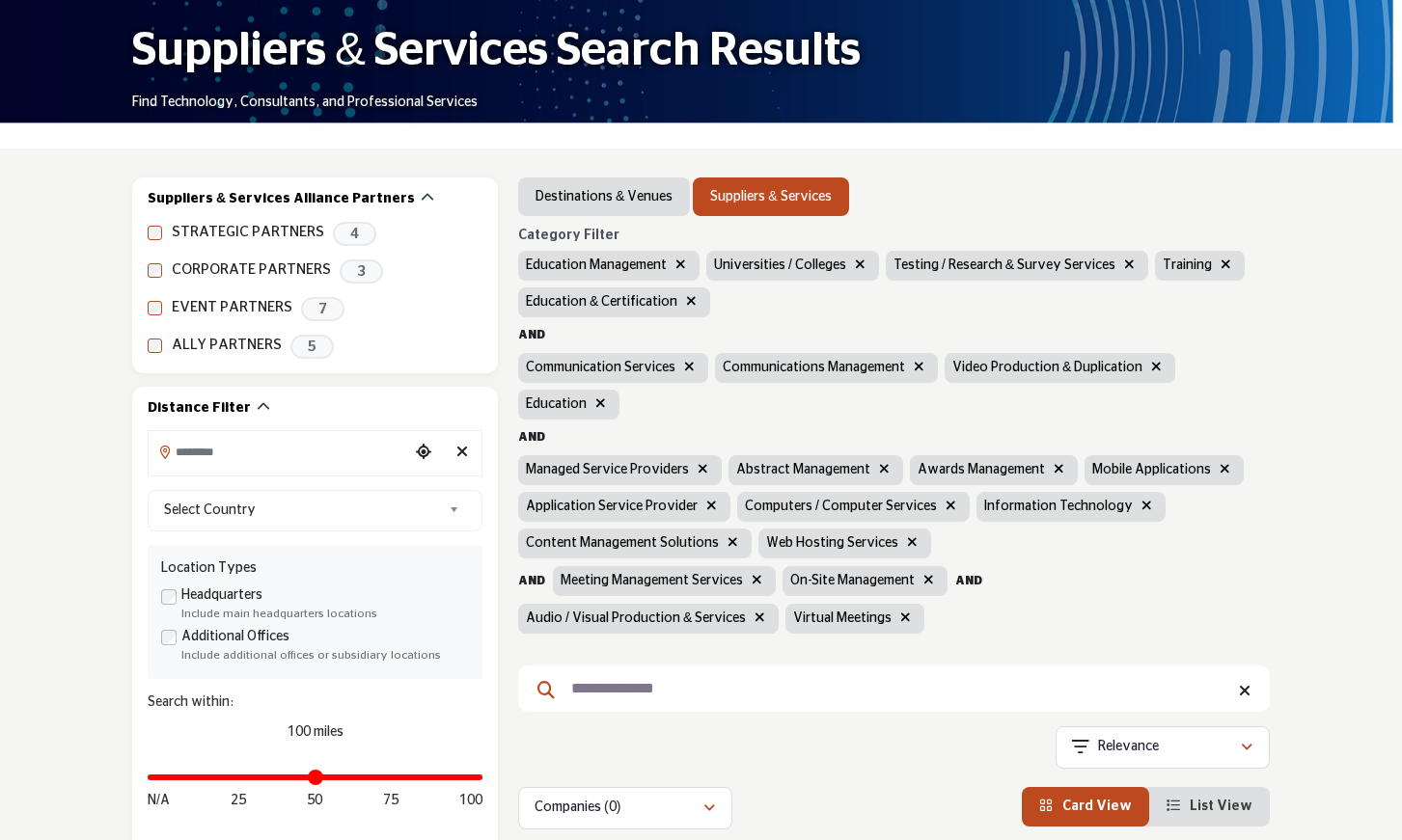
scroll to position [0, 0]
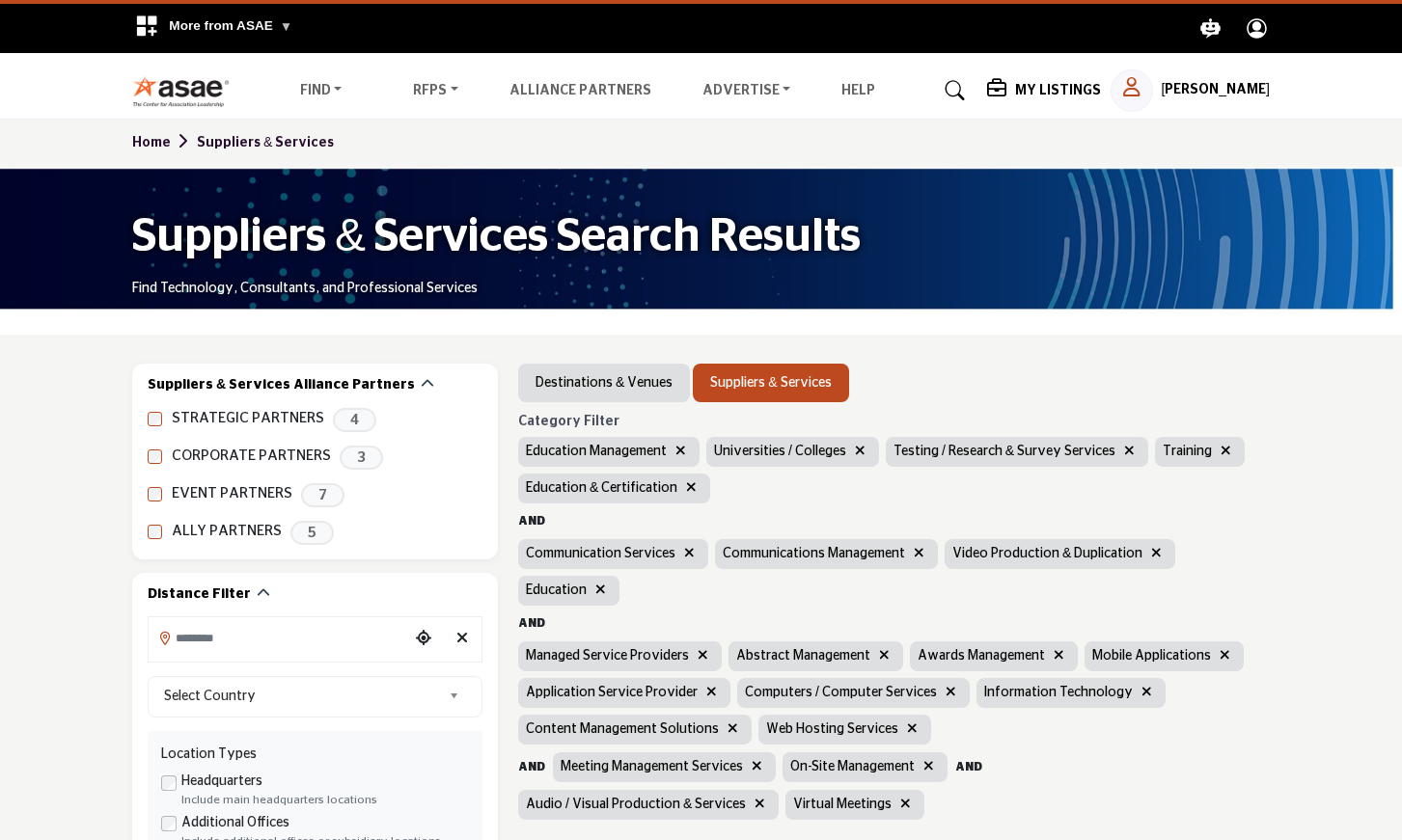
click at [1221, 83] on h5 "[PERSON_NAME]" at bounding box center [1214, 90] width 109 height 20
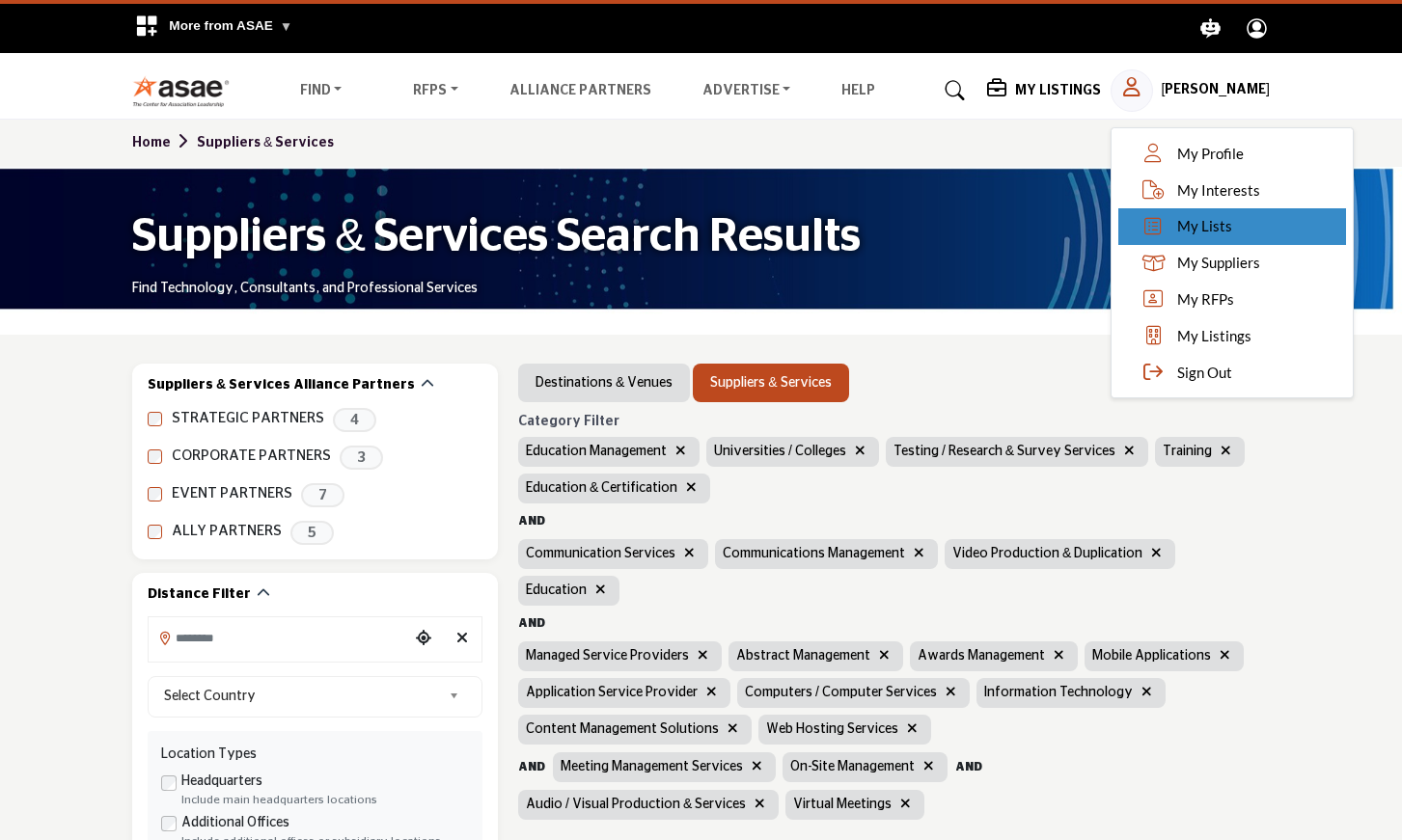
click at [1188, 227] on span "My Lists" at bounding box center [1205, 226] width 55 height 23
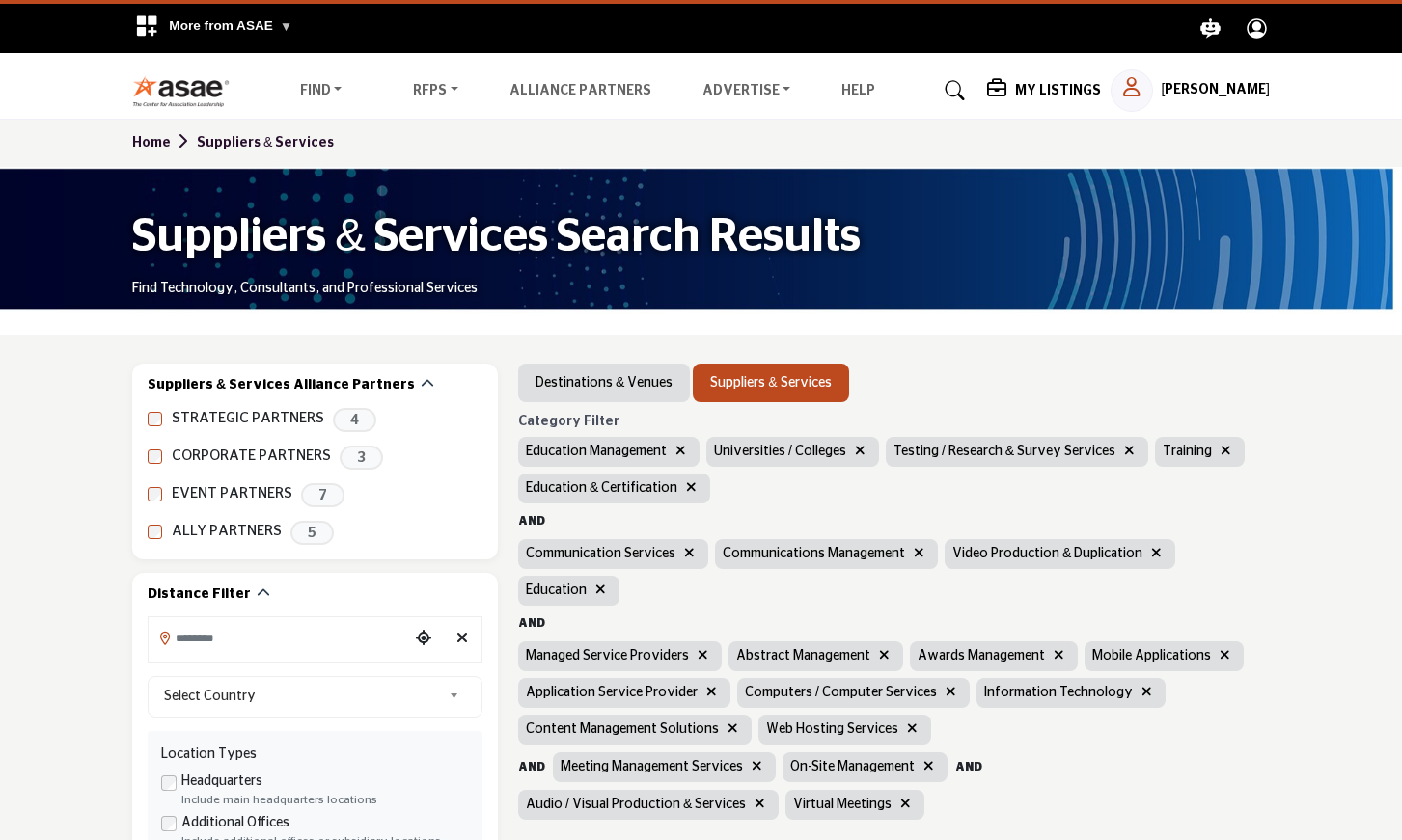
scroll to position [1, 0]
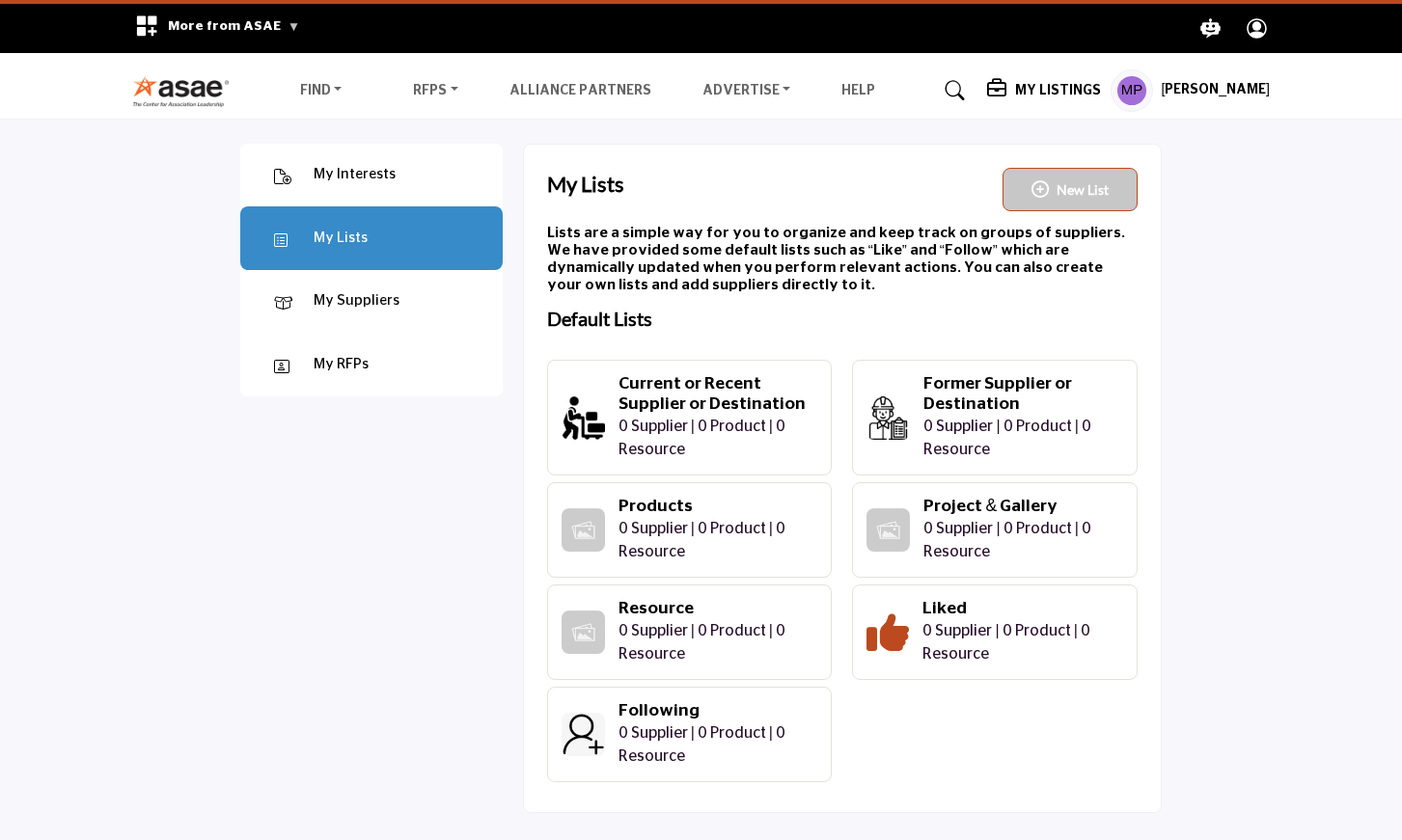
click at [337, 170] on div "My Interests" at bounding box center [354, 175] width 82 height 23
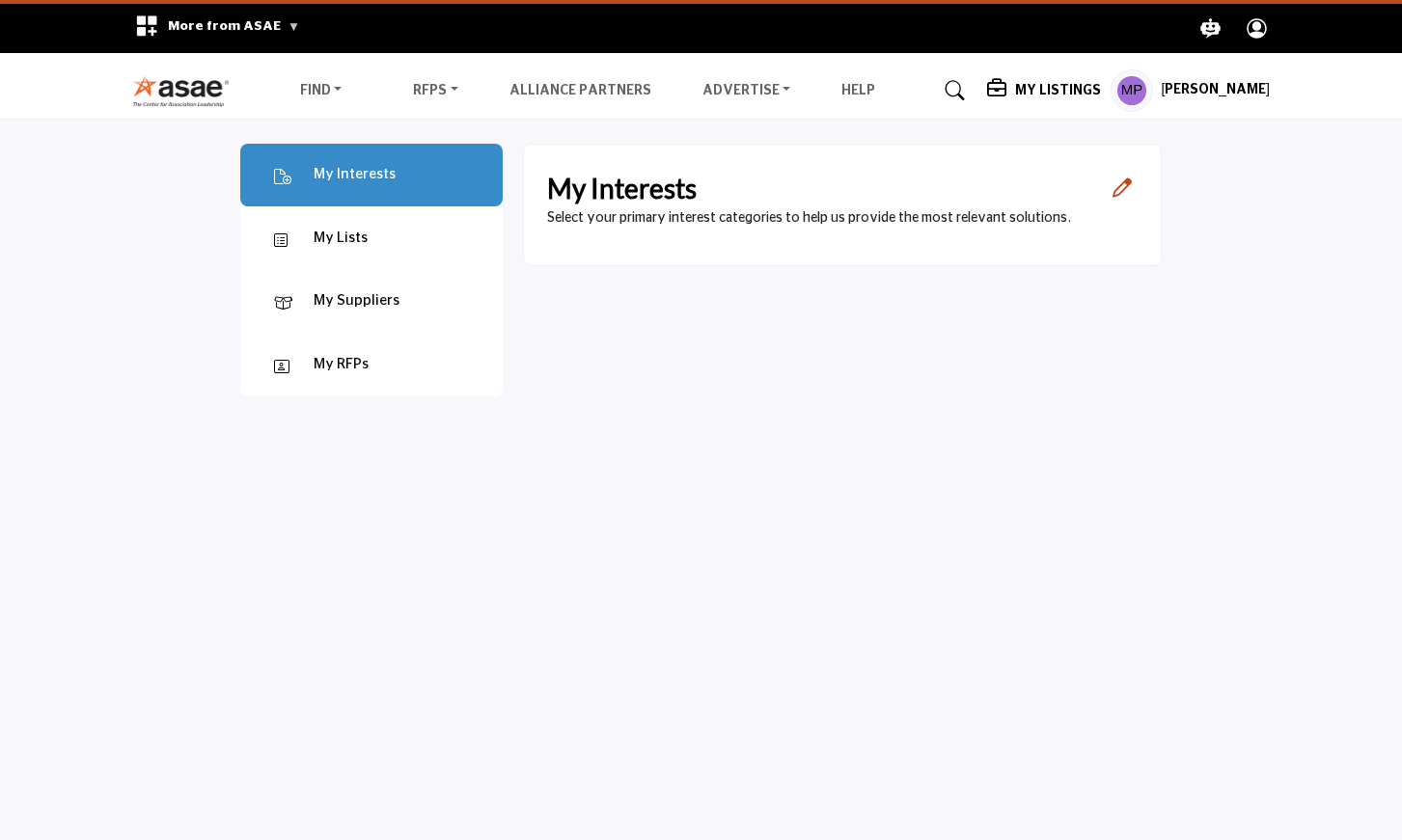
click at [351, 297] on div "My Suppliers" at bounding box center [356, 302] width 85 height 23
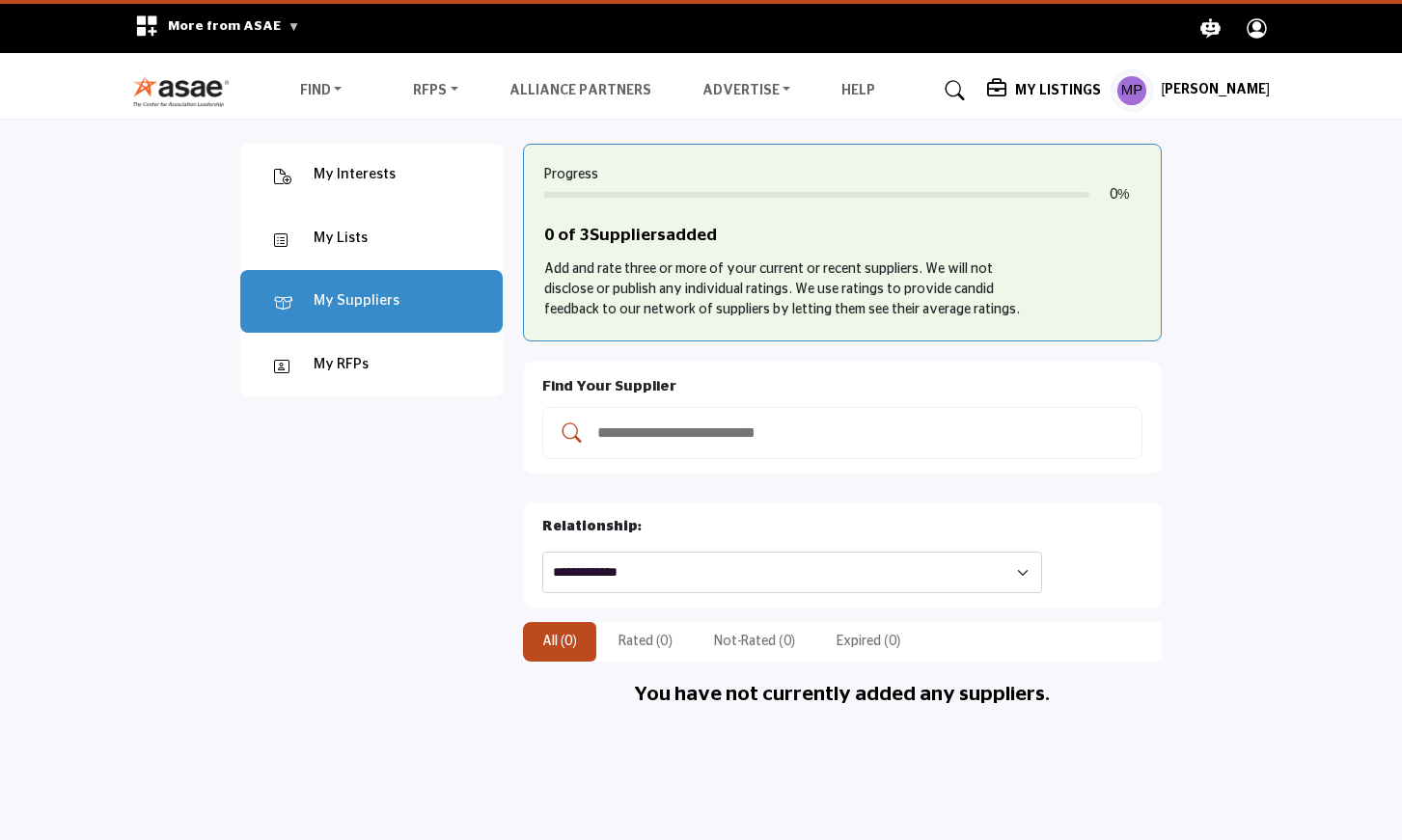
click at [335, 231] on div "My Lists" at bounding box center [340, 239] width 54 height 23
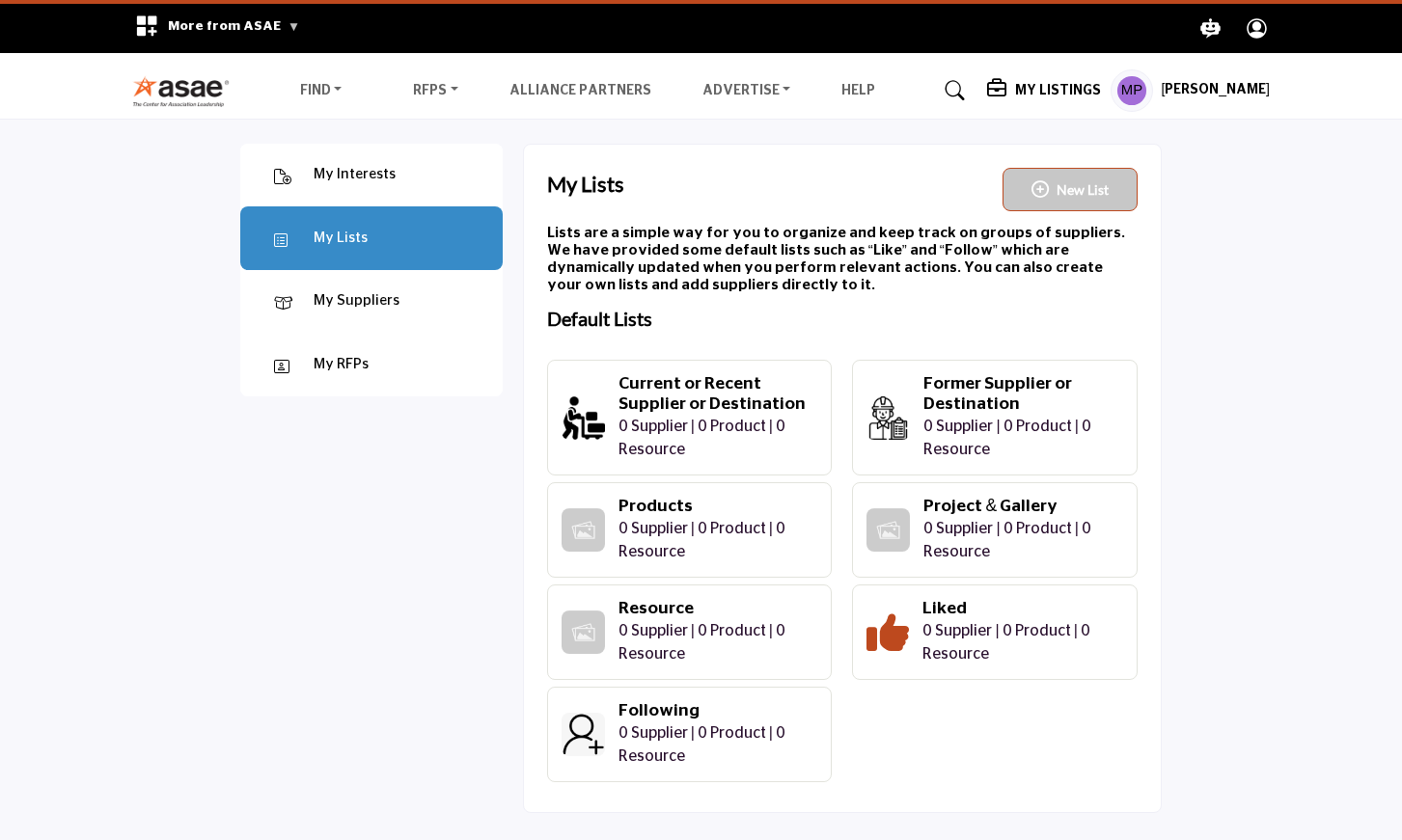
click at [342, 168] on div "My Interests" at bounding box center [354, 175] width 82 height 23
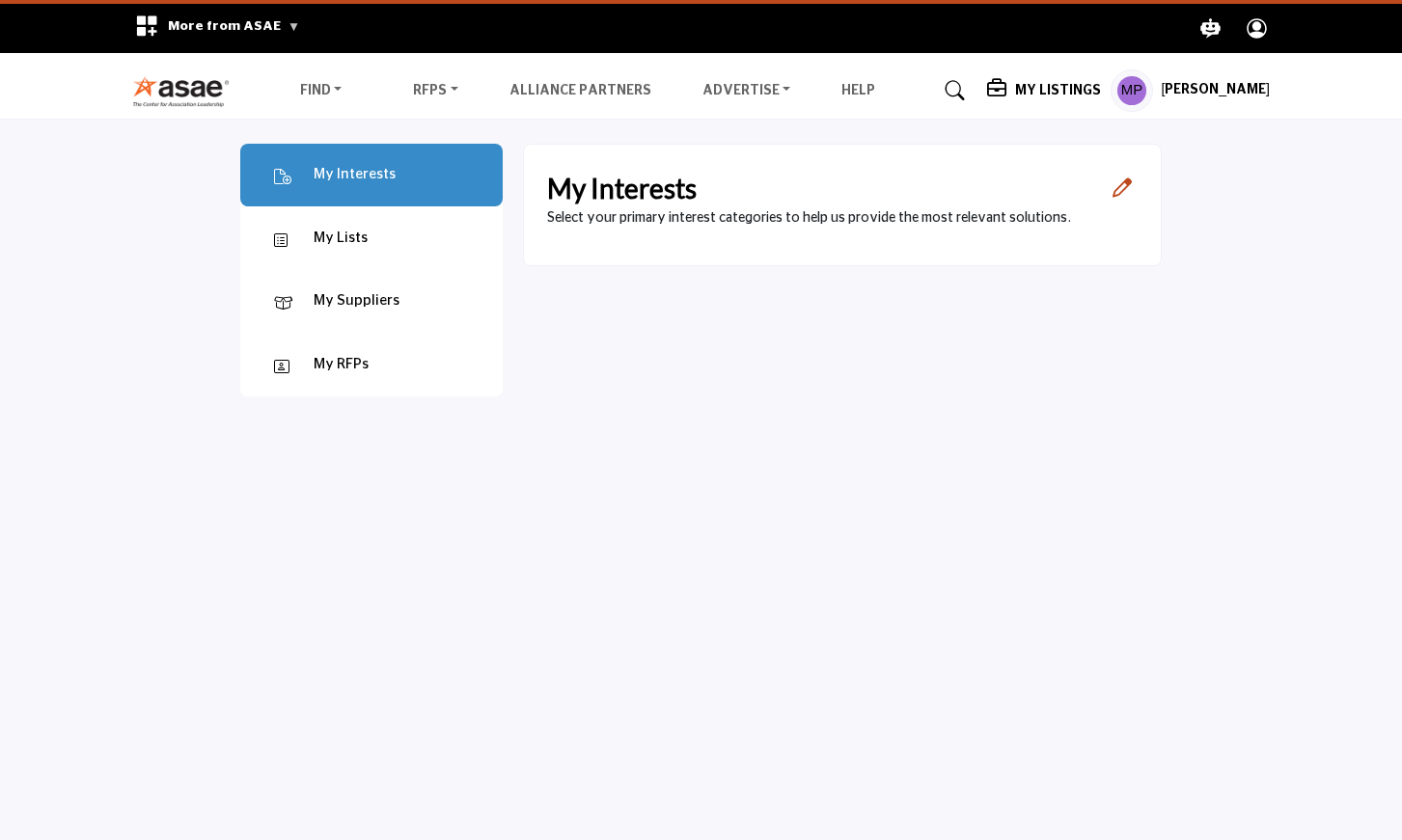
click at [334, 363] on div "My RFPs" at bounding box center [341, 364] width 55 height 23
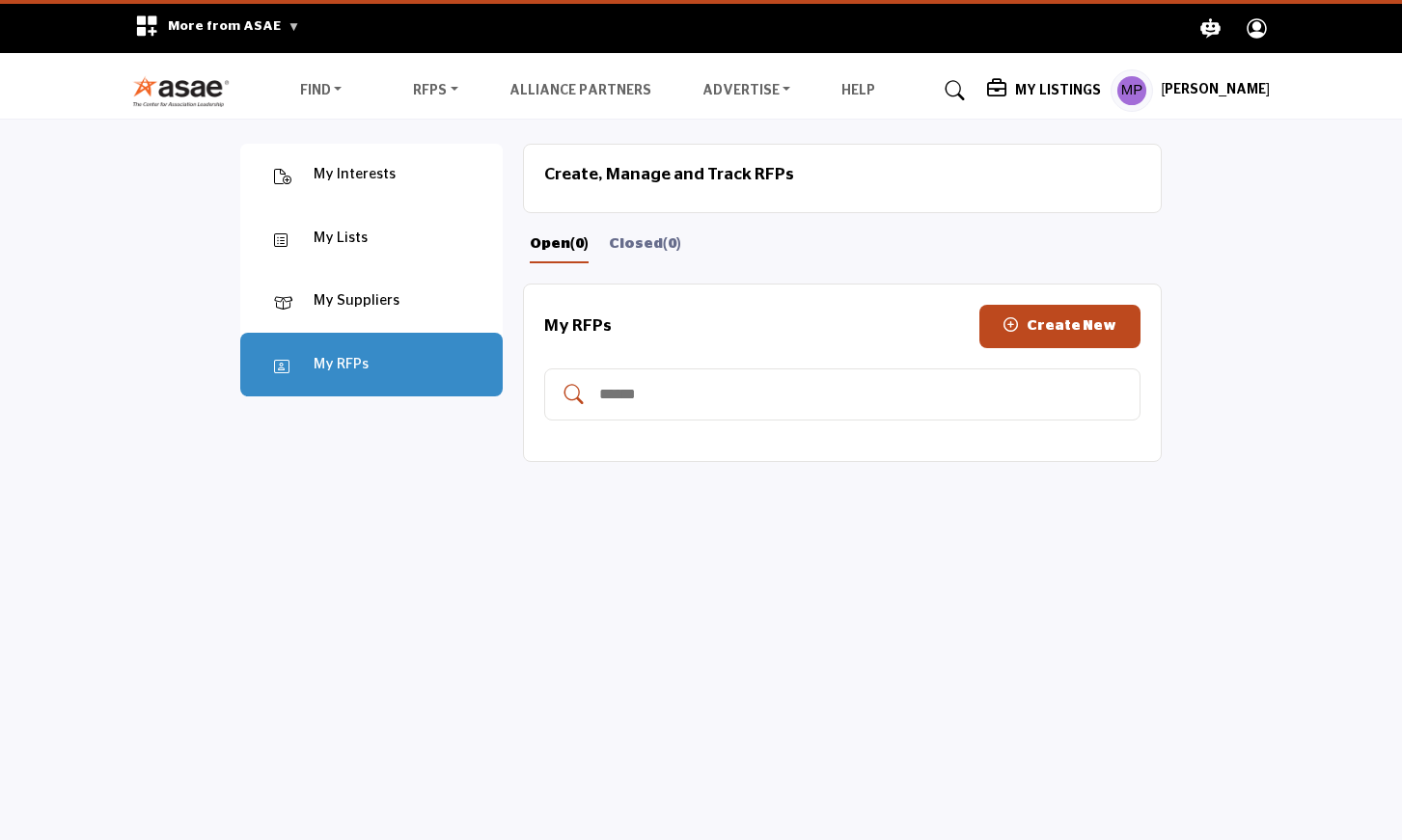
click at [1208, 84] on h5 "[PERSON_NAME]" at bounding box center [1214, 90] width 109 height 20
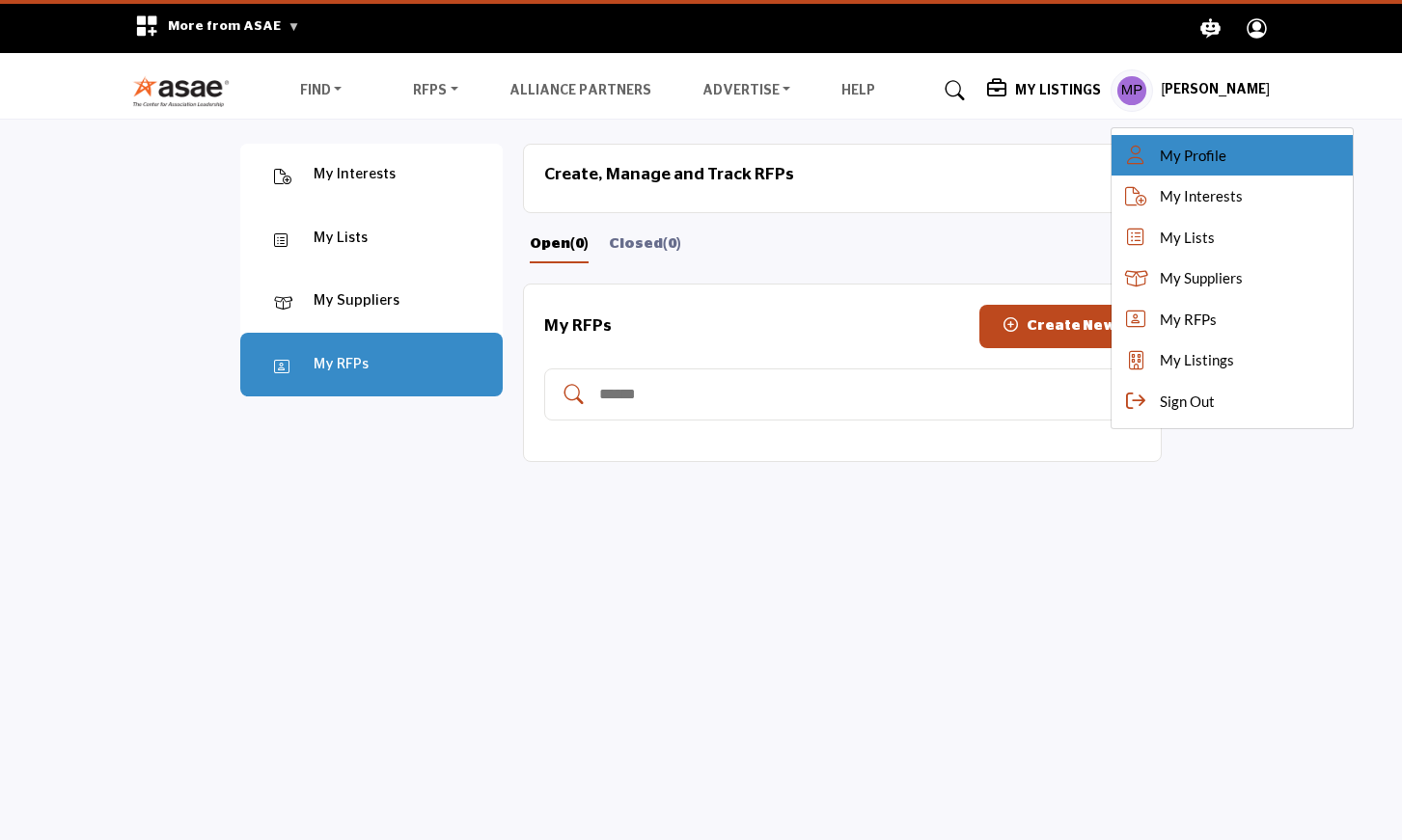
click at [1193, 152] on span "My Profile" at bounding box center [1193, 155] width 67 height 23
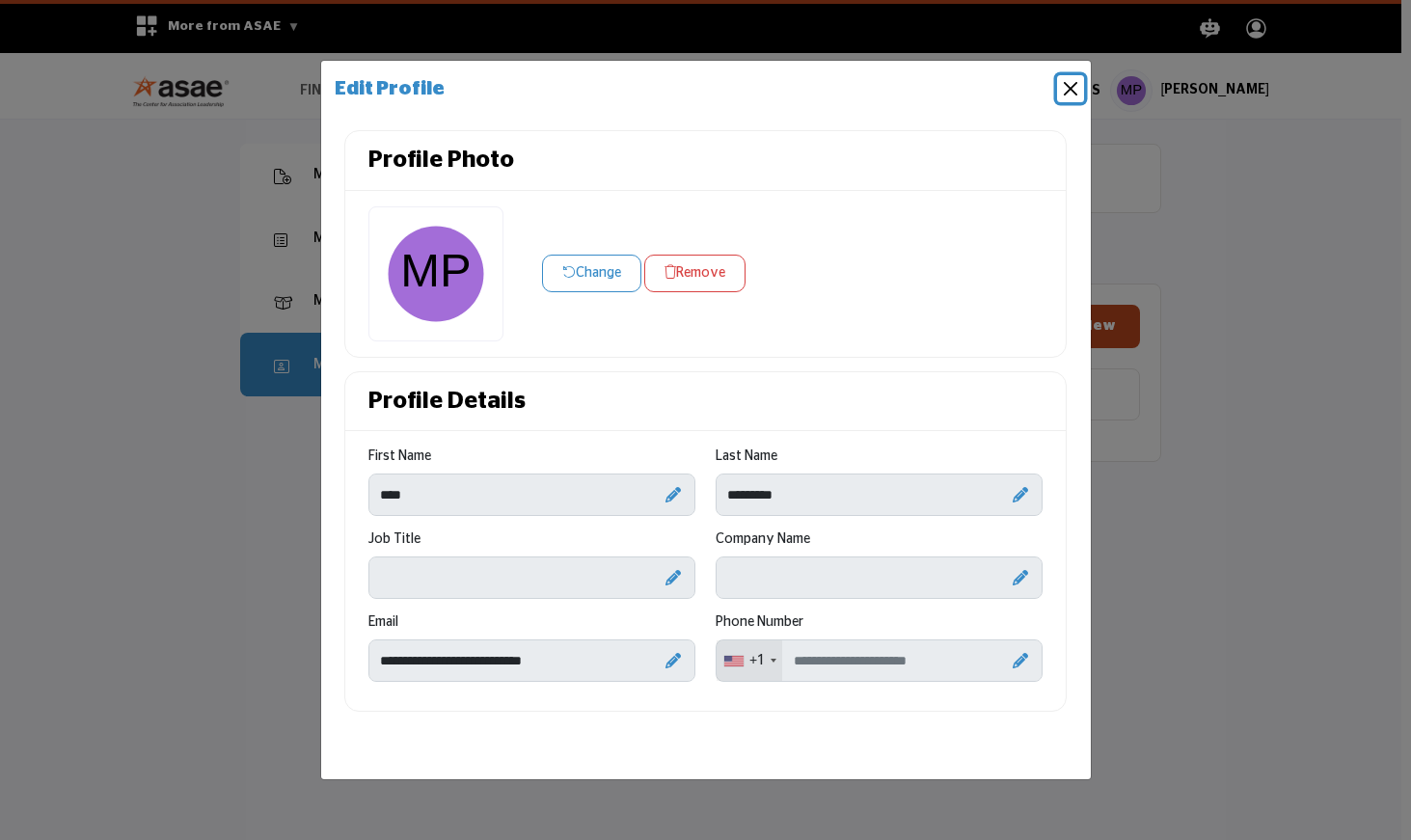
click at [1068, 84] on button "Close" at bounding box center [1070, 88] width 27 height 27
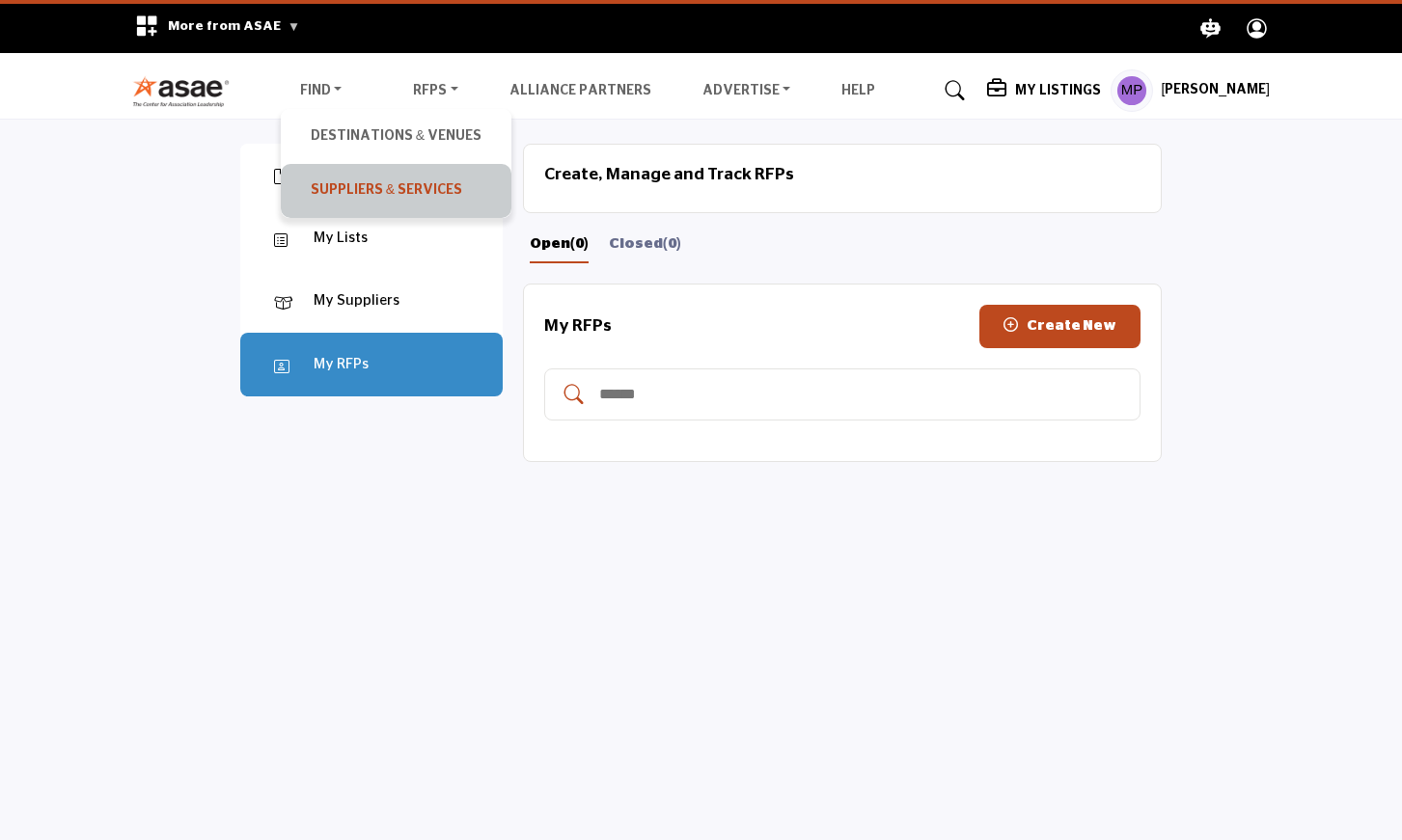
click at [338, 184] on link "Suppliers & Services" at bounding box center [396, 191] width 211 height 34
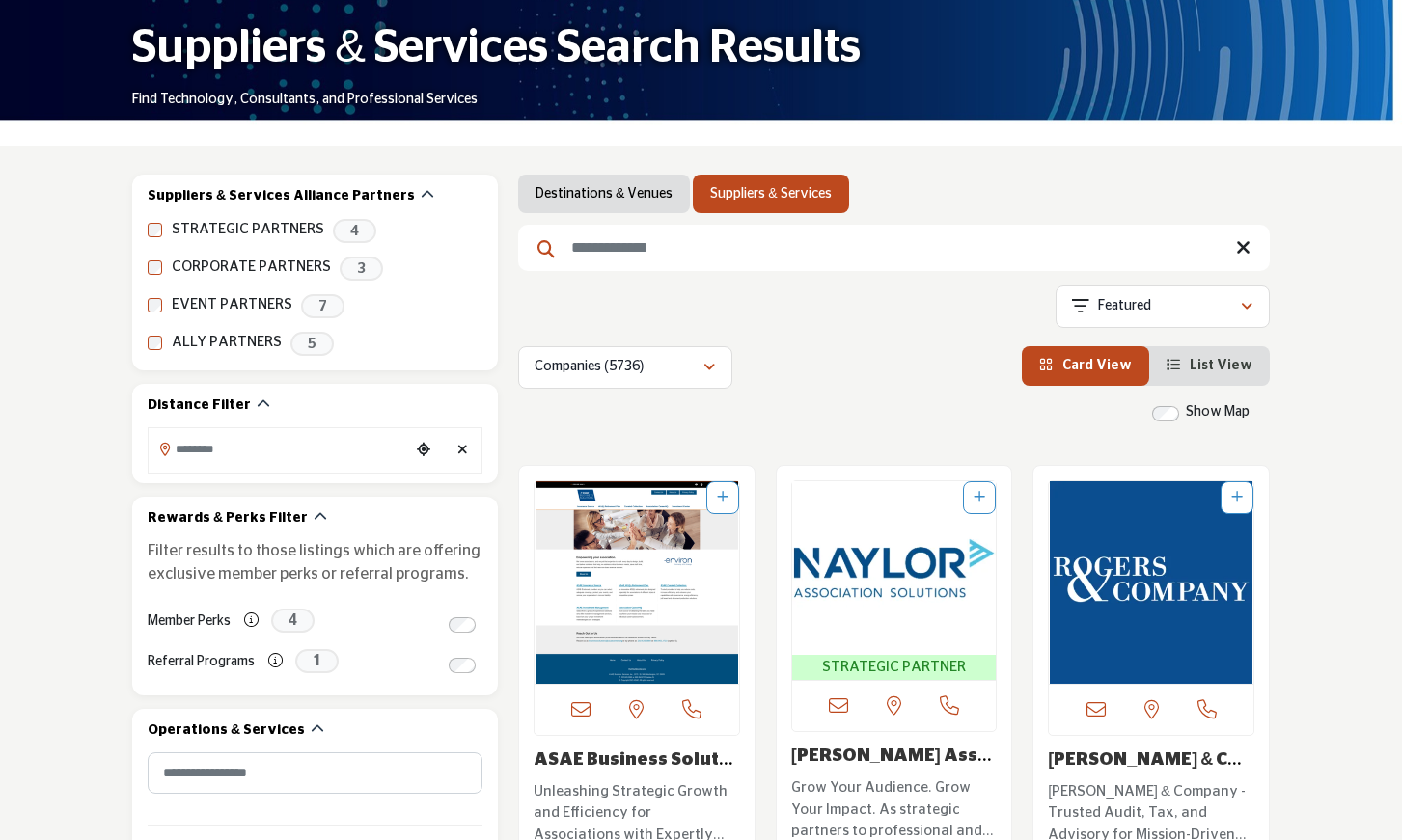
scroll to position [196, 0]
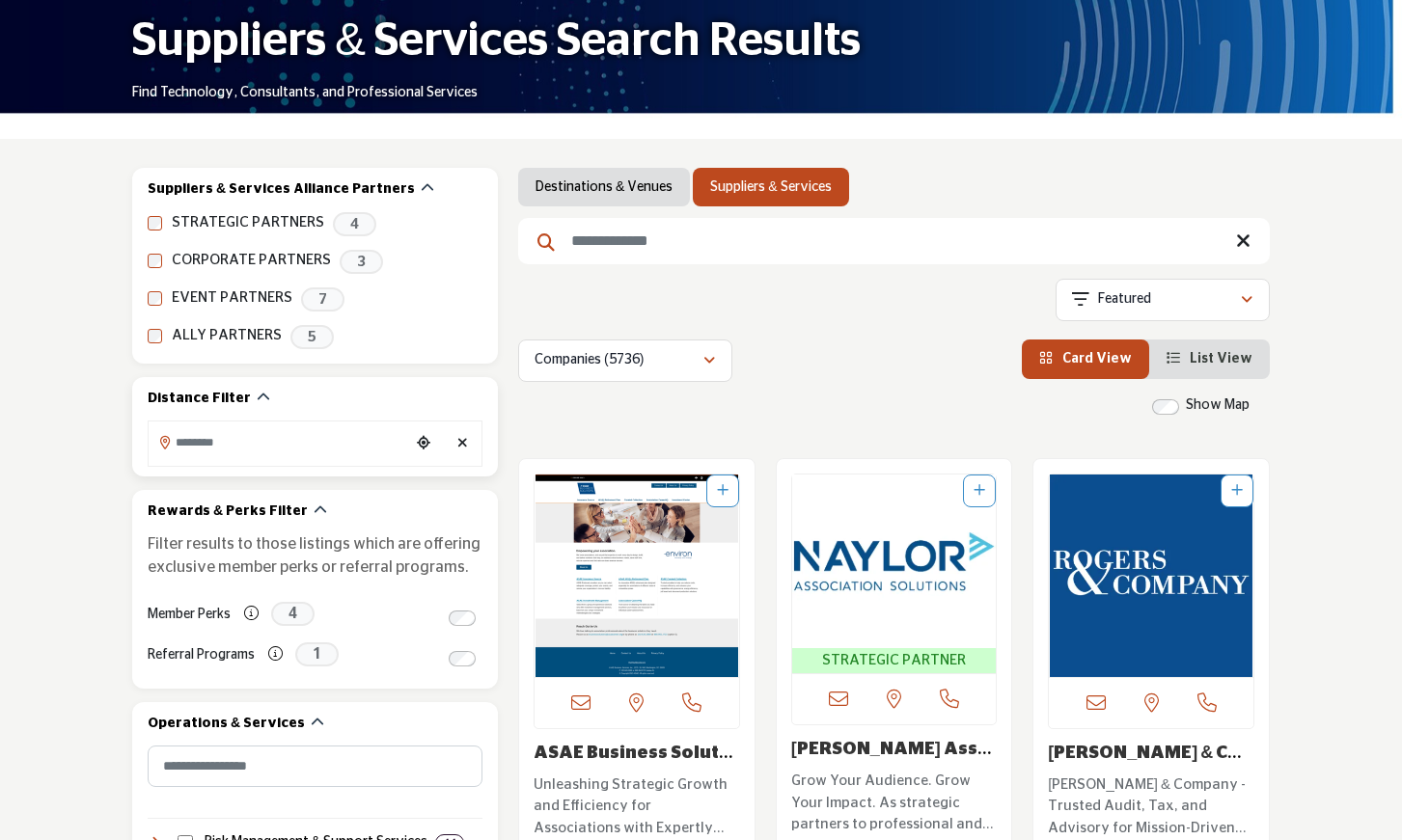
click at [334, 450] on input "Search Location" at bounding box center [278, 442] width 260 height 37
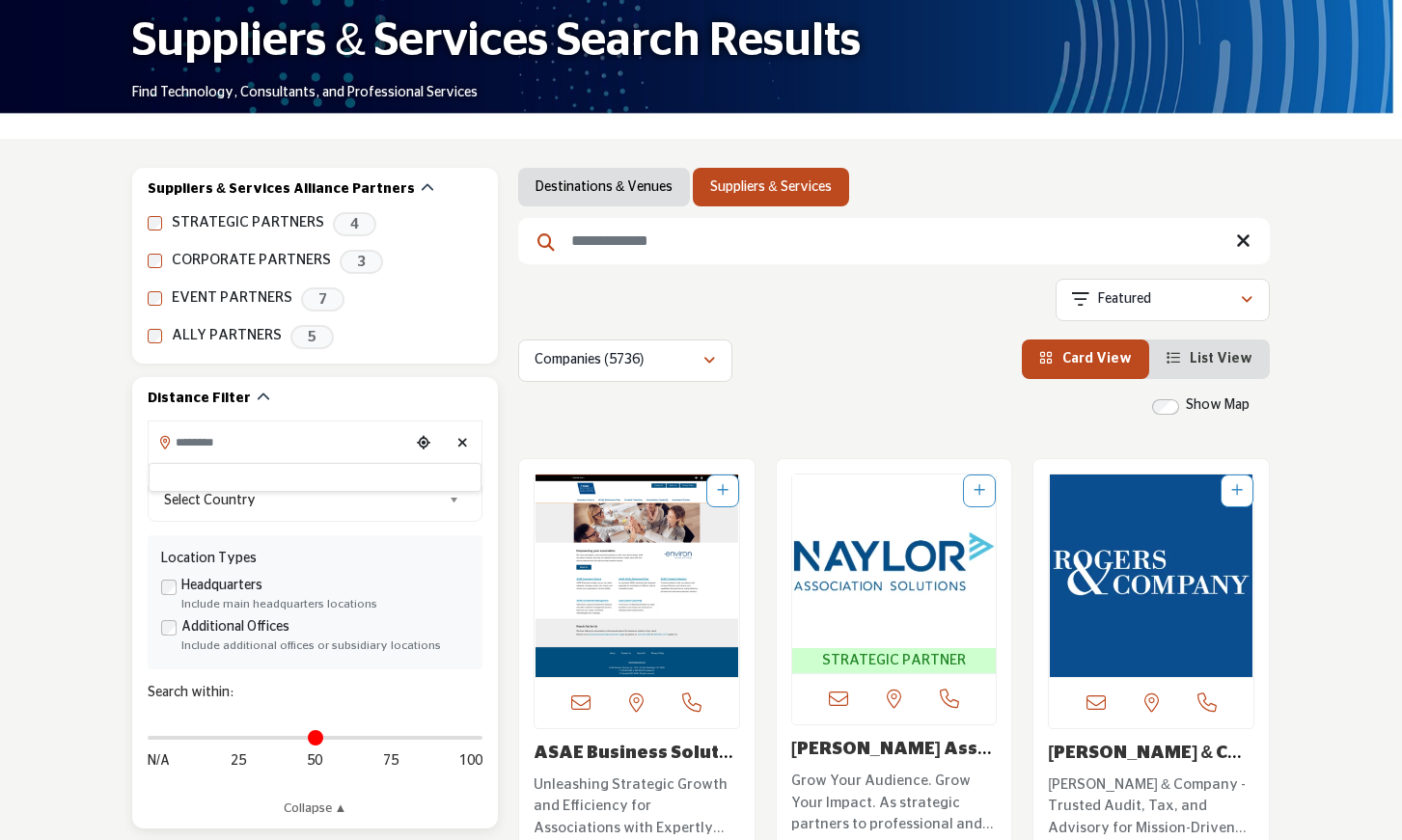
click at [213, 475] on div at bounding box center [314, 476] width 333 height 28
click at [254, 443] on input "Search Location" at bounding box center [278, 442] width 260 height 37
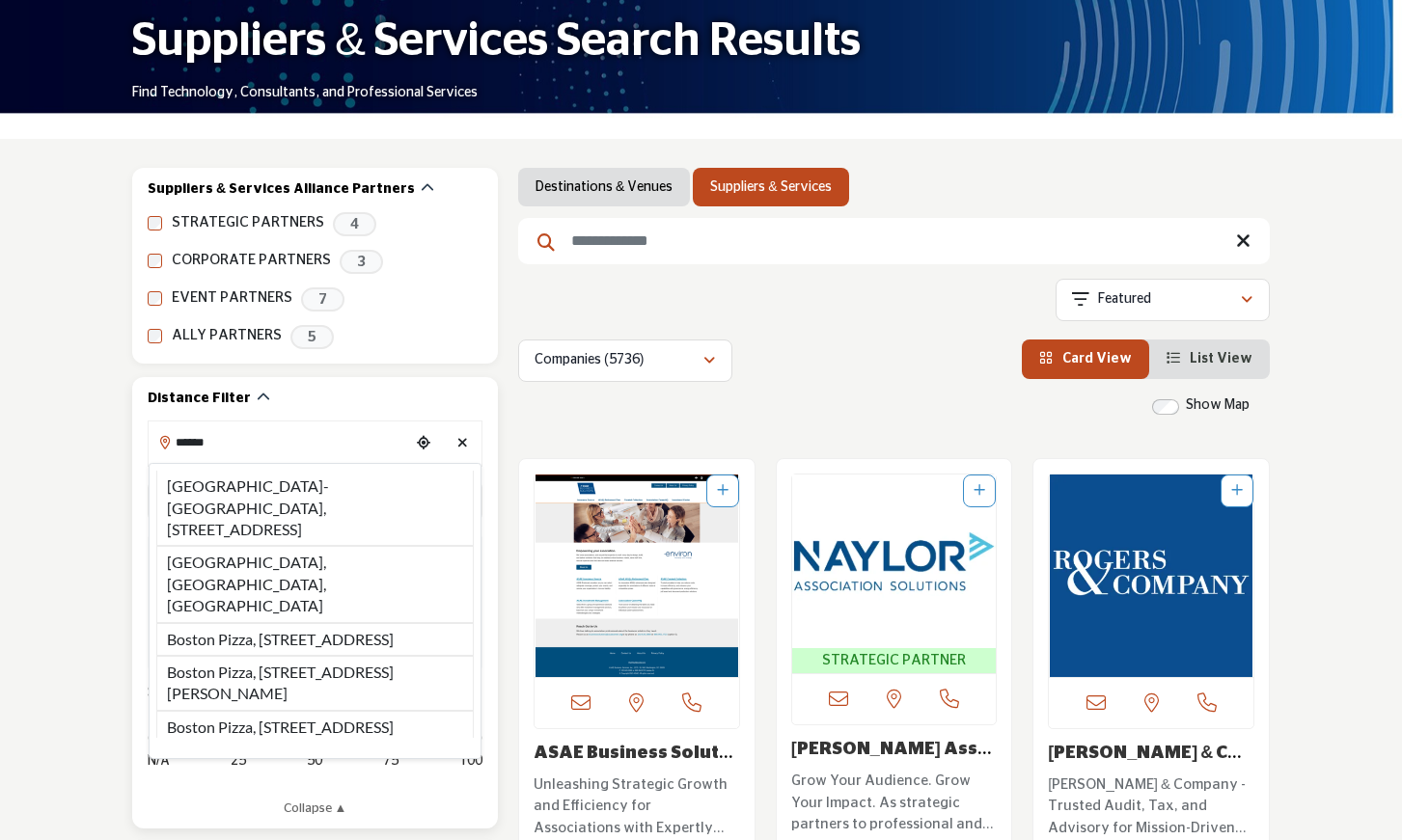
click at [222, 562] on li "Boston, MA, USA" at bounding box center [314, 585] width 317 height 77
type input "**********"
type input "***"
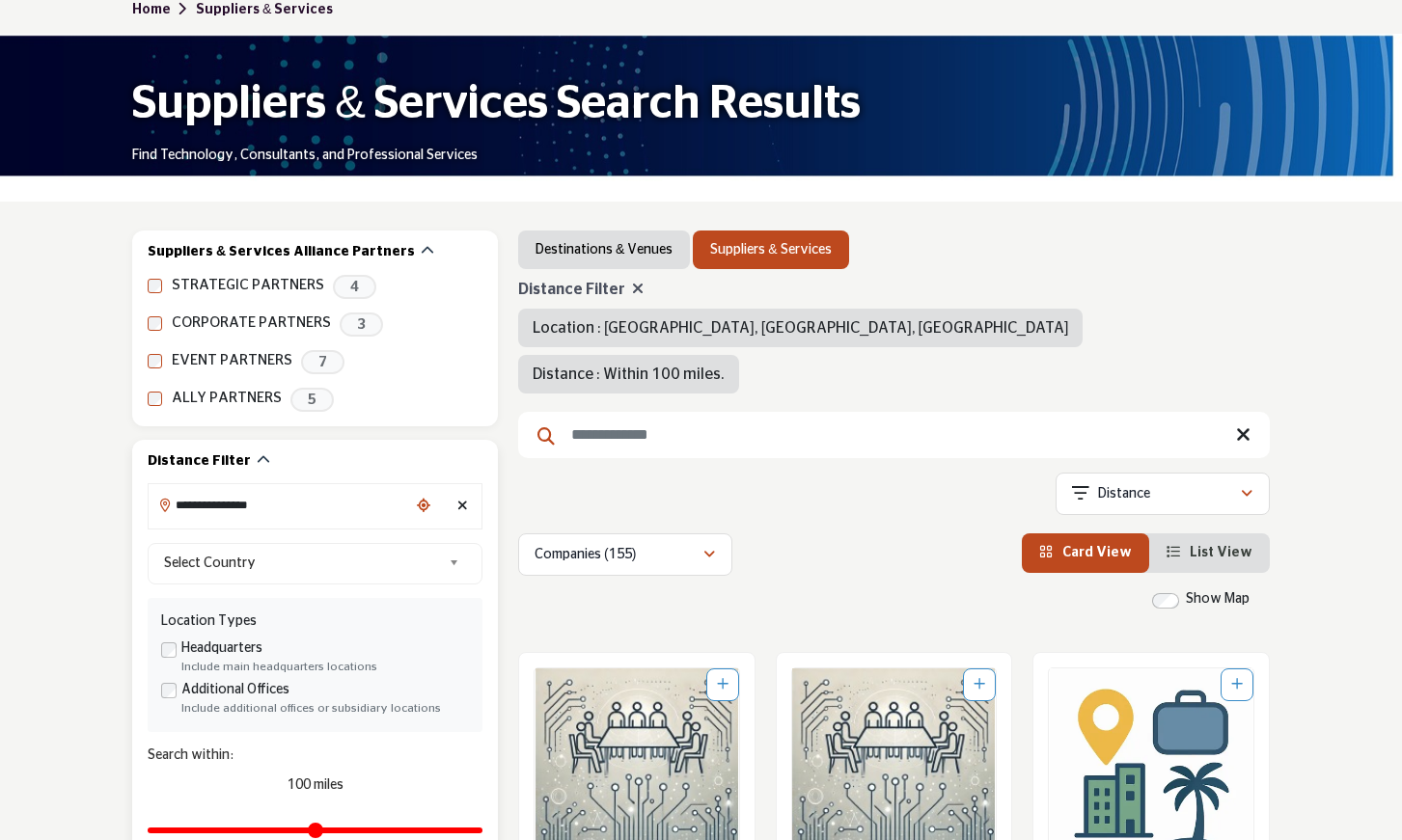
scroll to position [134, 0]
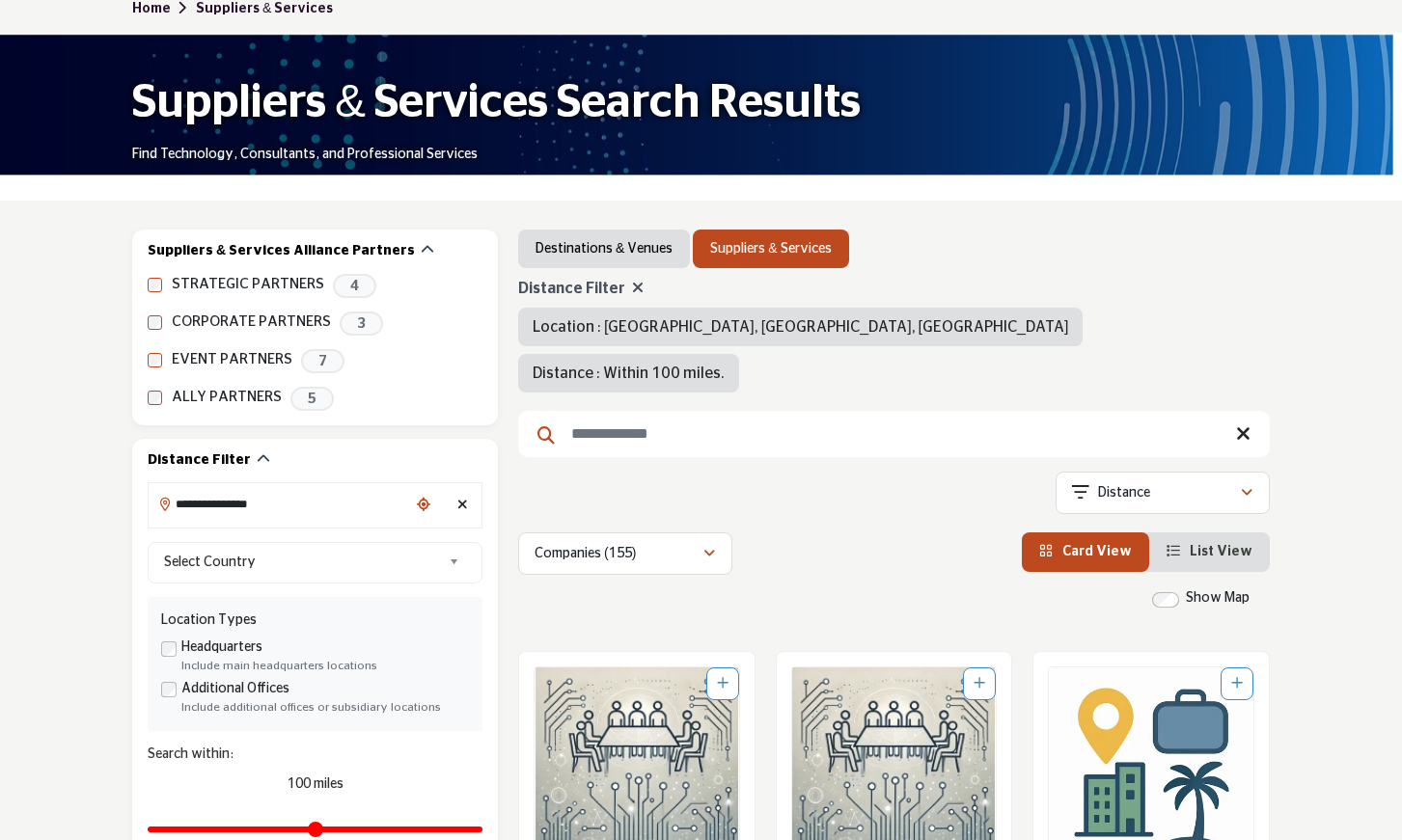
click at [578, 411] on input "Search Keyword" at bounding box center [893, 433] width 752 height 46
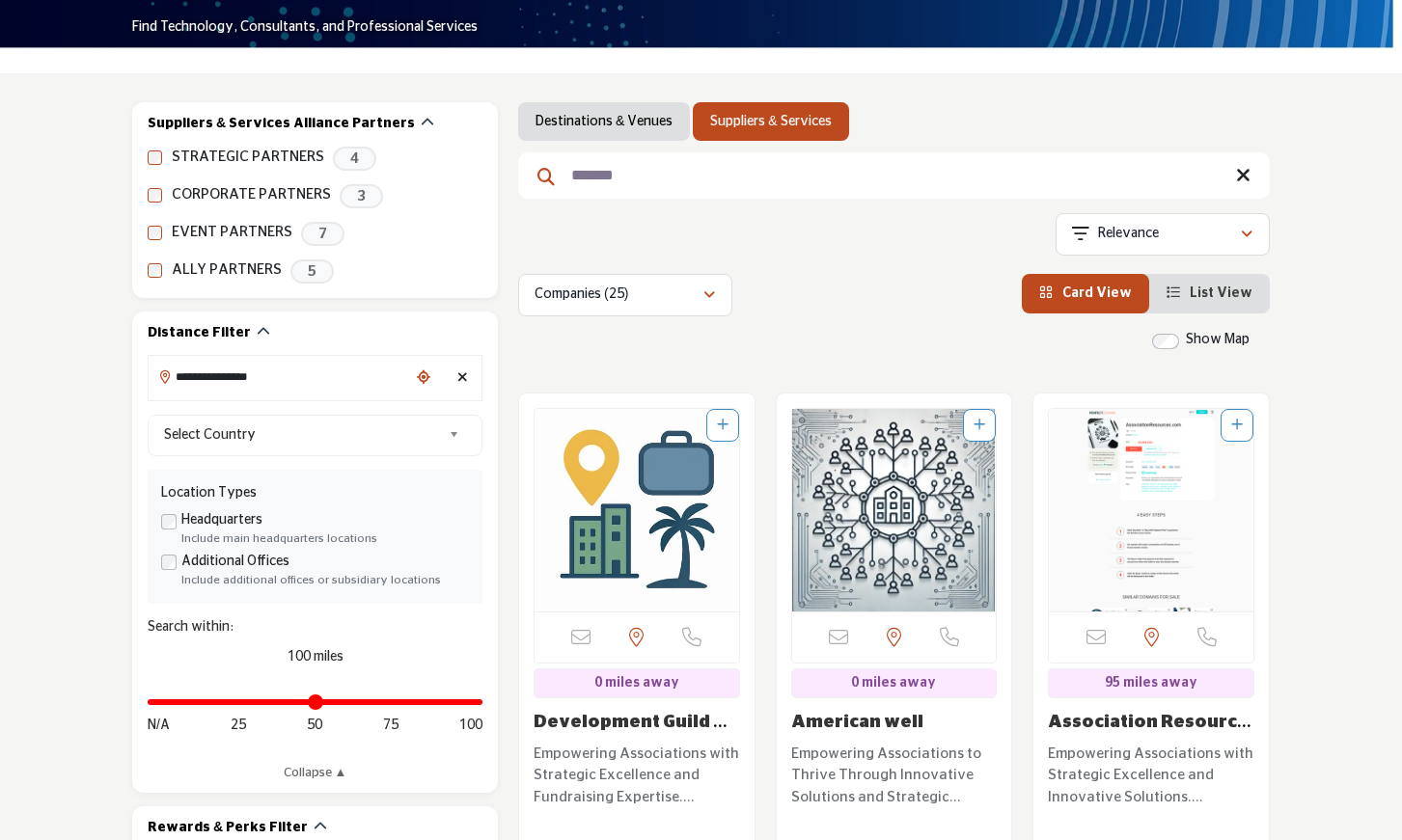
scroll to position [263, 0]
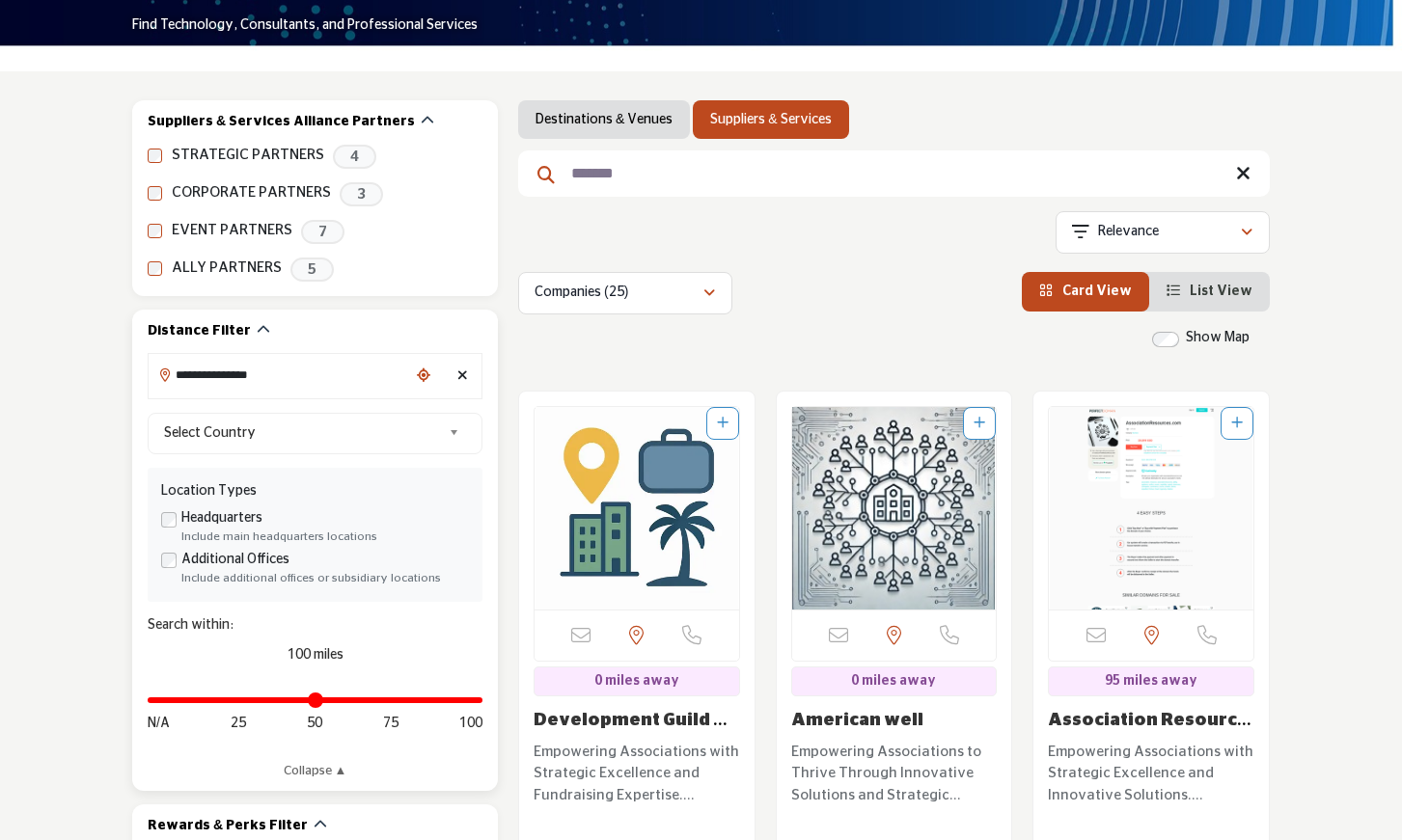
type input "*******"
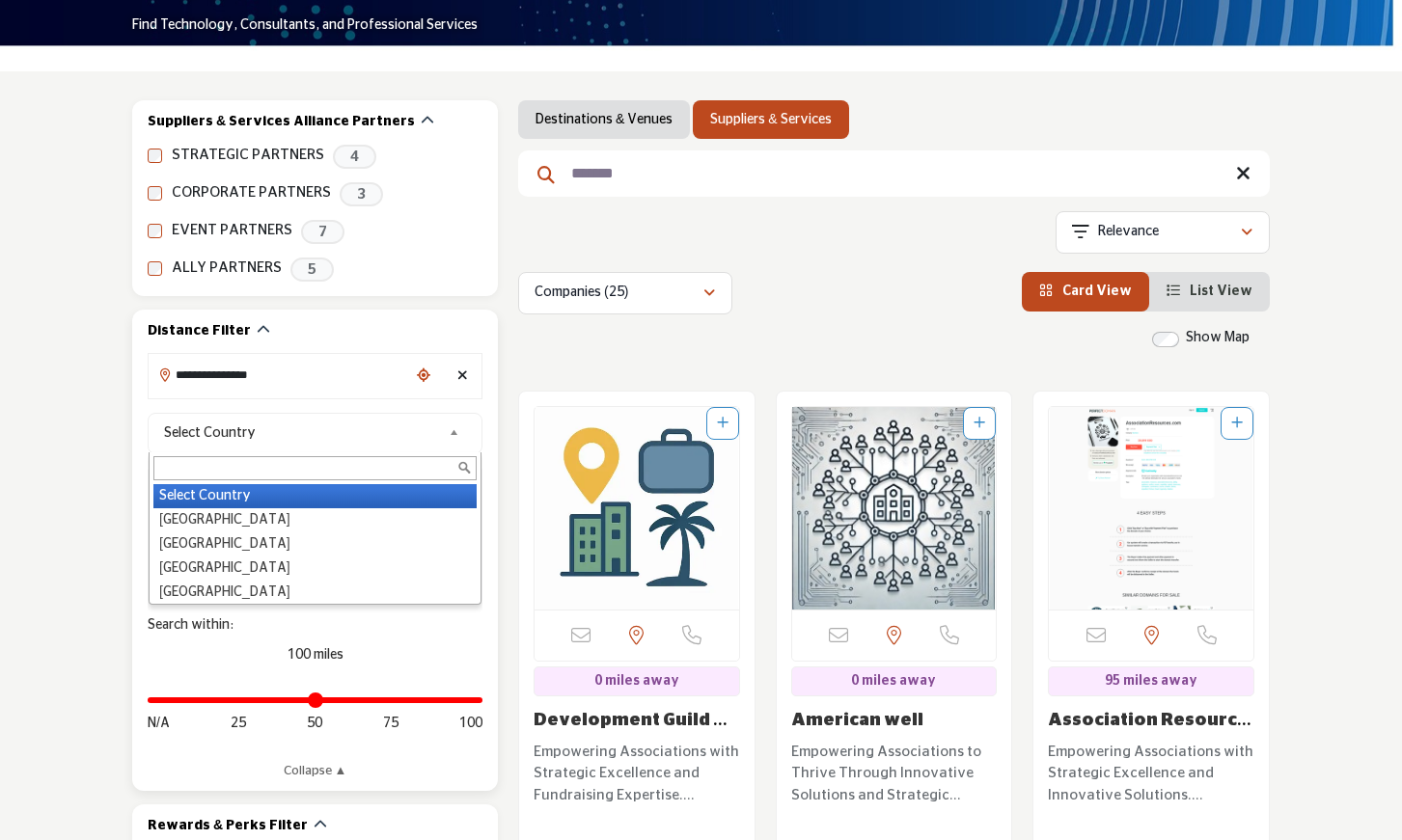
click at [452, 433] on b at bounding box center [458, 433] width 18 height 25
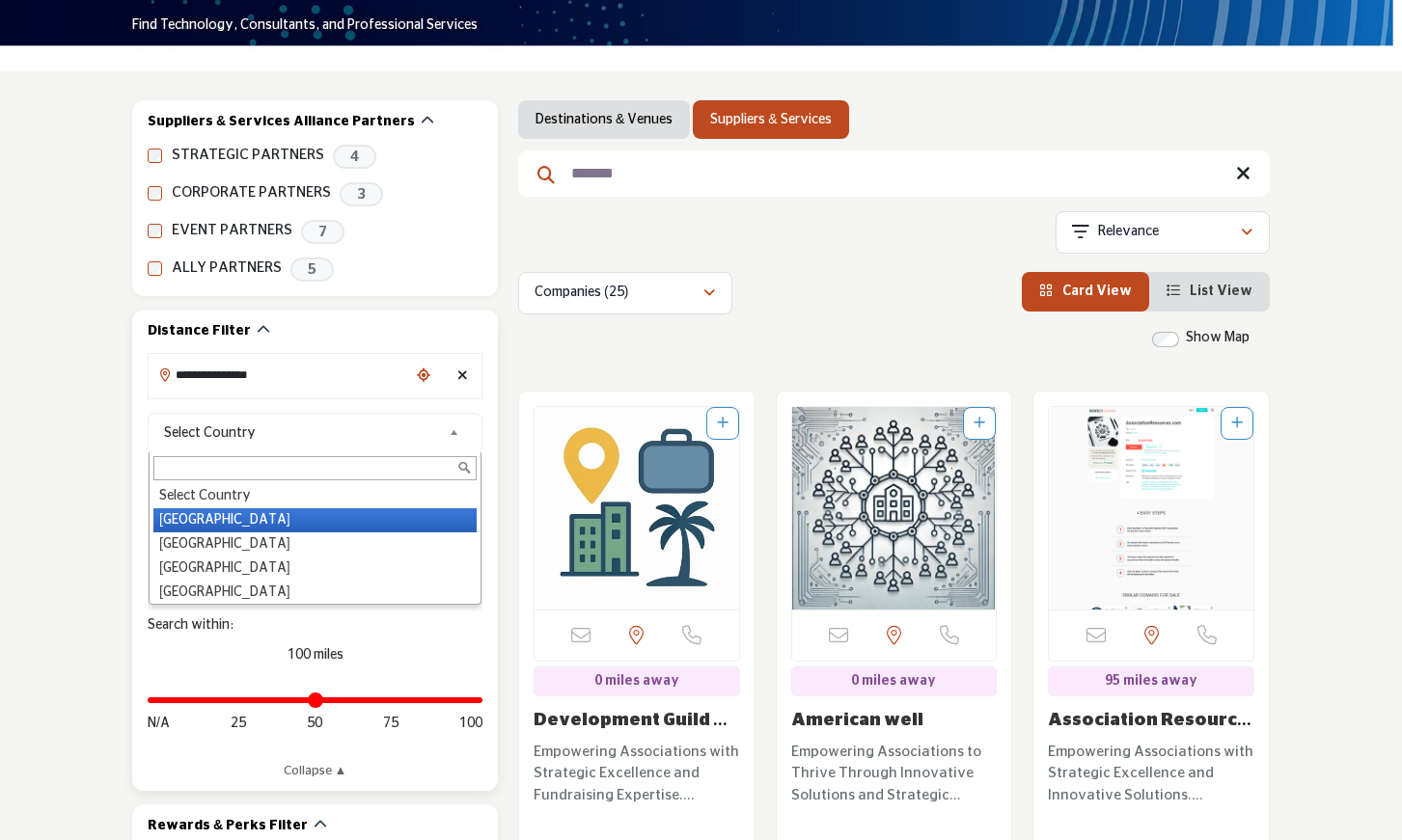
drag, startPoint x: 239, startPoint y: 517, endPoint x: 226, endPoint y: 520, distance: 13.3
click at [239, 517] on li "United States" at bounding box center [314, 520] width 323 height 25
click at [226, 520] on label "Headquarters" at bounding box center [222, 518] width 81 height 21
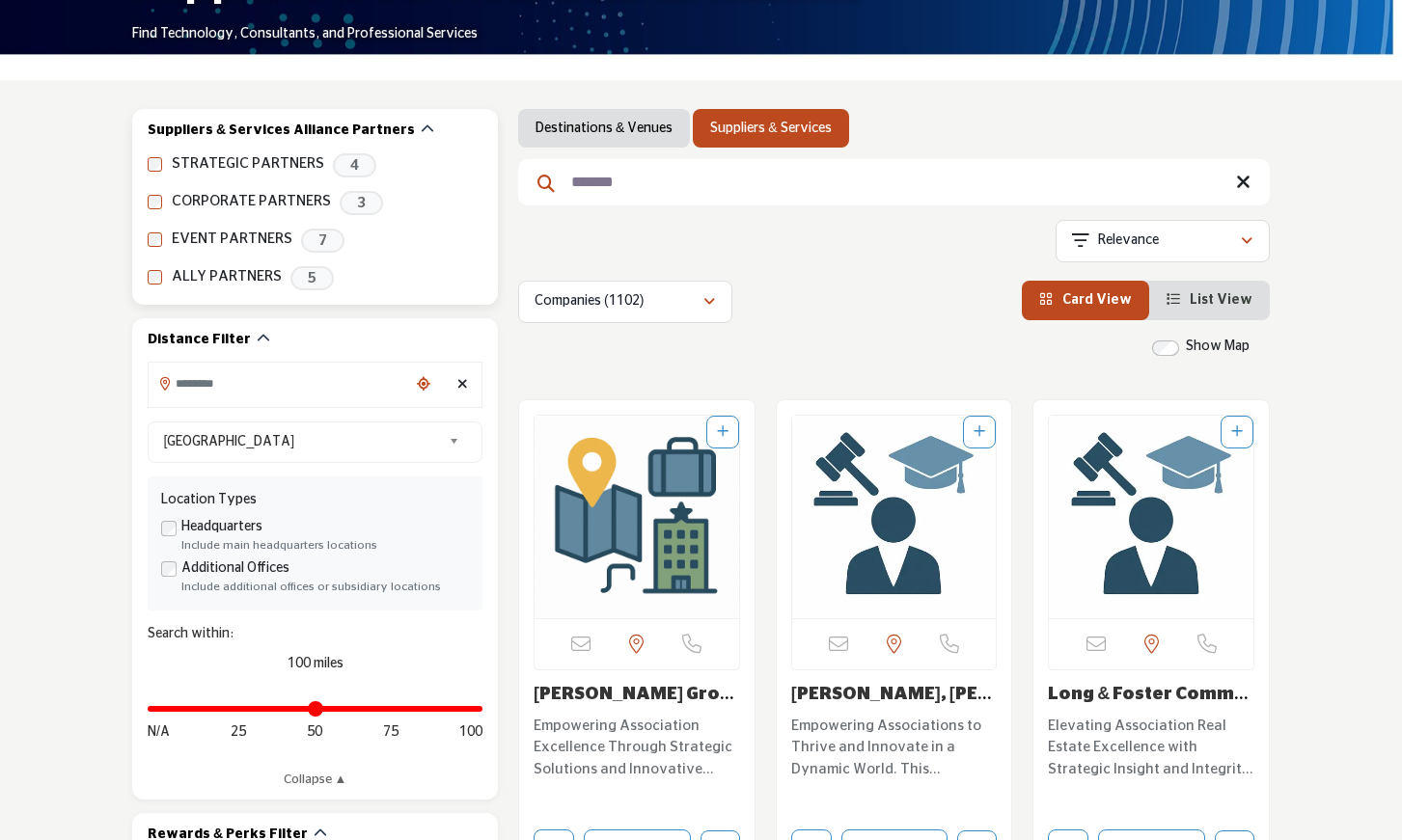
scroll to position [285, 0]
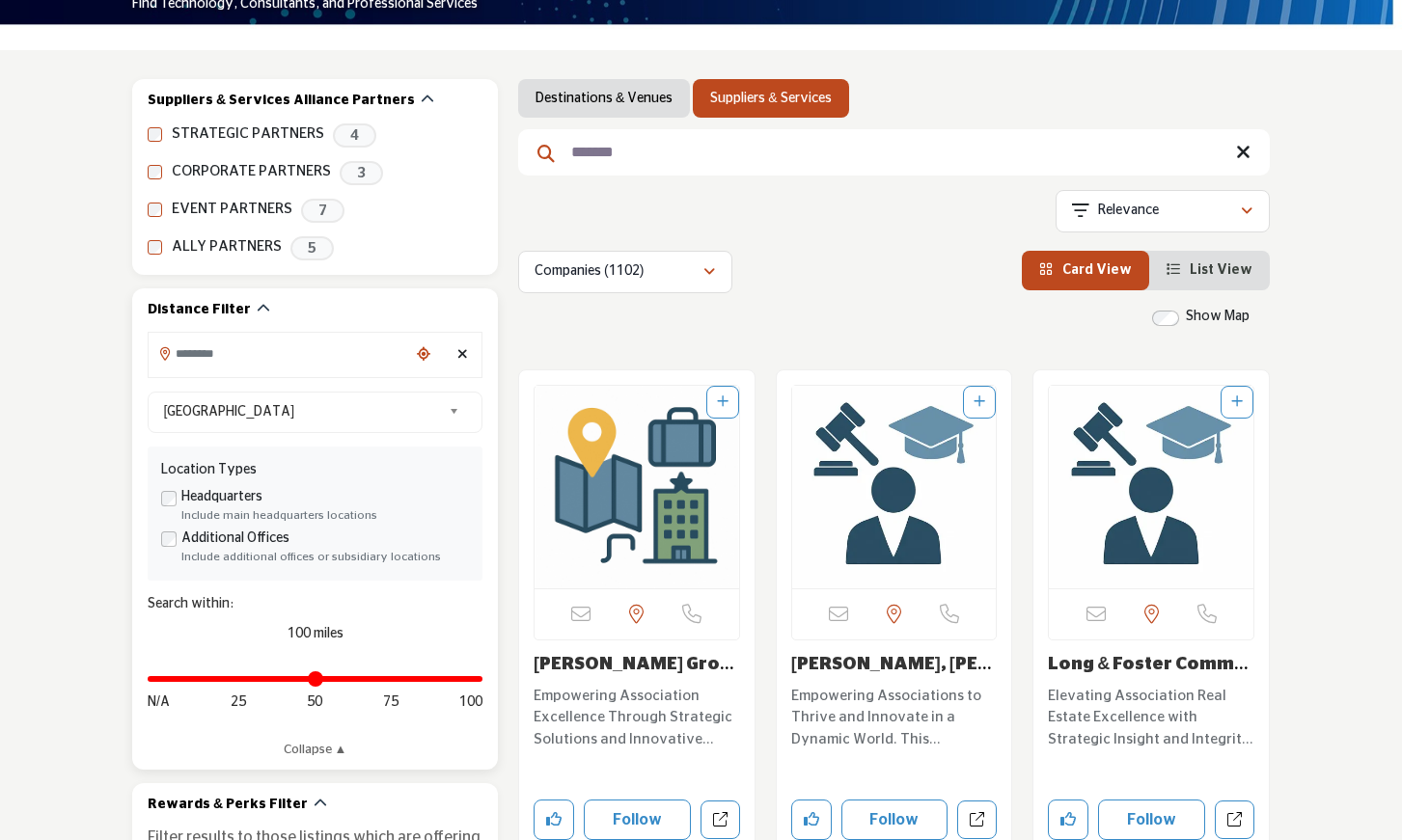
click at [320, 362] on input "Search Location" at bounding box center [278, 354] width 260 height 37
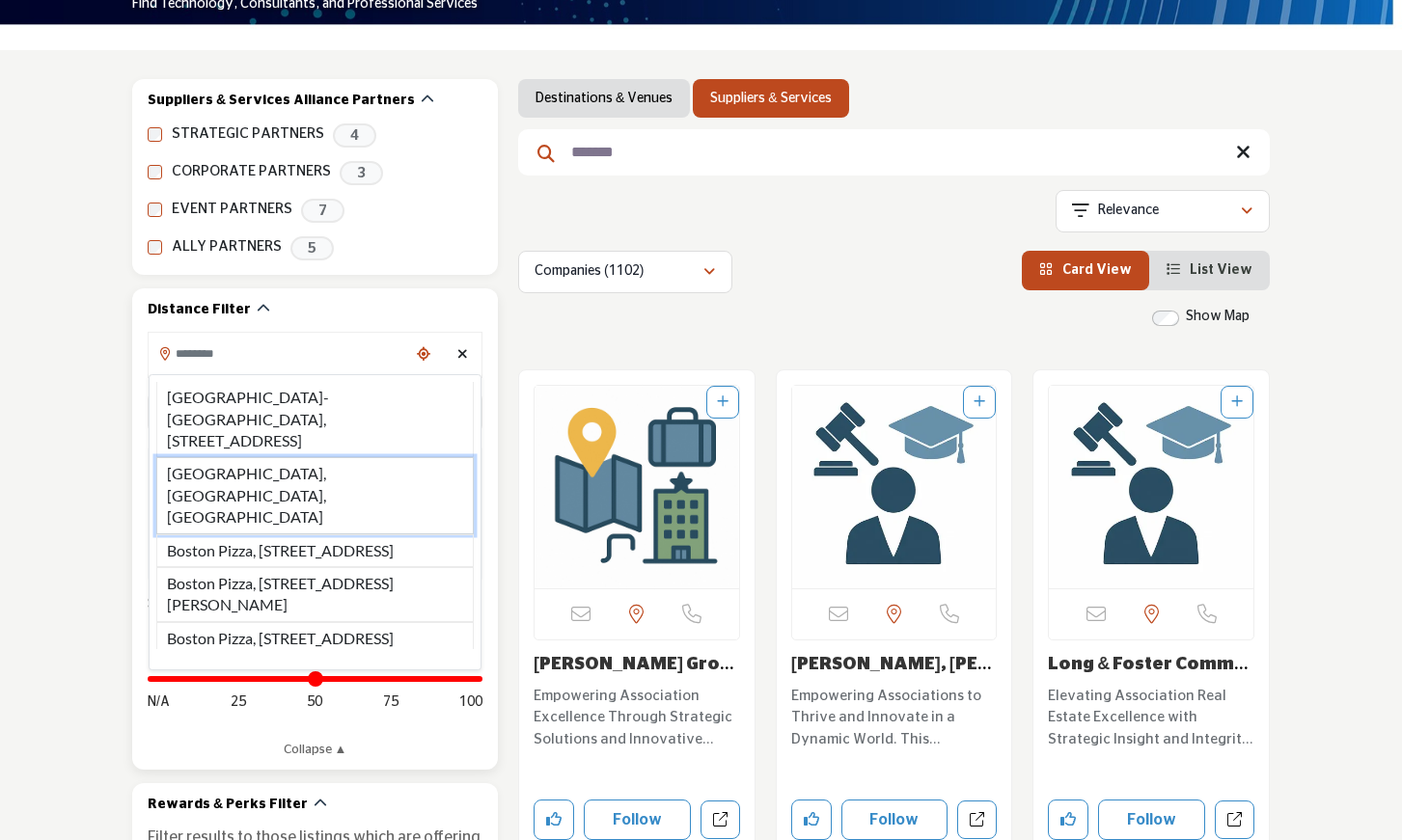
click at [202, 469] on li "Boston, MA, USA" at bounding box center [314, 495] width 317 height 77
type input "**********"
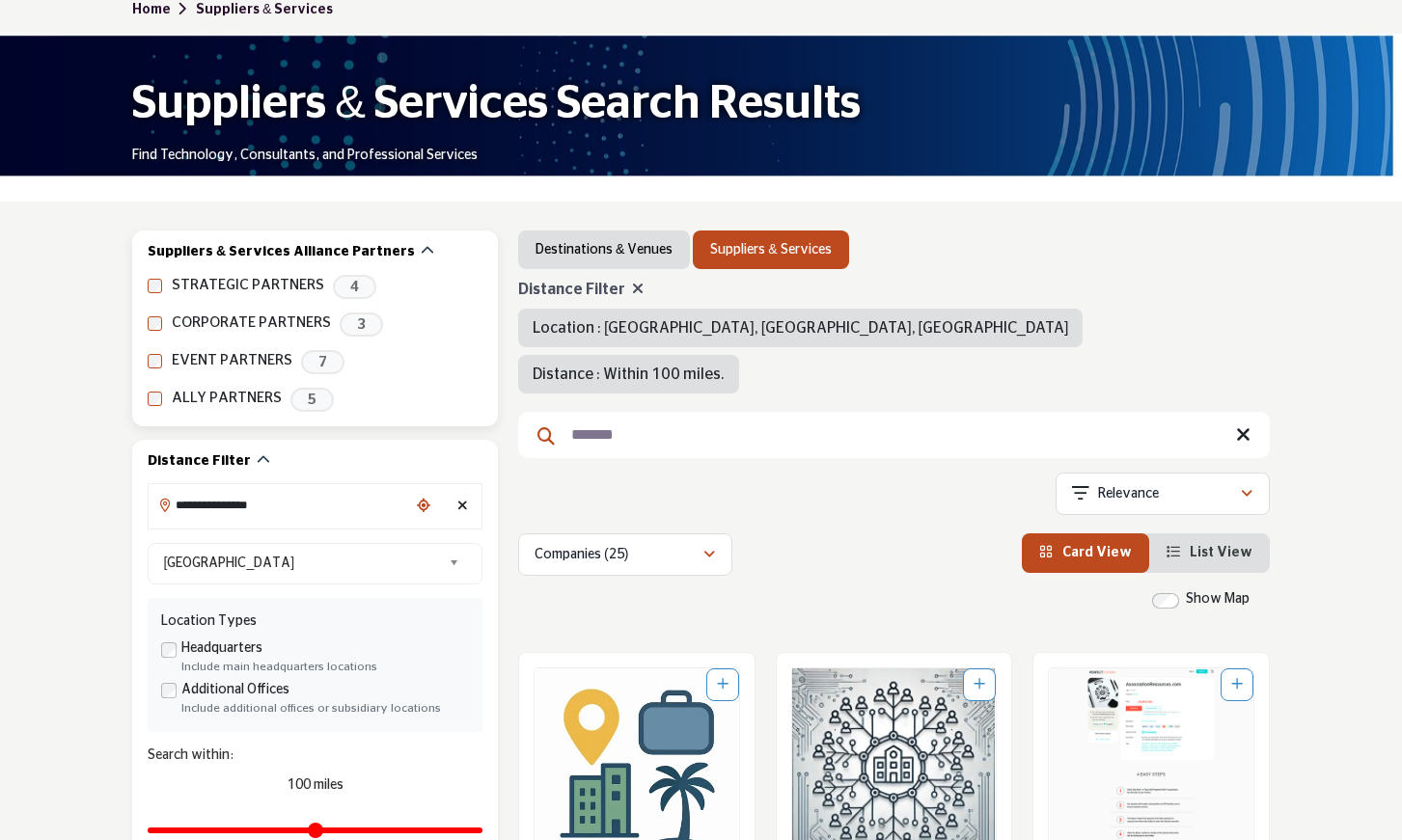
scroll to position [136, 0]
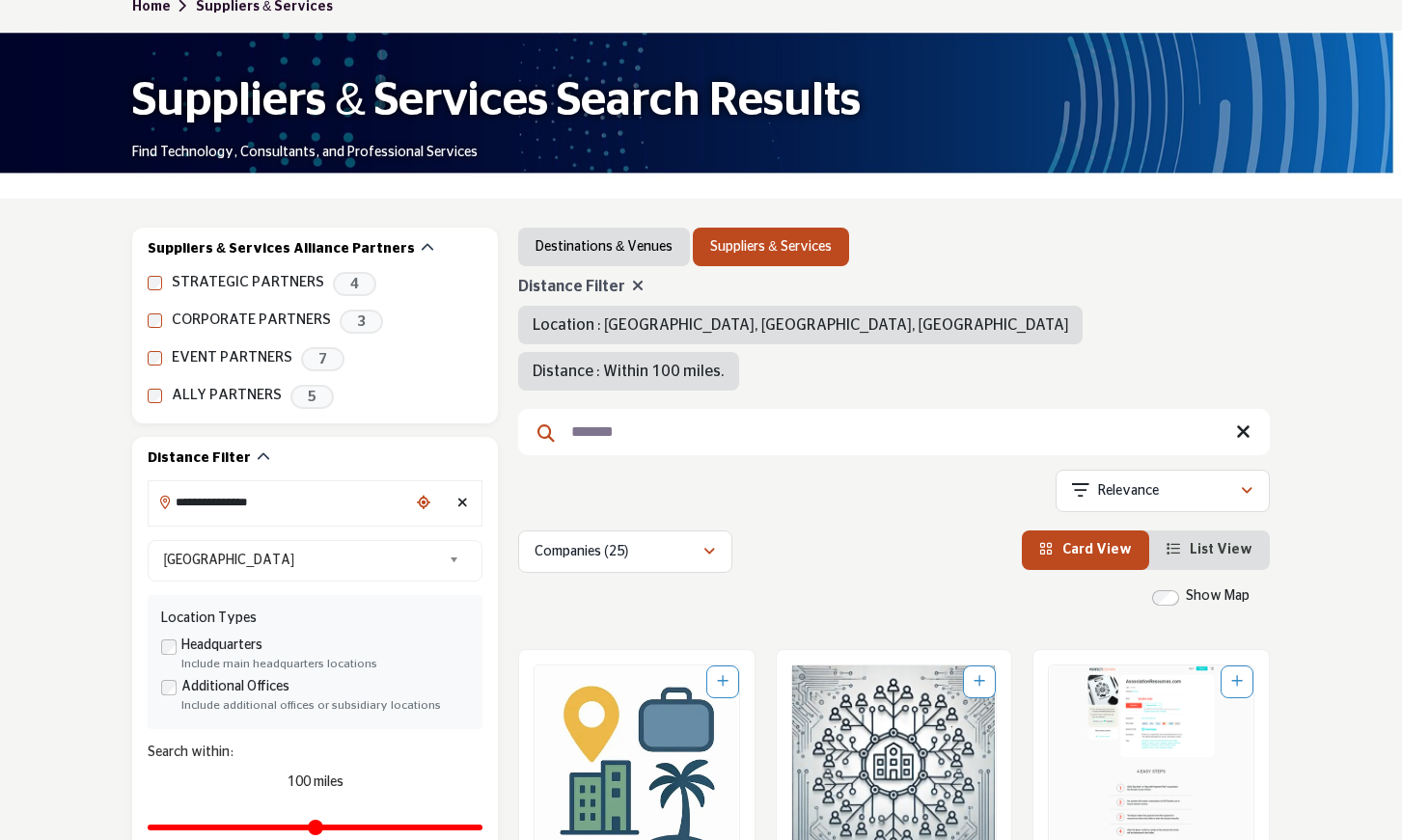
click at [633, 285] on icon at bounding box center [638, 286] width 12 height 16
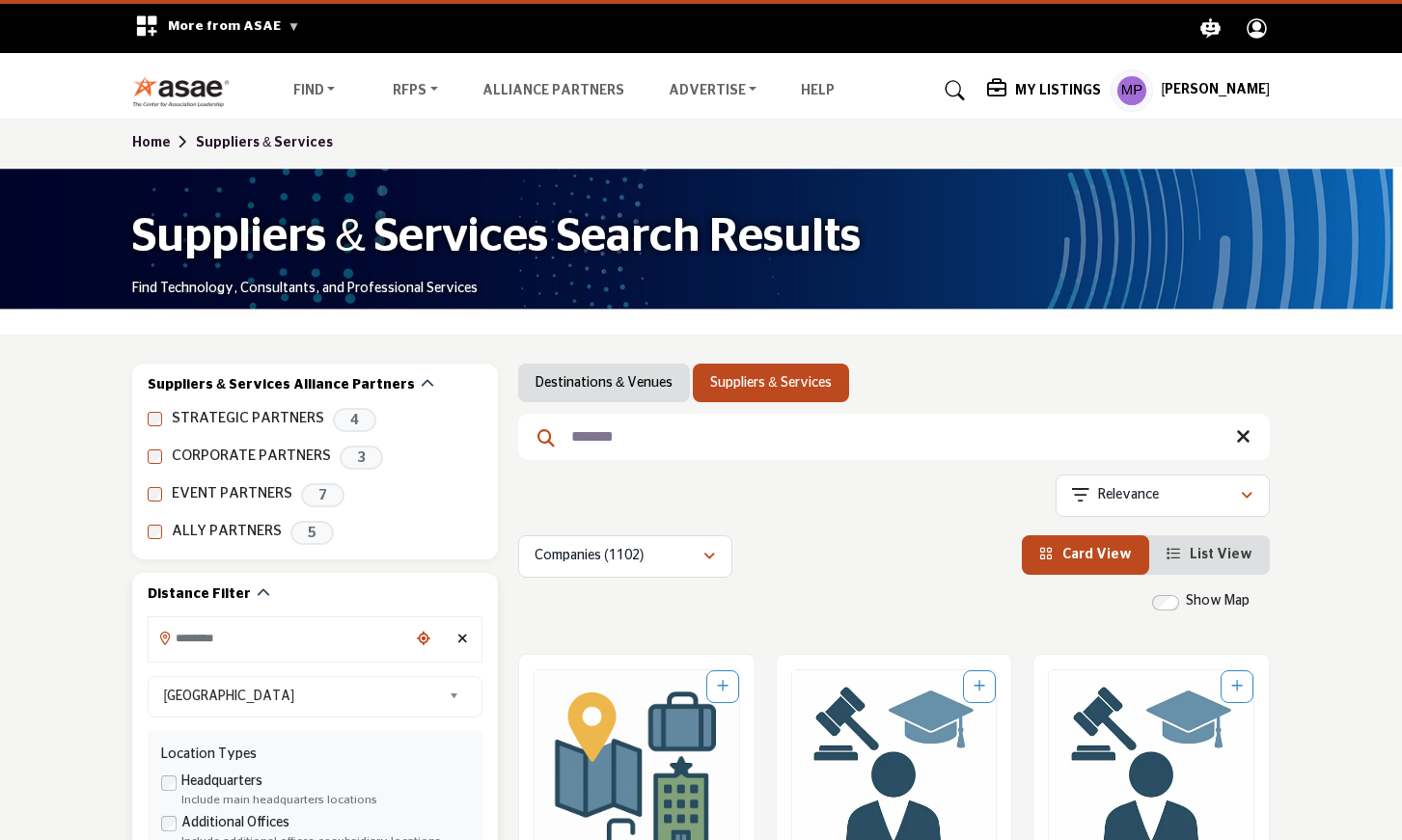
click at [378, 640] on input "Search Location" at bounding box center [278, 638] width 260 height 37
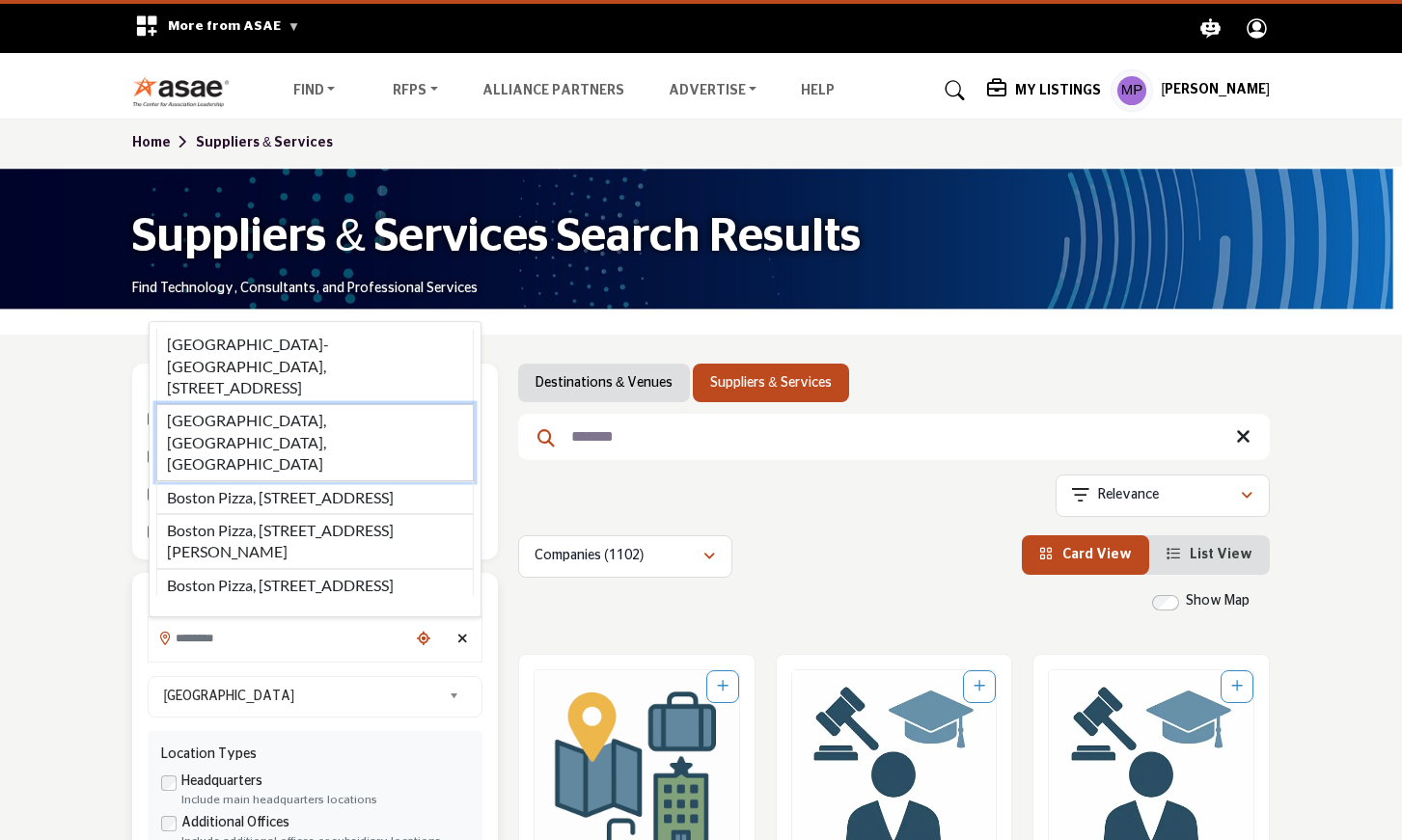
click at [253, 416] on li "Boston, MA, USA" at bounding box center [314, 442] width 317 height 77
type input "**********"
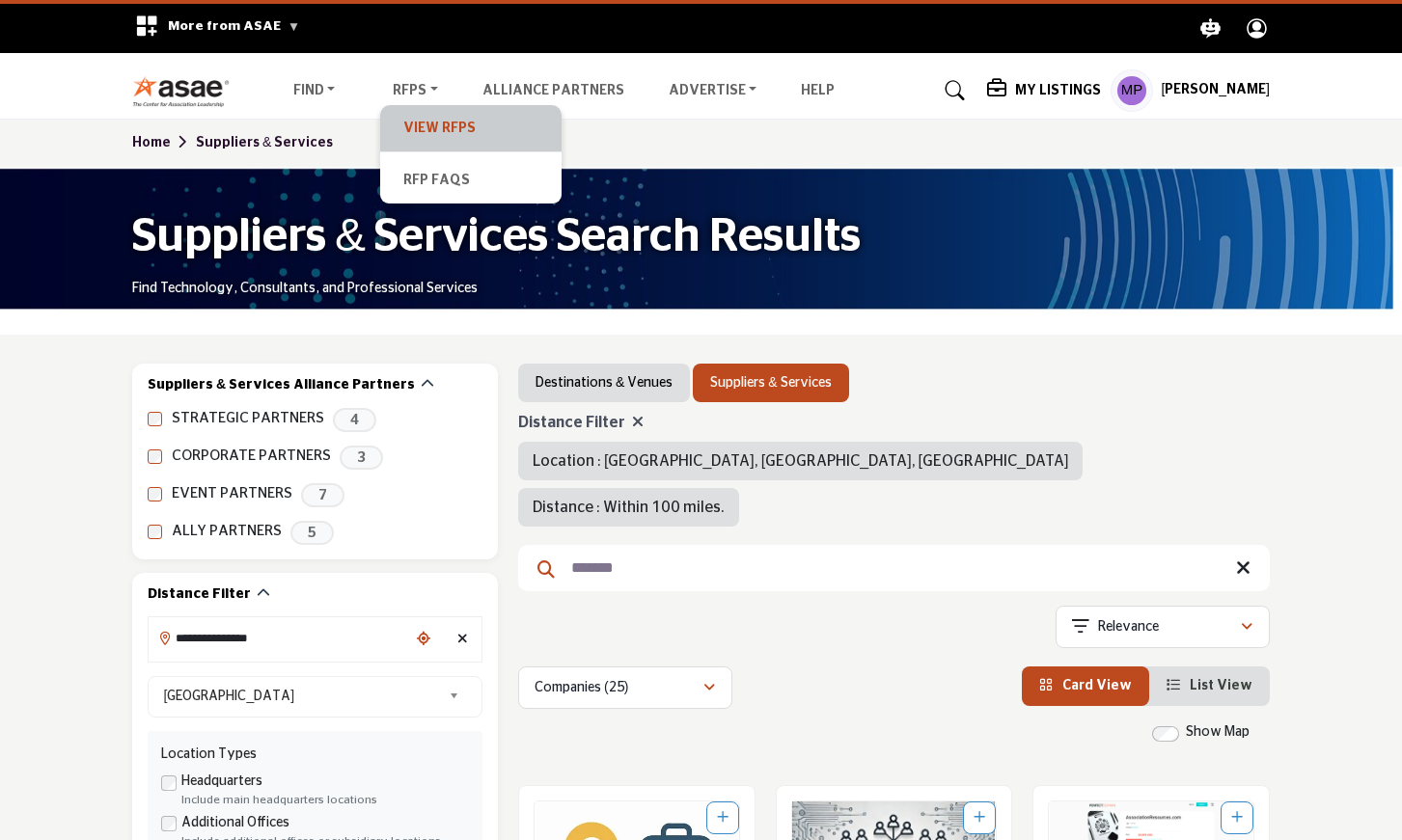
click at [402, 132] on link "View RFPs" at bounding box center [471, 128] width 162 height 27
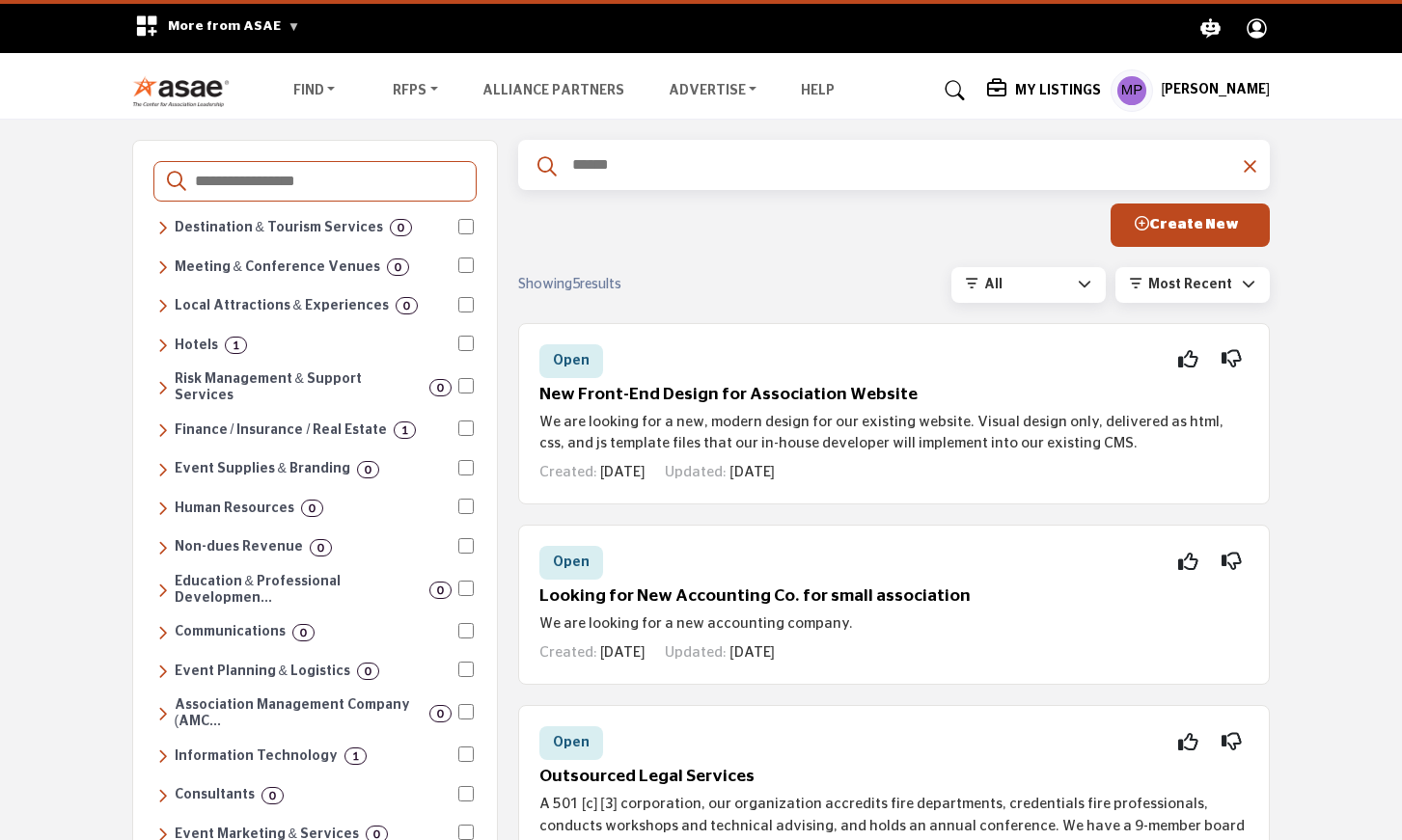
click at [1001, 87] on icon at bounding box center [998, 89] width 24 height 20
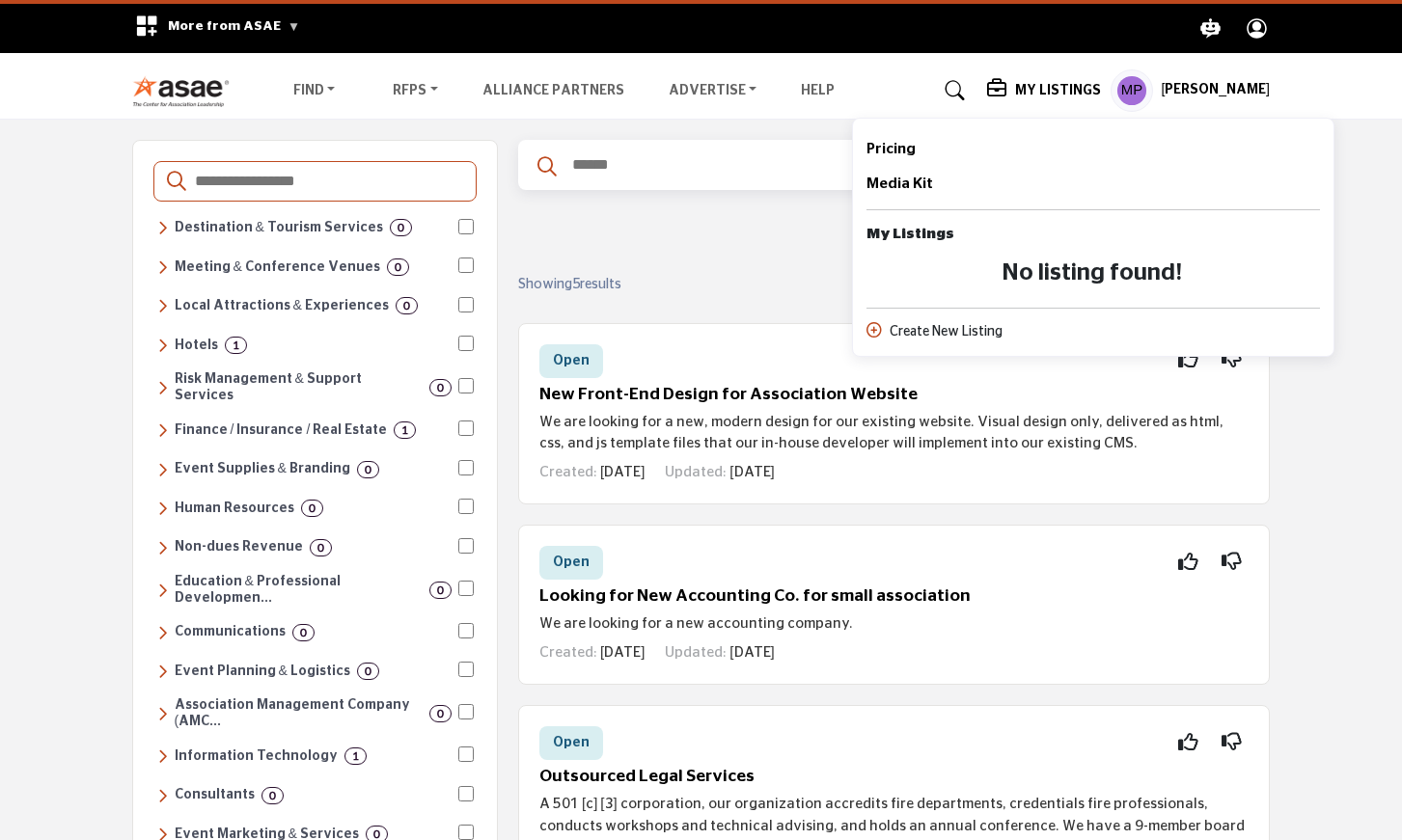
click at [1185, 85] on h5 "[PERSON_NAME]" at bounding box center [1214, 90] width 109 height 20
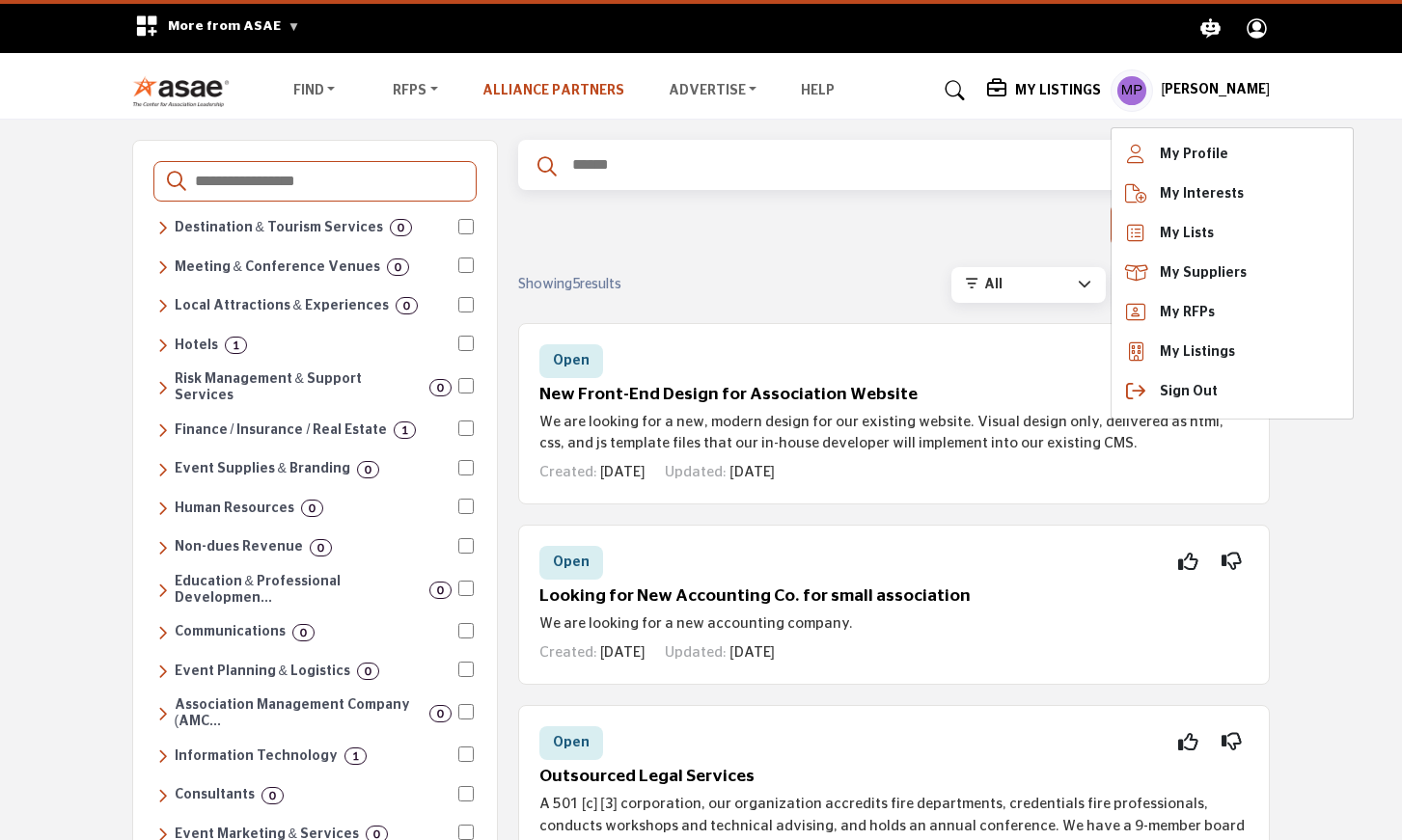
click at [551, 88] on link "Alliance Partners" at bounding box center [553, 90] width 141 height 14
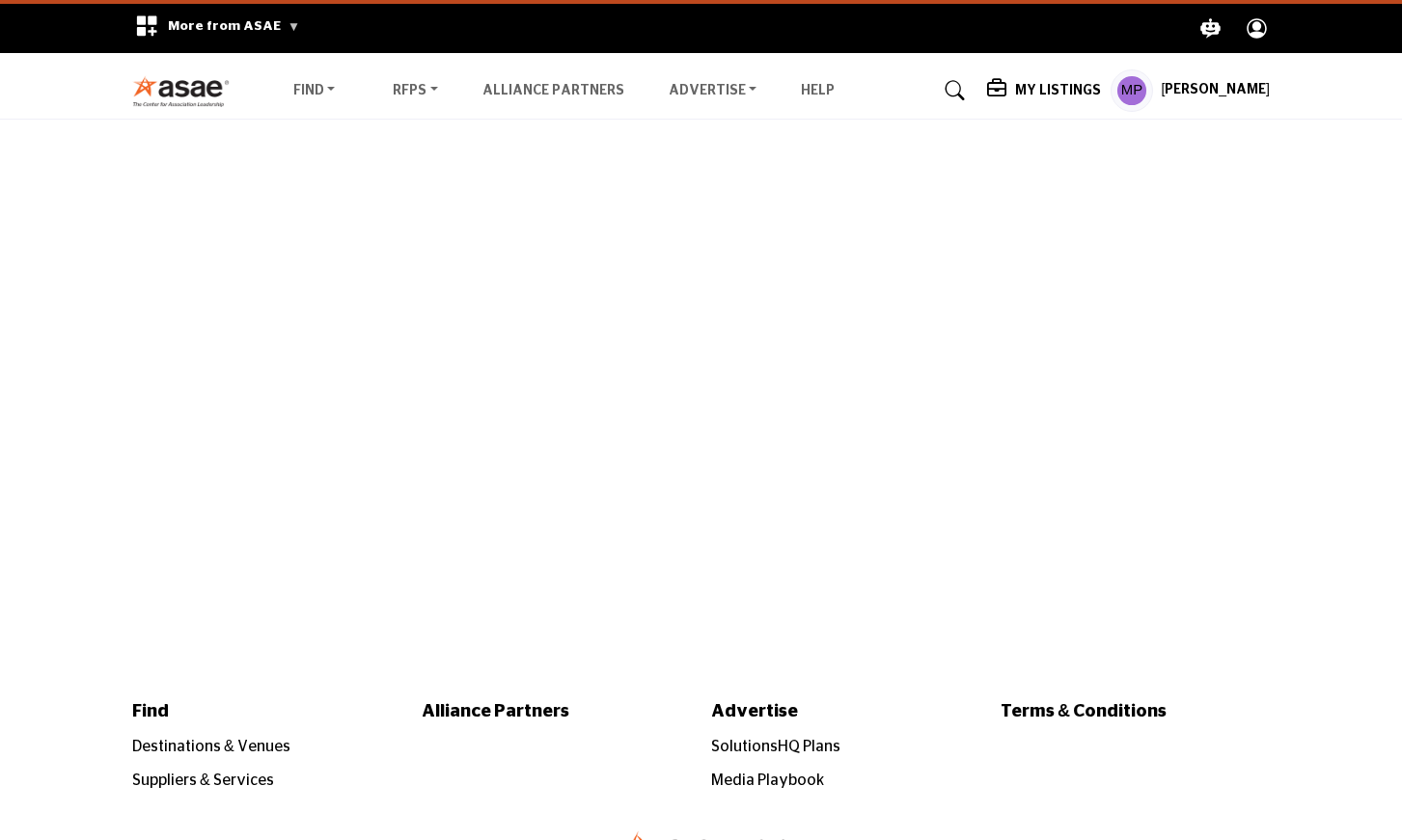
click at [1198, 84] on h5 "[PERSON_NAME]" at bounding box center [1214, 90] width 109 height 20
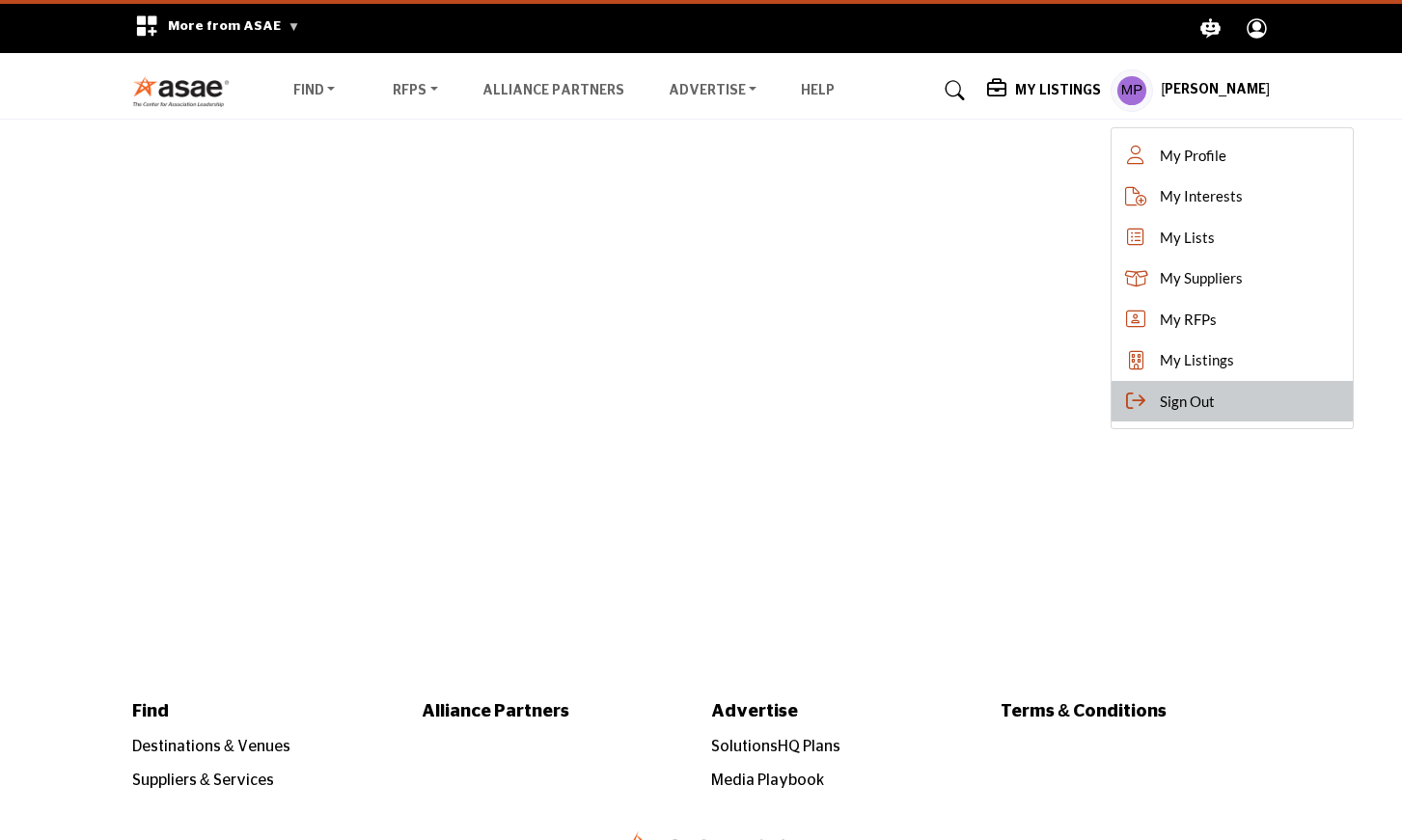
click at [1197, 400] on span "Sign Out" at bounding box center [1187, 402] width 55 height 23
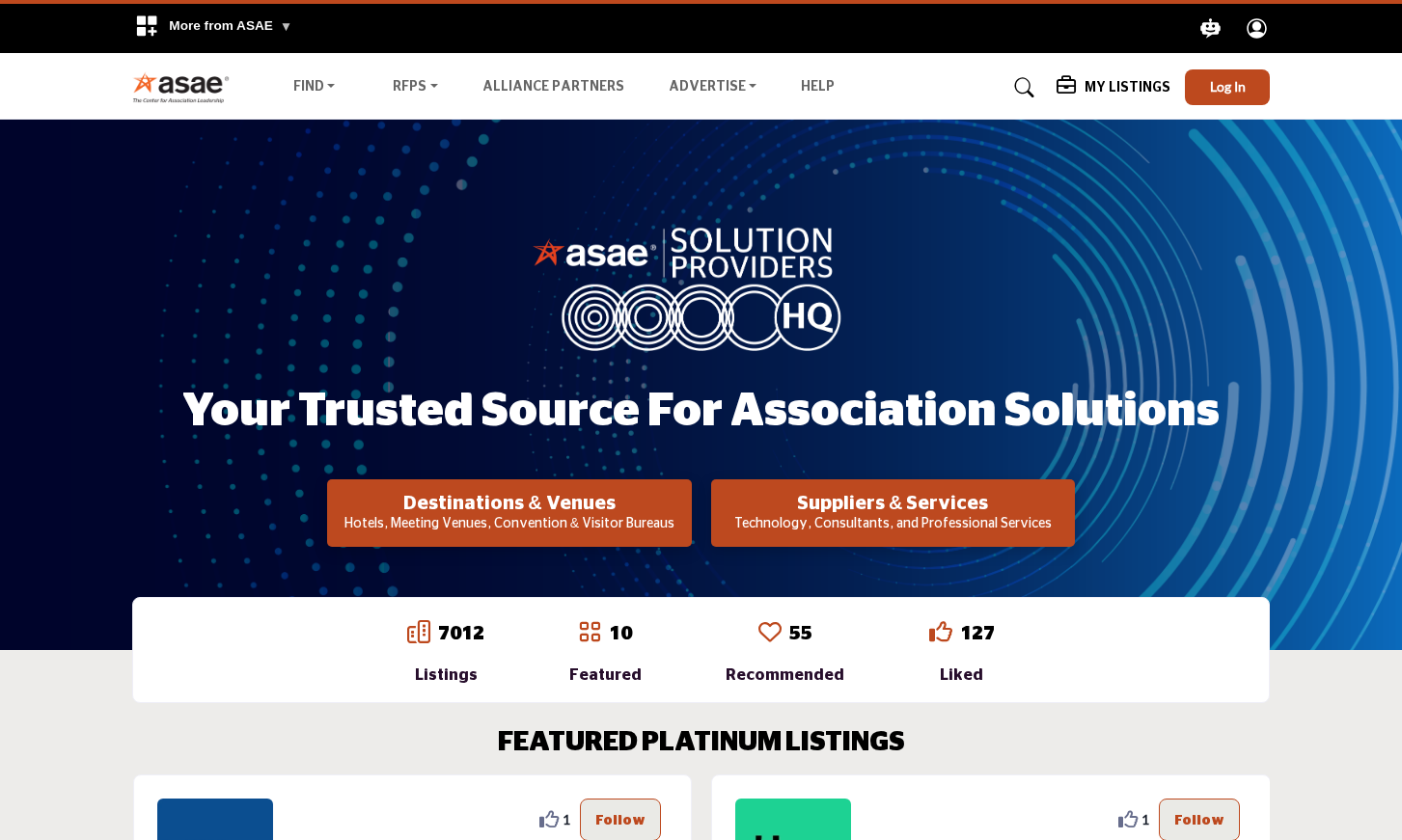
click at [177, 78] on img at bounding box center [186, 87] width 107 height 31
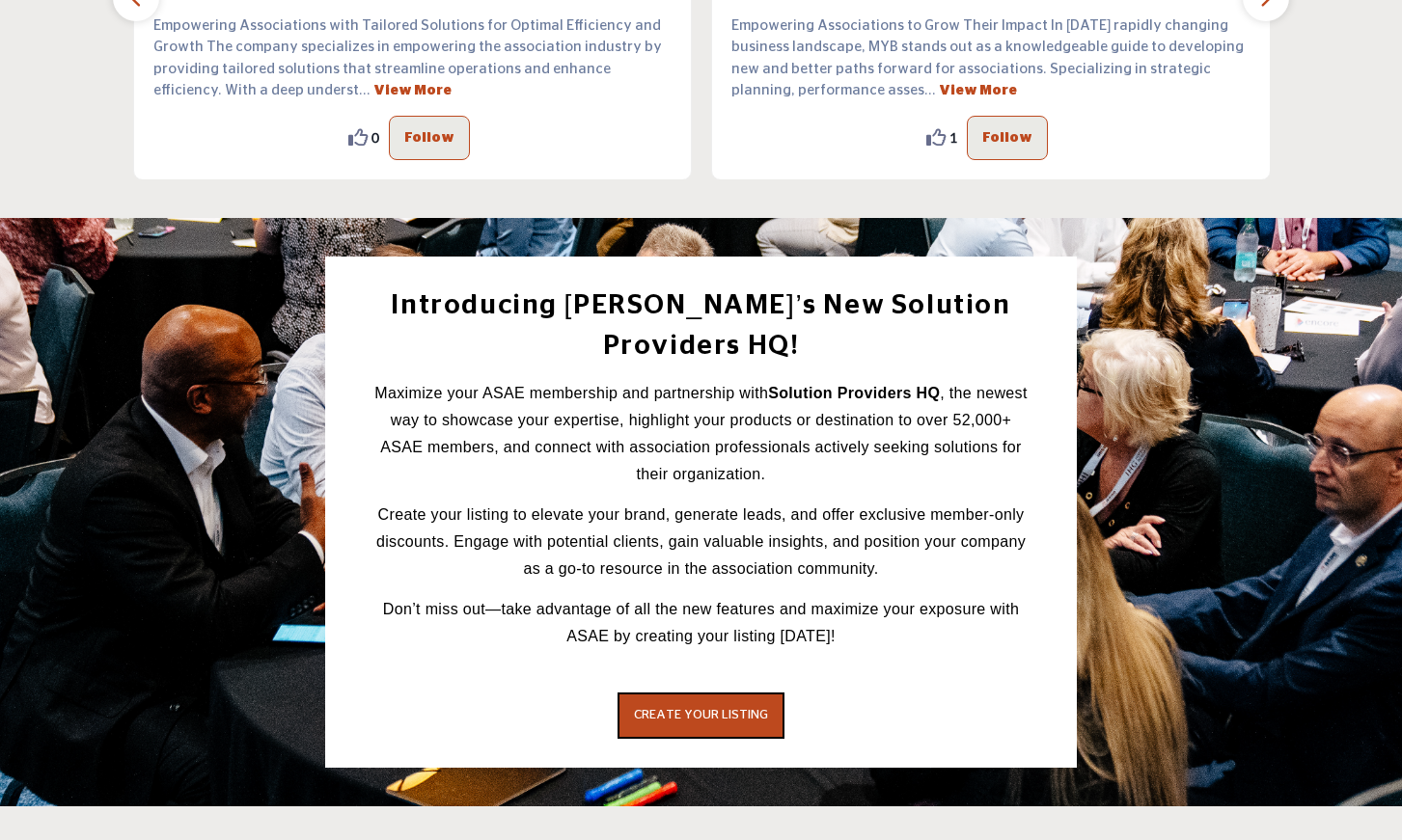
scroll to position [2135, 0]
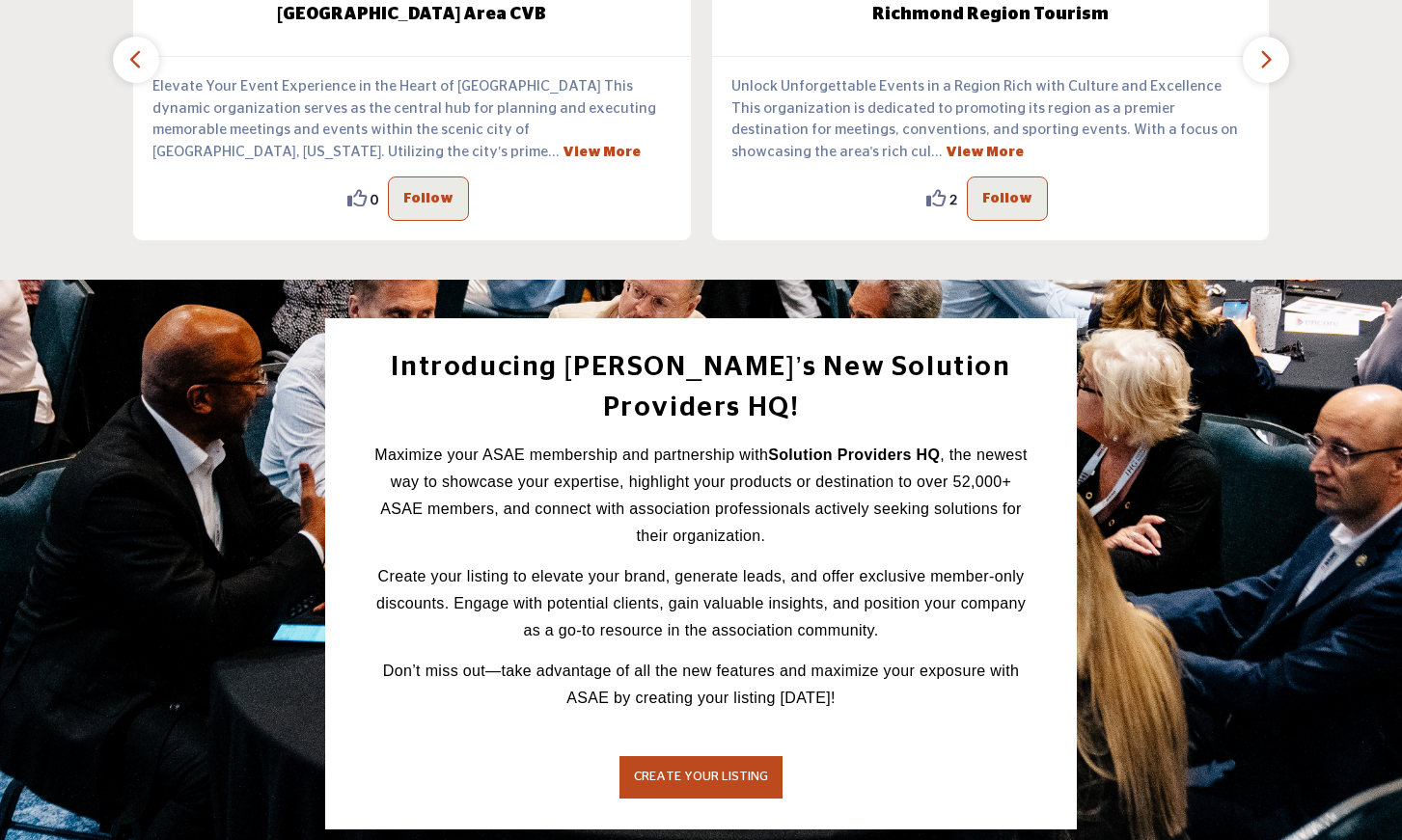
click at [670, 770] on span "CREATE YOUR LISTING" at bounding box center [701, 776] width 134 height 13
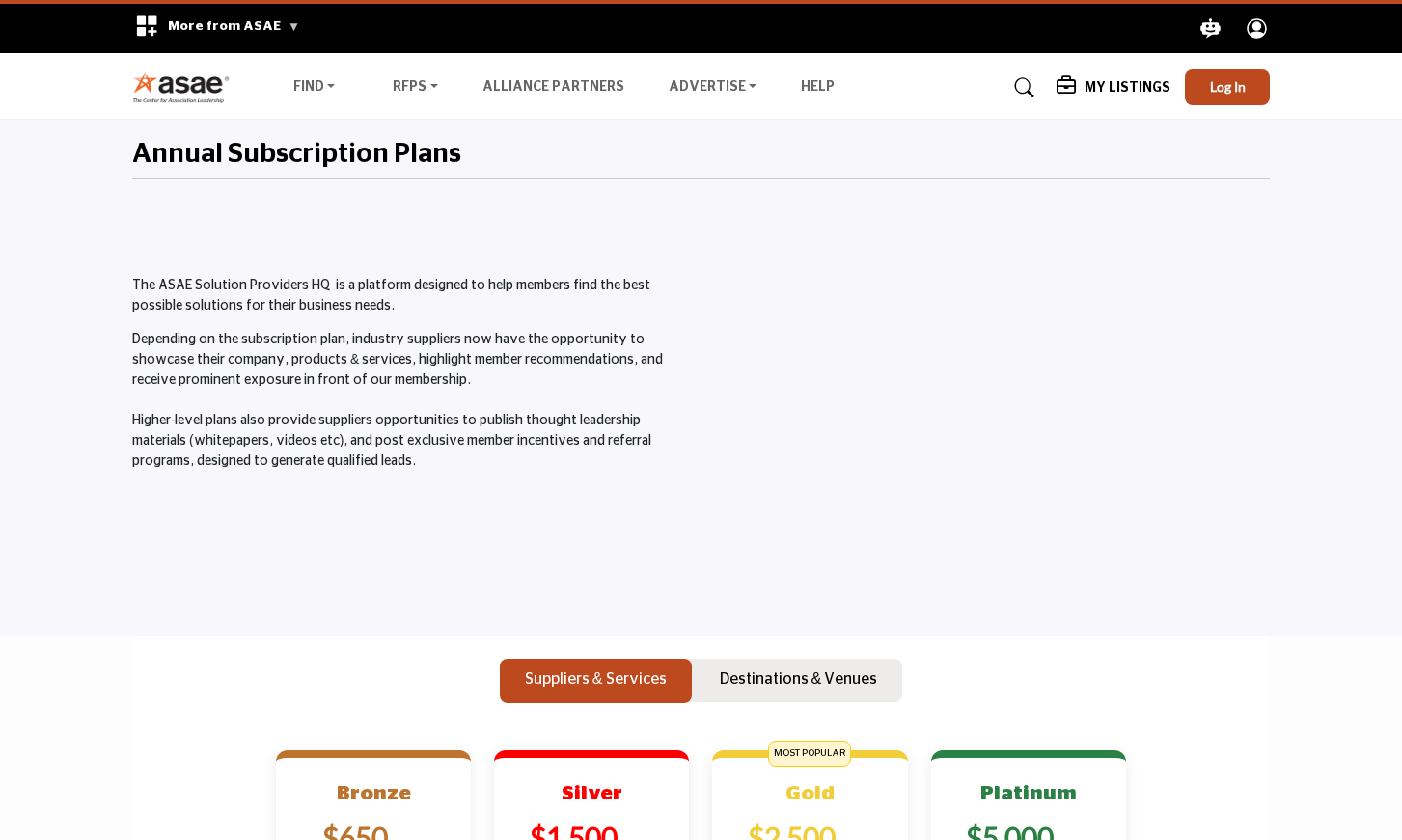
click at [1130, 82] on h5 "My Listings" at bounding box center [1127, 88] width 85 height 18
click at [927, 140] on div "Annual Subscription Plans" at bounding box center [701, 158] width 1138 height 40
click at [191, 84] on img at bounding box center [186, 87] width 107 height 31
